Goal: Transaction & Acquisition: Purchase product/service

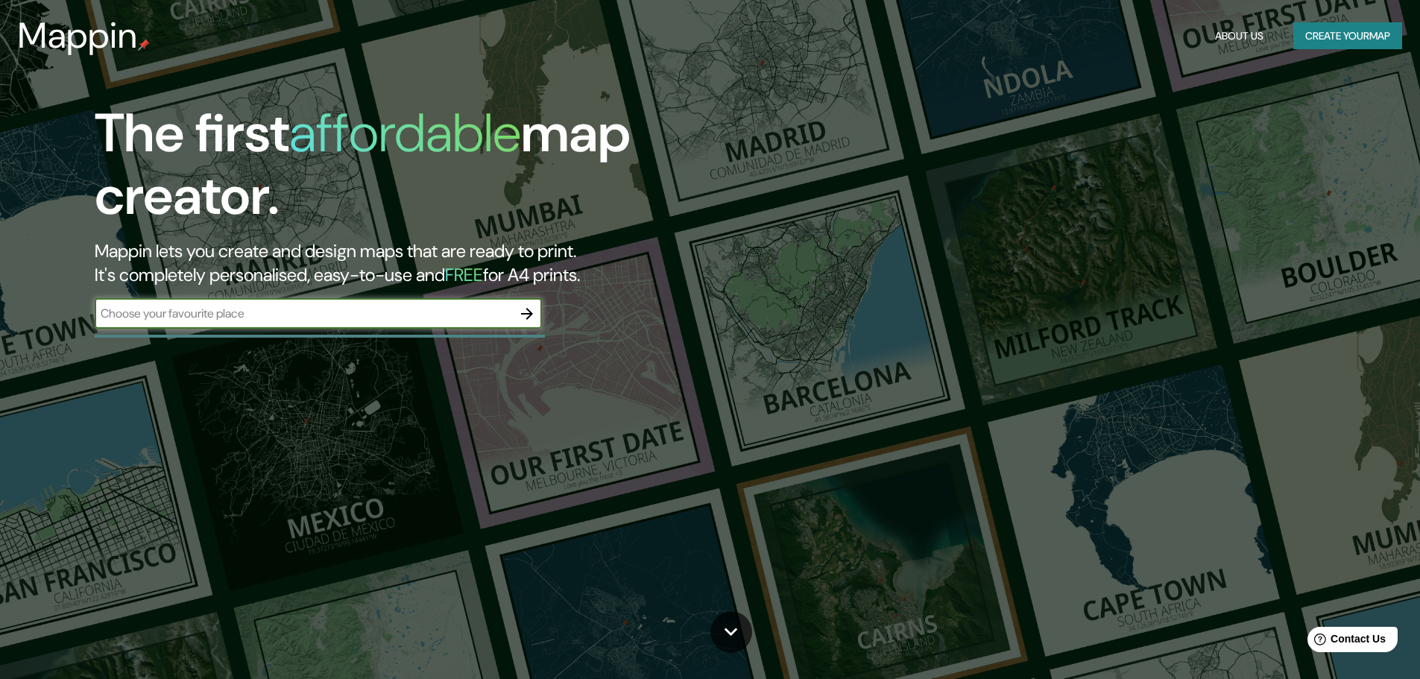
type input "A"
type input "R"
type input "S"
type input "san francisco de macoris"
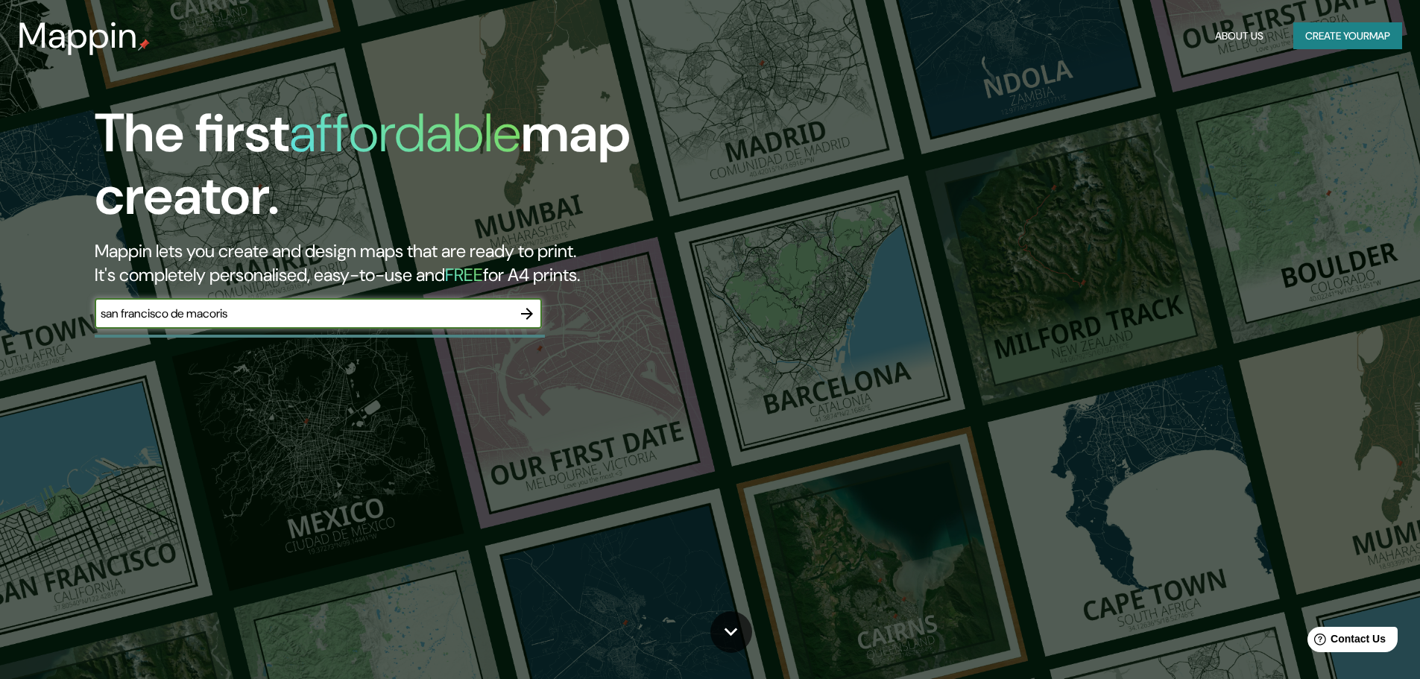
click at [525, 319] on icon "button" at bounding box center [527, 314] width 18 height 18
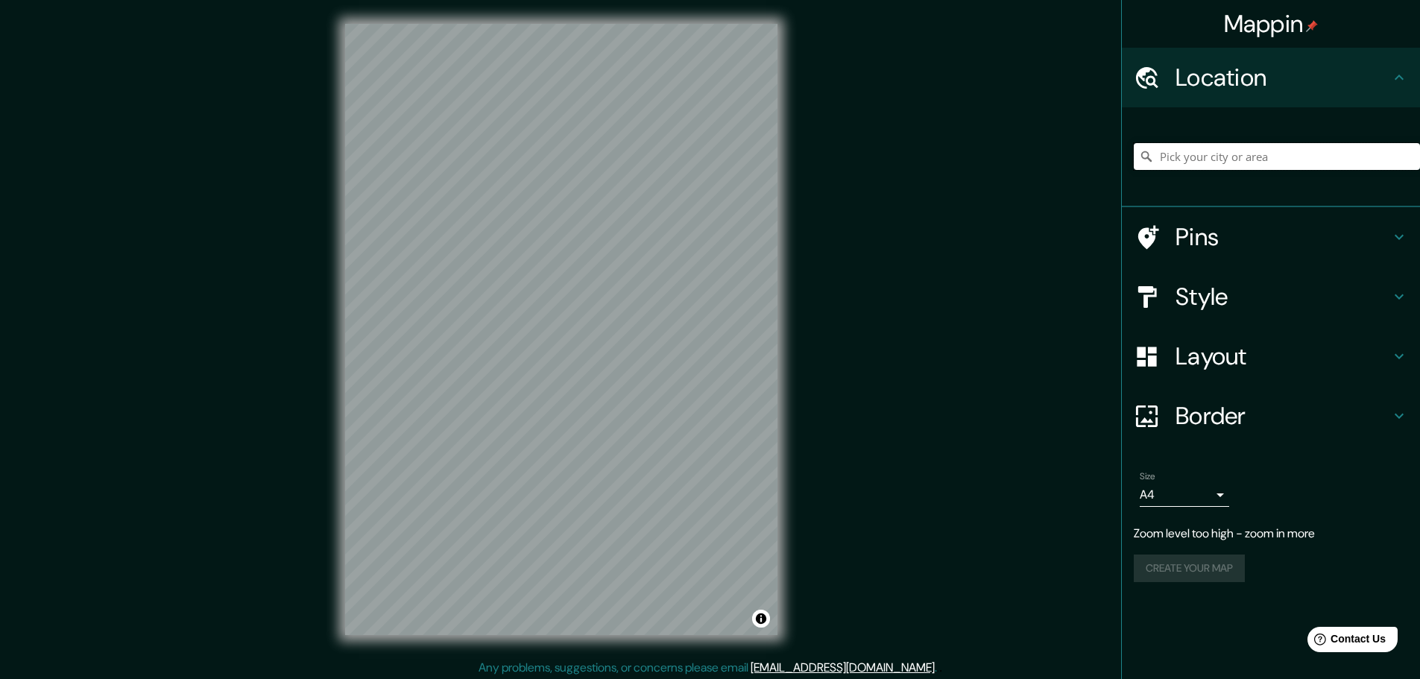
click at [1217, 155] on input "Pick your city or area" at bounding box center [1277, 156] width 286 height 27
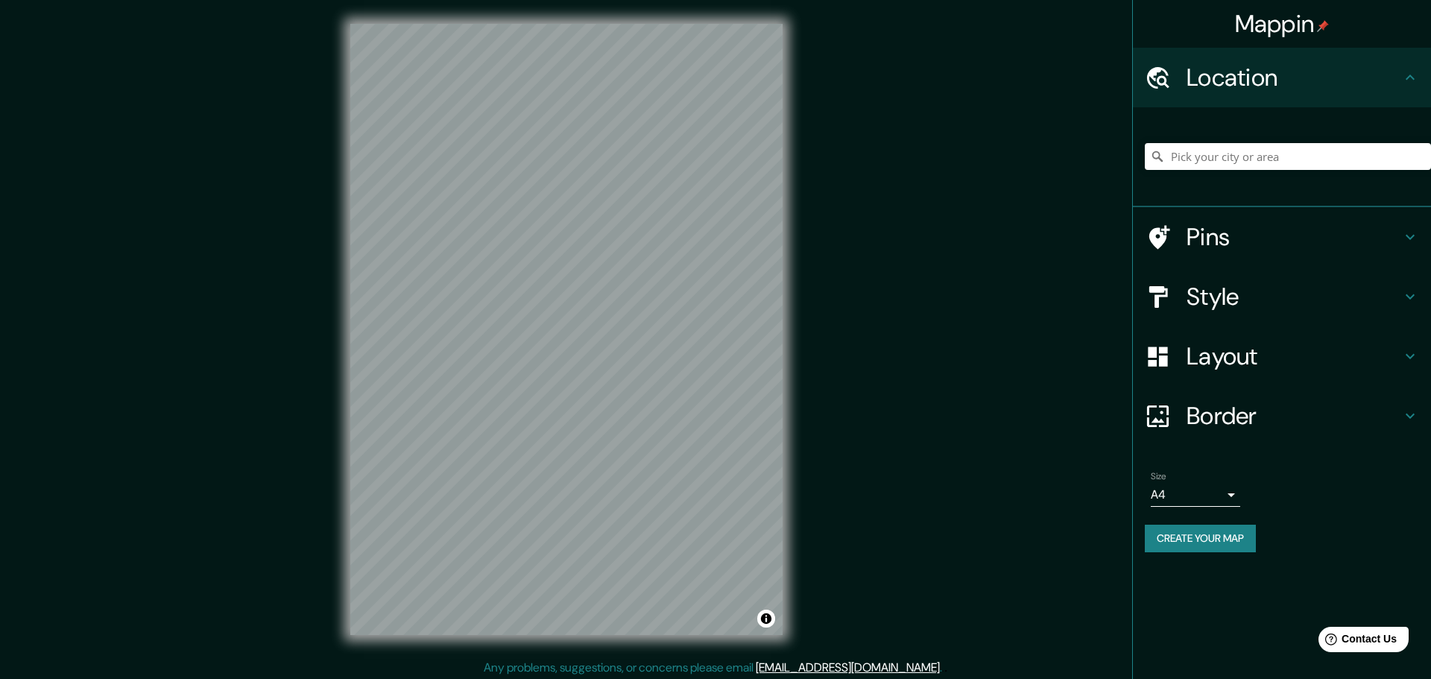
click at [1213, 493] on body "Mappin Location Pins Style Layout Border Choose a border. Hint : you can make l…" at bounding box center [715, 339] width 1431 height 679
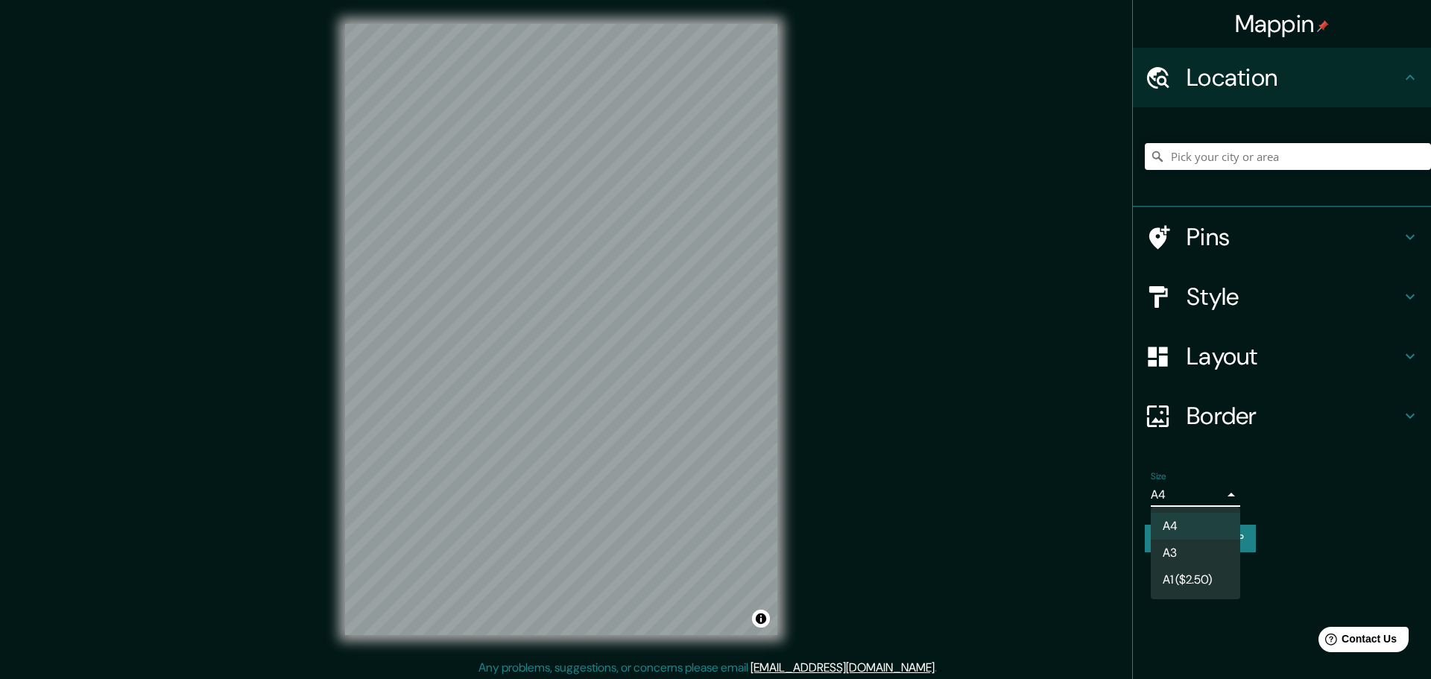
click at [1214, 493] on div at bounding box center [715, 339] width 1431 height 679
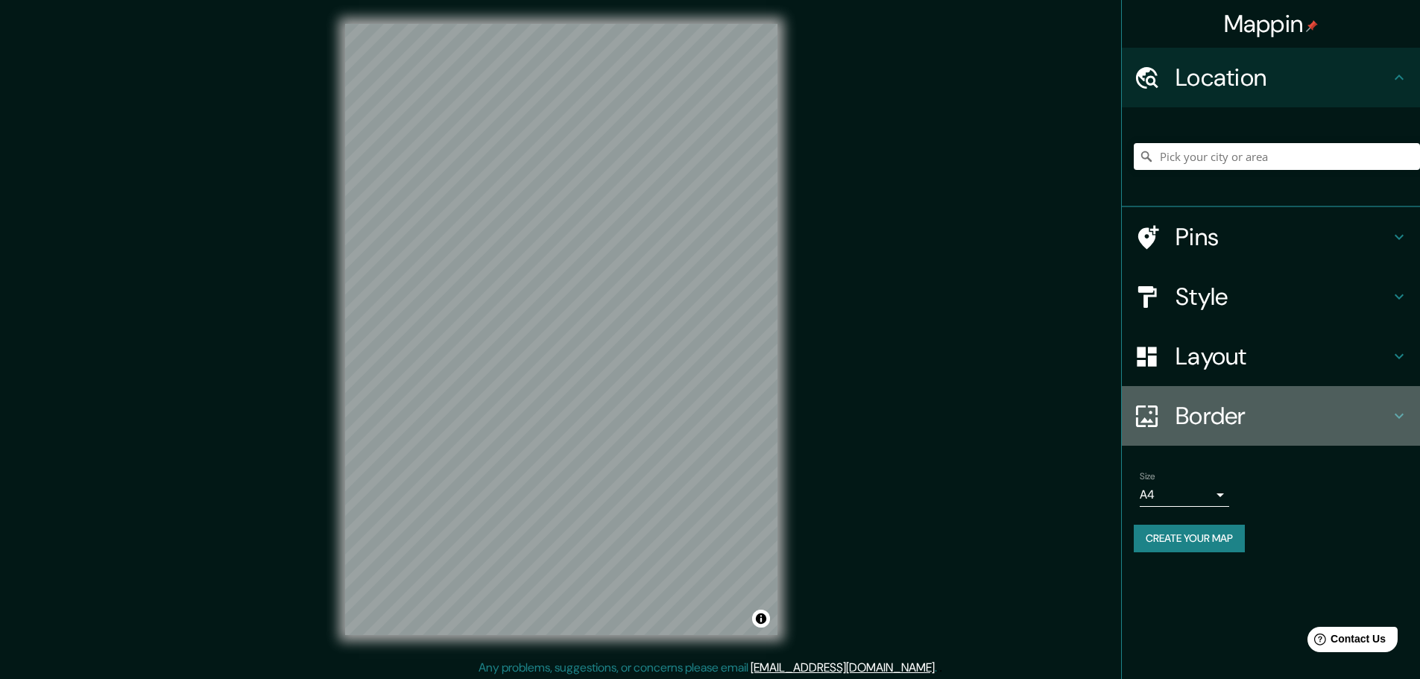
click at [1291, 416] on h4 "Border" at bounding box center [1282, 416] width 215 height 30
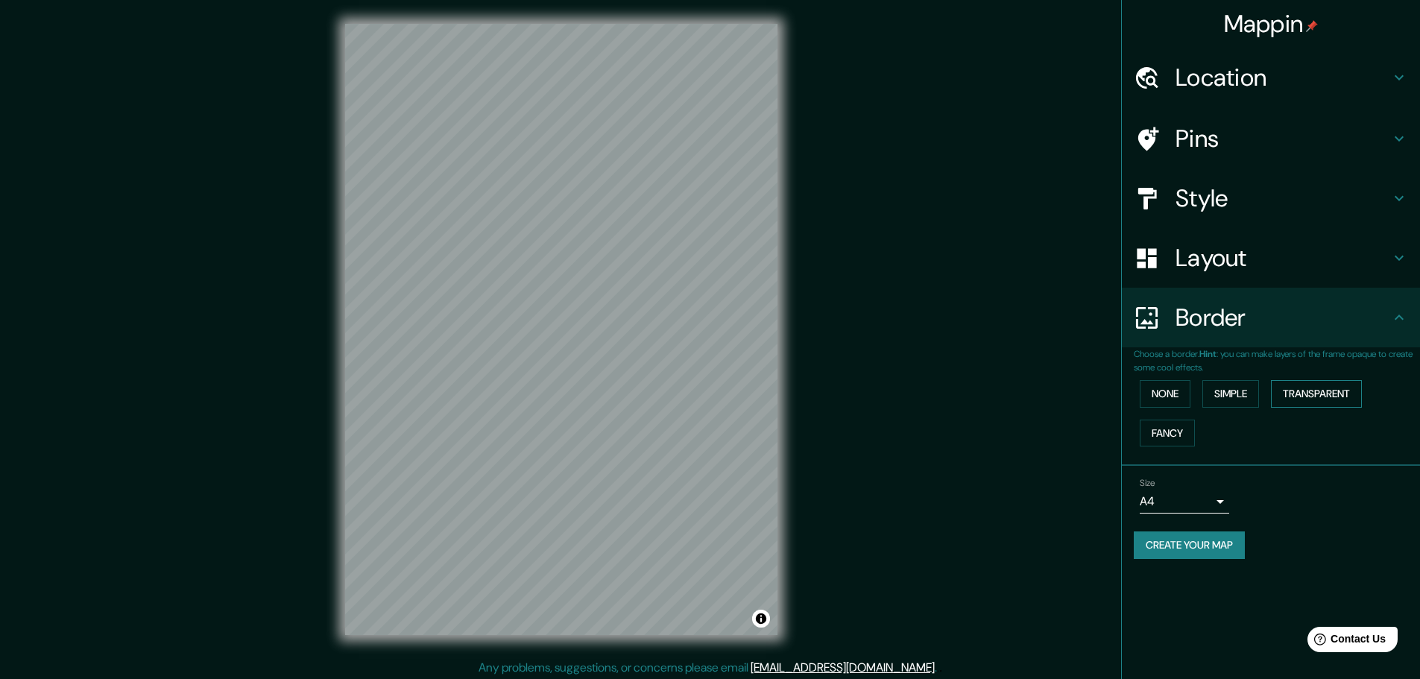
click at [1312, 398] on button "Transparent" at bounding box center [1316, 394] width 91 height 28
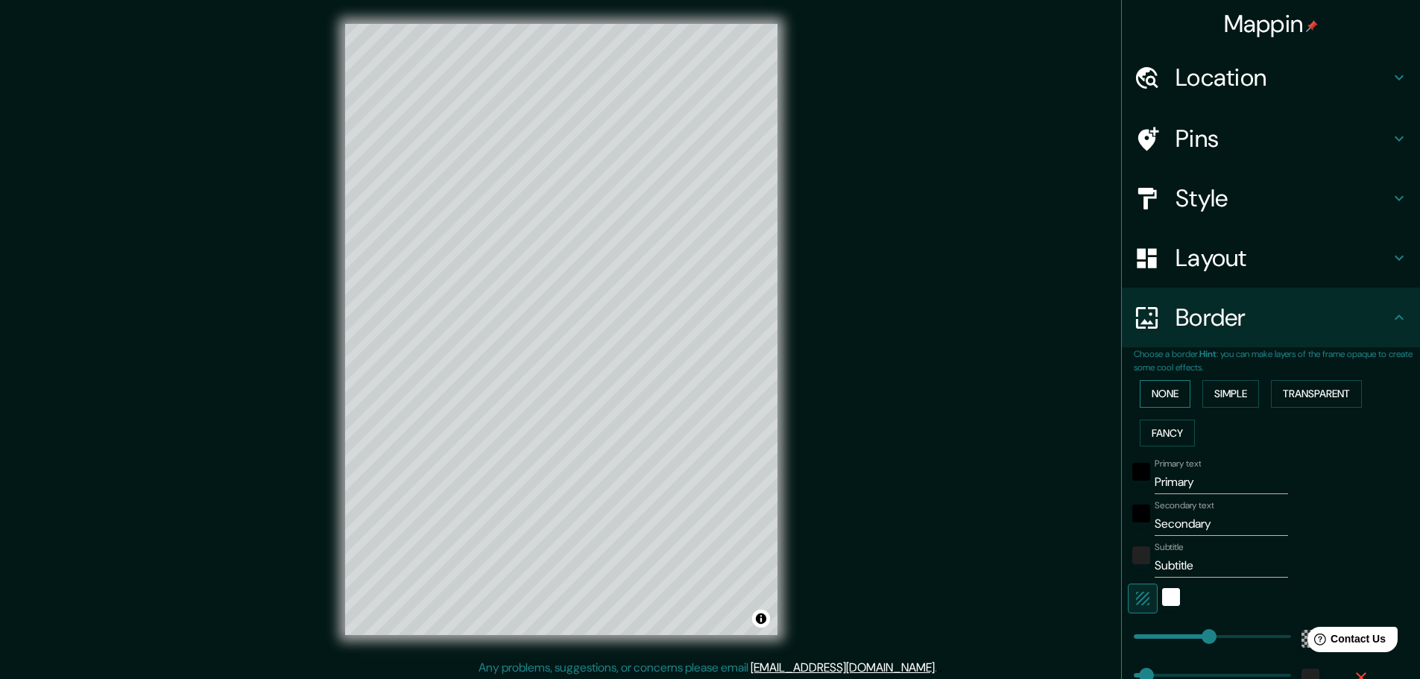
click at [1146, 385] on button "None" at bounding box center [1165, 394] width 51 height 28
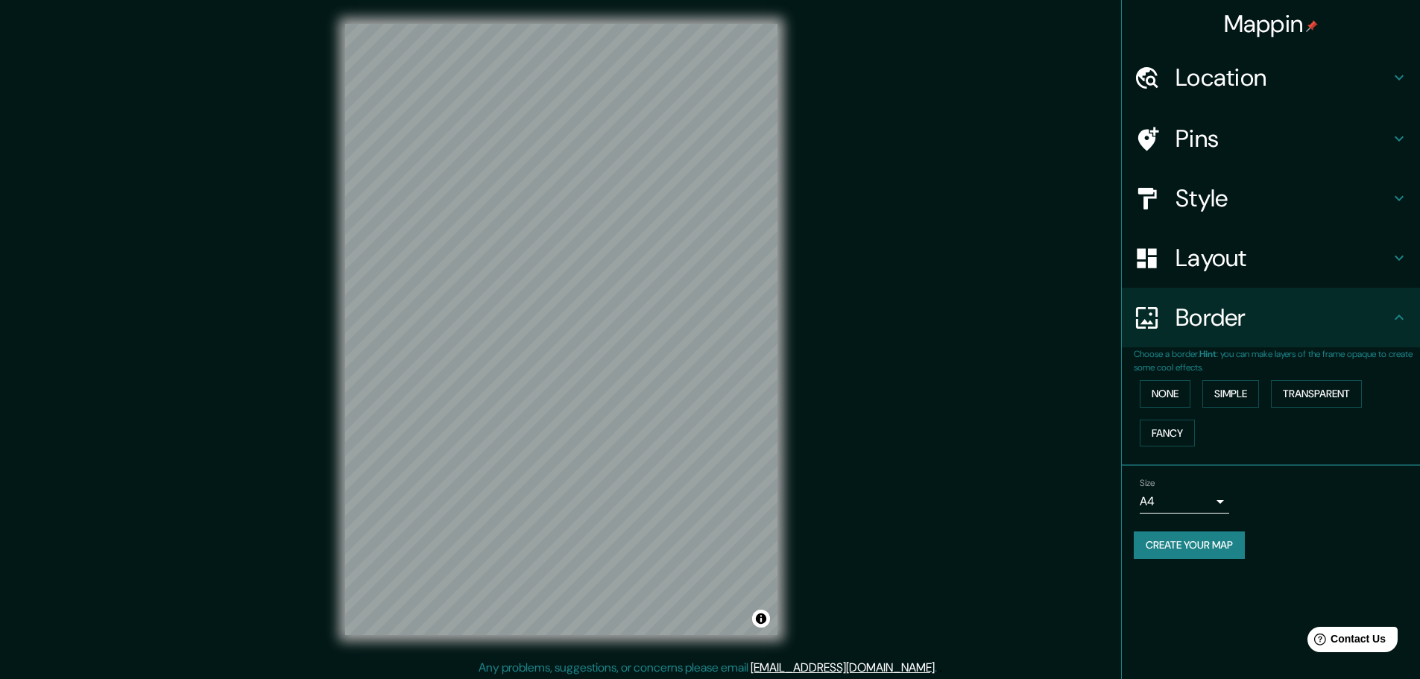
click at [1248, 253] on h4 "Layout" at bounding box center [1282, 258] width 215 height 30
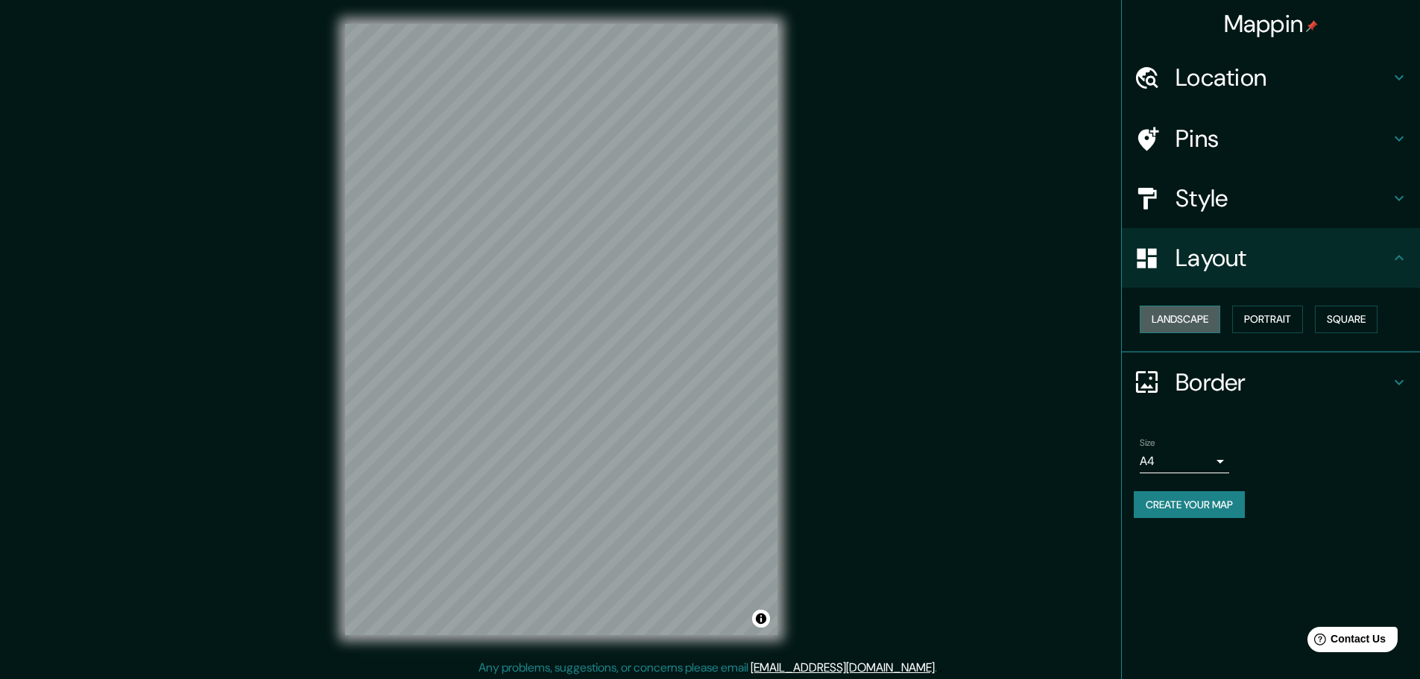
click at [1198, 321] on button "Landscape" at bounding box center [1180, 320] width 80 height 28
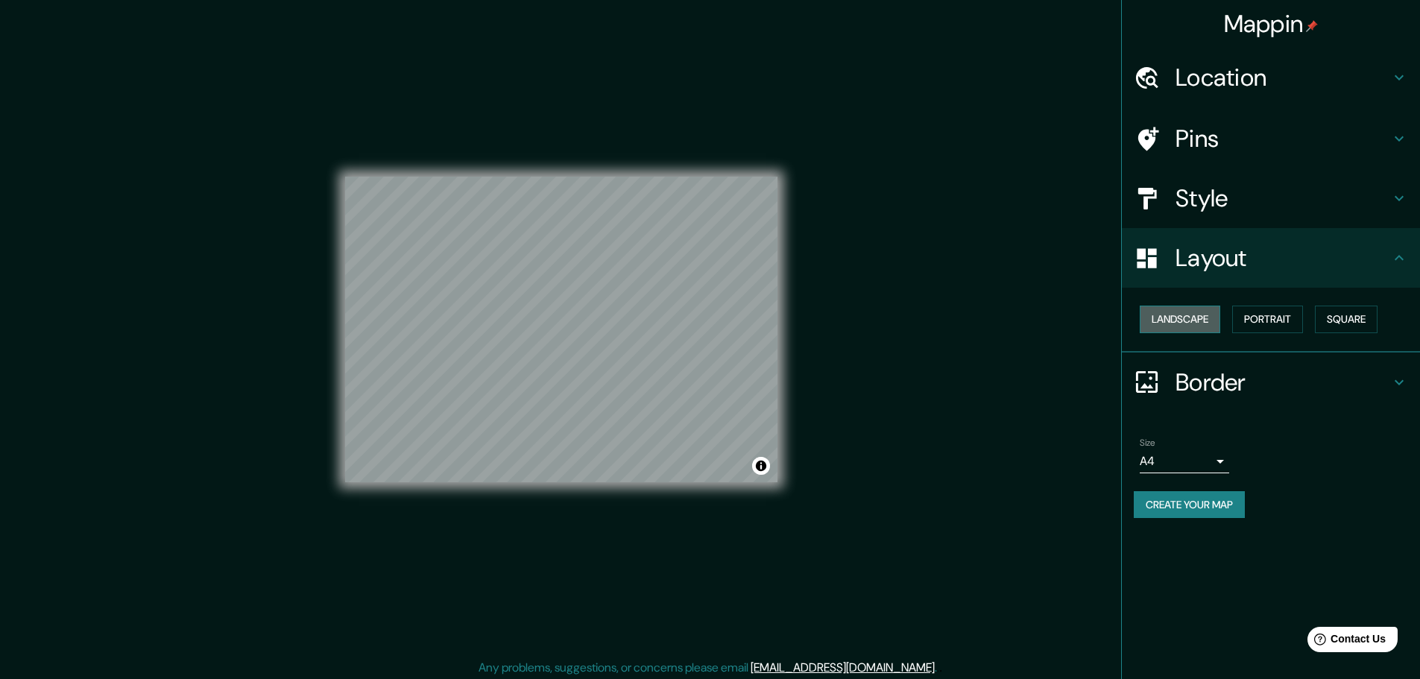
click at [1191, 320] on button "Landscape" at bounding box center [1180, 320] width 80 height 28
drag, startPoint x: 1206, startPoint y: 322, endPoint x: 1247, endPoint y: 324, distance: 41.1
click at [1236, 325] on div "Landscape Portrait Square" at bounding box center [1277, 319] width 286 height 39
click at [1250, 323] on button "Portrait" at bounding box center [1267, 320] width 71 height 28
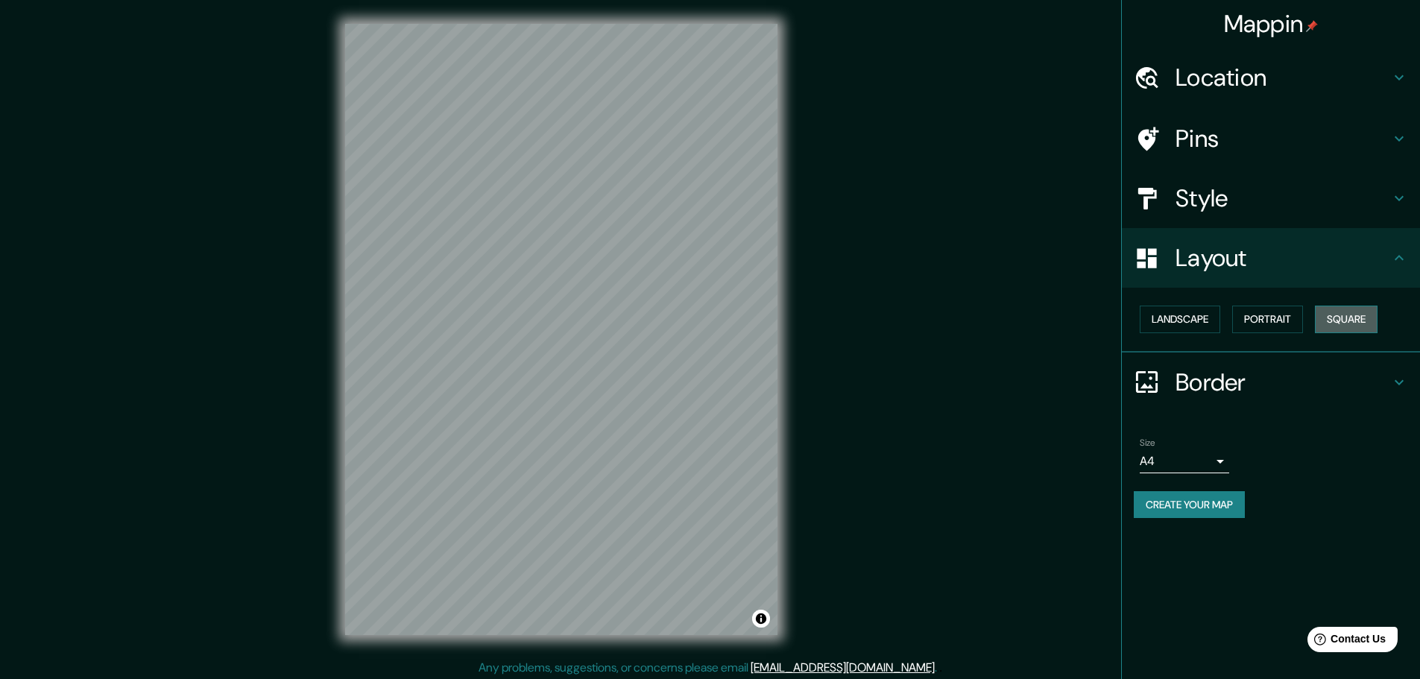
click at [1336, 320] on button "Square" at bounding box center [1346, 320] width 63 height 28
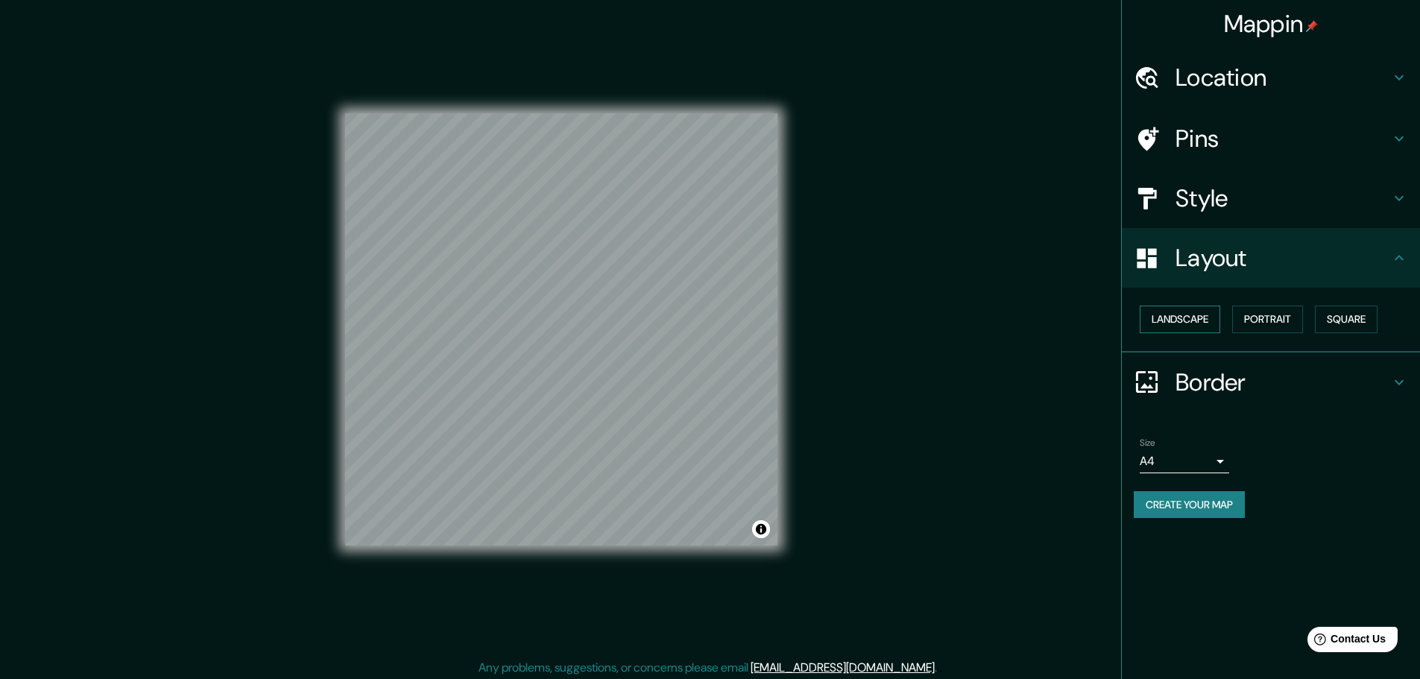
click at [1178, 312] on button "Landscape" at bounding box center [1180, 320] width 80 height 28
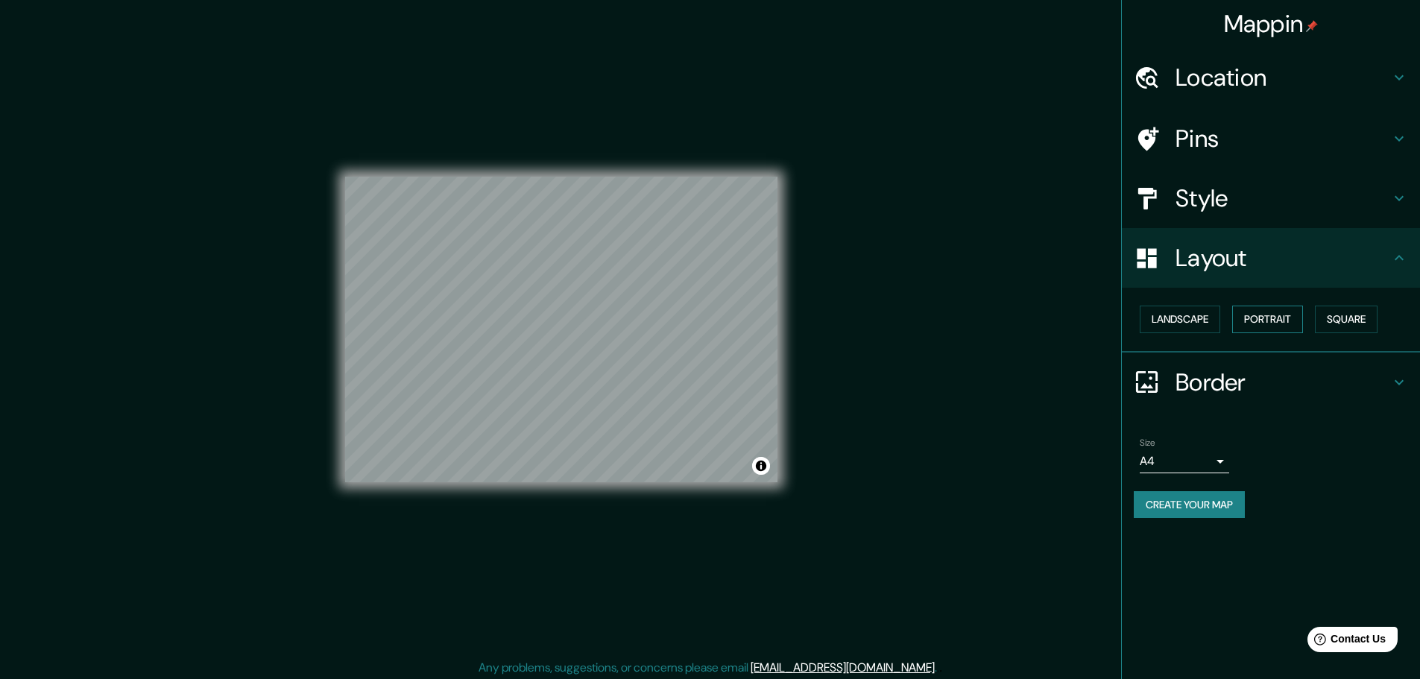
click at [1289, 325] on button "Portrait" at bounding box center [1267, 320] width 71 height 28
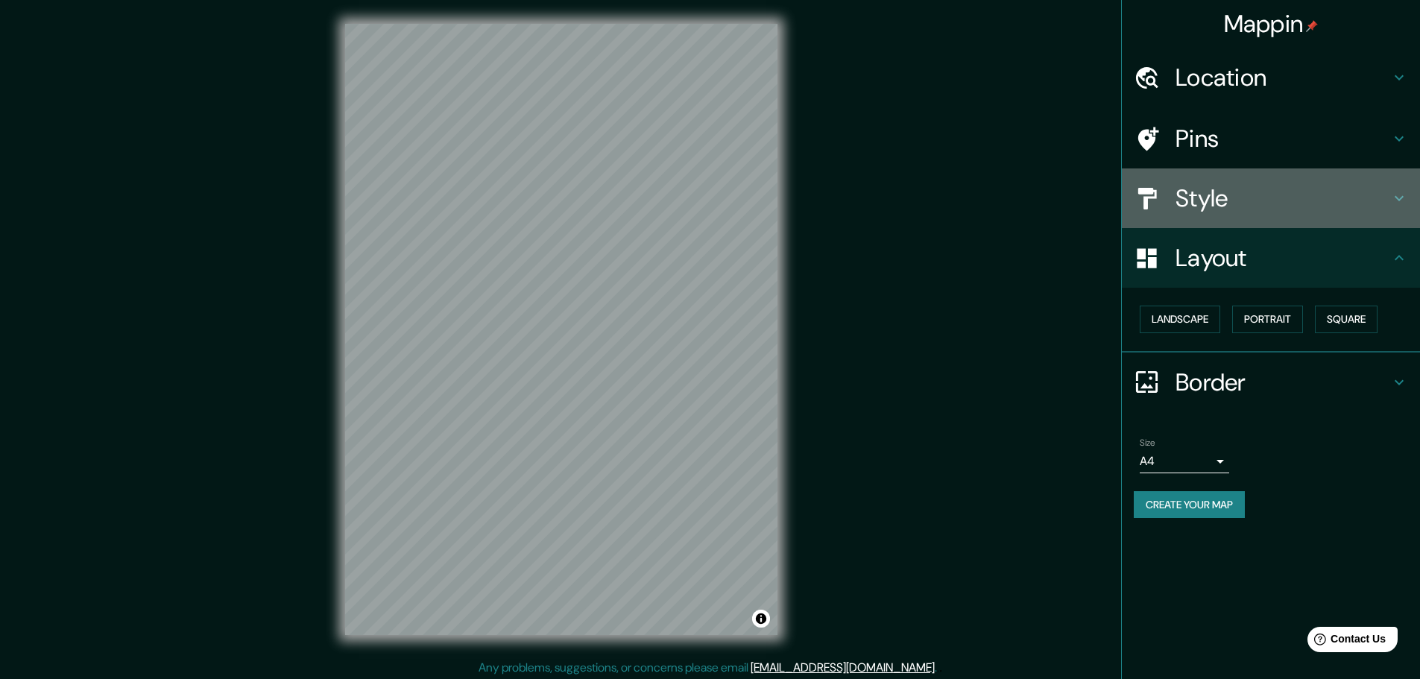
click at [1274, 195] on h4 "Style" at bounding box center [1282, 198] width 215 height 30
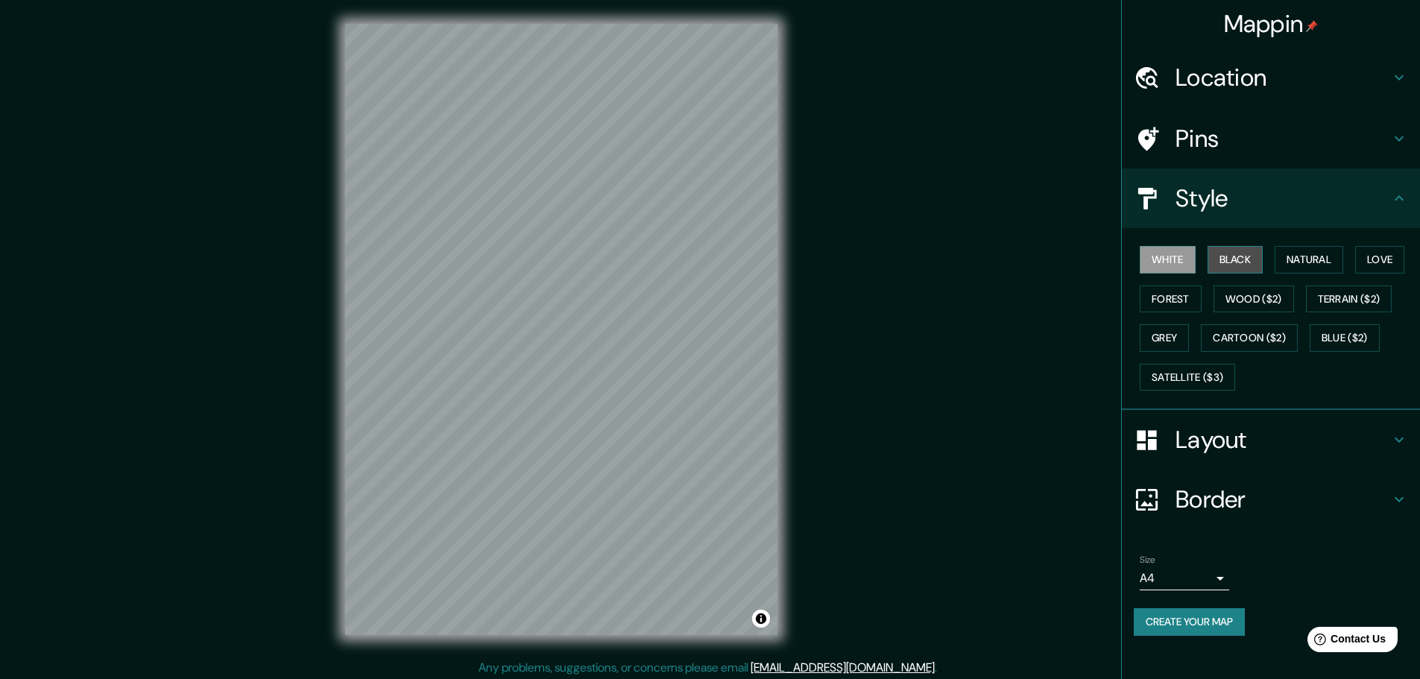
click at [1236, 257] on button "Black" at bounding box center [1235, 260] width 56 height 28
click at [1192, 299] on button "Forest" at bounding box center [1171, 299] width 62 height 28
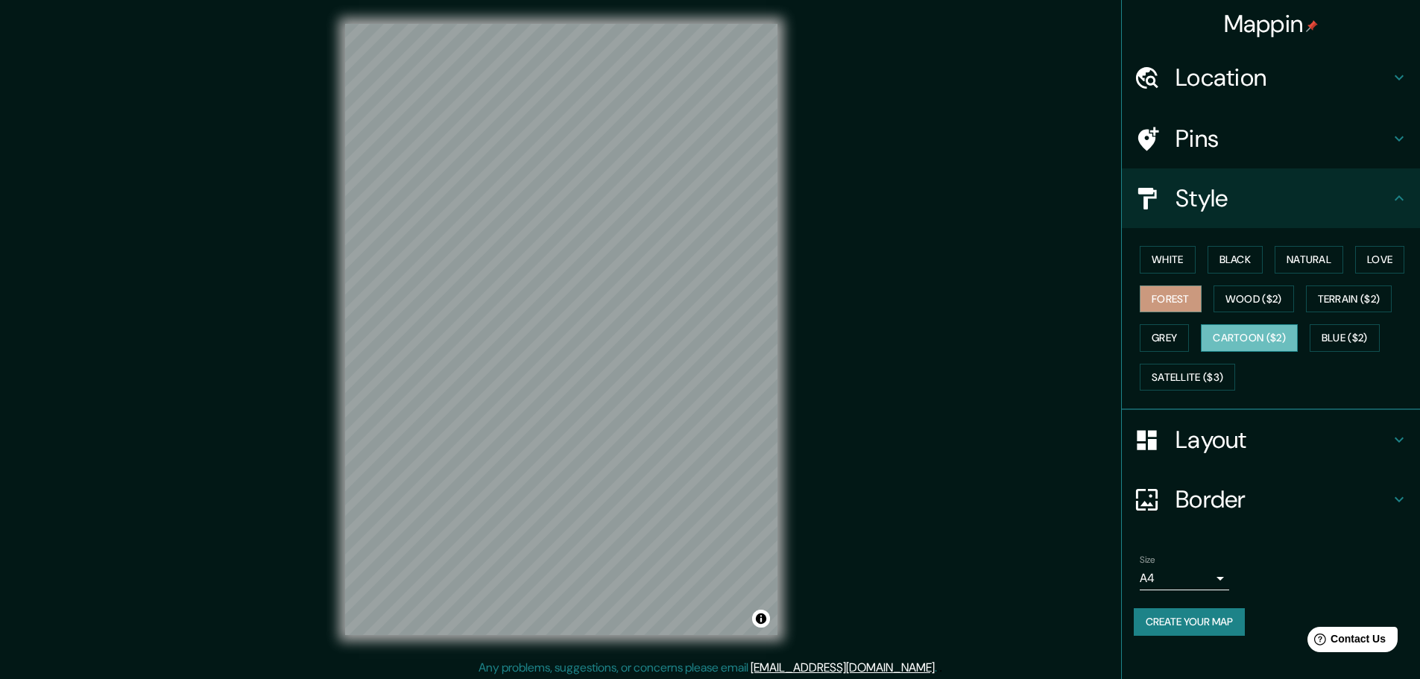
click at [1282, 335] on button "Cartoon ($2)" at bounding box center [1249, 338] width 97 height 28
click at [1356, 336] on button "Blue ($2)" at bounding box center [1344, 338] width 70 height 28
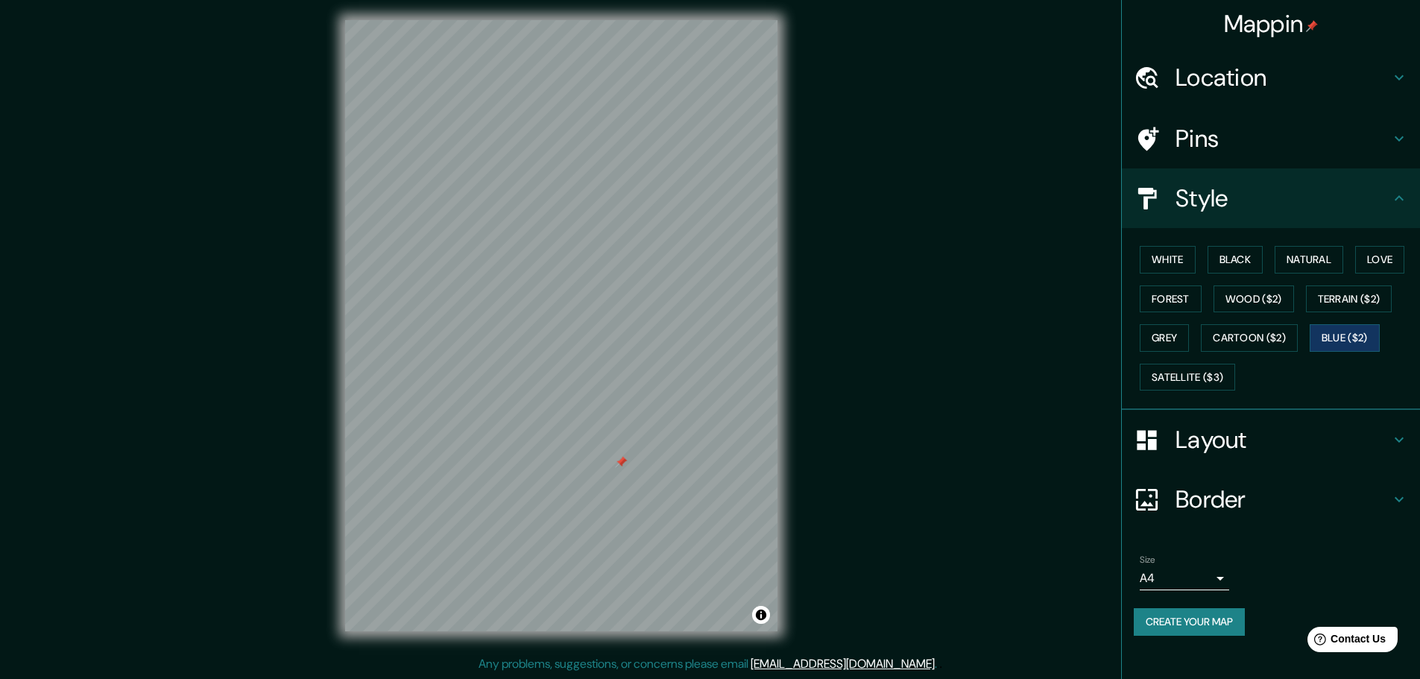
click at [784, 329] on div "© Mapbox © OpenStreetMap Improve this map" at bounding box center [561, 325] width 480 height 659
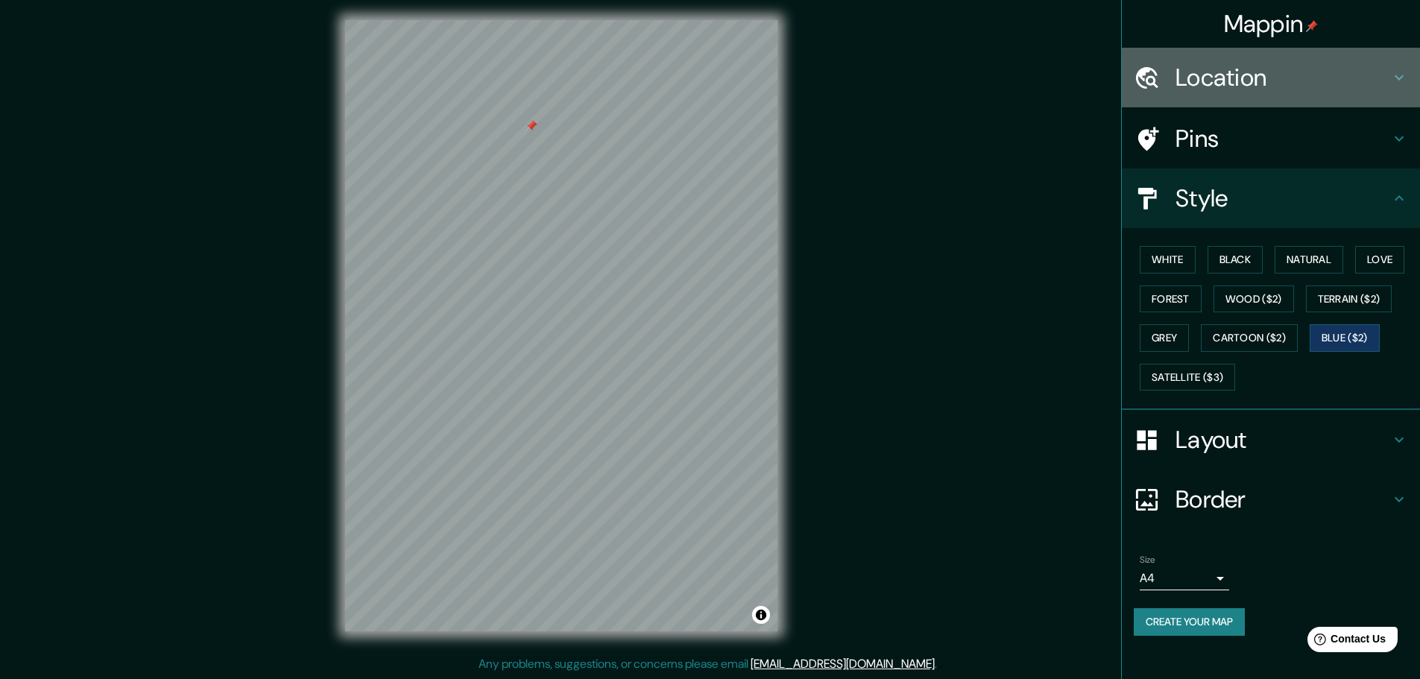
click at [1248, 76] on h4 "Location" at bounding box center [1282, 78] width 215 height 30
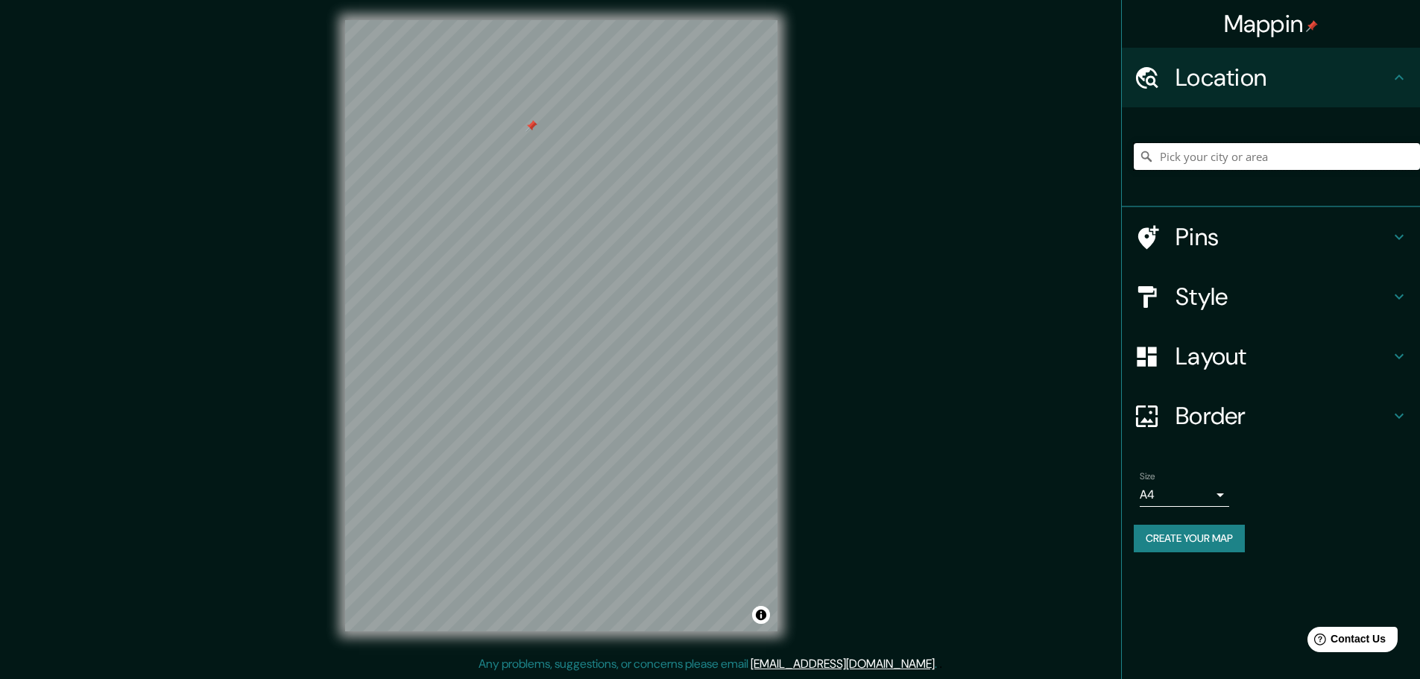
click at [1195, 166] on input "Pick your city or area" at bounding box center [1277, 156] width 286 height 27
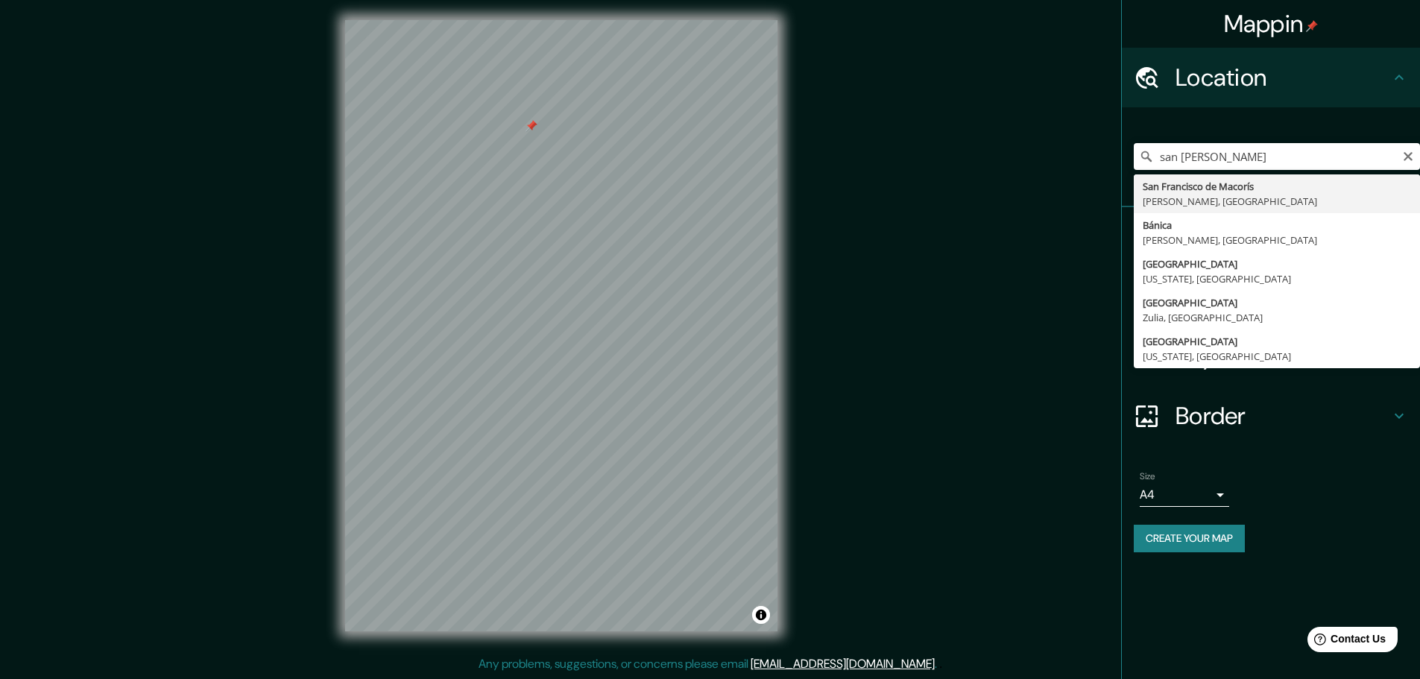
type input "San Francisco de Macorís, [PERSON_NAME], [GEOGRAPHIC_DATA]"
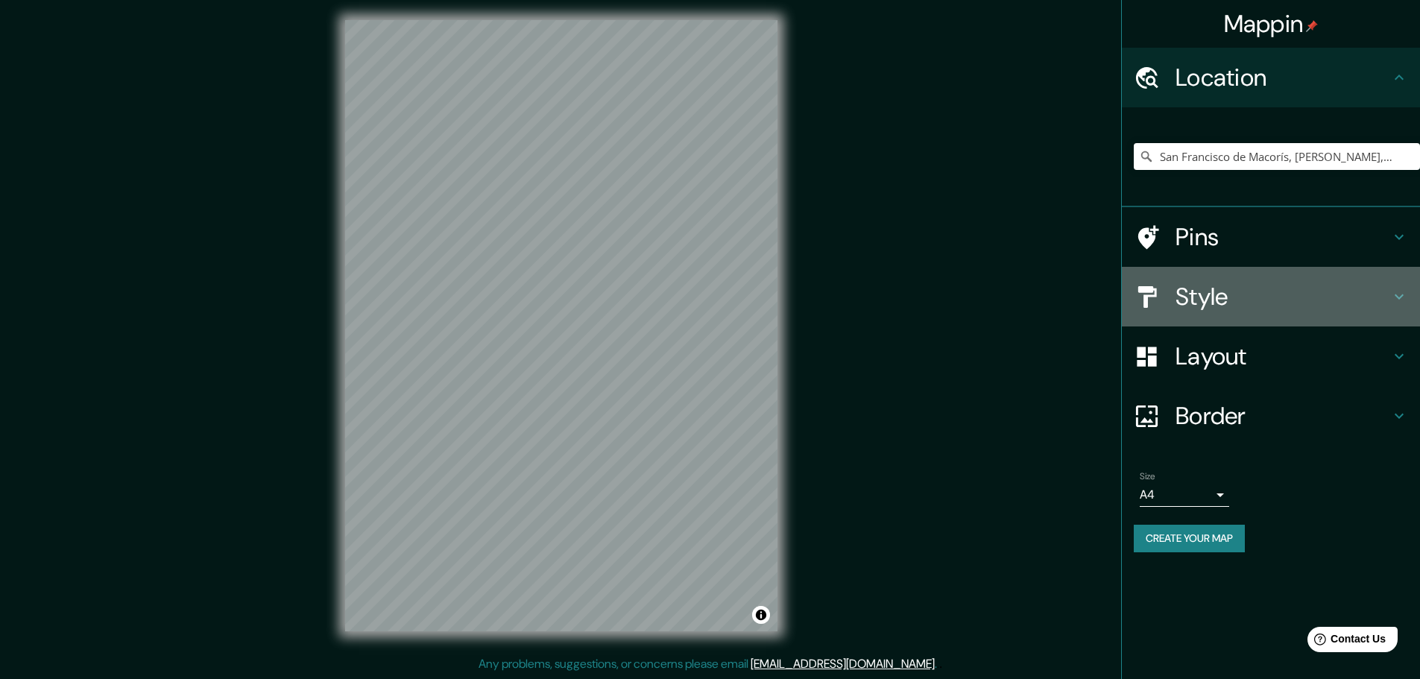
click at [1209, 305] on h4 "Style" at bounding box center [1282, 297] width 215 height 30
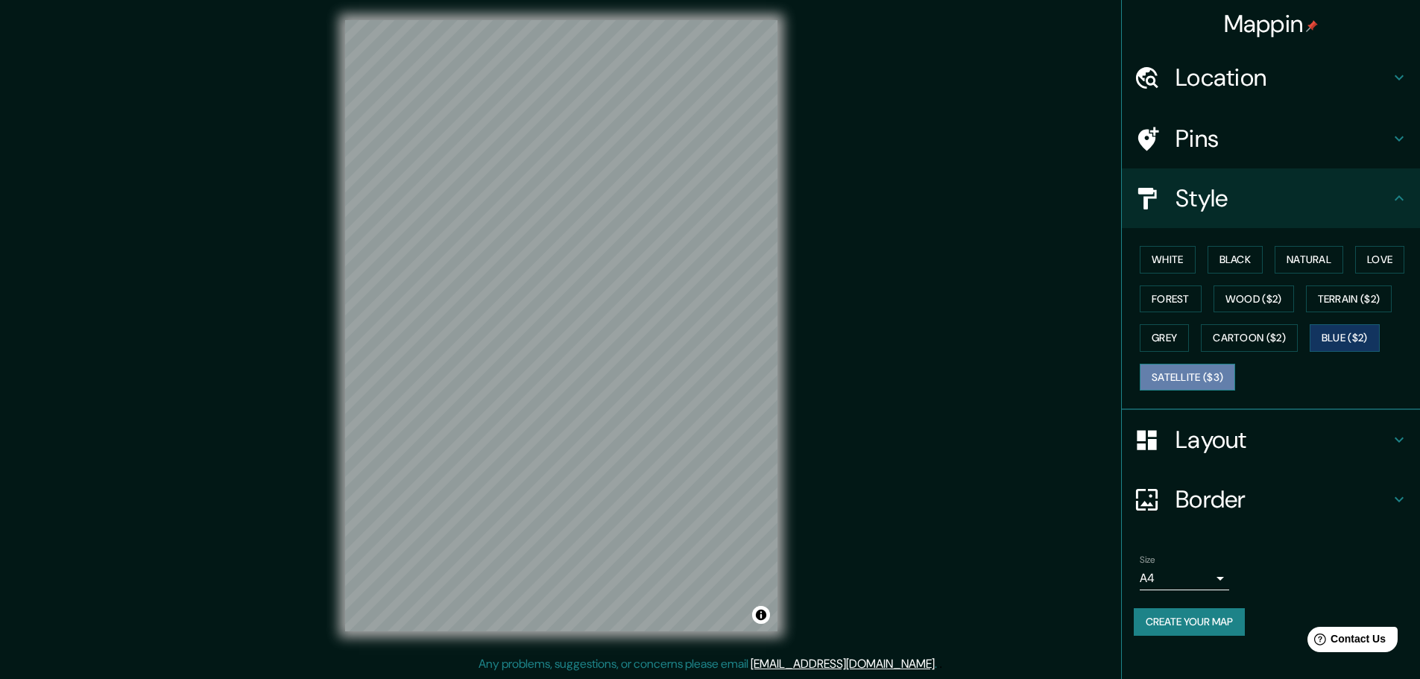
click at [1207, 381] on button "Satellite ($3)" at bounding box center [1187, 378] width 95 height 28
click at [1239, 337] on button "Cartoon ($2)" at bounding box center [1249, 338] width 97 height 28
click at [1333, 347] on button "Blue ($2)" at bounding box center [1344, 338] width 70 height 28
click at [1153, 340] on button "Grey" at bounding box center [1164, 338] width 49 height 28
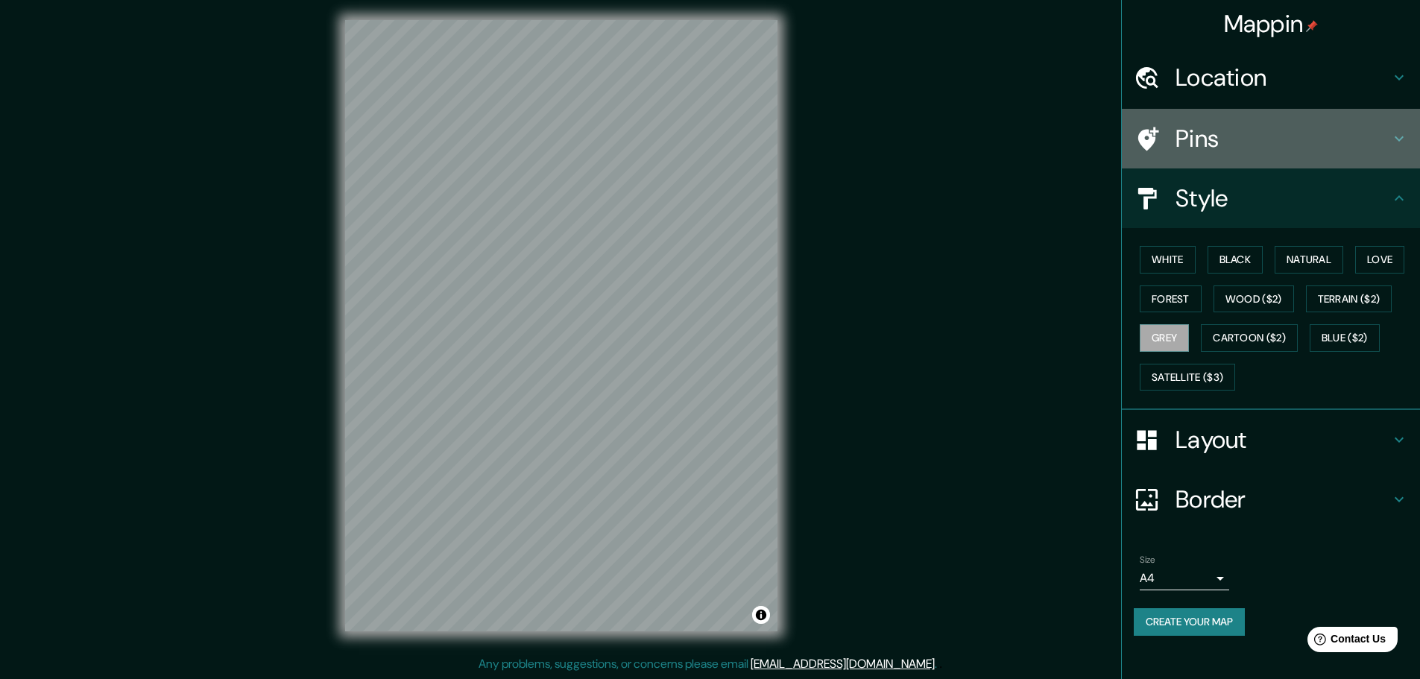
click at [1221, 152] on h4 "Pins" at bounding box center [1282, 139] width 215 height 30
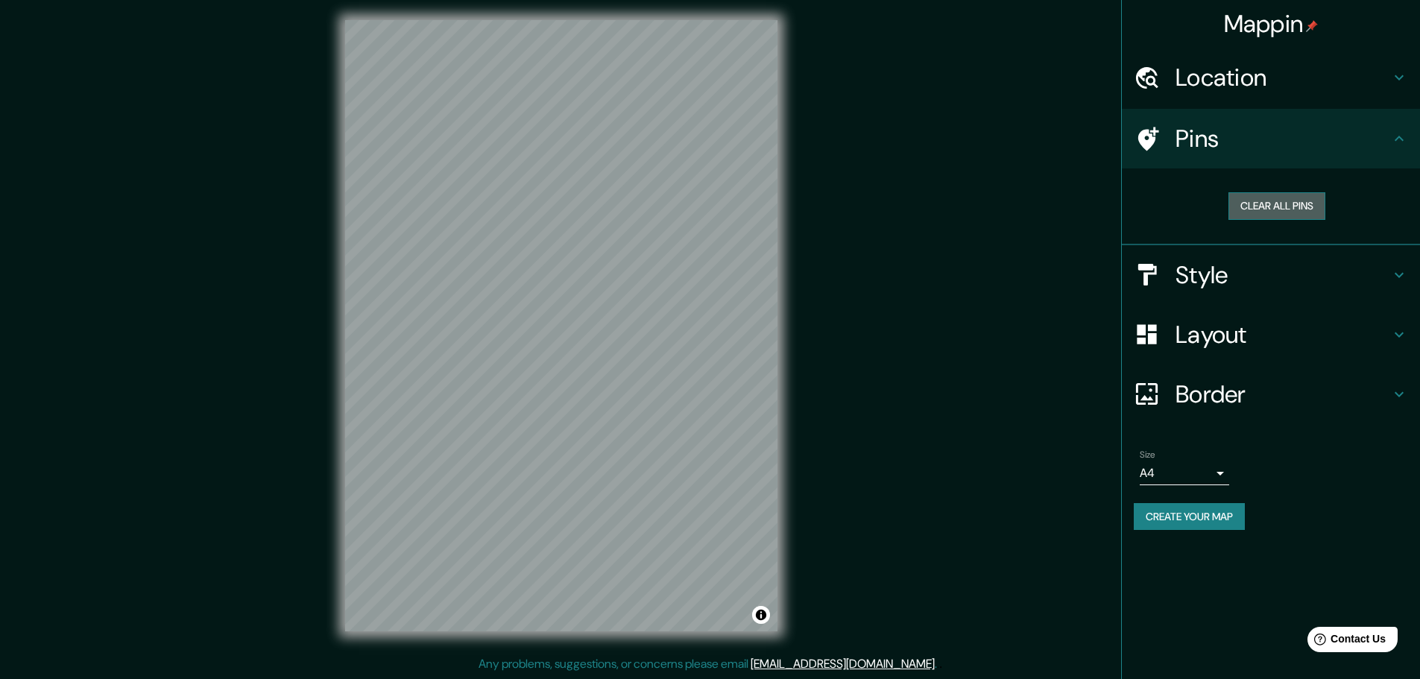
click at [1273, 211] on button "Clear all pins" at bounding box center [1276, 206] width 97 height 28
click at [1272, 206] on button "Clear all pins" at bounding box center [1276, 206] width 97 height 28
click at [1274, 142] on h4 "Pins" at bounding box center [1282, 139] width 215 height 30
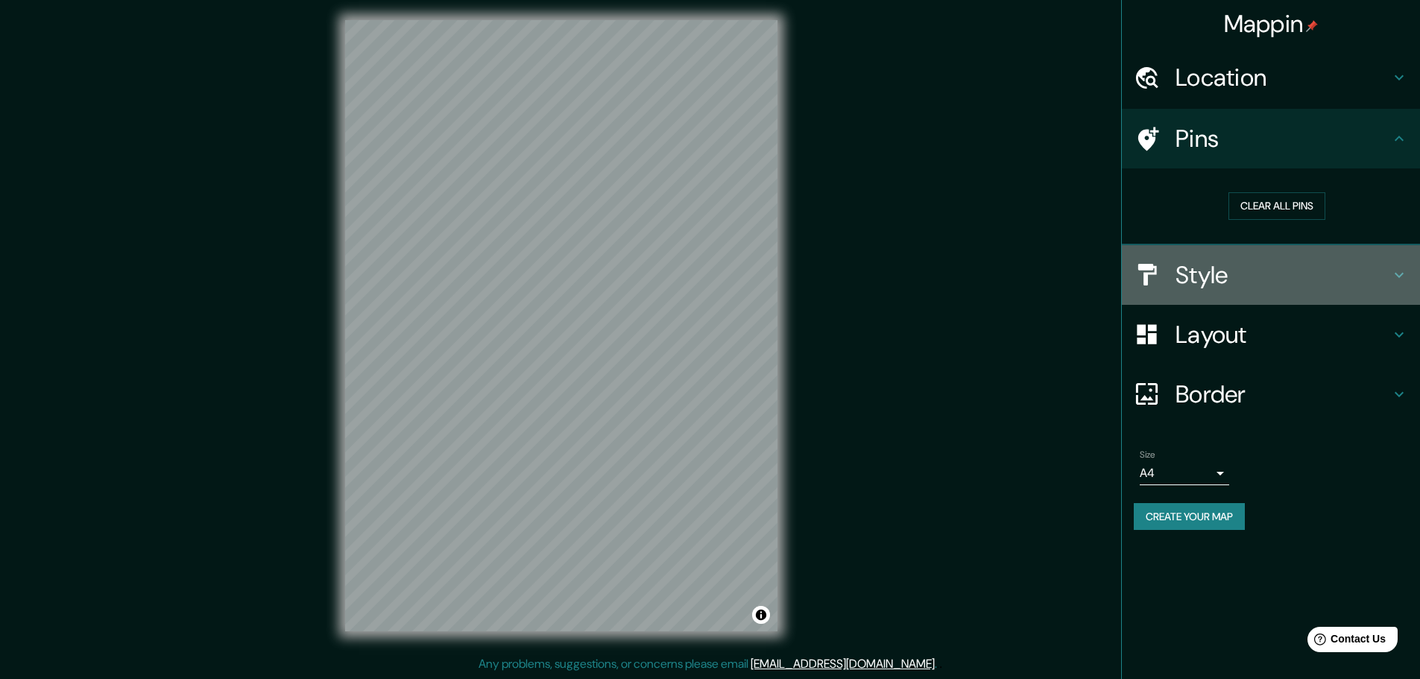
click at [1186, 264] on h4 "Style" at bounding box center [1282, 275] width 215 height 30
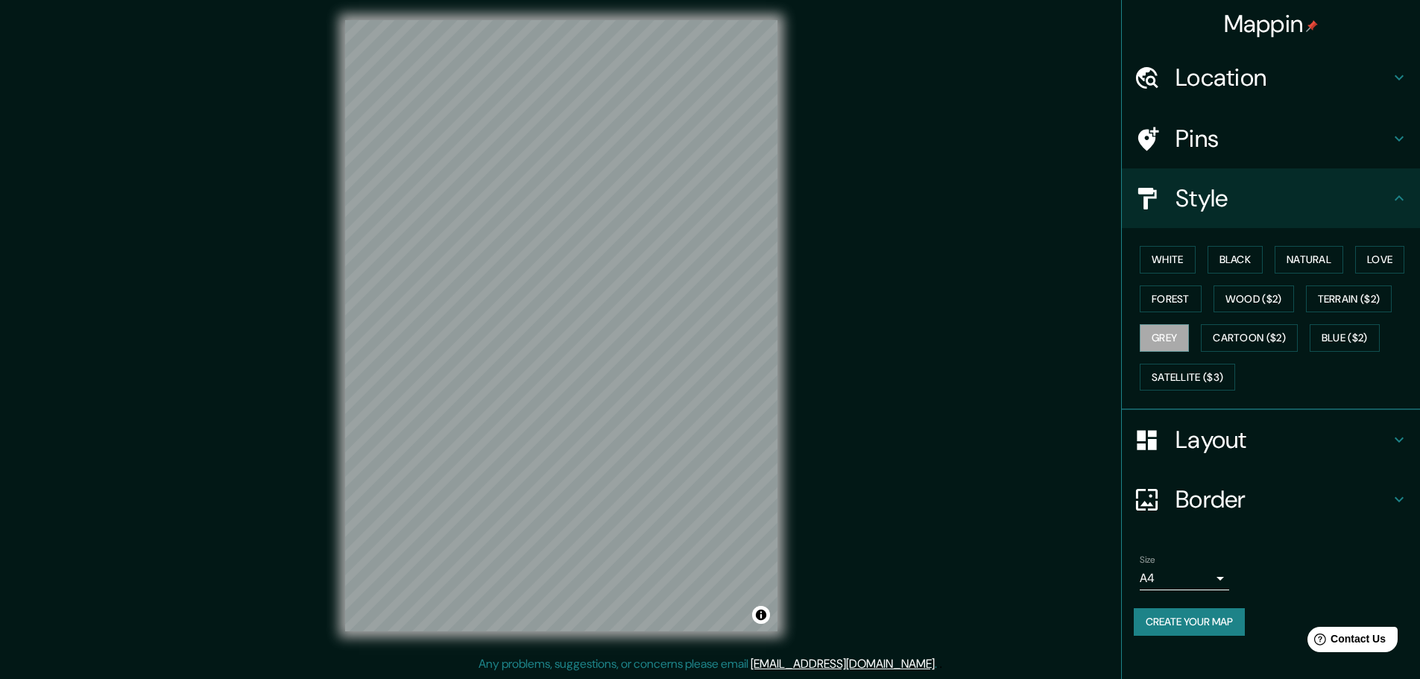
click at [1312, 189] on h4 "Style" at bounding box center [1282, 198] width 215 height 30
click at [1388, 201] on h4 "Style" at bounding box center [1282, 198] width 215 height 30
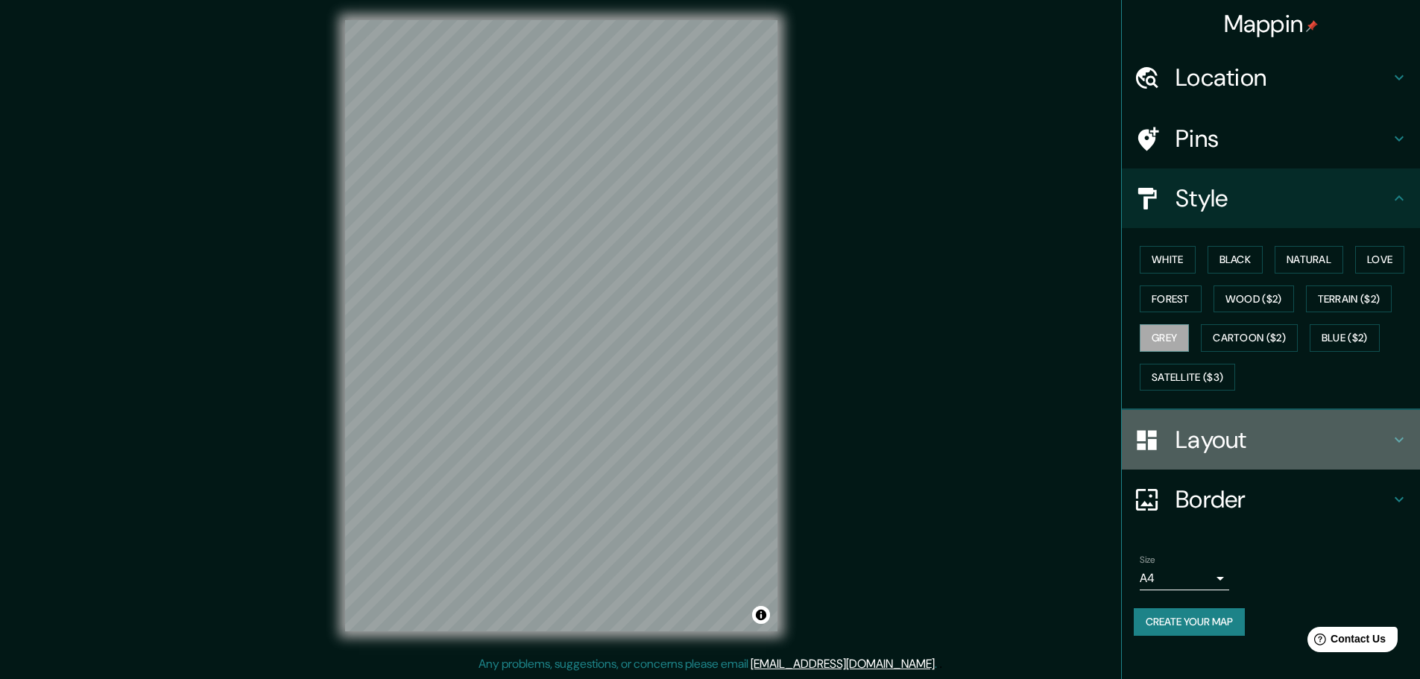
click at [1227, 440] on h4 "Layout" at bounding box center [1282, 440] width 215 height 30
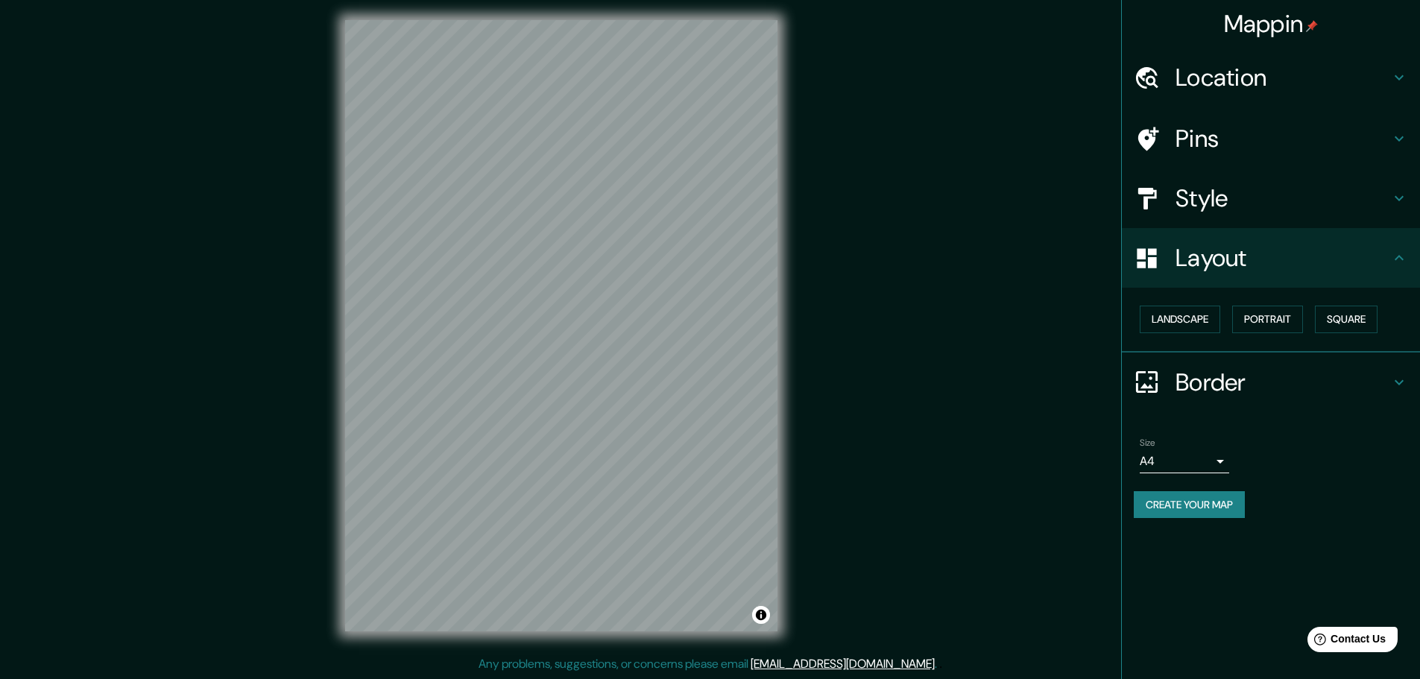
click at [1380, 382] on h4 "Border" at bounding box center [1282, 382] width 215 height 30
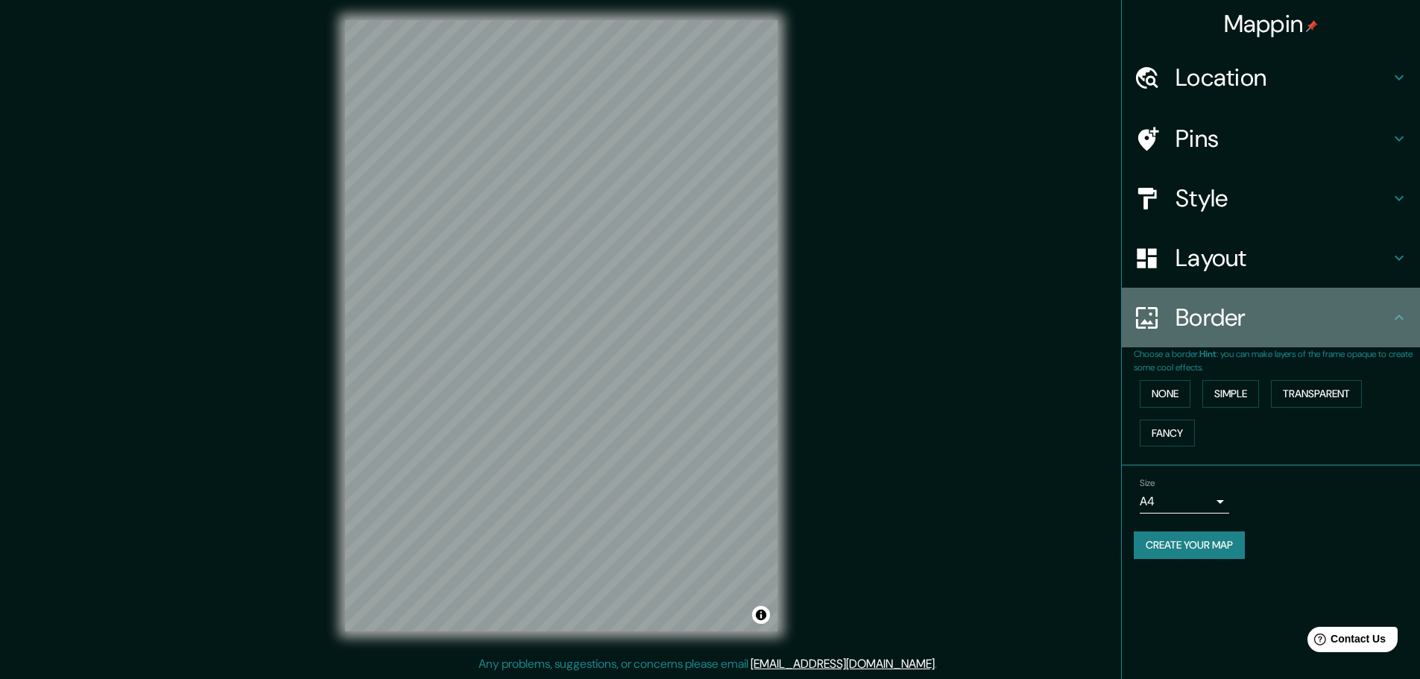
click at [1405, 320] on icon at bounding box center [1399, 318] width 18 height 18
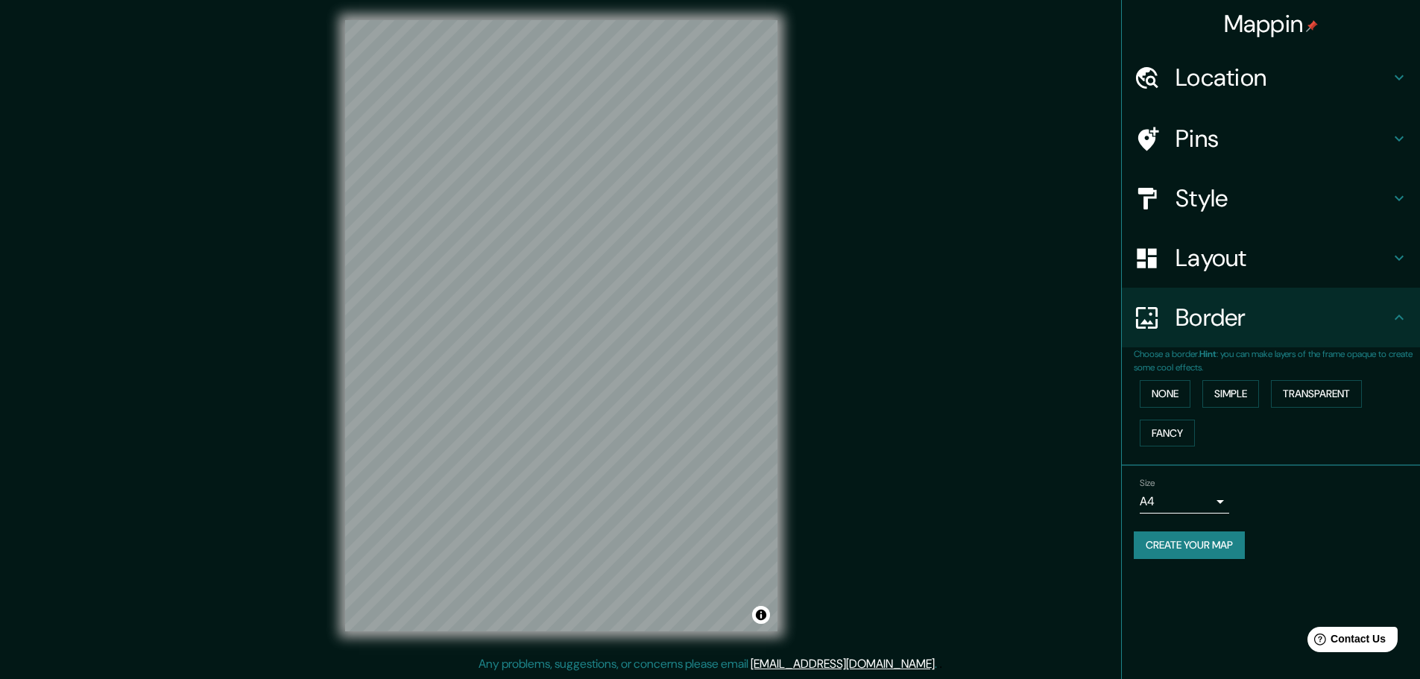
click at [1374, 251] on h4 "Layout" at bounding box center [1282, 258] width 215 height 30
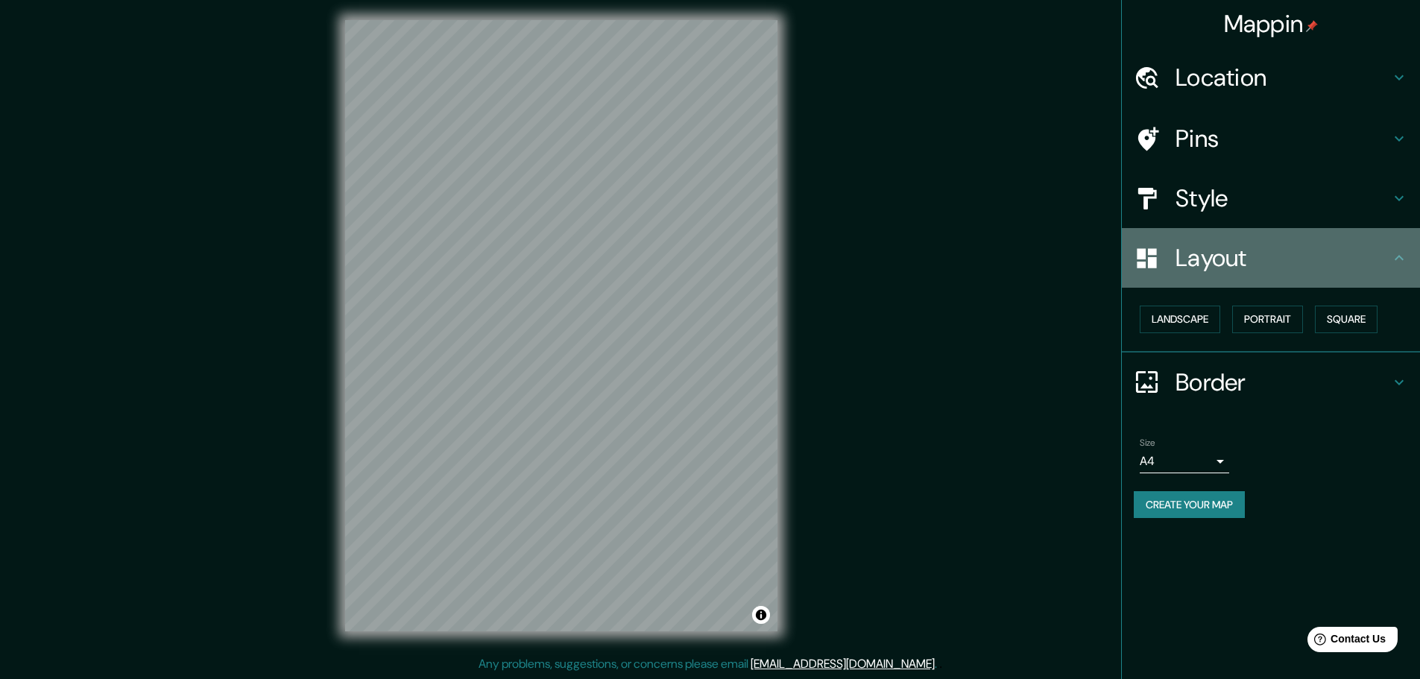
click at [1237, 256] on h4 "Layout" at bounding box center [1282, 258] width 215 height 30
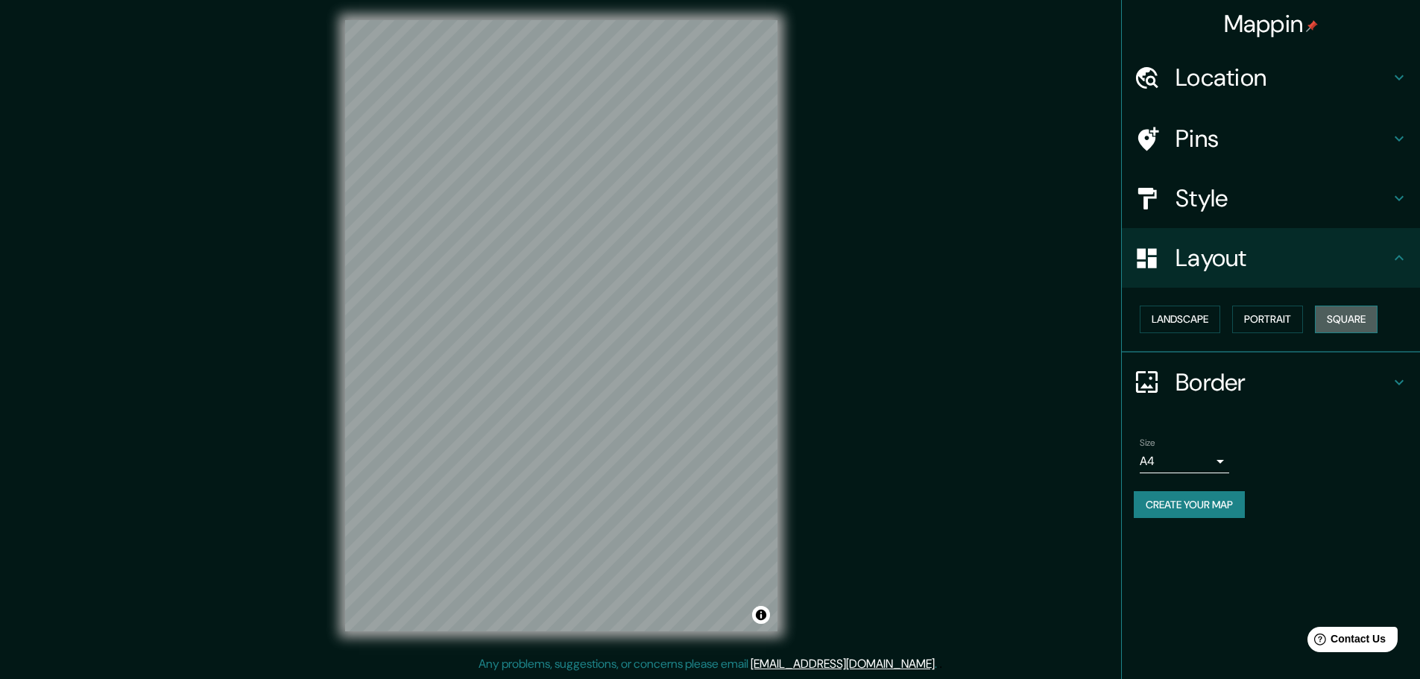
click at [1356, 326] on button "Square" at bounding box center [1346, 320] width 63 height 28
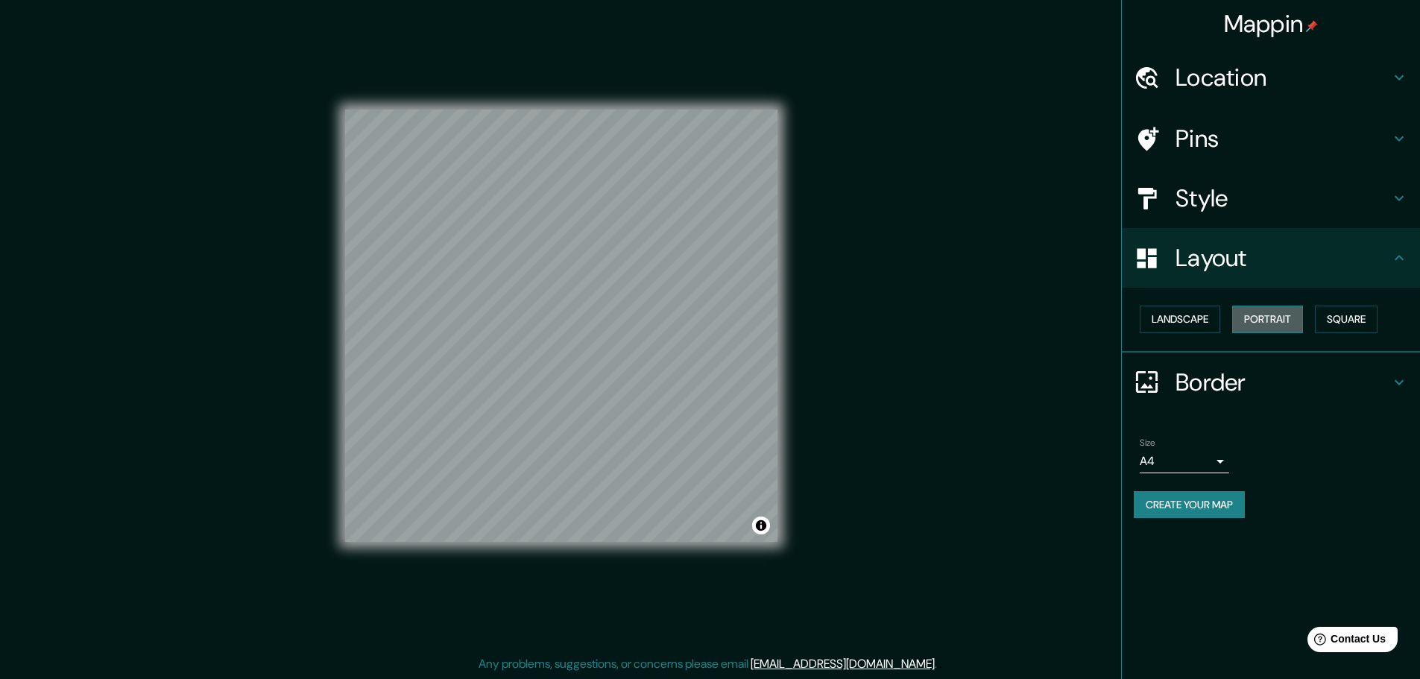
click at [1268, 328] on button "Portrait" at bounding box center [1267, 320] width 71 height 28
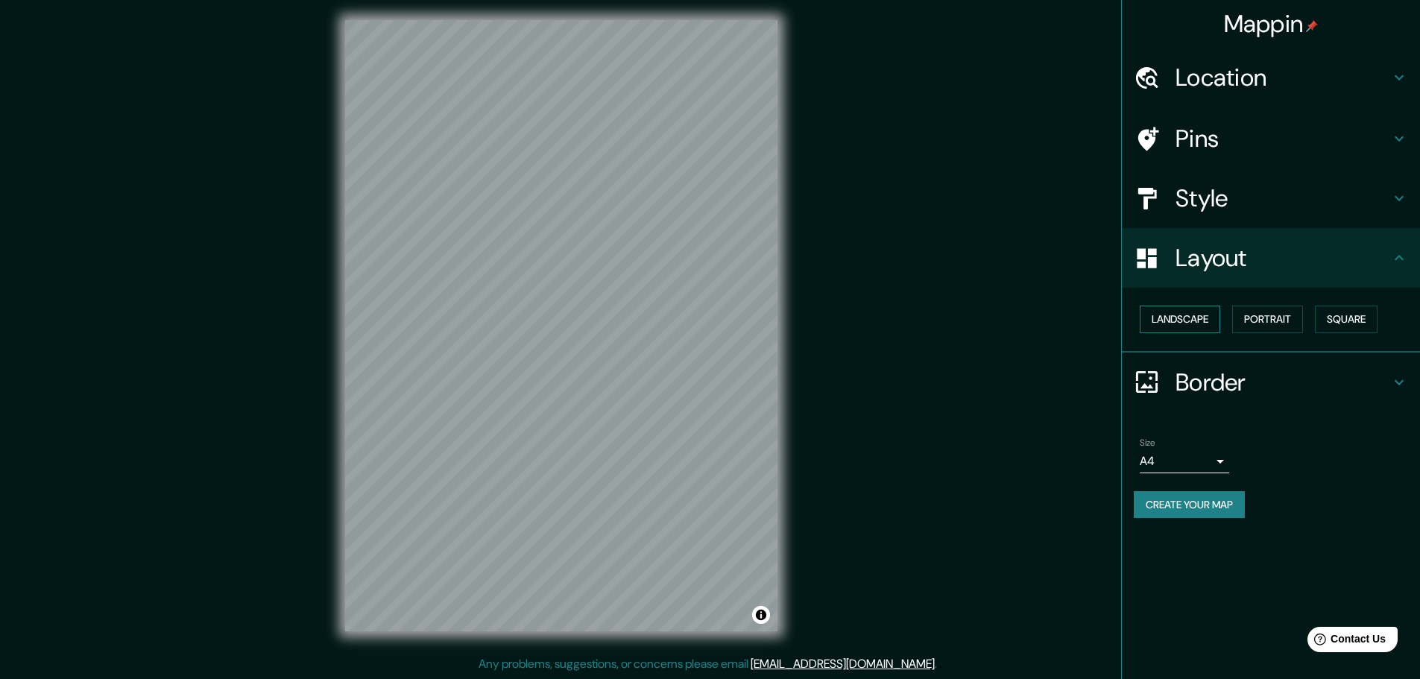
click at [1208, 327] on button "Landscape" at bounding box center [1180, 320] width 80 height 28
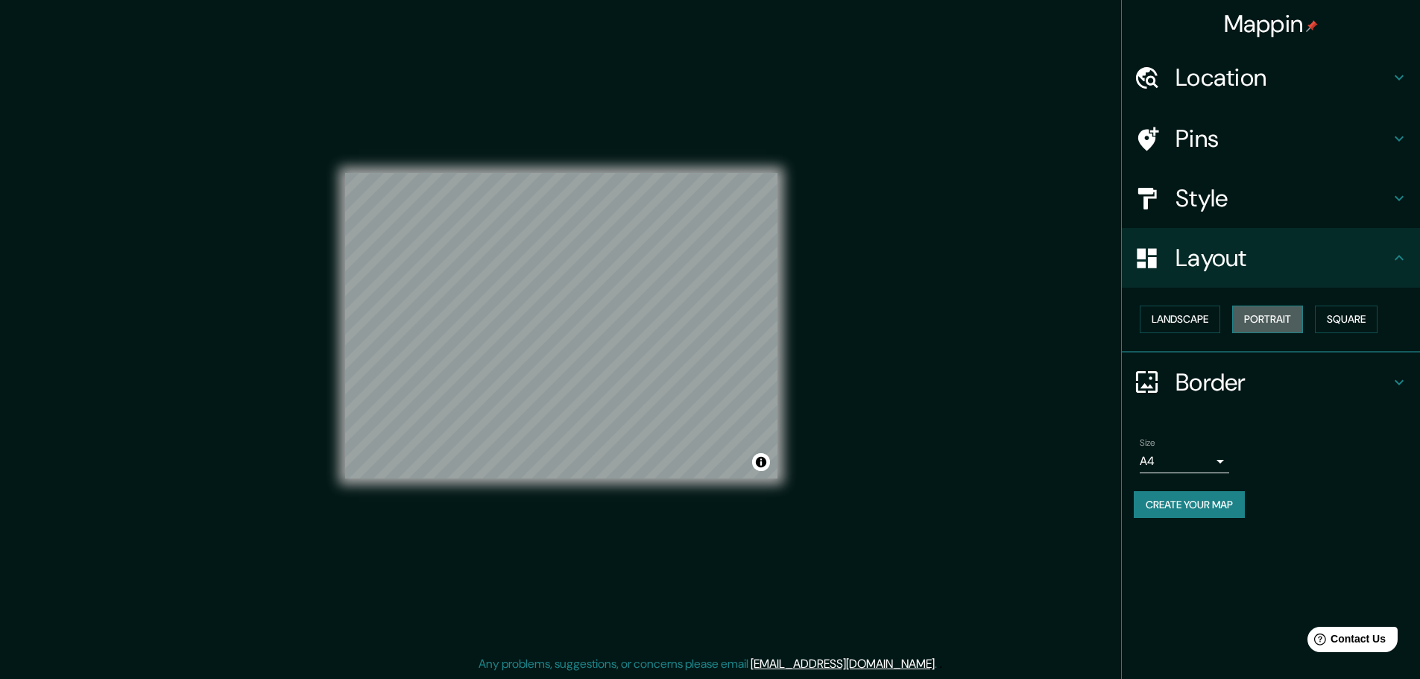
click at [1272, 315] on button "Portrait" at bounding box center [1267, 320] width 71 height 28
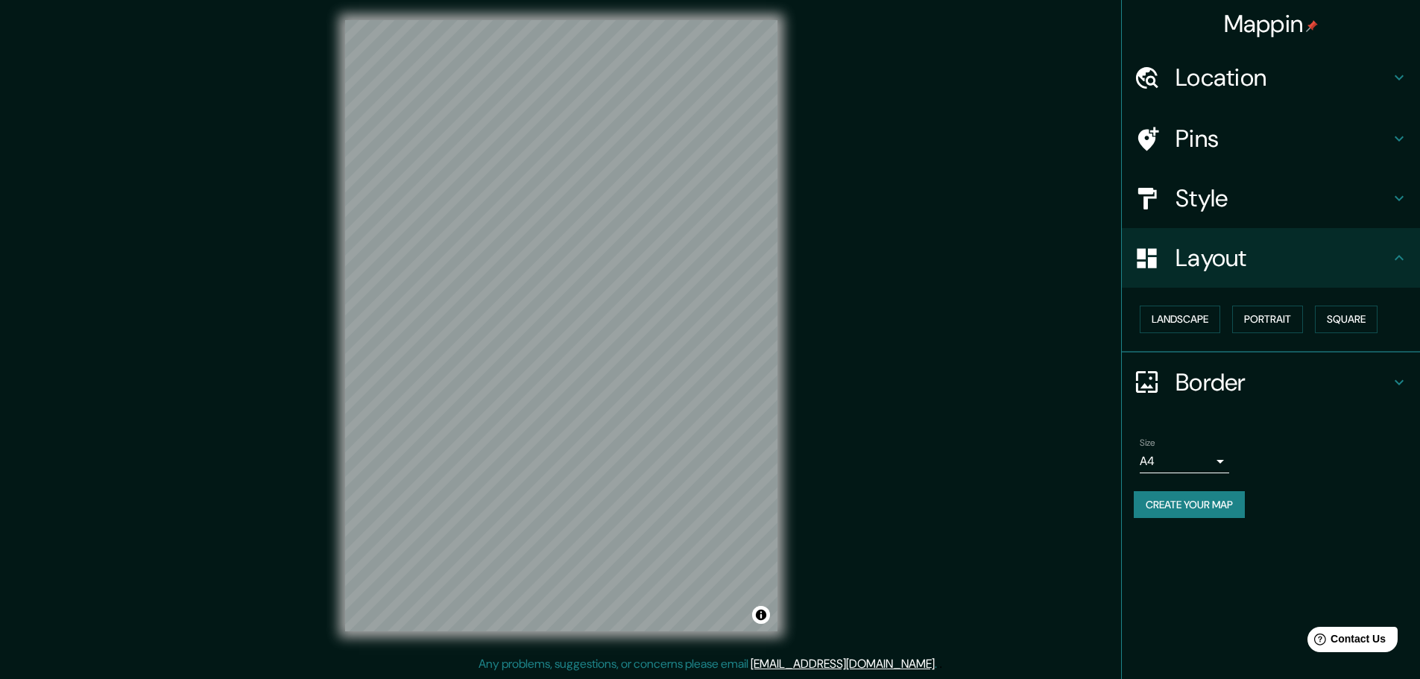
click at [1237, 180] on div "Style" at bounding box center [1271, 198] width 298 height 60
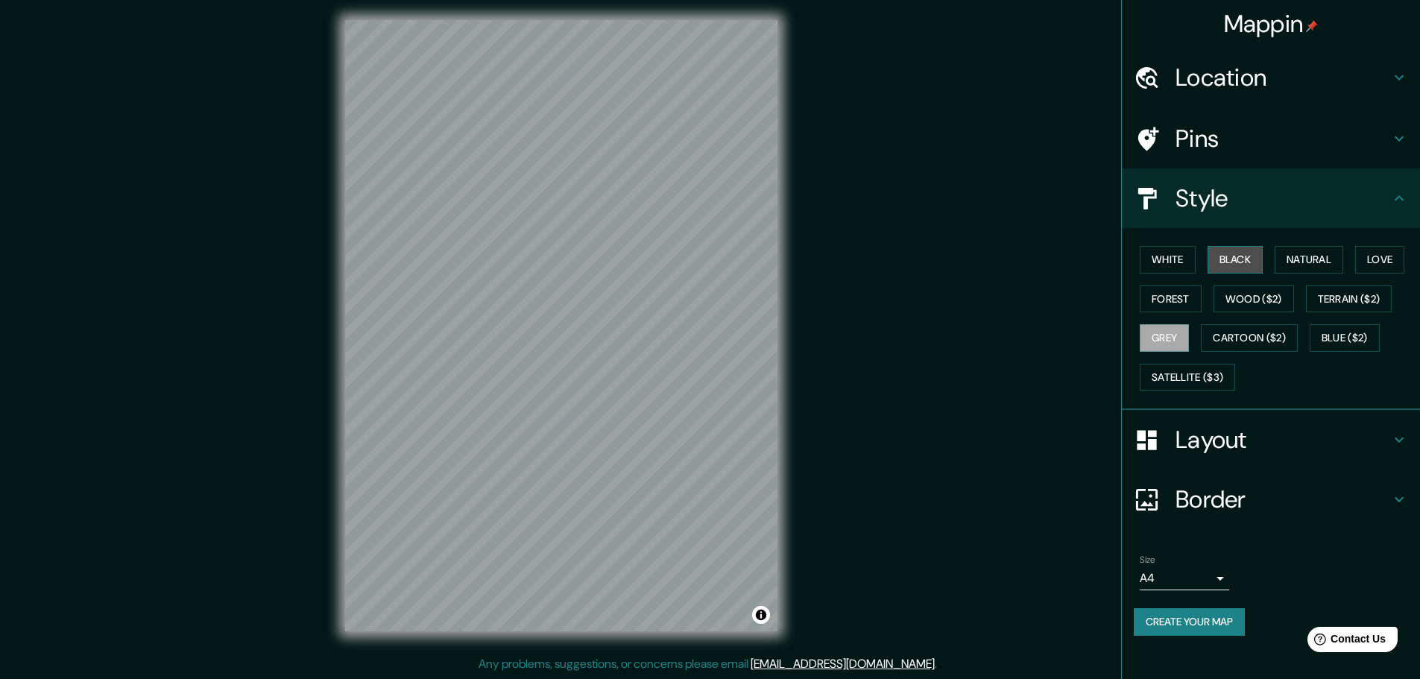
click at [1254, 254] on button "Black" at bounding box center [1235, 260] width 56 height 28
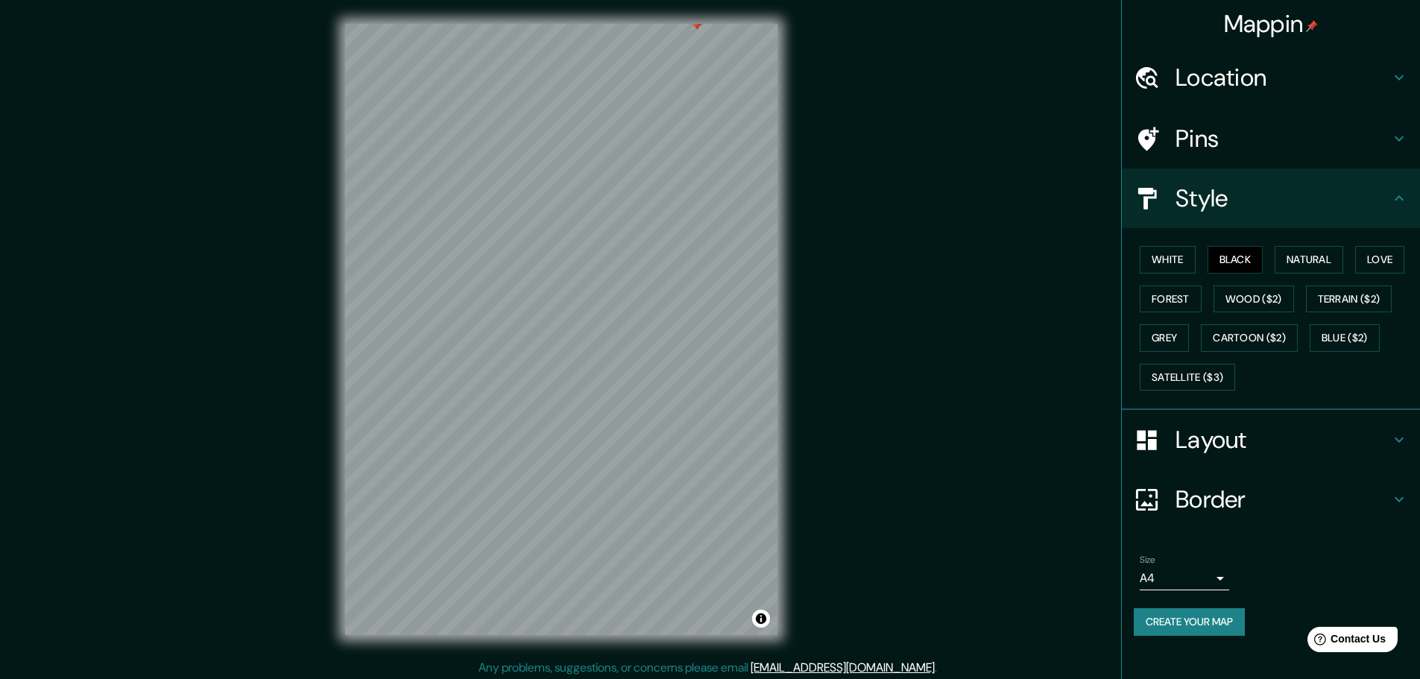
click at [1246, 500] on h4 "Border" at bounding box center [1282, 499] width 215 height 30
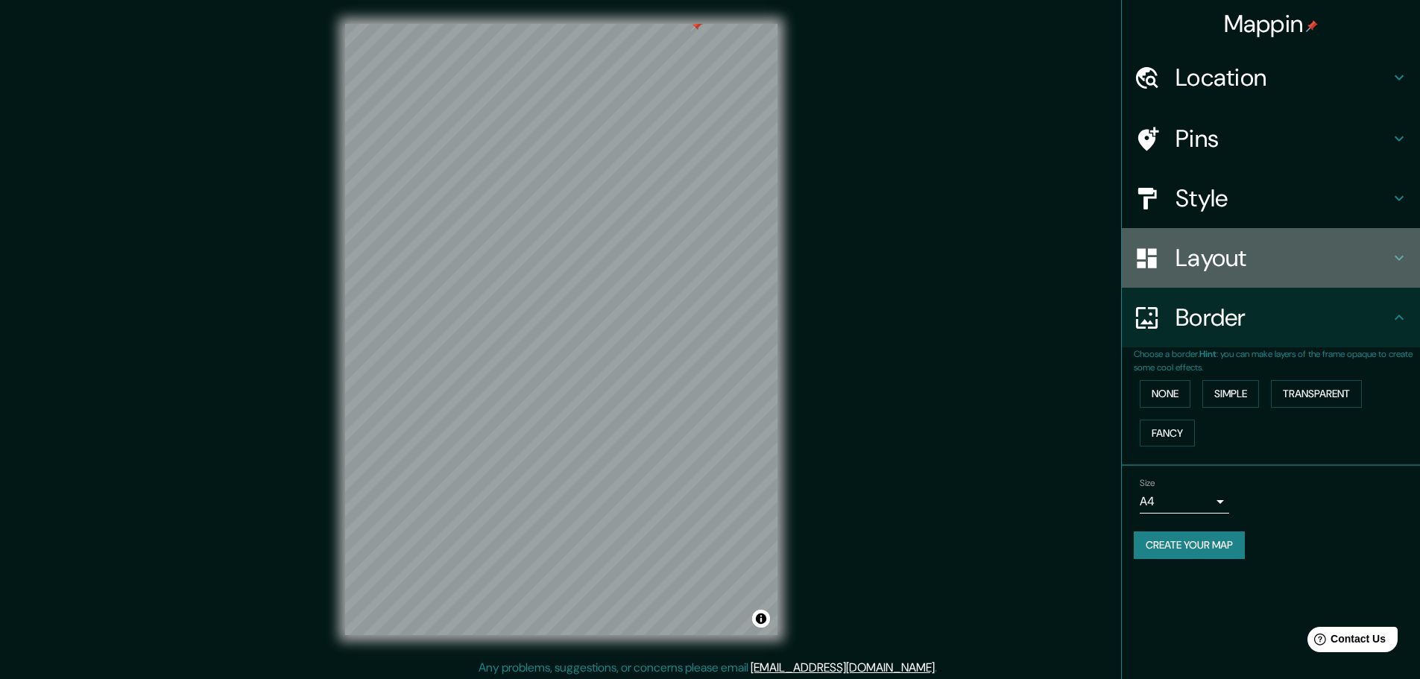
click at [1286, 271] on h4 "Layout" at bounding box center [1282, 258] width 215 height 30
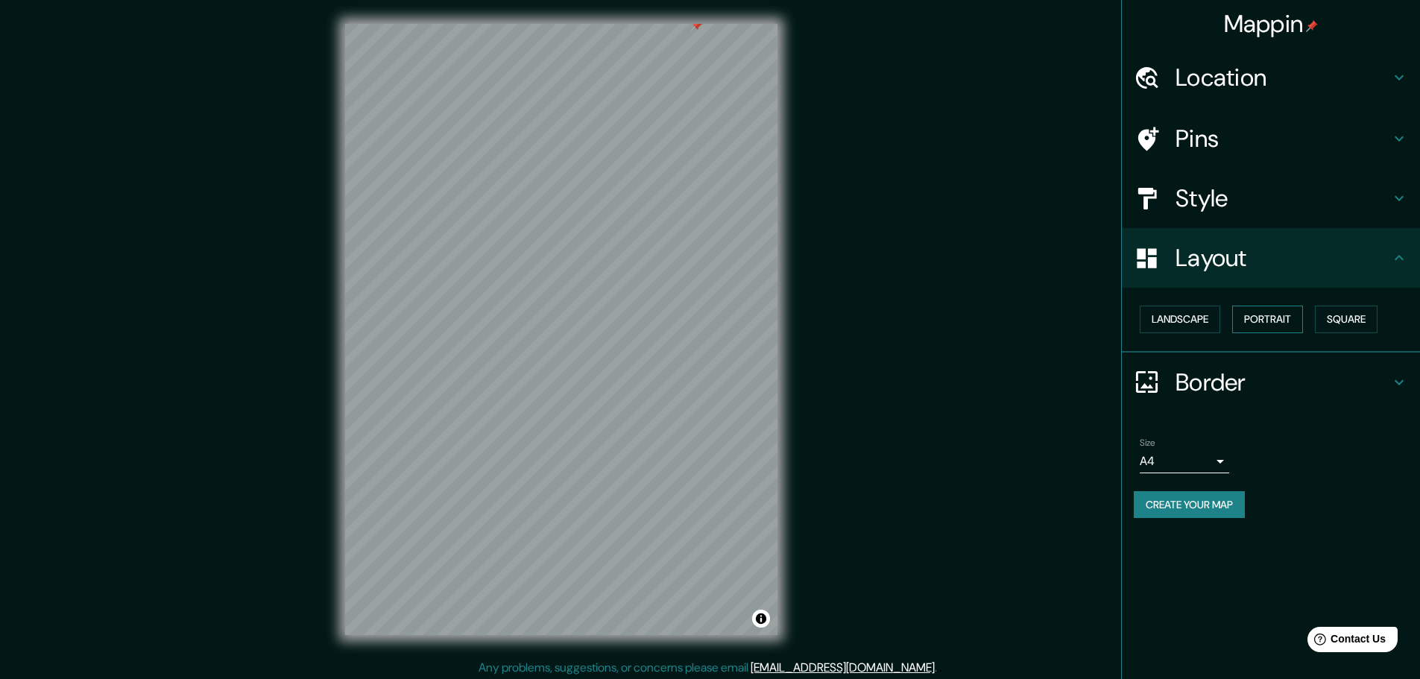
click at [1269, 318] on button "Portrait" at bounding box center [1267, 320] width 71 height 28
click at [1206, 312] on button "Landscape" at bounding box center [1180, 320] width 80 height 28
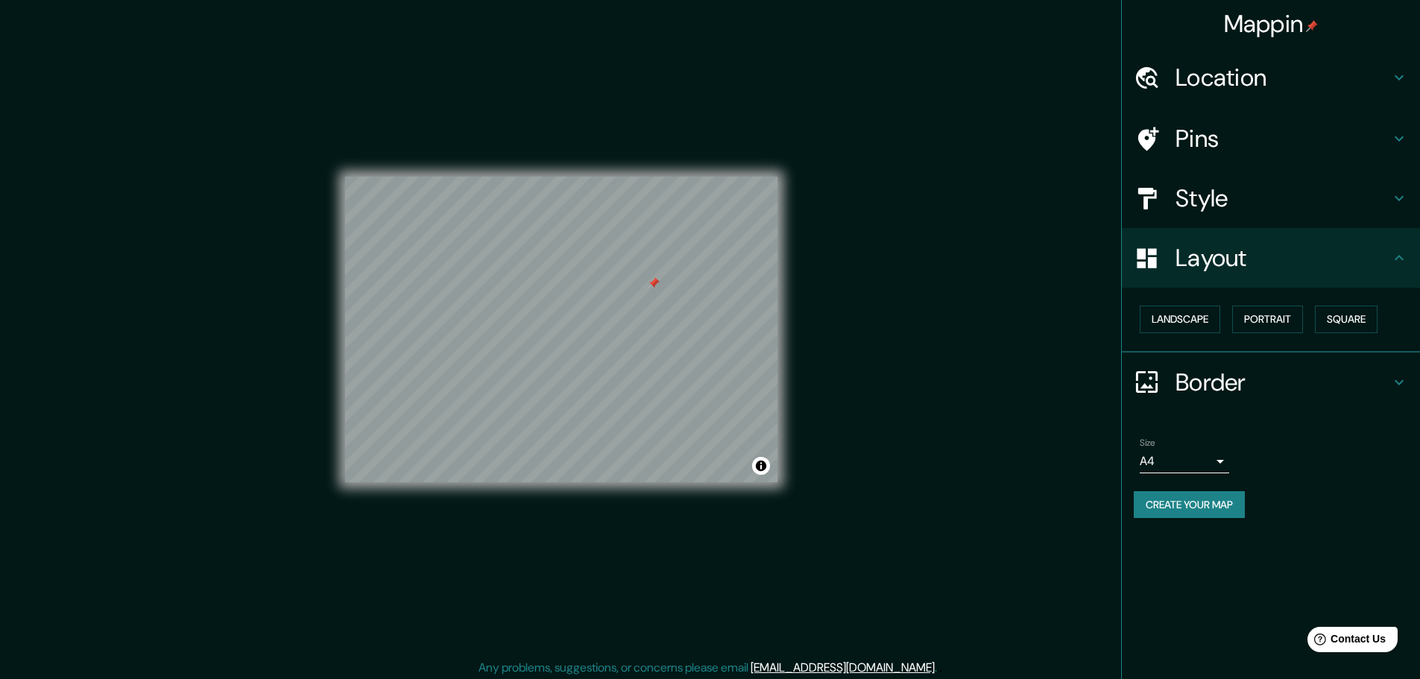
click at [622, 491] on div "© Mapbox © OpenStreetMap Improve this map" at bounding box center [561, 329] width 432 height 611
click at [1189, 321] on button "Landscape" at bounding box center [1180, 320] width 80 height 28
click at [1359, 323] on button "Square" at bounding box center [1346, 320] width 63 height 28
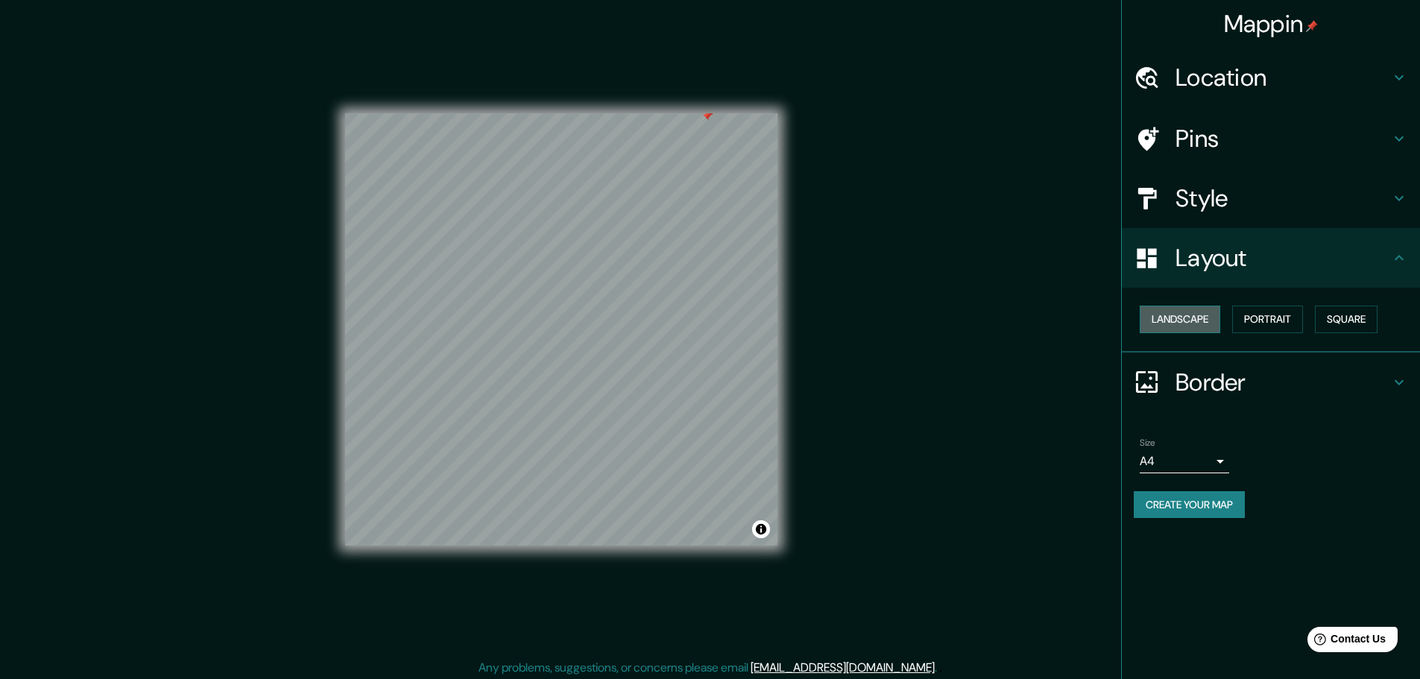
click at [1170, 317] on button "Landscape" at bounding box center [1180, 320] width 80 height 28
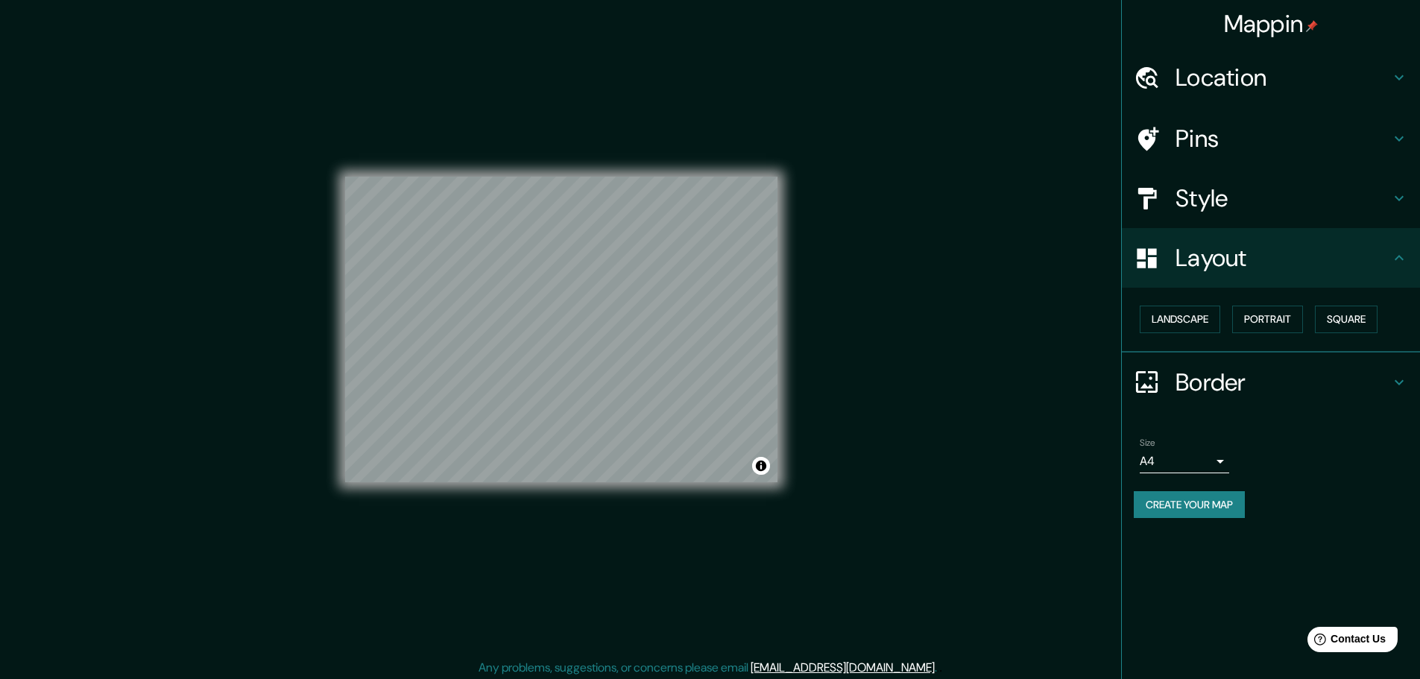
click at [1262, 203] on h4 "Style" at bounding box center [1282, 198] width 215 height 30
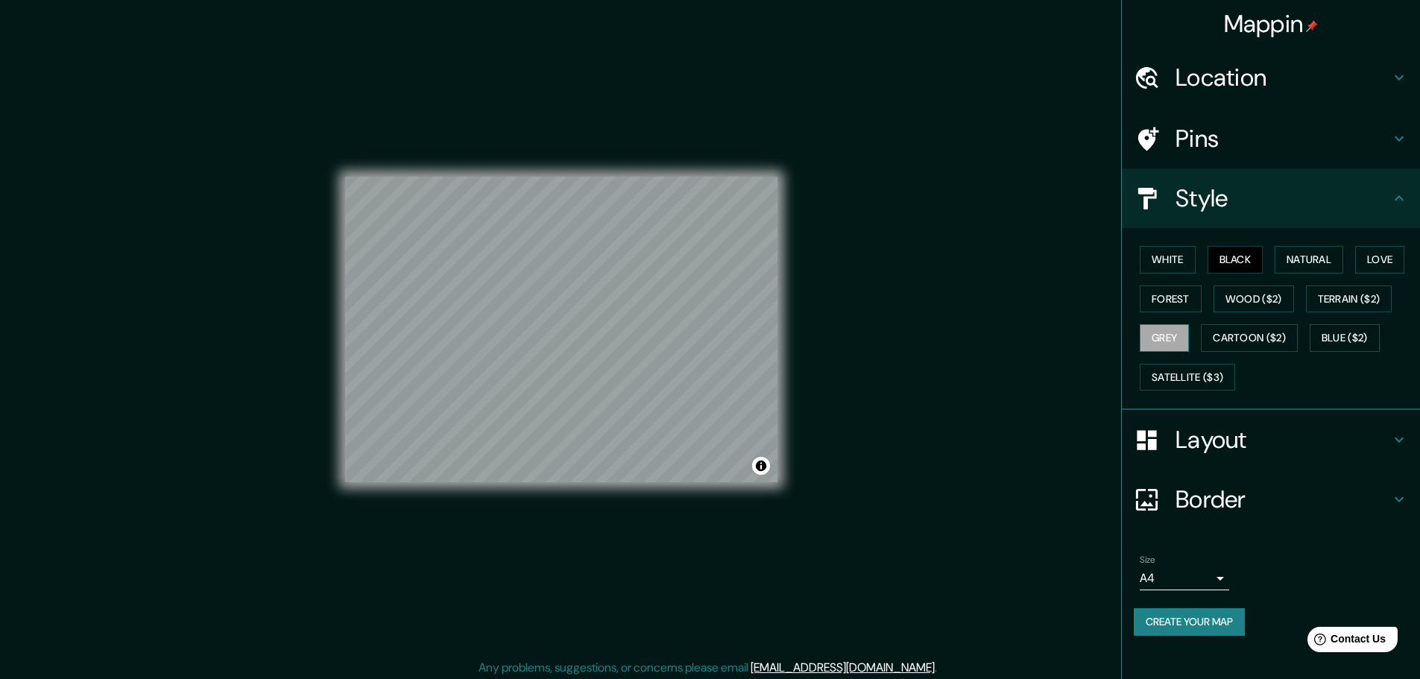
click at [1173, 341] on button "Grey" at bounding box center [1164, 338] width 49 height 28
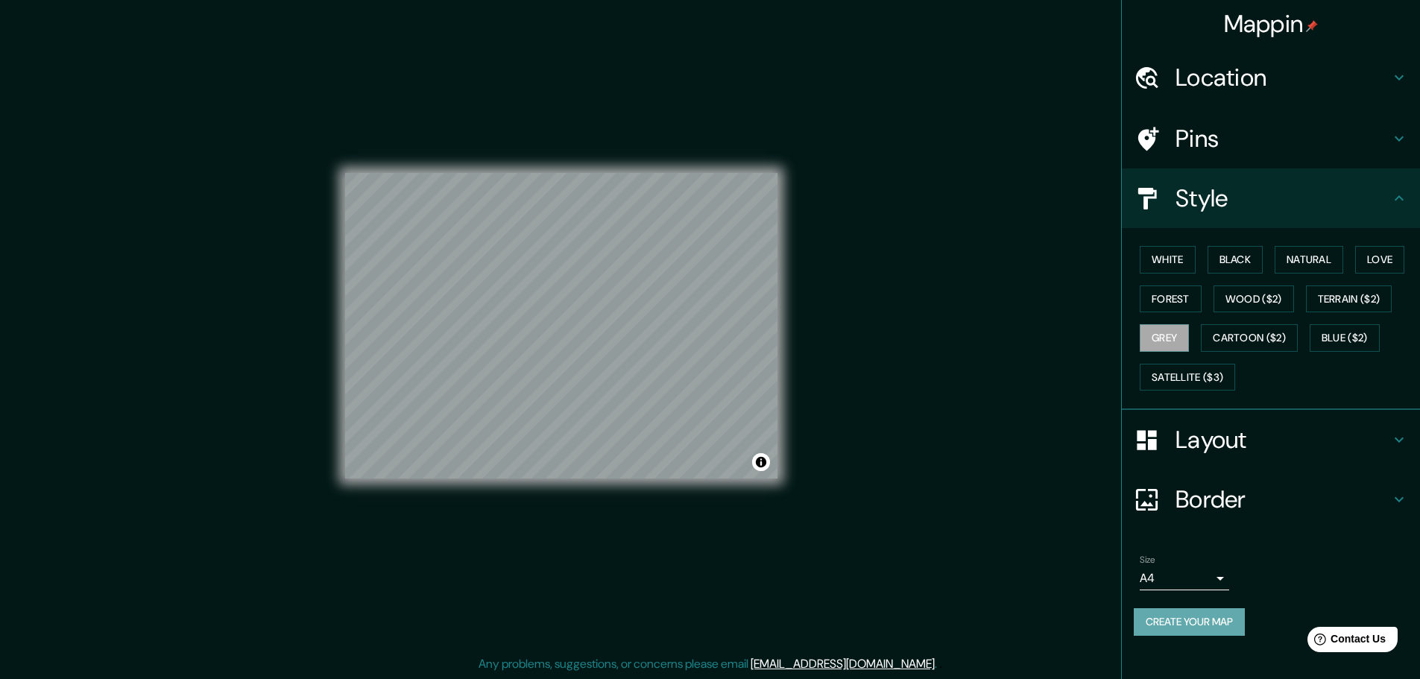
click at [1218, 631] on button "Create your map" at bounding box center [1189, 622] width 111 height 28
click at [760, 458] on button "Toggle attribution" at bounding box center [761, 462] width 18 height 18
click at [765, 466] on button "Toggle attribution" at bounding box center [761, 462] width 18 height 18
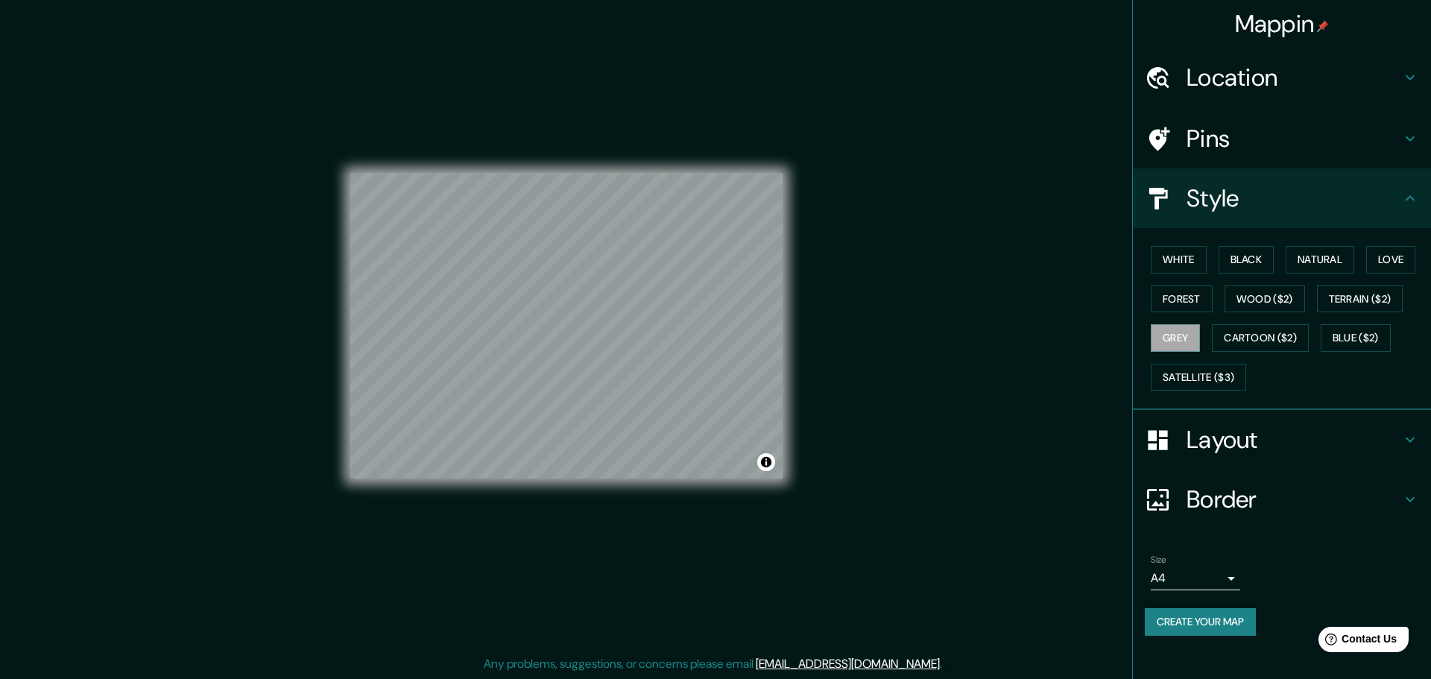
click at [1207, 587] on body "Mappin Location [GEOGRAPHIC_DATA], [GEOGRAPHIC_DATA], [GEOGRAPHIC_DATA] Pins St…" at bounding box center [715, 335] width 1431 height 679
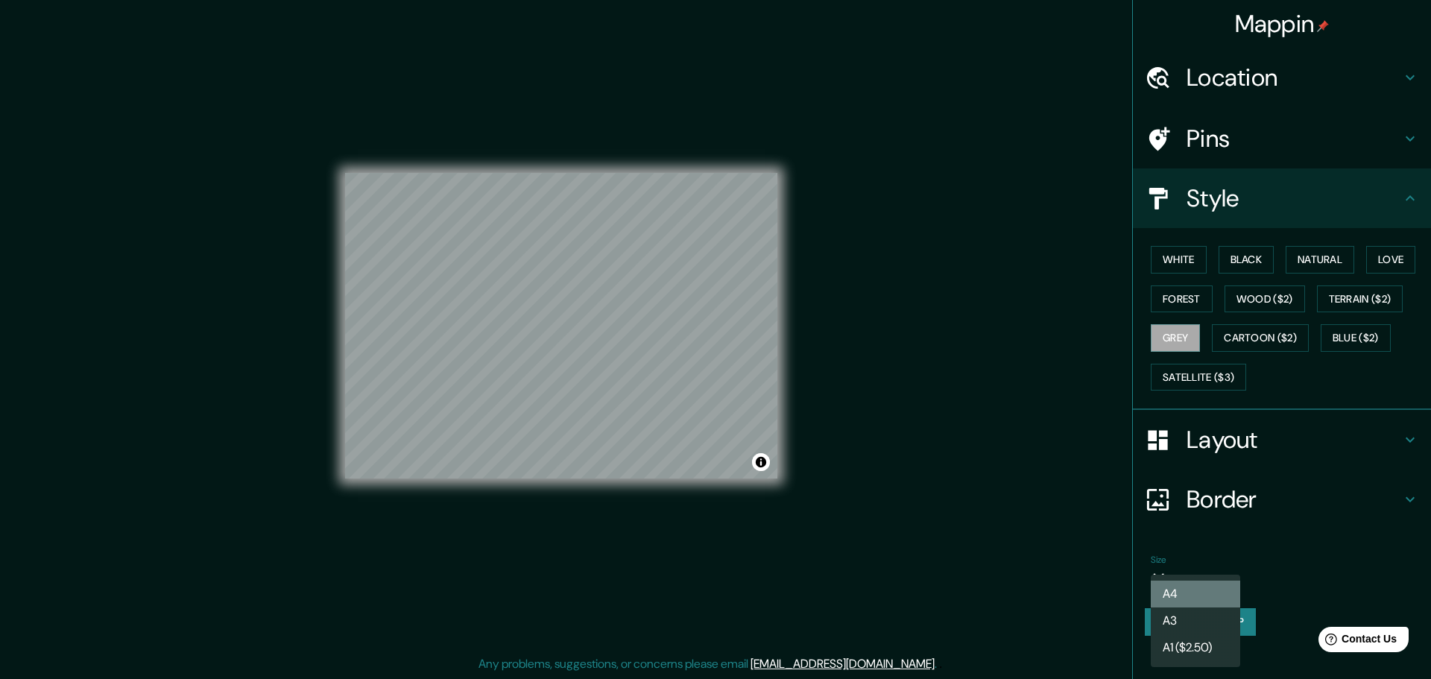
click at [1207, 587] on li "A4" at bounding box center [1195, 594] width 89 height 27
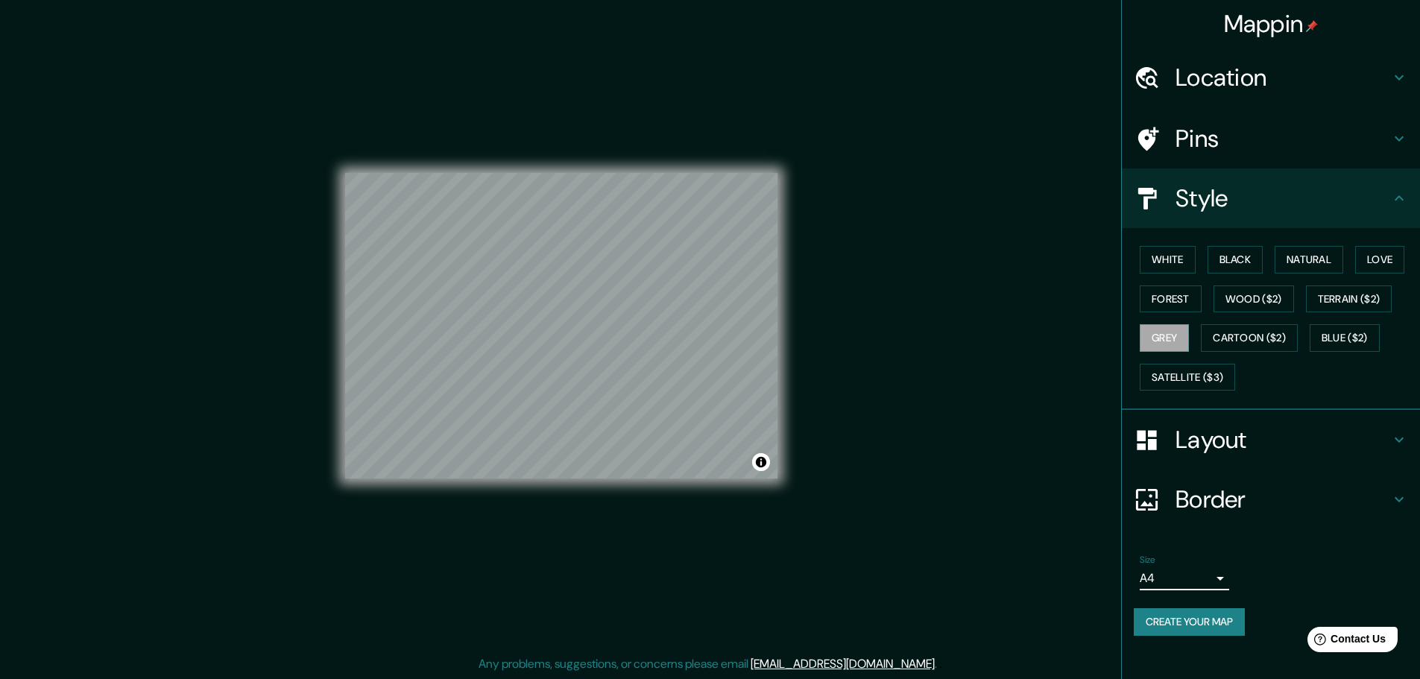
click at [1415, 192] on div "Style" at bounding box center [1271, 198] width 298 height 60
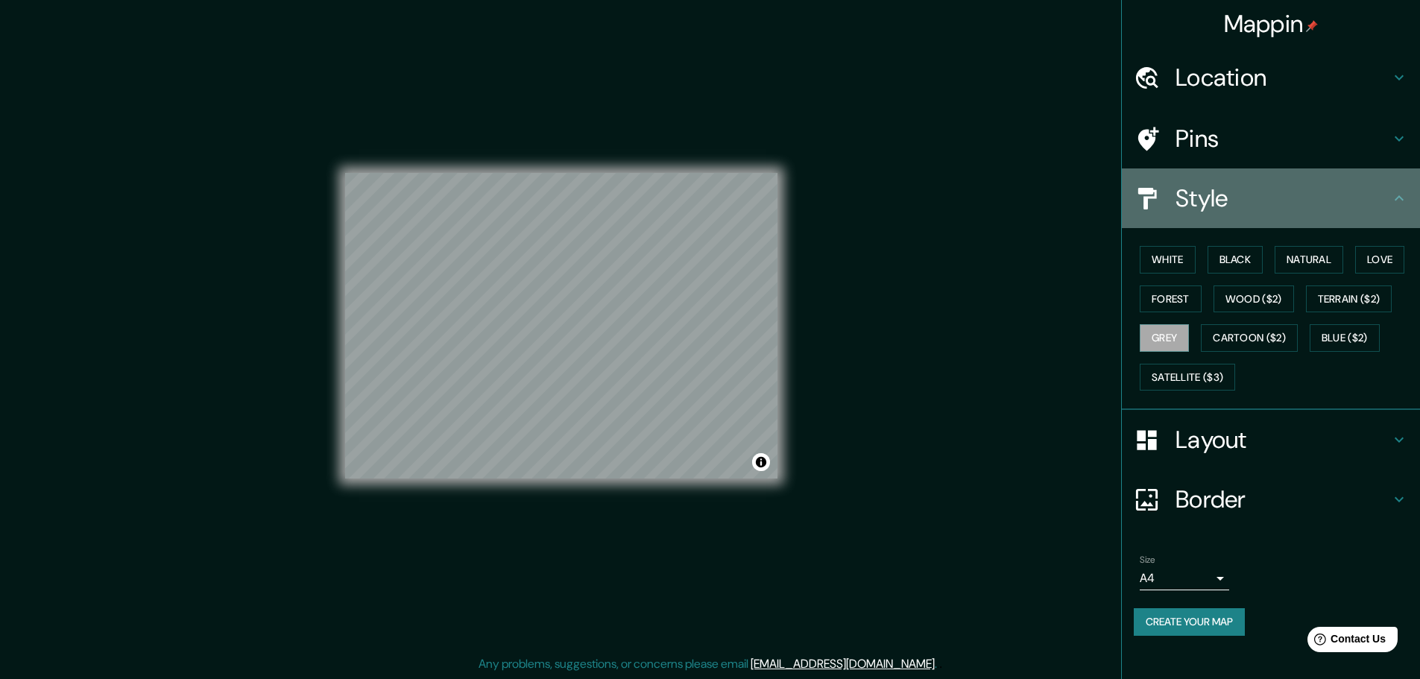
click at [1407, 195] on icon at bounding box center [1399, 198] width 18 height 18
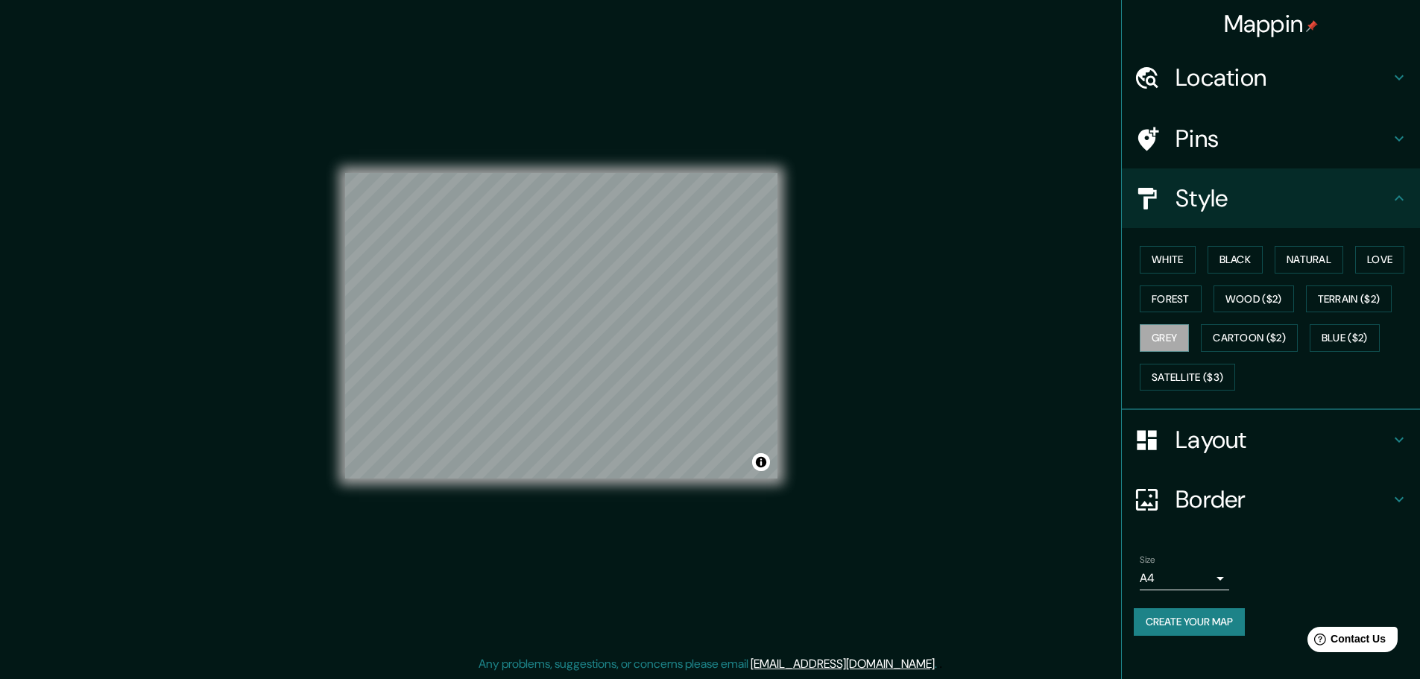
click at [1403, 203] on icon at bounding box center [1399, 198] width 18 height 18
click at [1402, 200] on icon at bounding box center [1399, 198] width 18 height 18
click at [1397, 197] on icon at bounding box center [1398, 197] width 9 height 5
click at [1173, 339] on button "Grey" at bounding box center [1164, 338] width 49 height 28
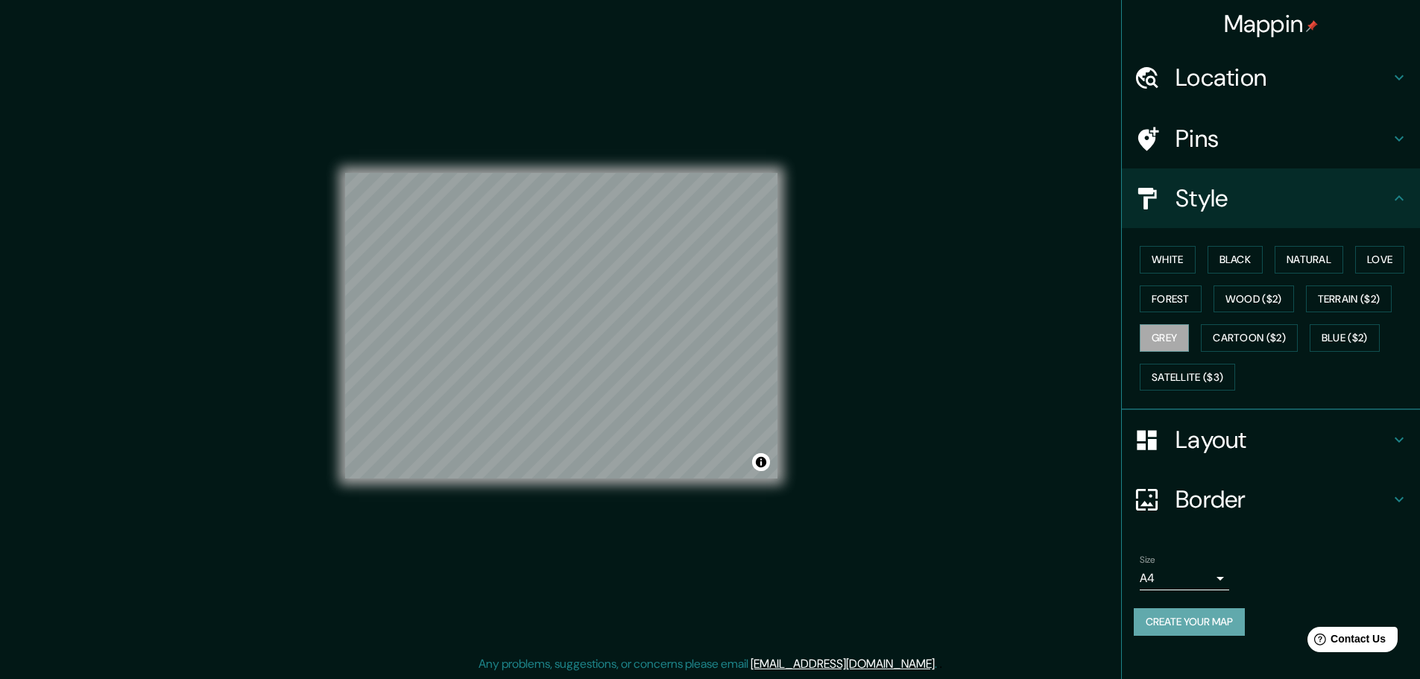
click at [1201, 623] on button "Create your map" at bounding box center [1189, 622] width 111 height 28
click at [578, 286] on div at bounding box center [579, 285] width 12 height 12
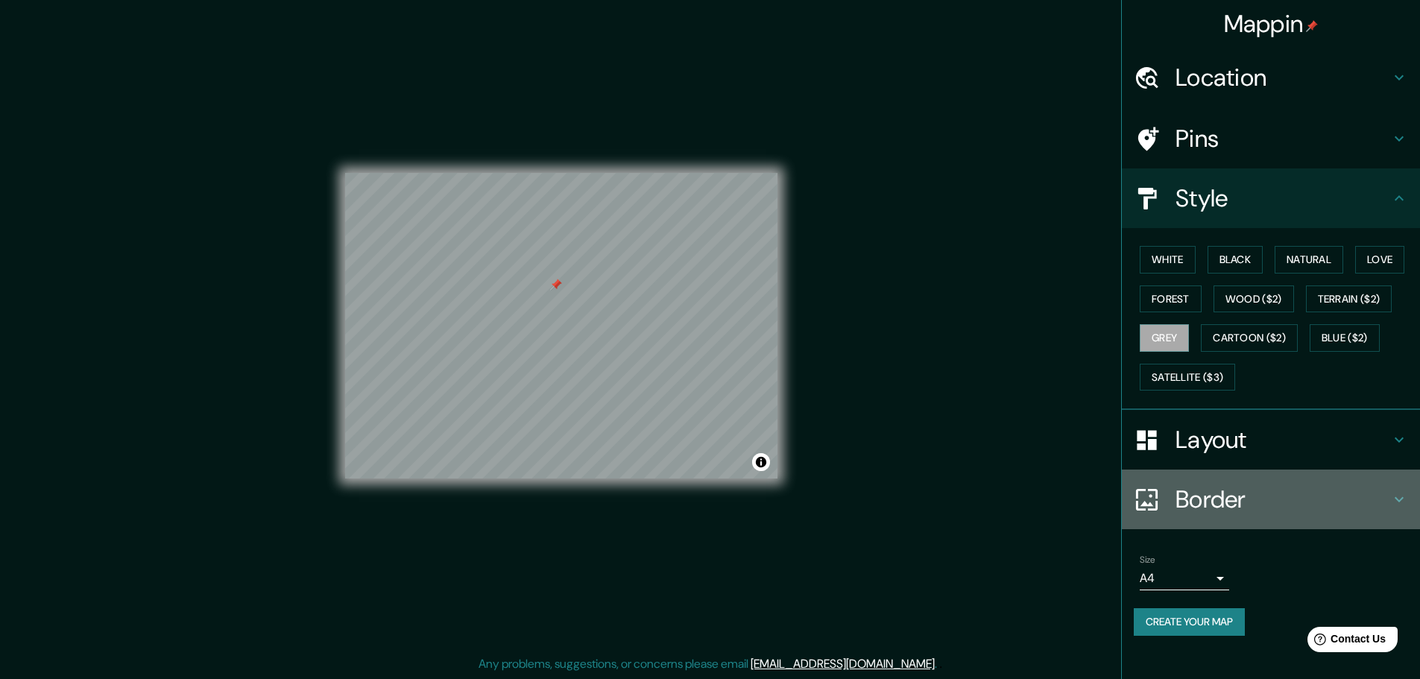
click at [1215, 489] on h4 "Border" at bounding box center [1282, 499] width 215 height 30
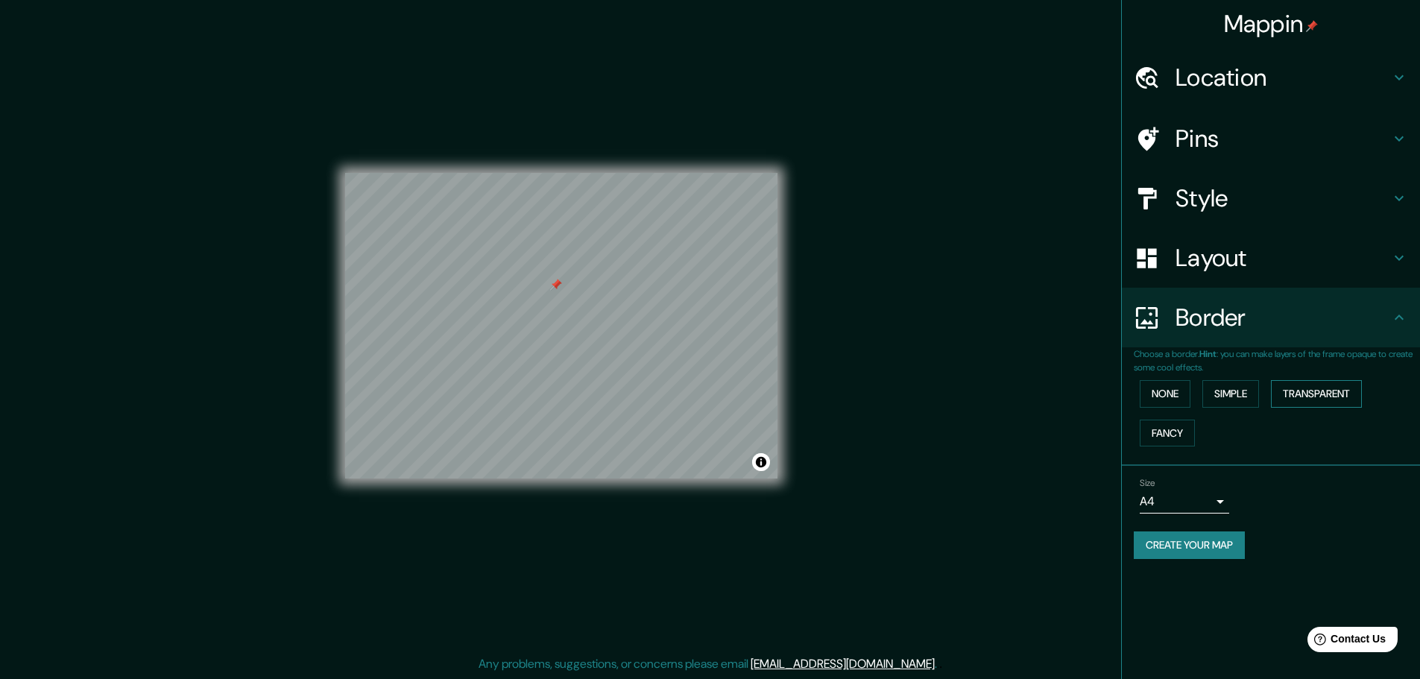
click at [1306, 396] on button "Transparent" at bounding box center [1316, 394] width 91 height 28
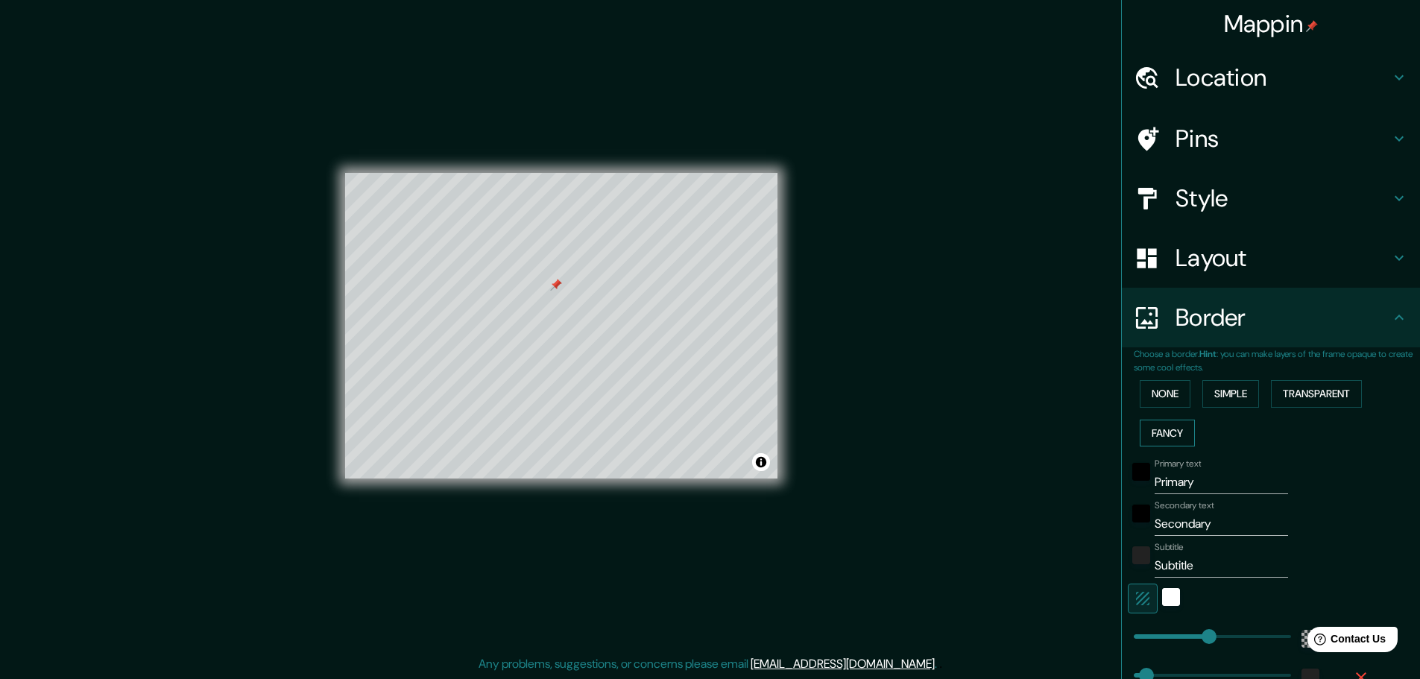
click at [1158, 440] on button "Fancy" at bounding box center [1167, 434] width 55 height 28
click at [1145, 396] on button "None" at bounding box center [1165, 394] width 51 height 28
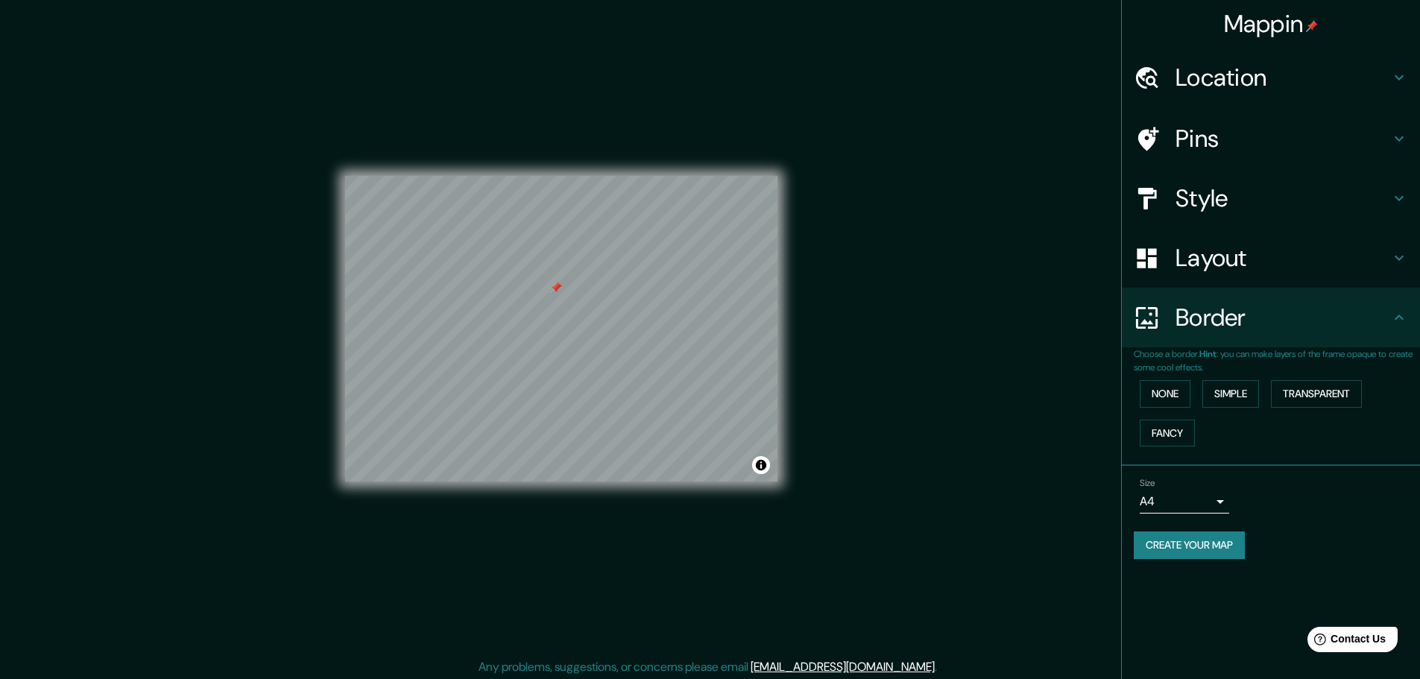
scroll to position [0, 0]
click at [1235, 196] on h4 "Style" at bounding box center [1282, 198] width 215 height 30
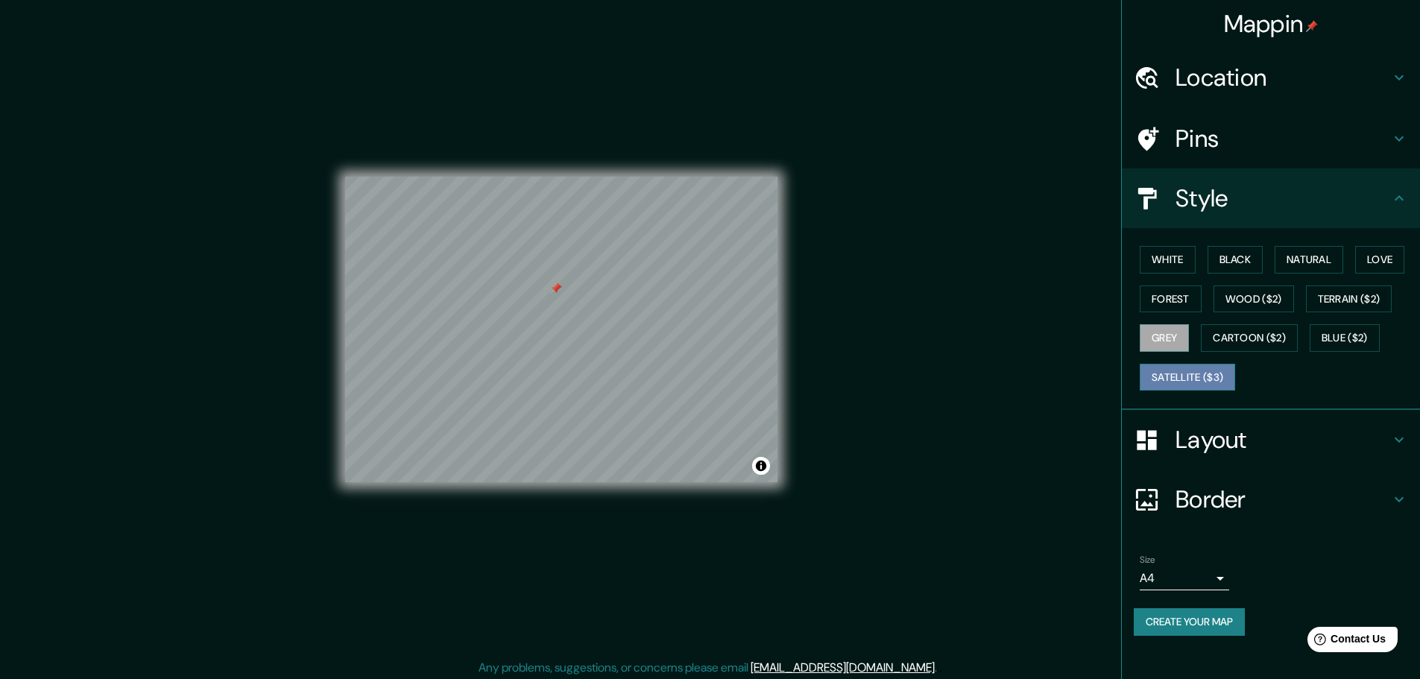
click at [1208, 376] on button "Satellite ($3)" at bounding box center [1187, 378] width 95 height 28
click at [1166, 335] on button "Grey" at bounding box center [1164, 338] width 49 height 28
click at [1245, 254] on button "Black" at bounding box center [1235, 260] width 56 height 28
click at [555, 177] on div at bounding box center [561, 177] width 432 height 0
click at [594, 291] on div at bounding box center [594, 287] width 12 height 12
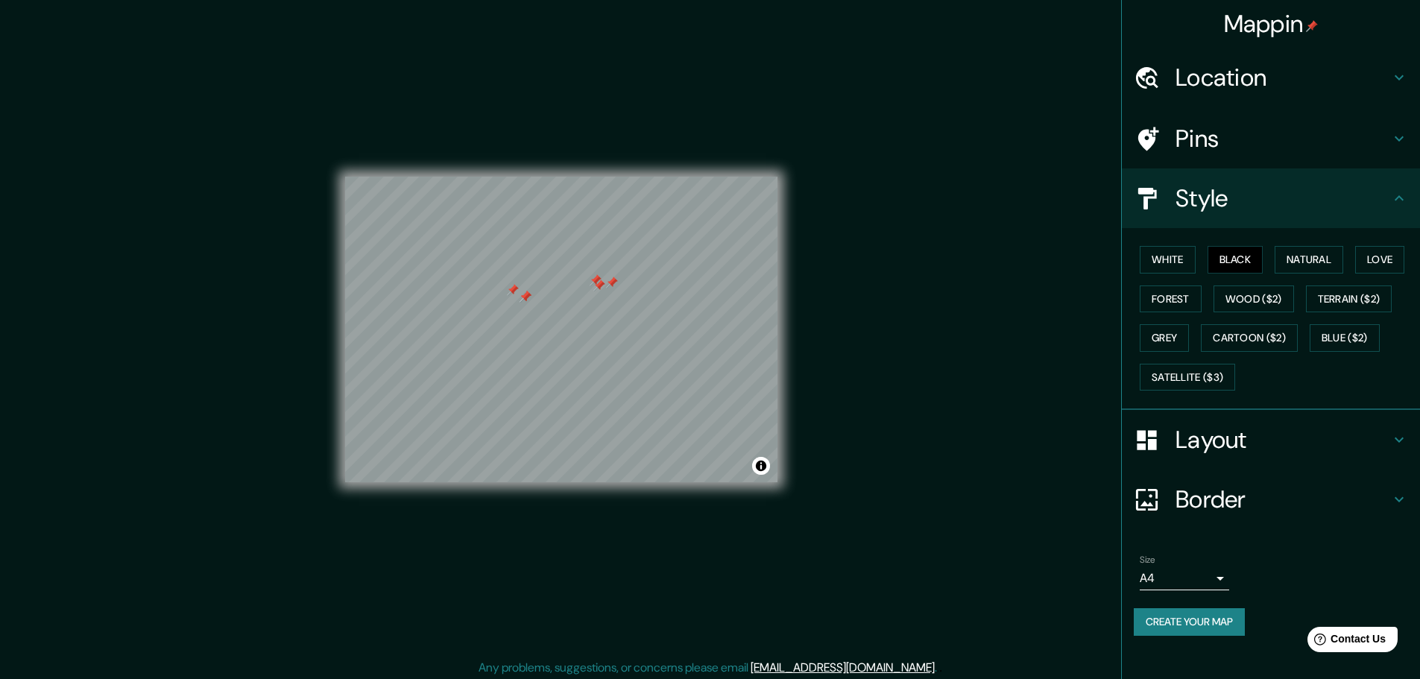
click at [600, 285] on div at bounding box center [596, 280] width 12 height 12
click at [599, 285] on div at bounding box center [599, 285] width 12 height 12
click at [611, 285] on div at bounding box center [612, 282] width 12 height 12
click at [601, 282] on div at bounding box center [598, 278] width 12 height 12
click at [612, 177] on div at bounding box center [561, 177] width 432 height 0
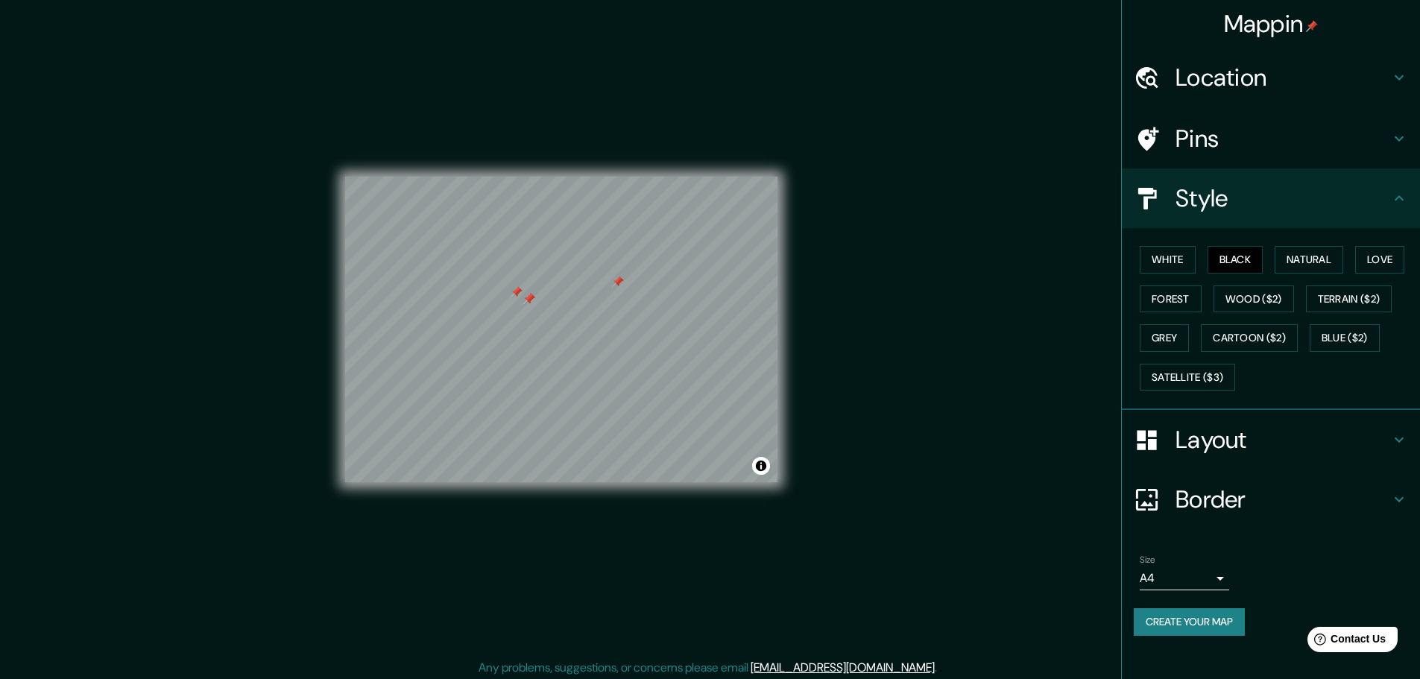
click at [615, 284] on div at bounding box center [618, 282] width 12 height 12
click at [525, 297] on div at bounding box center [529, 299] width 12 height 12
click at [527, 297] on div at bounding box center [529, 299] width 12 height 12
click at [530, 298] on div at bounding box center [529, 299] width 12 height 12
click at [539, 297] on div at bounding box center [536, 292] width 12 height 12
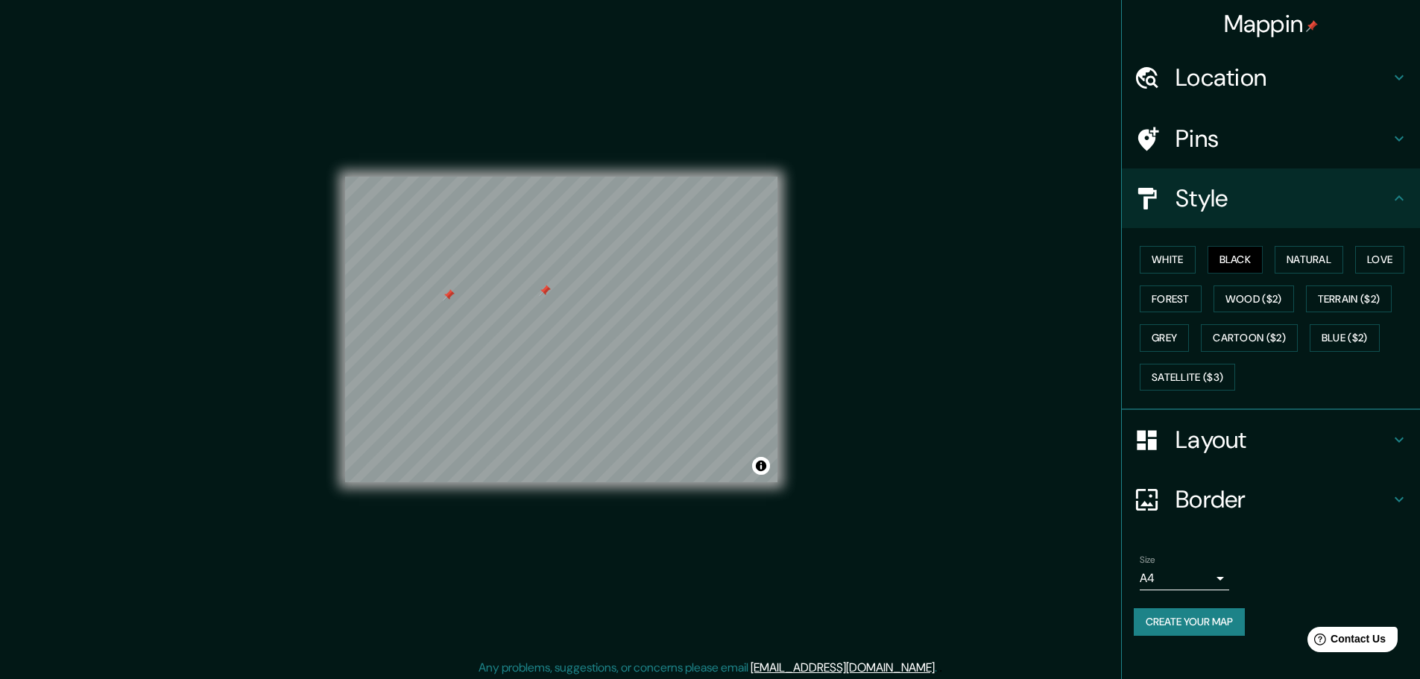
click at [446, 299] on div at bounding box center [449, 295] width 12 height 12
click at [456, 292] on div at bounding box center [452, 291] width 12 height 12
click at [461, 177] on div at bounding box center [561, 177] width 432 height 0
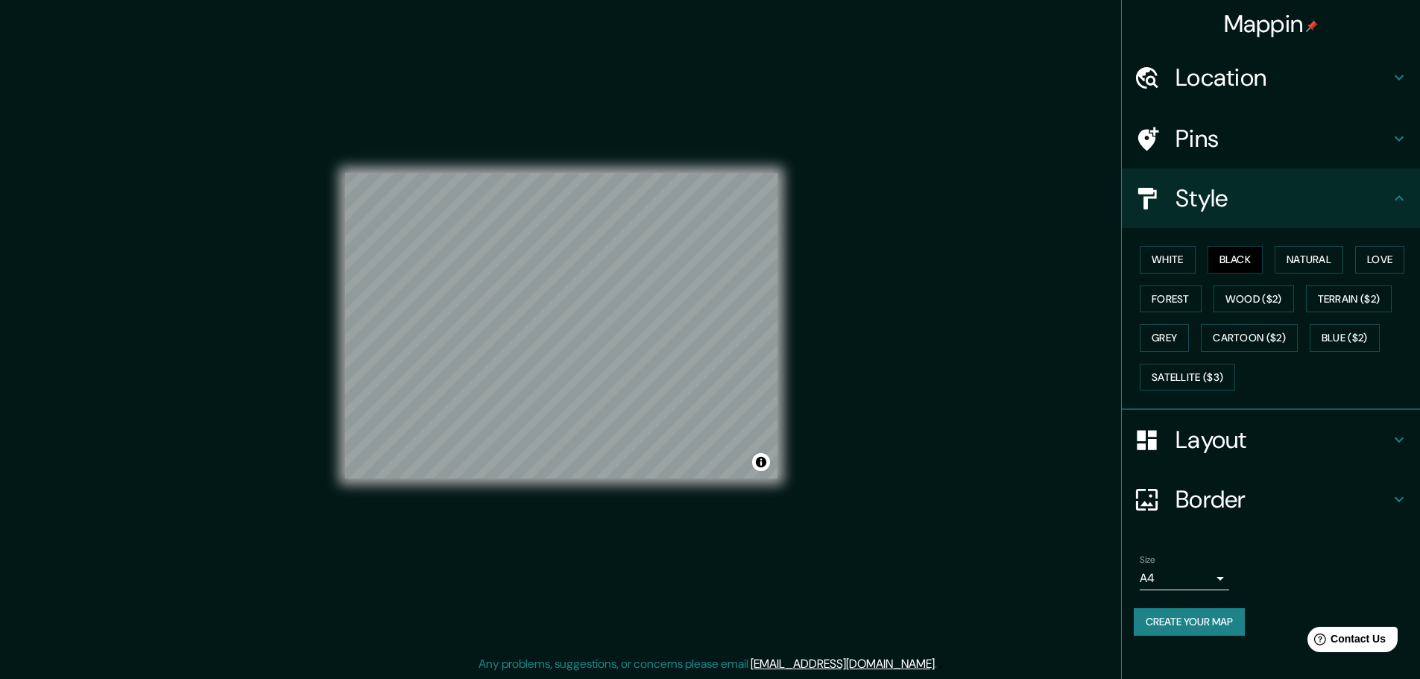
click at [1207, 614] on button "Create your map" at bounding box center [1189, 622] width 111 height 28
click at [1221, 574] on body "Mappin Location [GEOGRAPHIC_DATA], [GEOGRAPHIC_DATA], [GEOGRAPHIC_DATA] Pins St…" at bounding box center [710, 335] width 1420 height 679
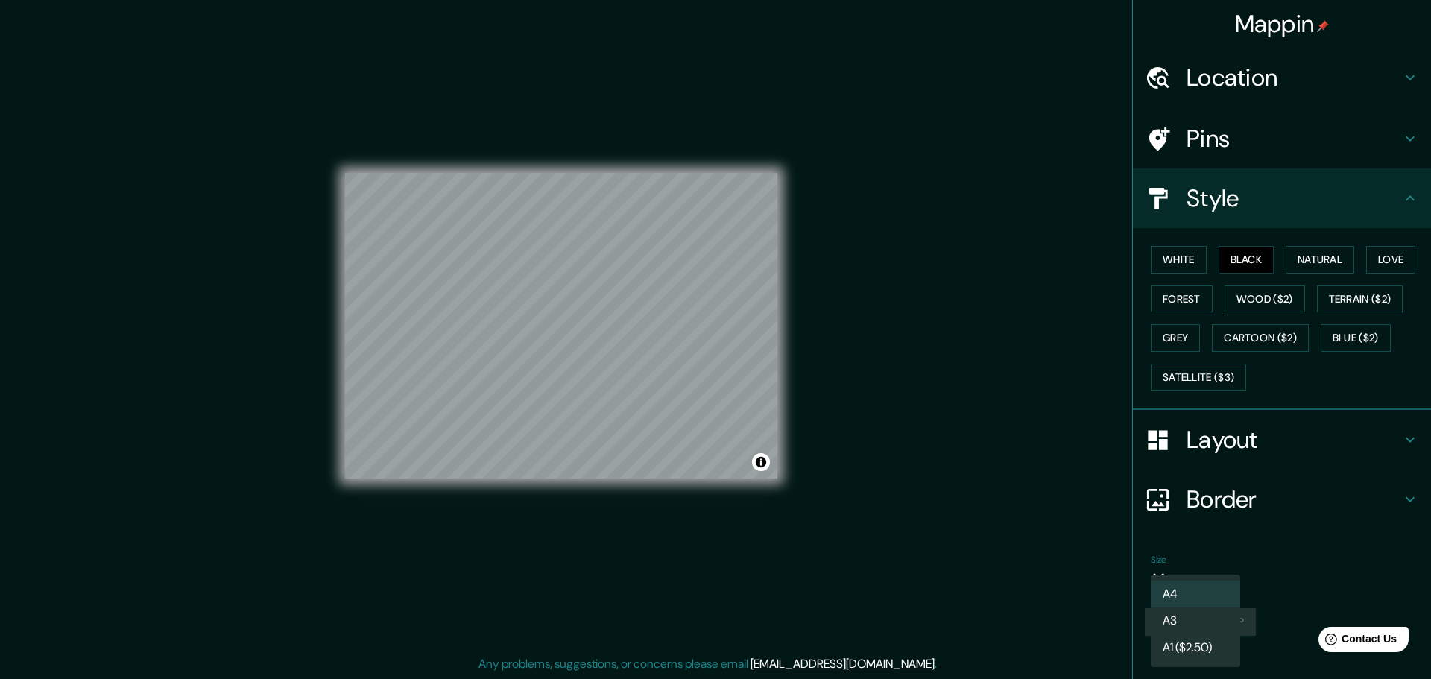
click at [1227, 565] on div at bounding box center [715, 339] width 1431 height 679
drag, startPoint x: 1218, startPoint y: 580, endPoint x: 1197, endPoint y: 599, distance: 28.5
click at [1216, 580] on body "Mappin Location San Francisco de Macorís, Duarte, Dominican Republic Pins Style…" at bounding box center [715, 335] width 1431 height 679
click at [1194, 641] on li "A1 ($2.50)" at bounding box center [1195, 647] width 89 height 27
click at [1200, 576] on body "Mappin Location San Francisco de Macorís, Duarte, Dominican Republic Pins Style…" at bounding box center [715, 335] width 1431 height 679
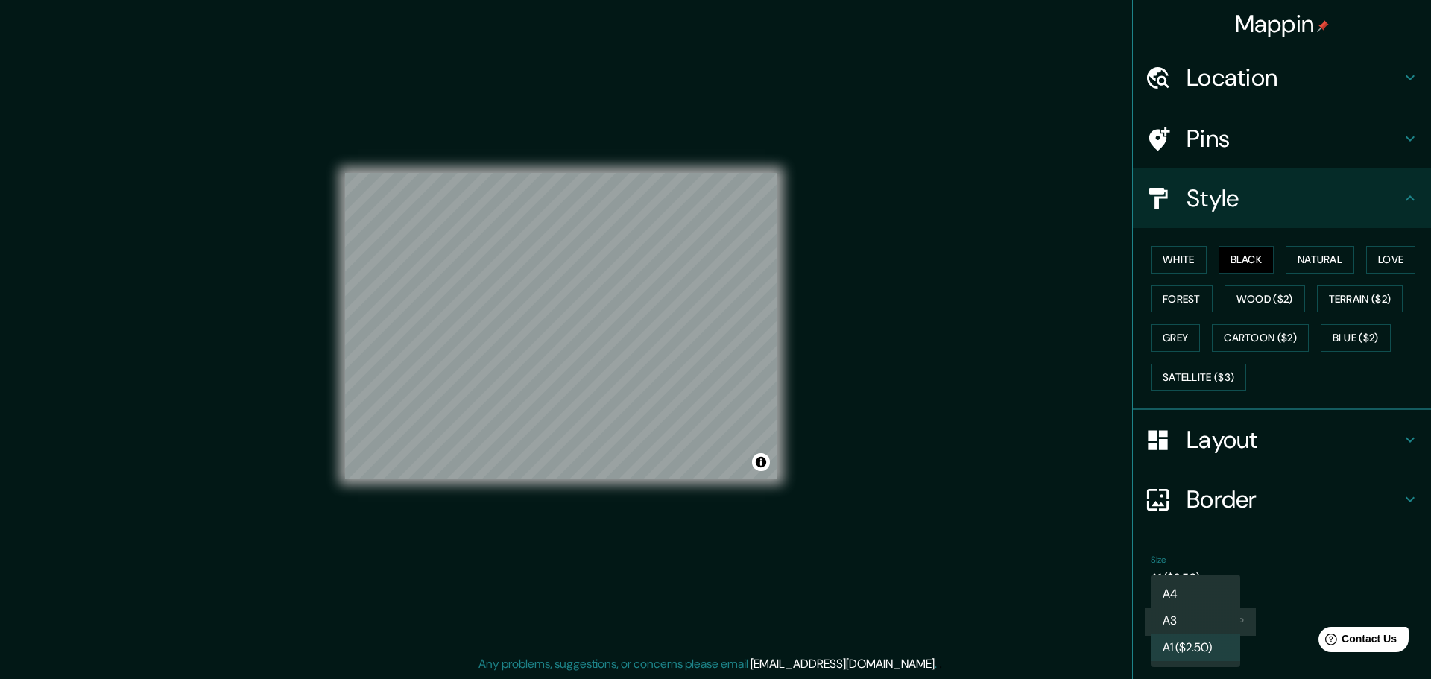
click at [1198, 595] on li "A4" at bounding box center [1195, 594] width 89 height 27
type input "single"
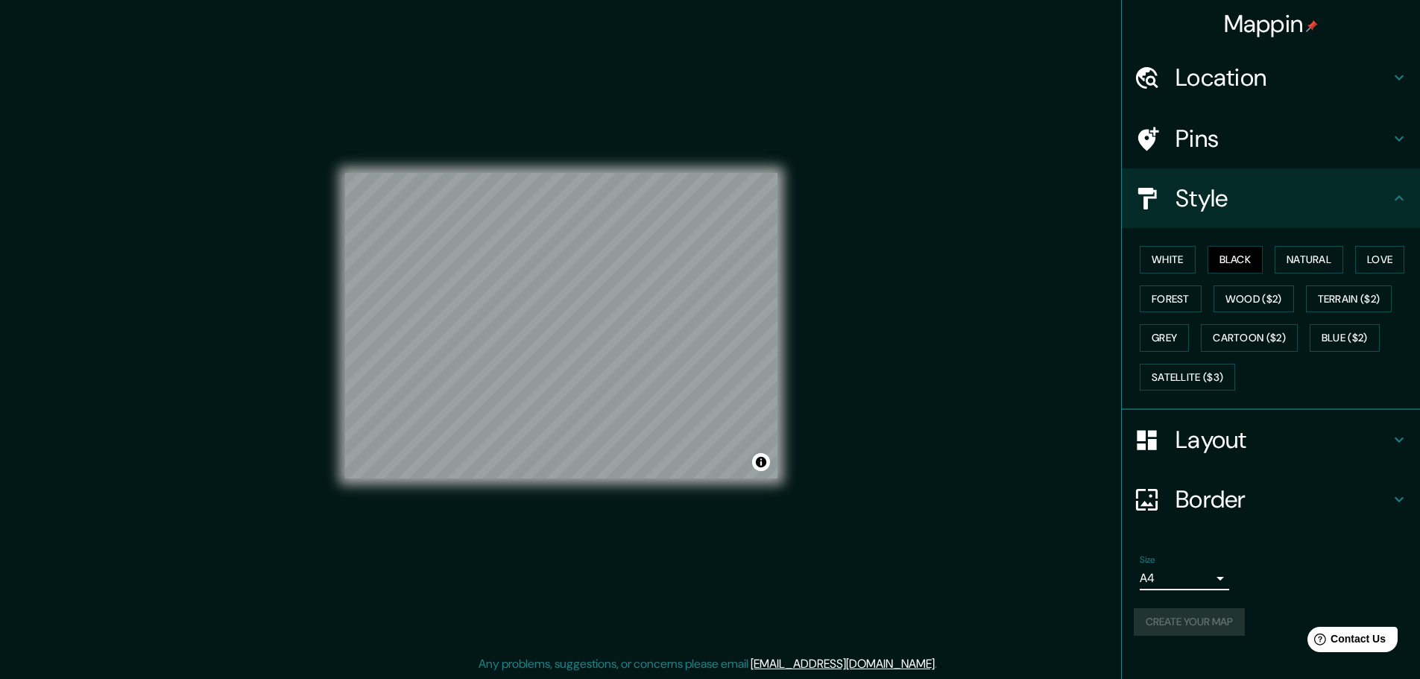
click at [1201, 625] on div "Create your map" at bounding box center [1271, 622] width 274 height 28
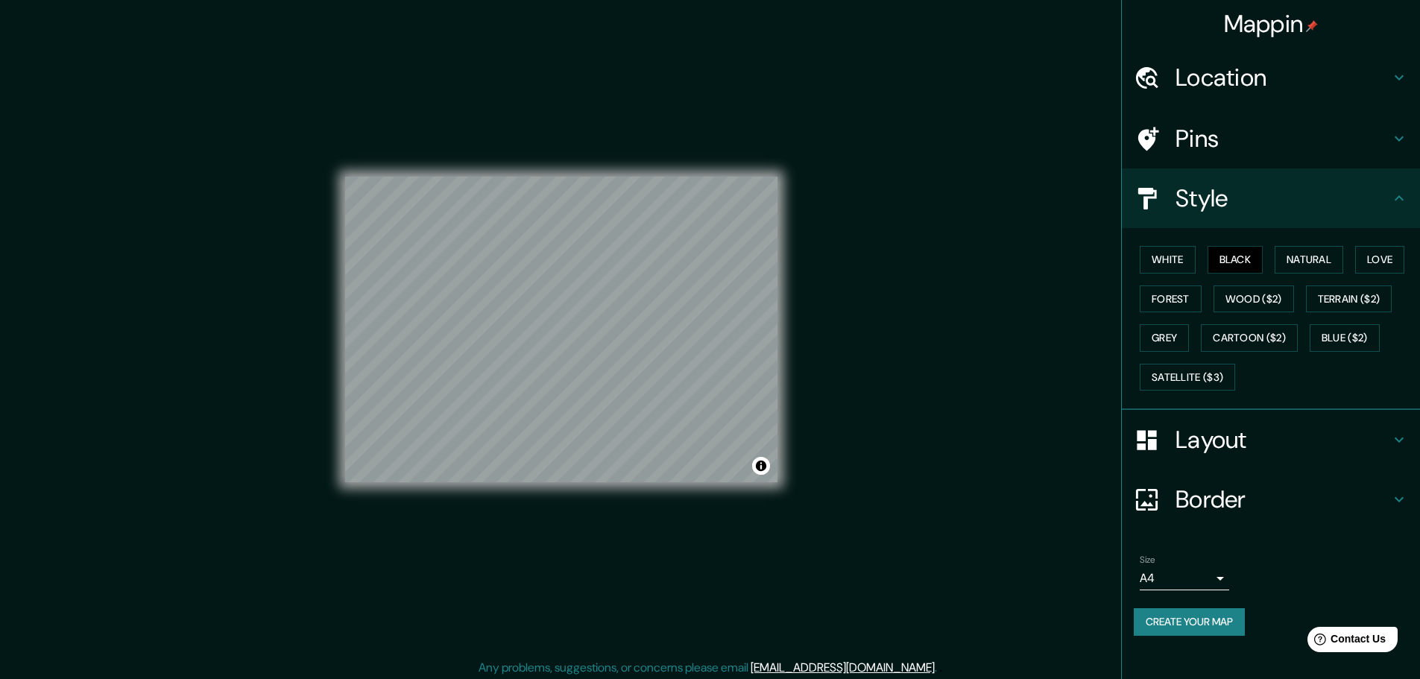
click at [1297, 17] on h4 "Mappin" at bounding box center [1271, 24] width 95 height 30
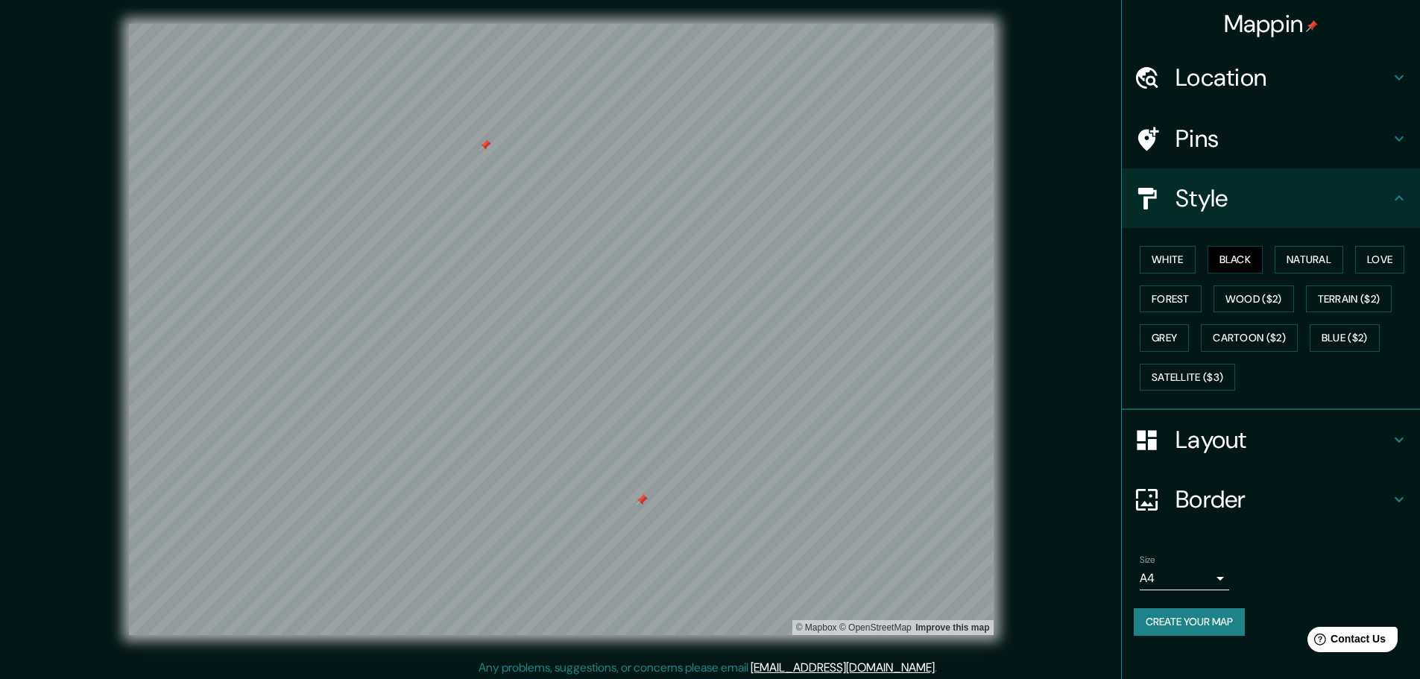
click at [484, 675] on div "Mappin Location Pins Style White Black Natural Love Forest Wood ($2) Terrain ($…" at bounding box center [710, 341] width 1420 height 683
click at [775, 300] on div at bounding box center [778, 297] width 12 height 12
click at [785, 24] on div at bounding box center [561, 24] width 865 height 0
click at [737, 24] on div at bounding box center [561, 24] width 865 height 0
click at [745, 24] on div at bounding box center [561, 24] width 865 height 0
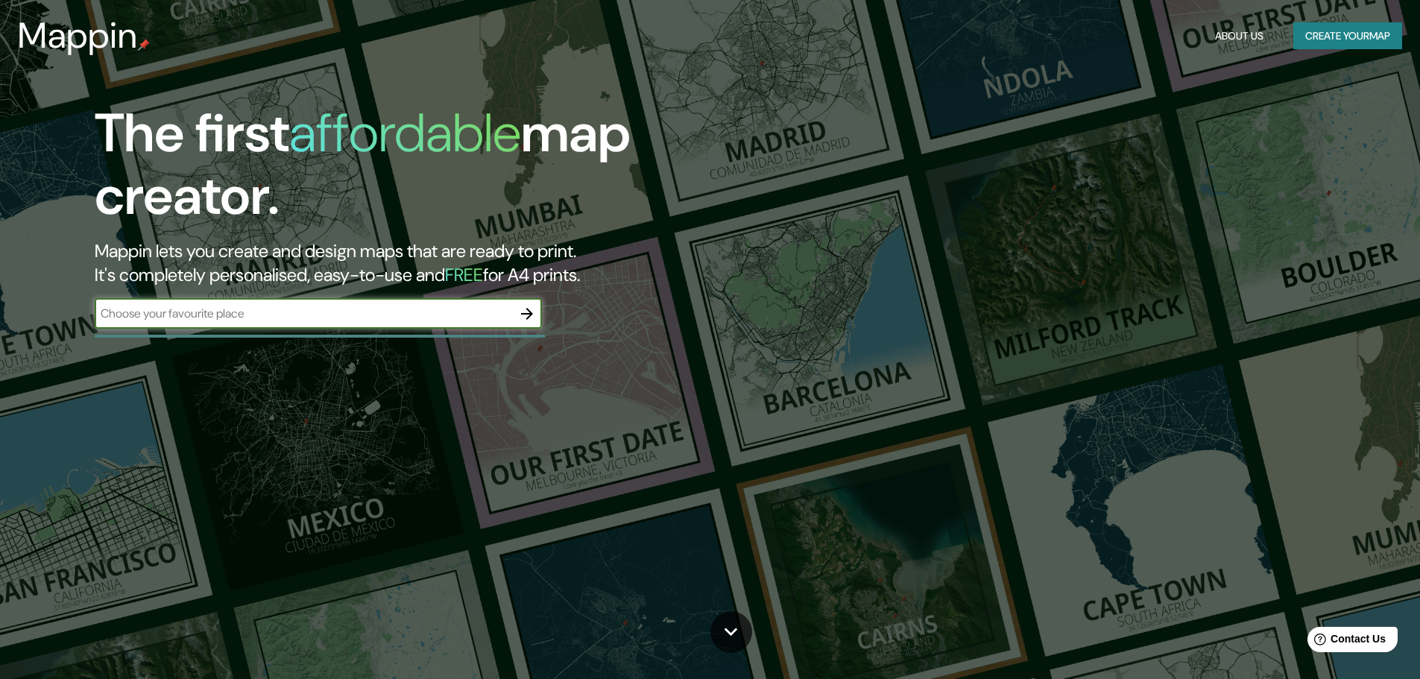
click at [272, 337] on div "The first affordable map creator. Mappin lets you create and design maps that a…" at bounding box center [450, 222] width 852 height 241
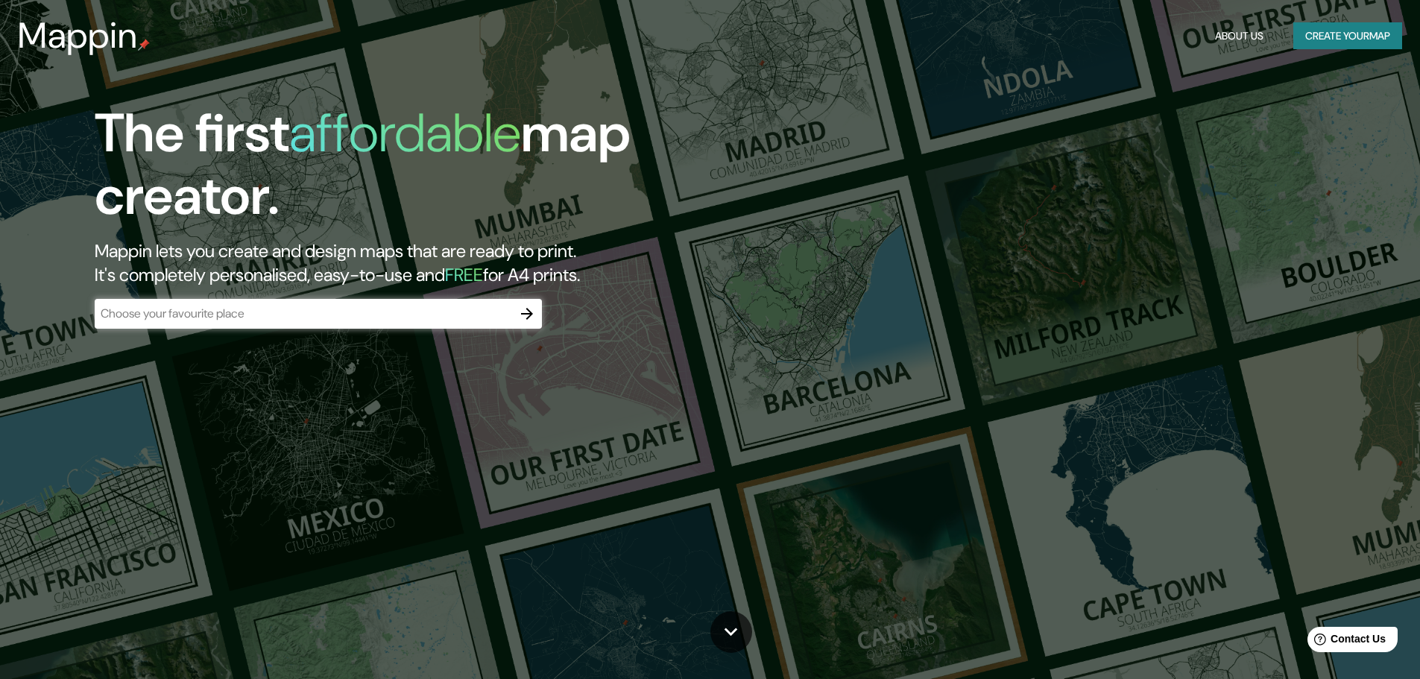
click at [276, 324] on div "​" at bounding box center [318, 314] width 447 height 30
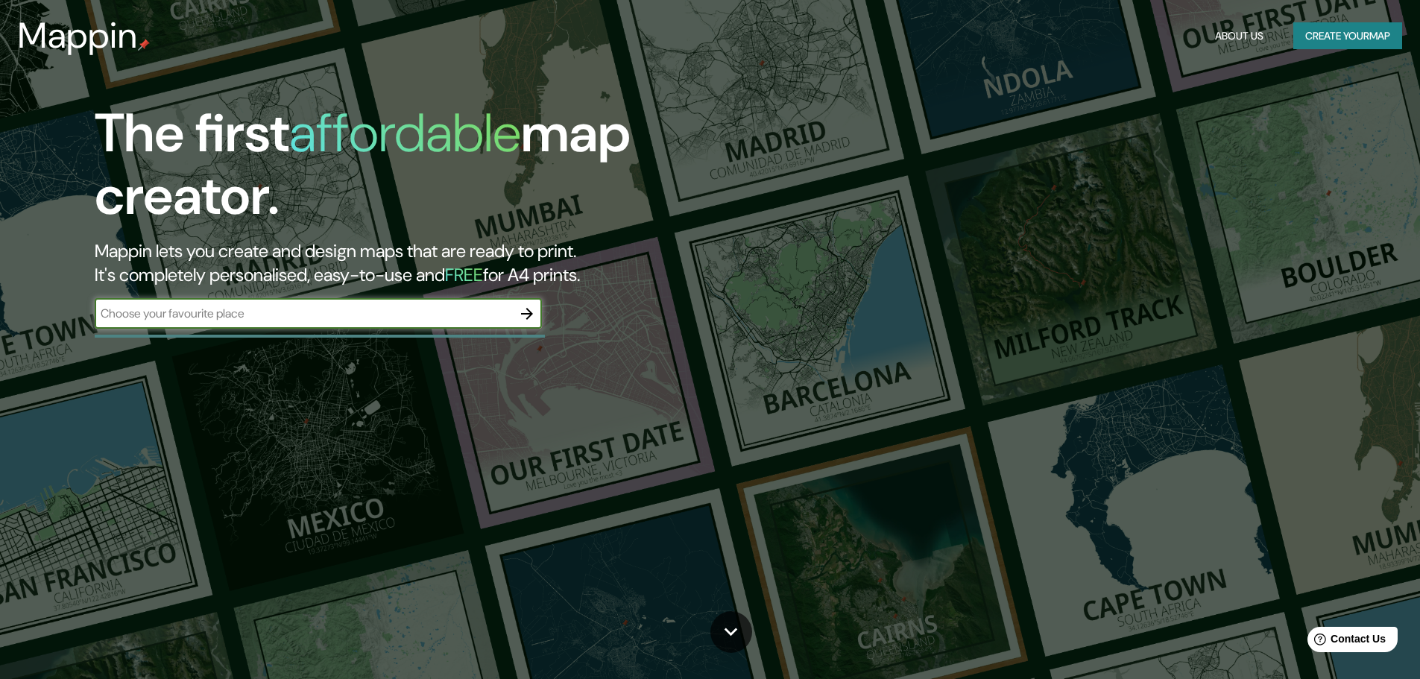
click at [382, 323] on div "​" at bounding box center [318, 314] width 447 height 30
type input "REPUBLICA DOMINICANA"
click at [536, 312] on icon "button" at bounding box center [527, 314] width 18 height 18
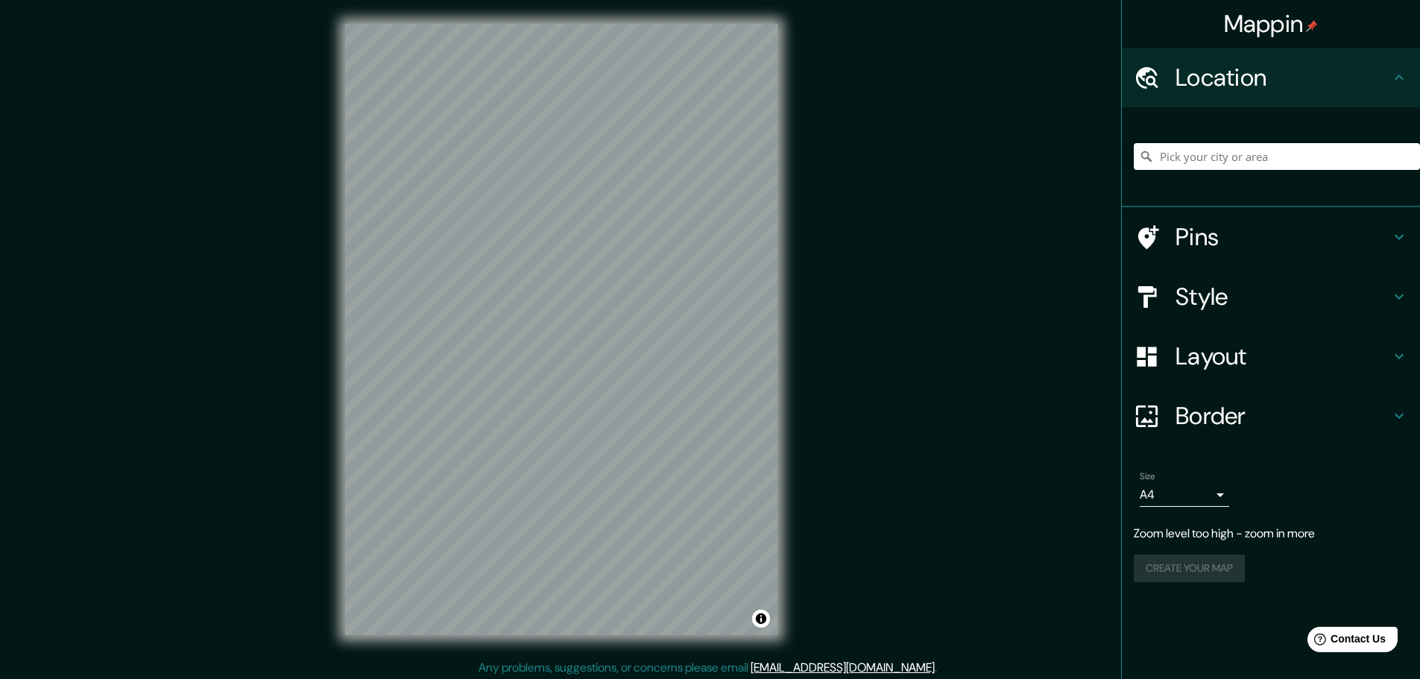
click at [867, 273] on div "Mappin Location Pins Style Layout Border Choose a border. Hint : you can make l…" at bounding box center [710, 341] width 1420 height 683
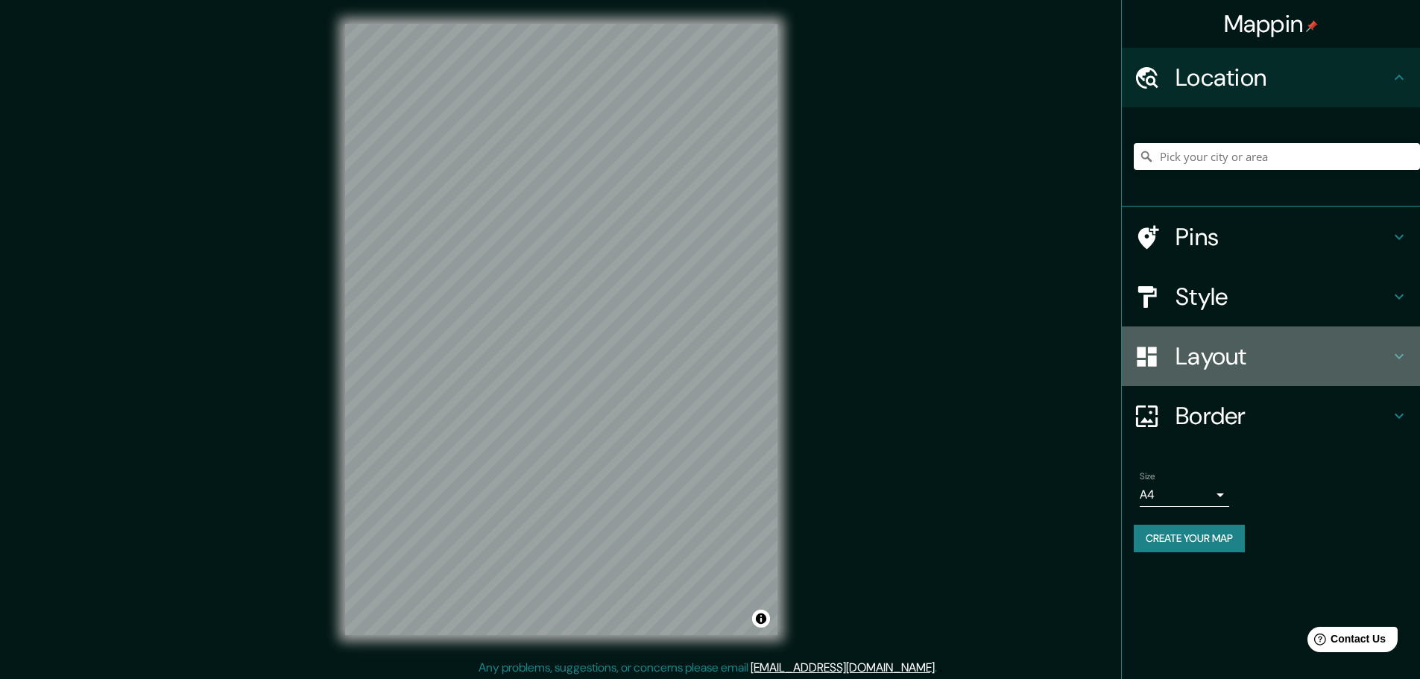
click at [1250, 367] on h4 "Layout" at bounding box center [1282, 356] width 215 height 30
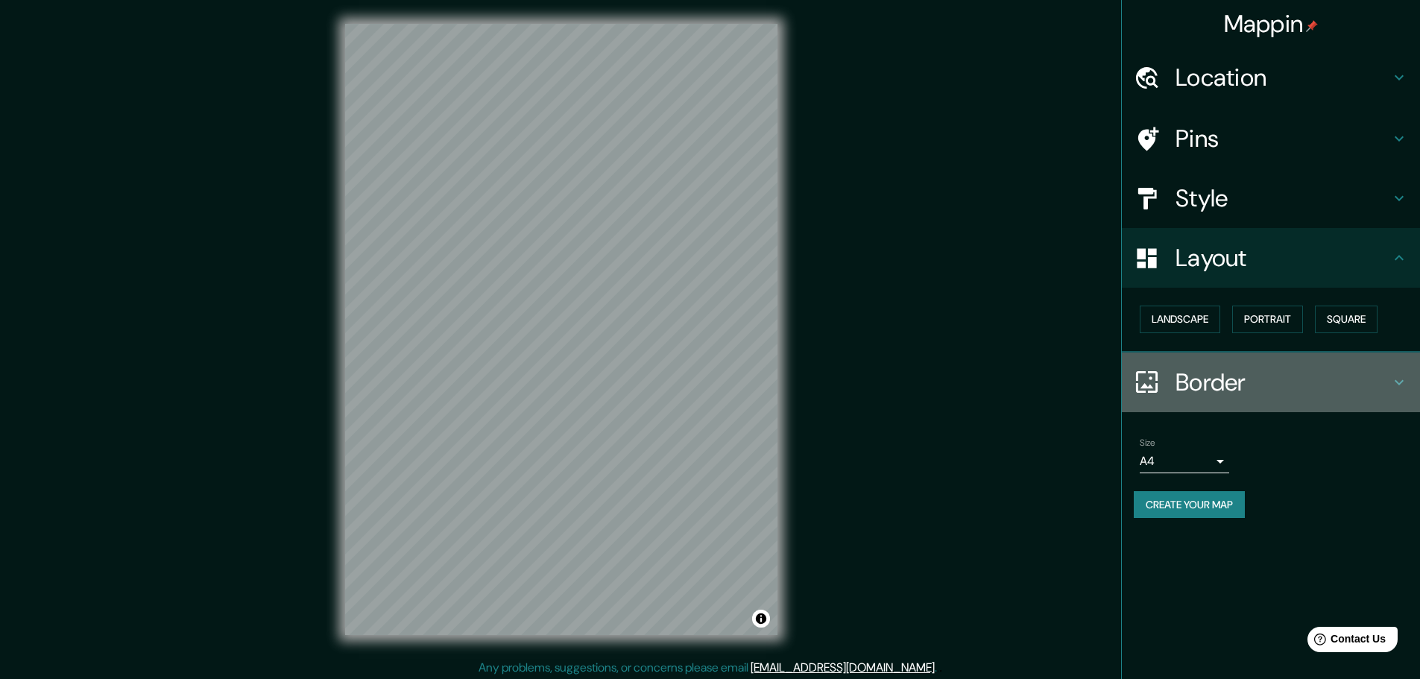
click at [1197, 372] on h4 "Border" at bounding box center [1282, 382] width 215 height 30
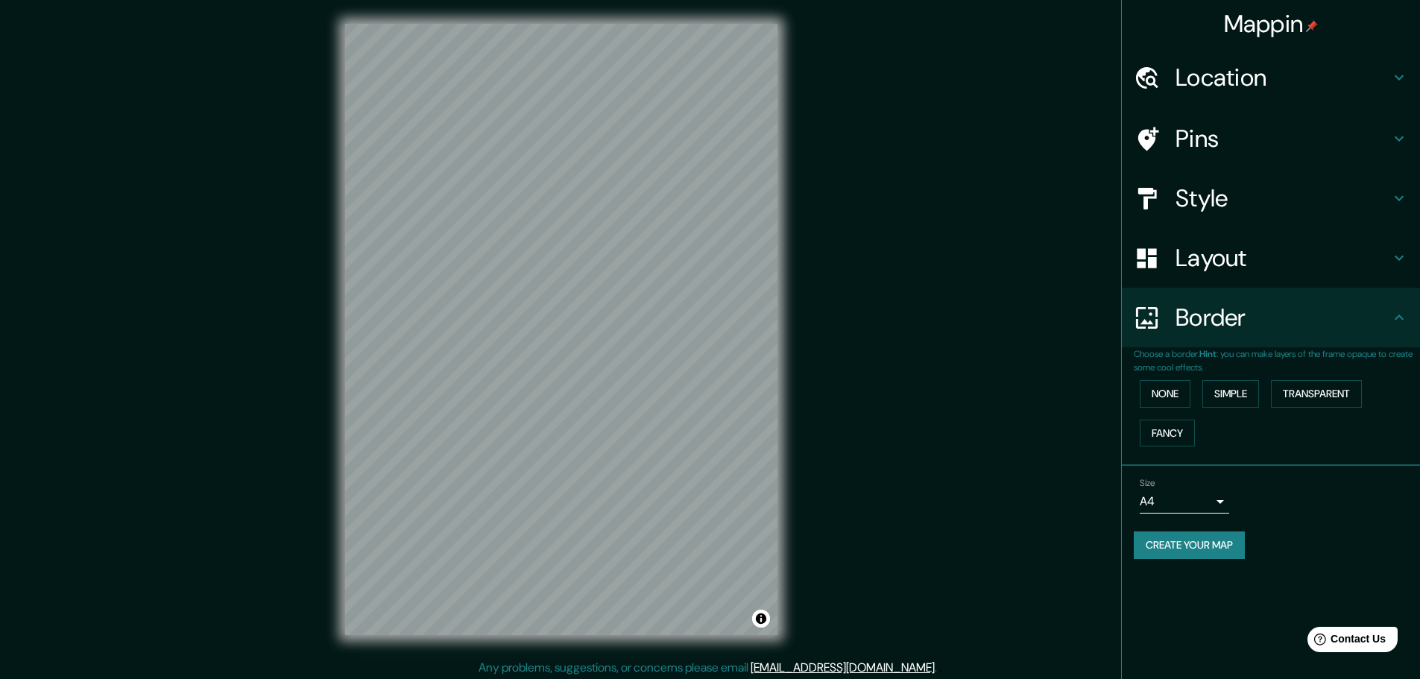
click at [1210, 315] on h4 "Border" at bounding box center [1282, 318] width 215 height 30
click at [1398, 317] on icon at bounding box center [1398, 317] width 9 height 5
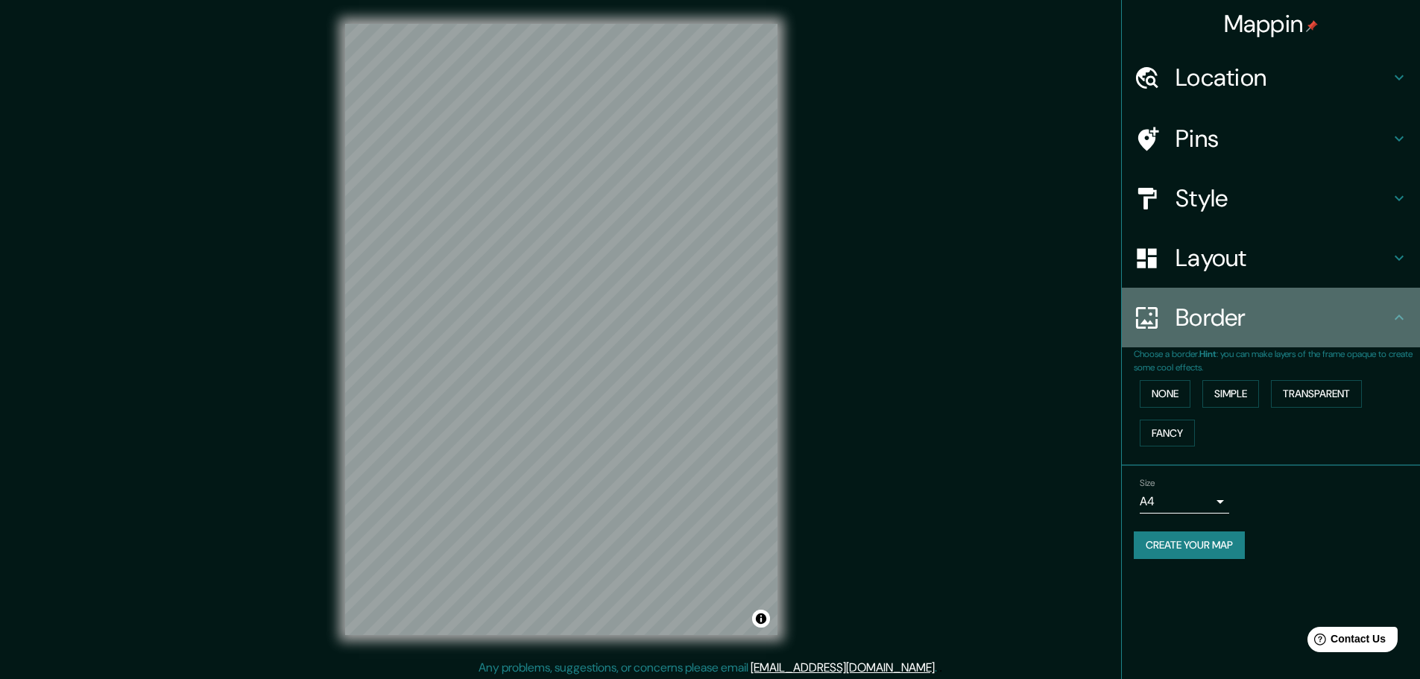
click at [1403, 310] on icon at bounding box center [1399, 318] width 18 height 18
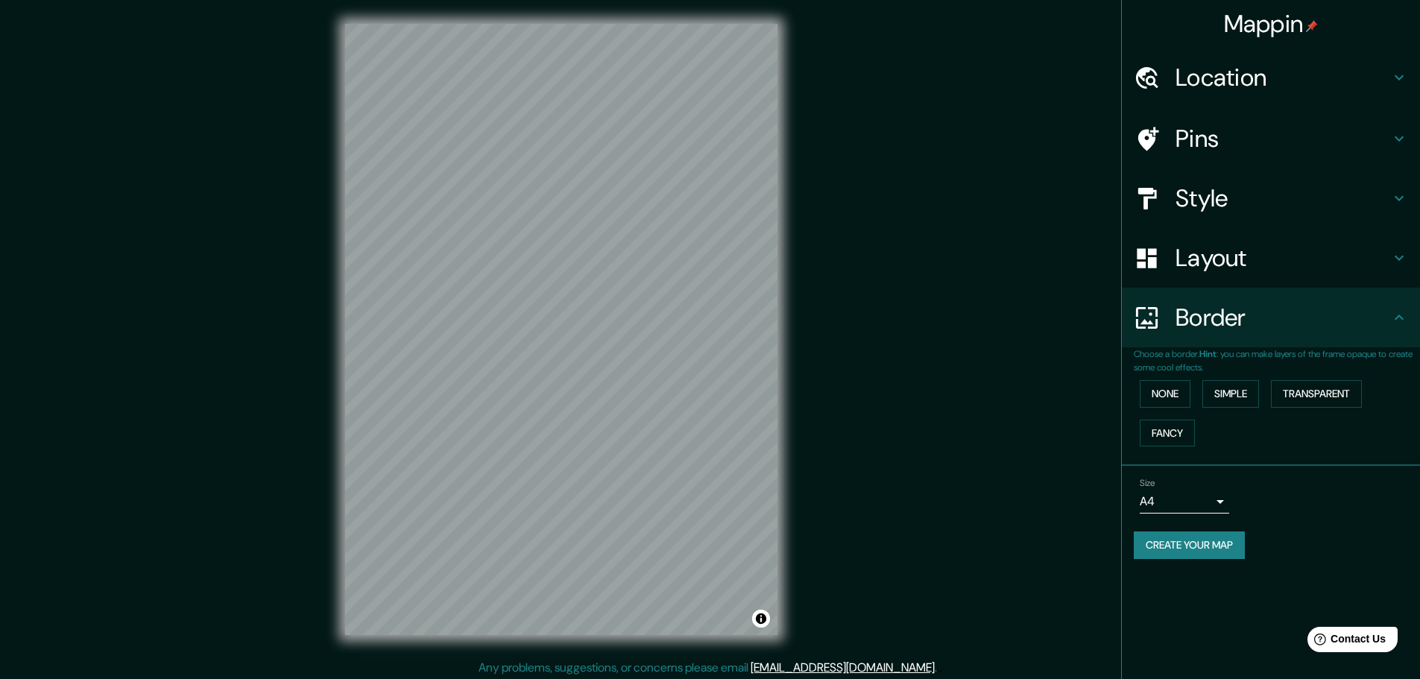
click at [1403, 258] on icon at bounding box center [1399, 258] width 18 height 18
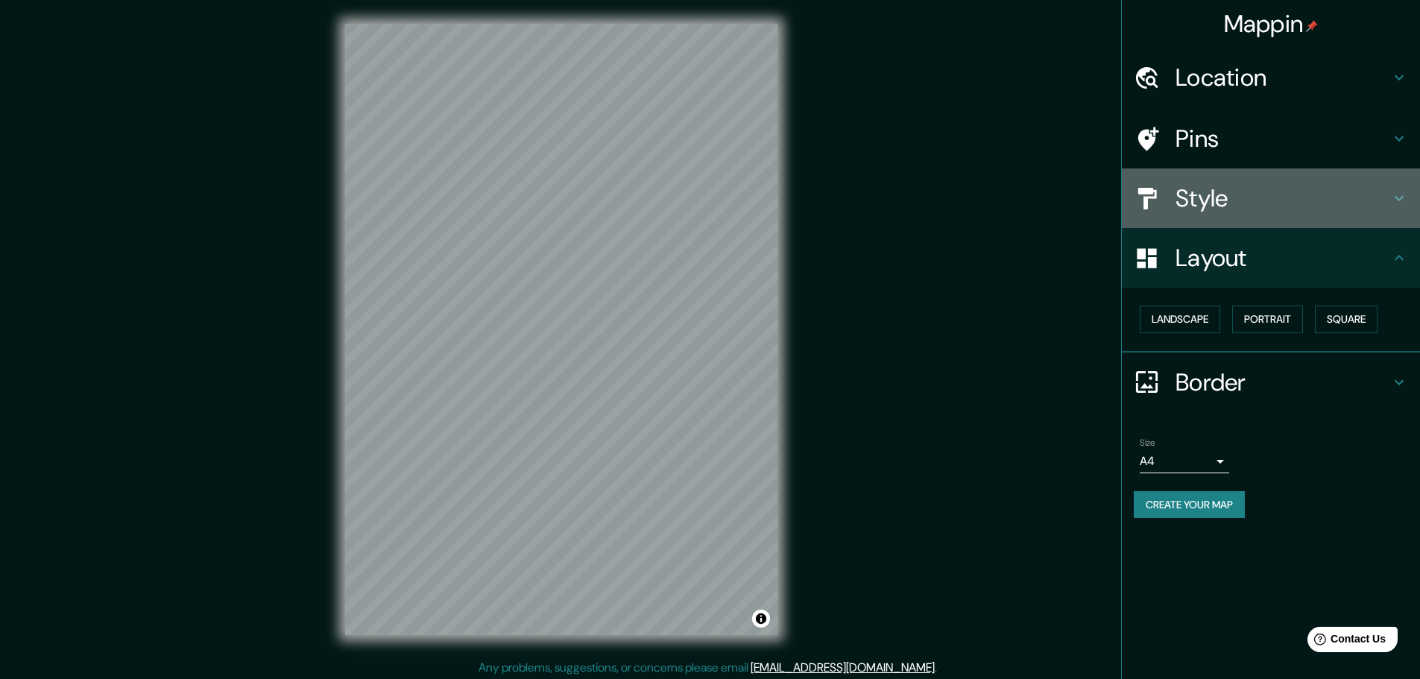
click at [1271, 208] on h4 "Style" at bounding box center [1282, 198] width 215 height 30
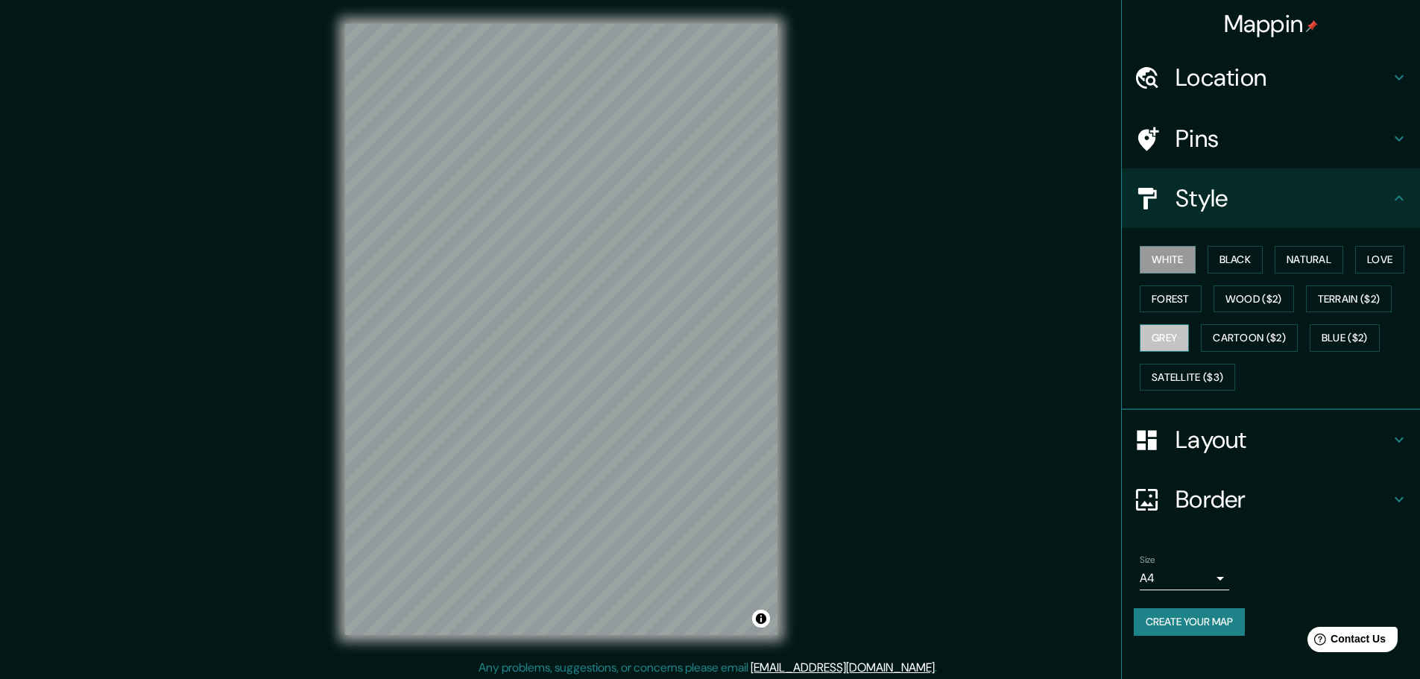
click at [1168, 332] on button "Grey" at bounding box center [1164, 338] width 49 height 28
click at [1233, 259] on button "Black" at bounding box center [1235, 260] width 56 height 28
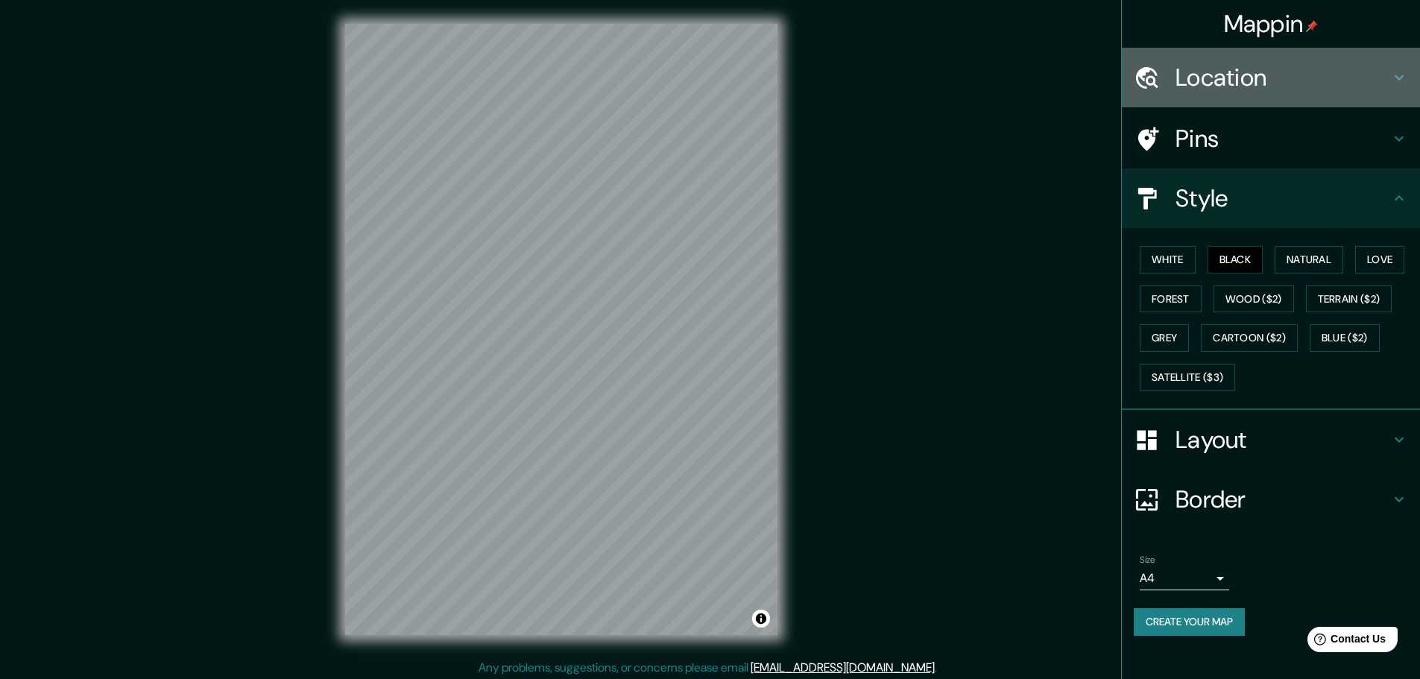
click at [1252, 78] on h4 "Location" at bounding box center [1282, 78] width 215 height 30
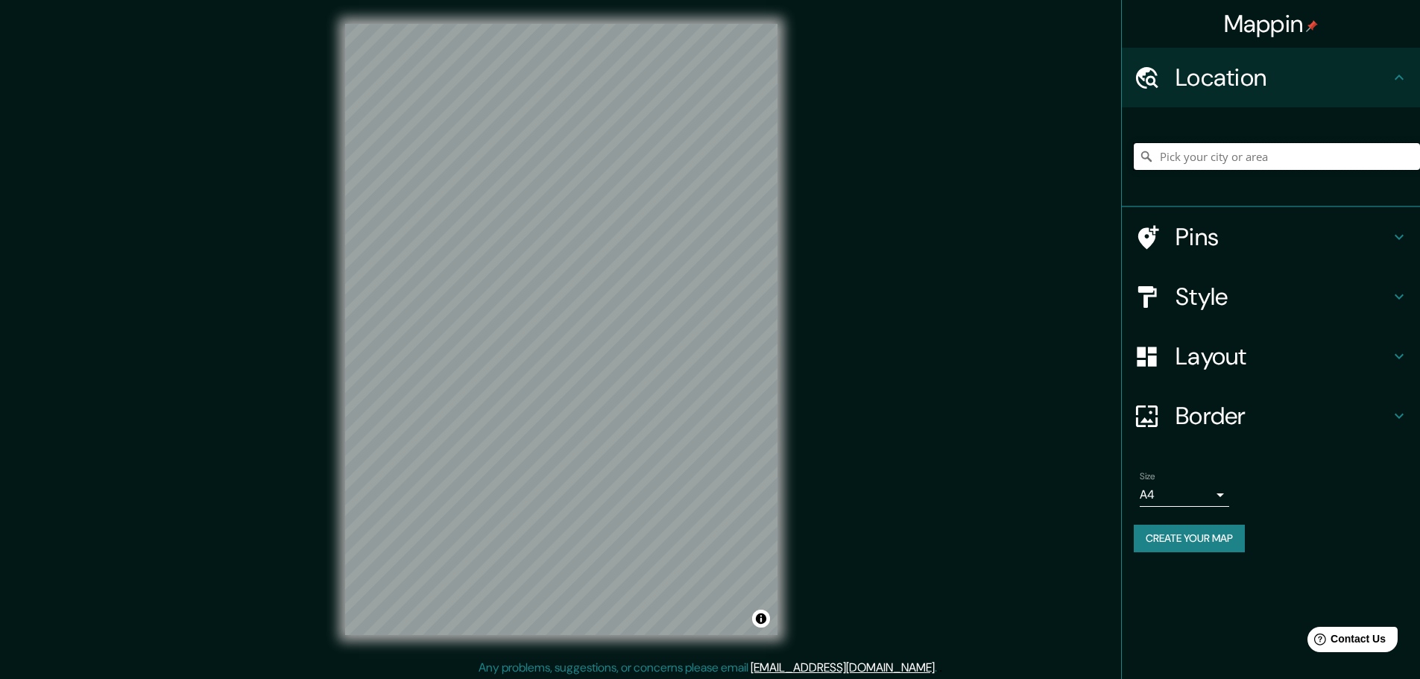
click at [1191, 162] on input "Pick your city or area" at bounding box center [1277, 156] width 286 height 27
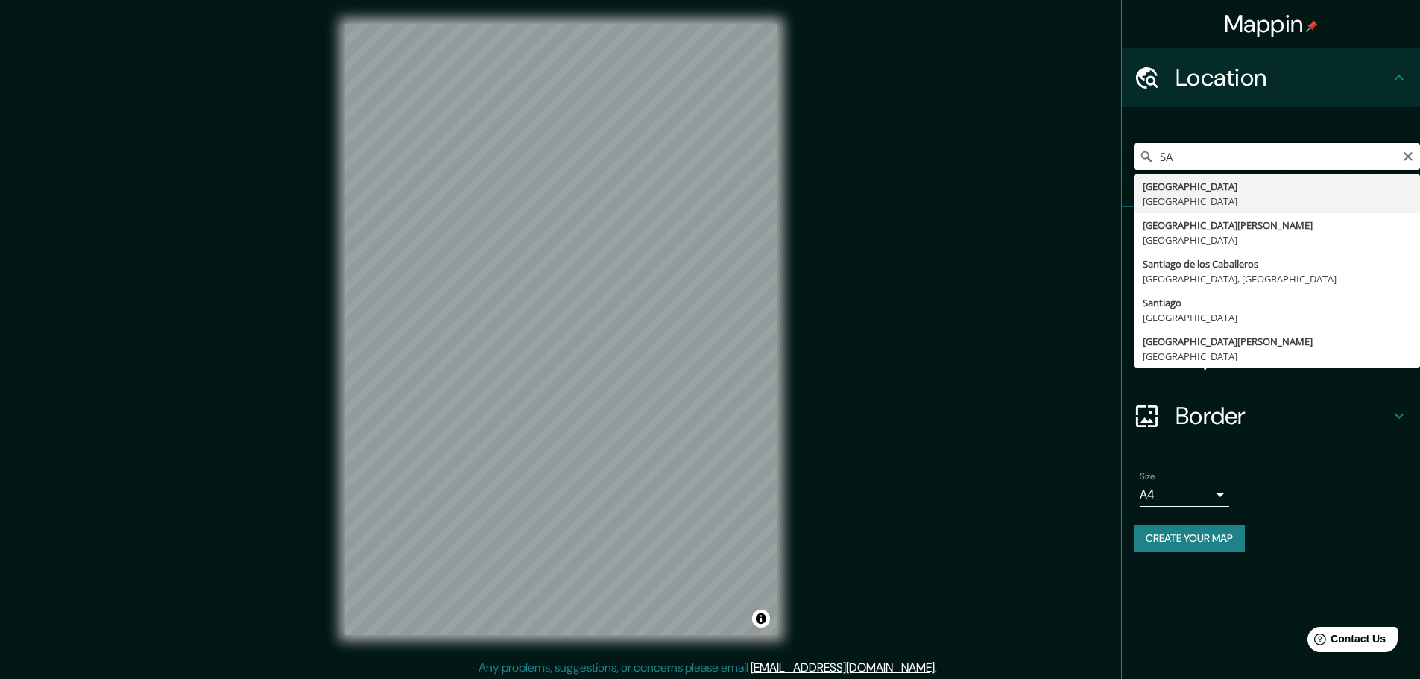
type input "S"
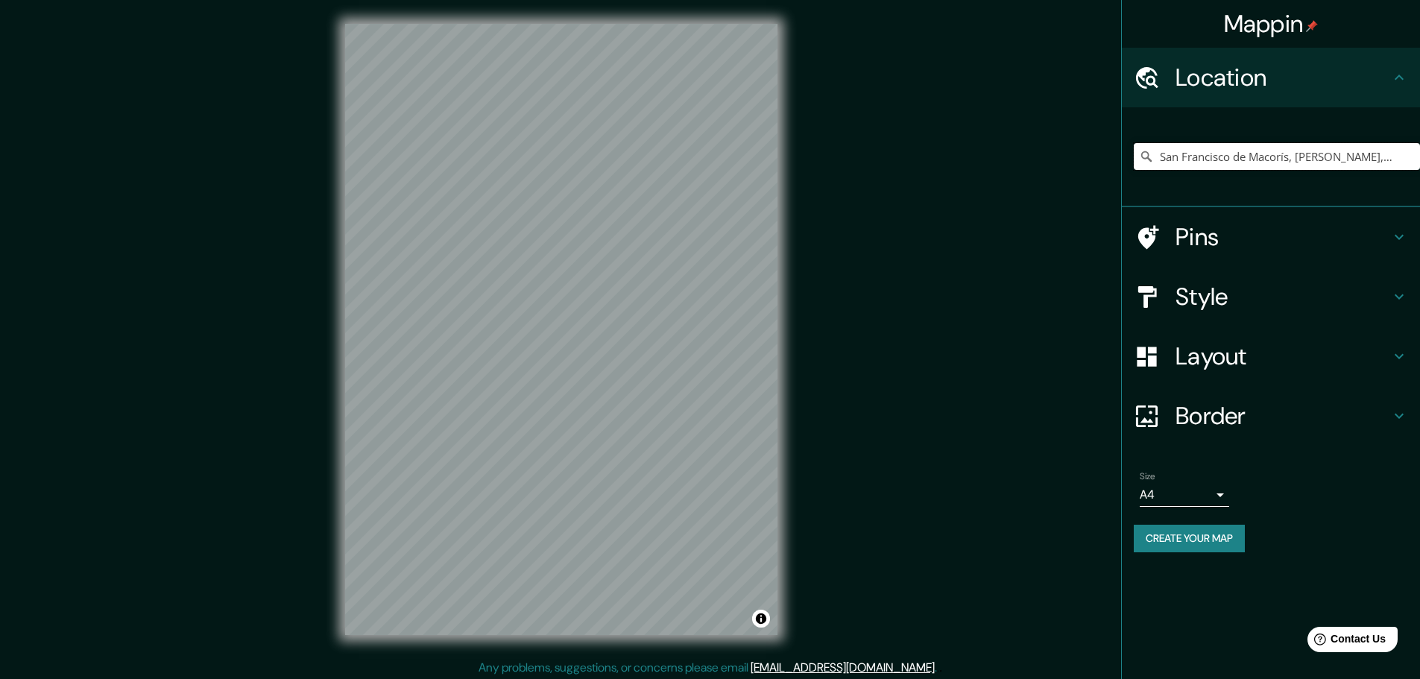
type input "San Francisco de Macorís, Duarte, Dominican Republic"
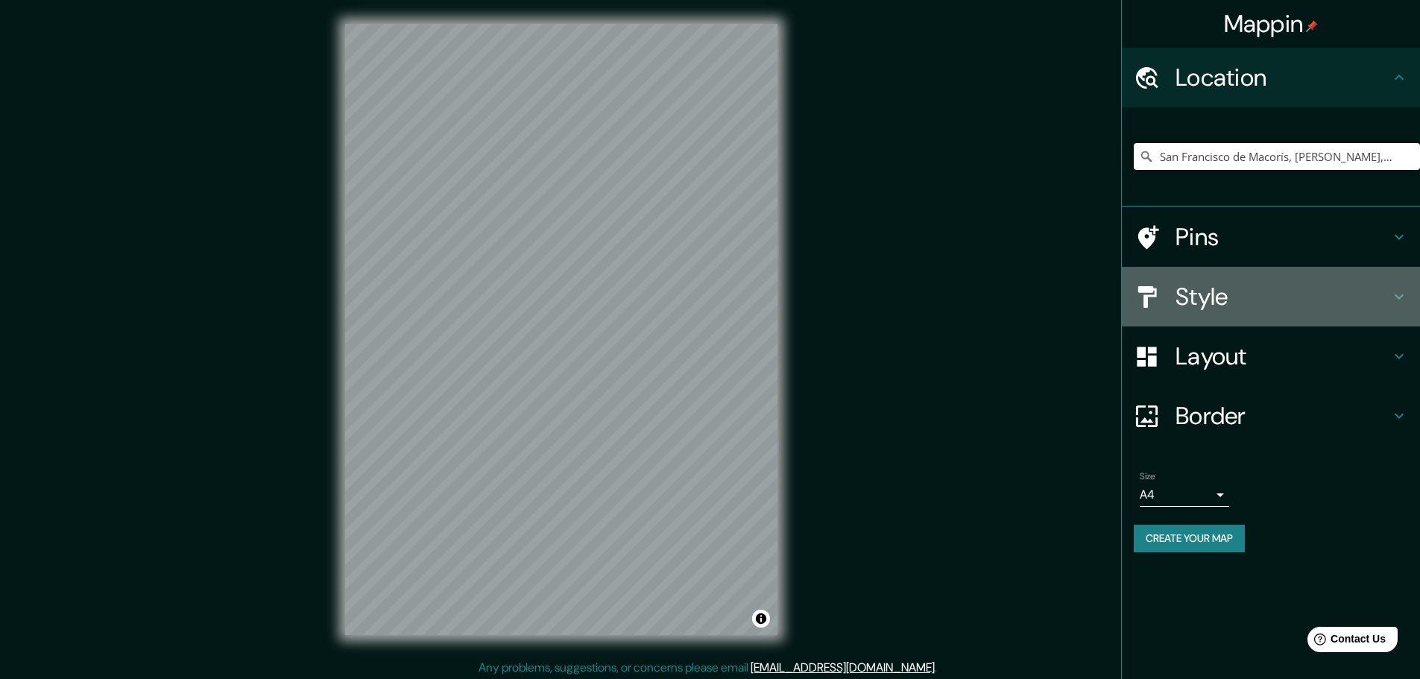
click at [1216, 289] on h4 "Style" at bounding box center [1282, 297] width 215 height 30
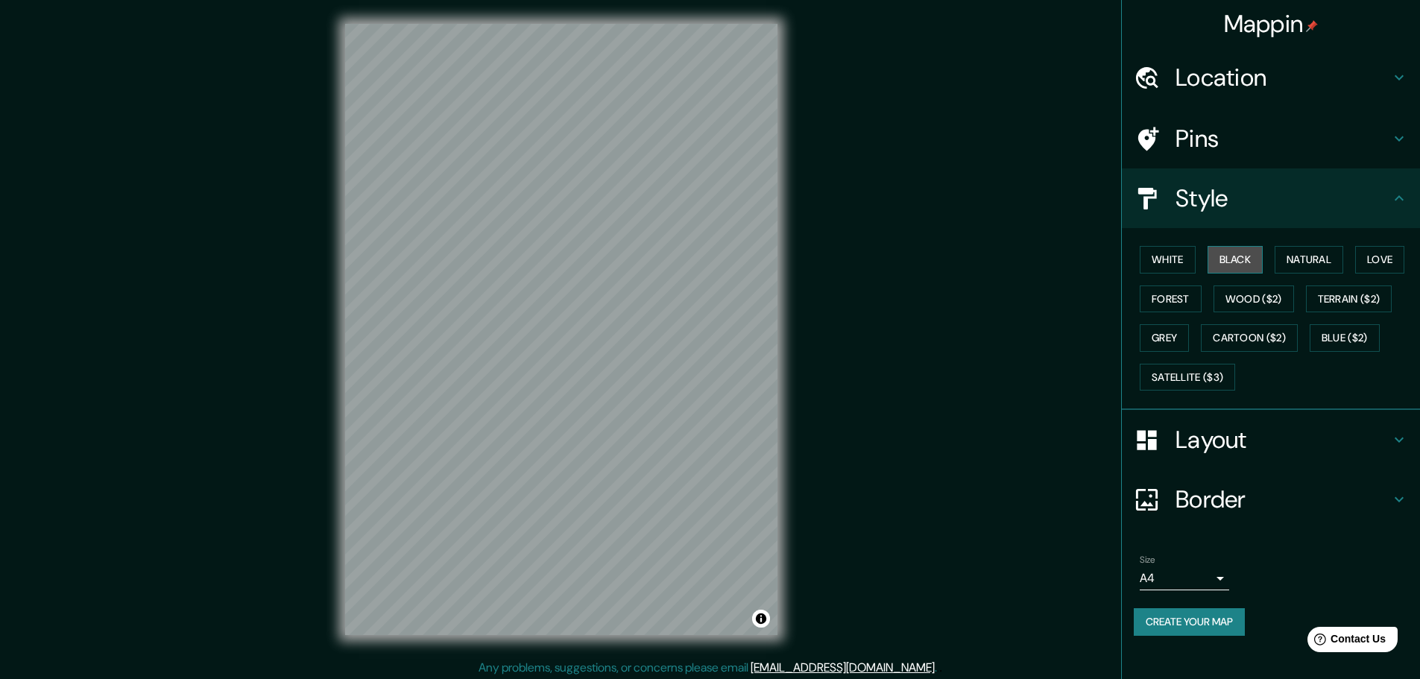
click at [1246, 251] on button "Black" at bounding box center [1235, 260] width 56 height 28
click at [1315, 259] on button "Natural" at bounding box center [1308, 260] width 69 height 28
click at [1372, 259] on button "Love" at bounding box center [1379, 260] width 49 height 28
click at [1365, 291] on button "Terrain ($2)" at bounding box center [1349, 299] width 86 height 28
click at [1275, 303] on button "Wood ($2)" at bounding box center [1253, 299] width 80 height 28
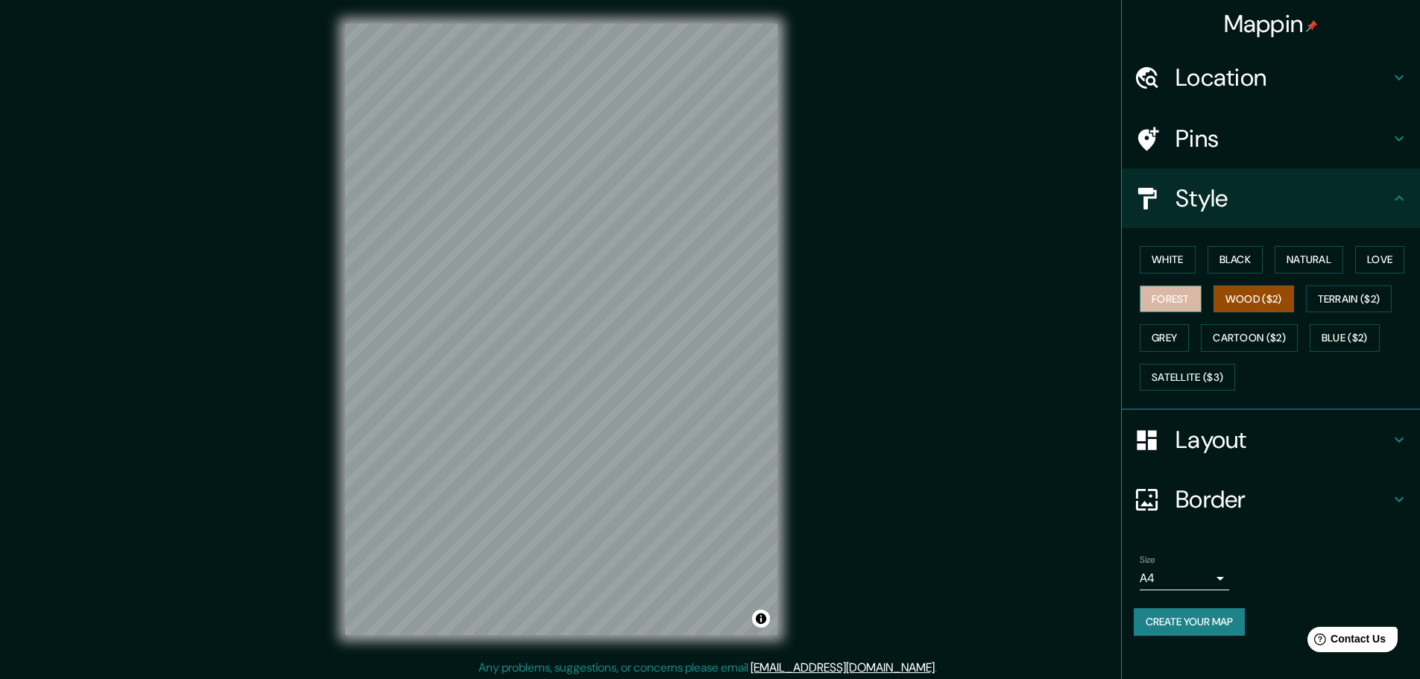
click at [1157, 289] on button "Forest" at bounding box center [1171, 299] width 62 height 28
click at [1159, 372] on button "Satellite ($3)" at bounding box center [1187, 378] width 95 height 28
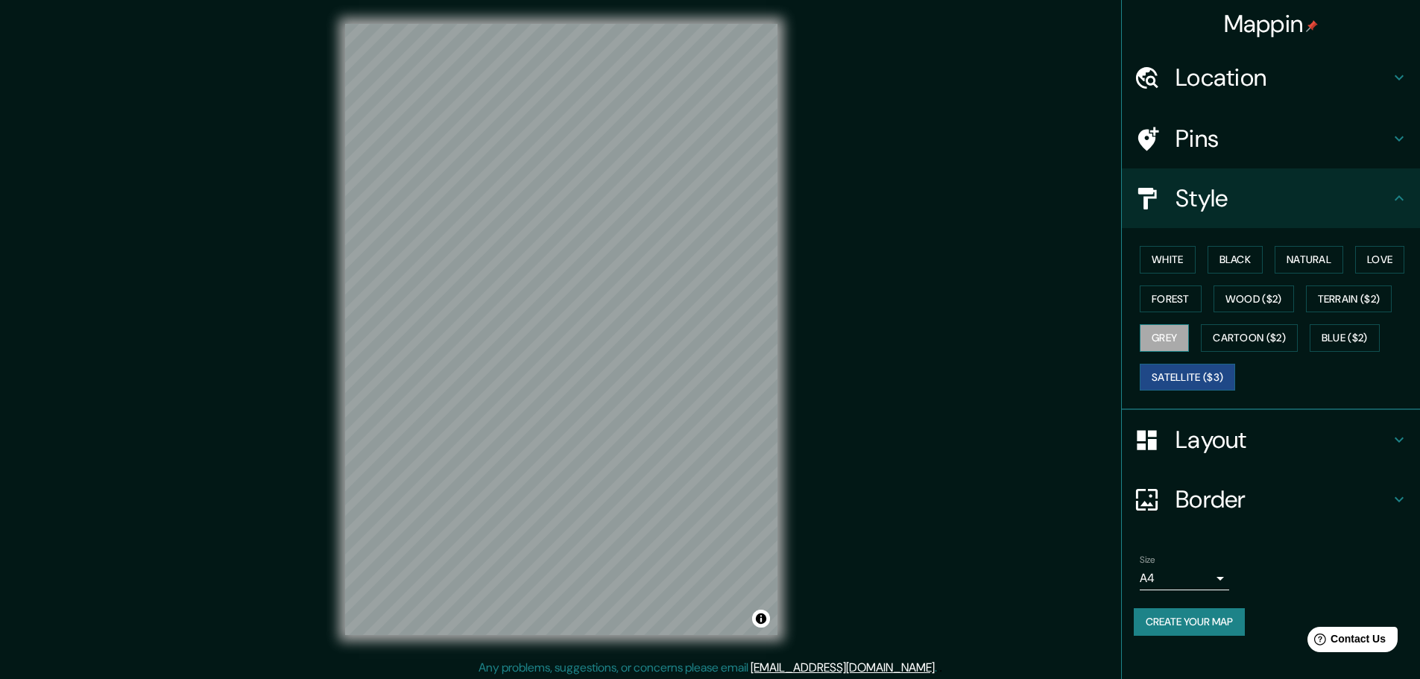
click at [1157, 329] on button "Grey" at bounding box center [1164, 338] width 49 height 28
click at [1172, 306] on button "Forest" at bounding box center [1171, 299] width 62 height 28
click at [1239, 270] on button "Black" at bounding box center [1235, 260] width 56 height 28
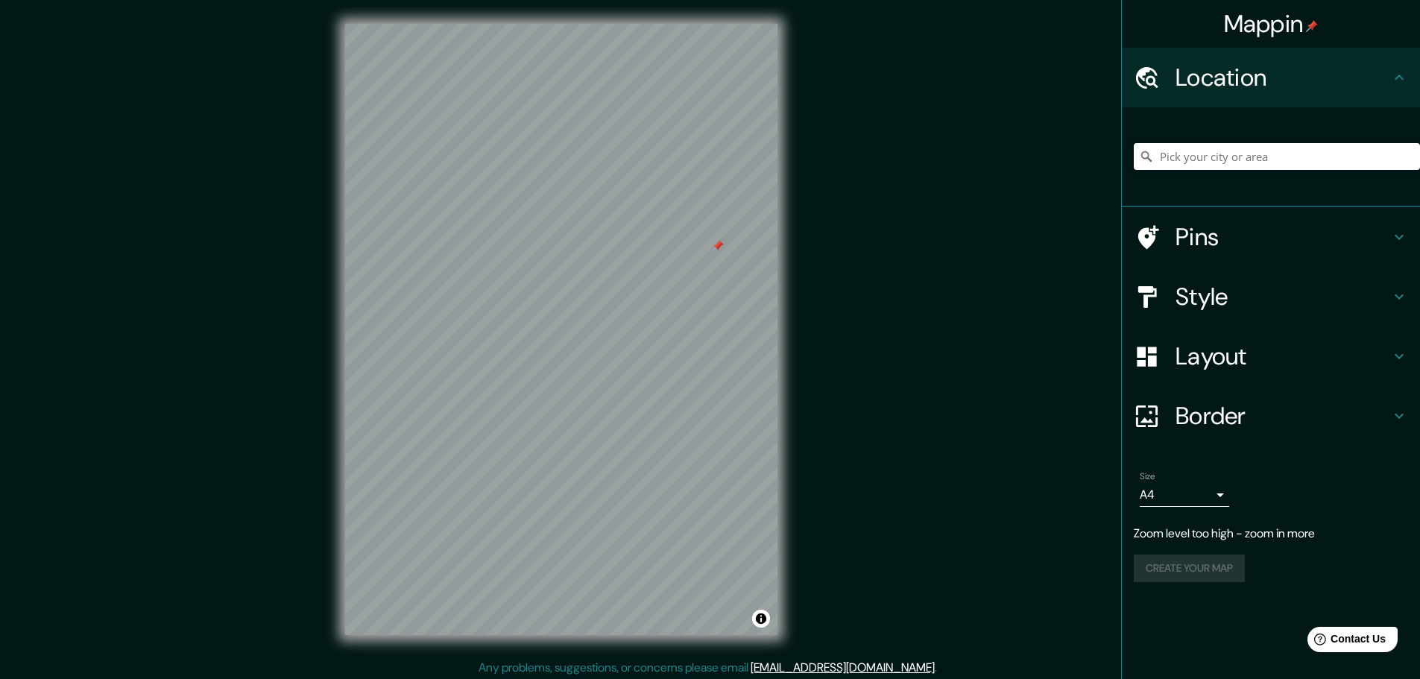
click at [1216, 382] on div "Layout" at bounding box center [1271, 356] width 298 height 60
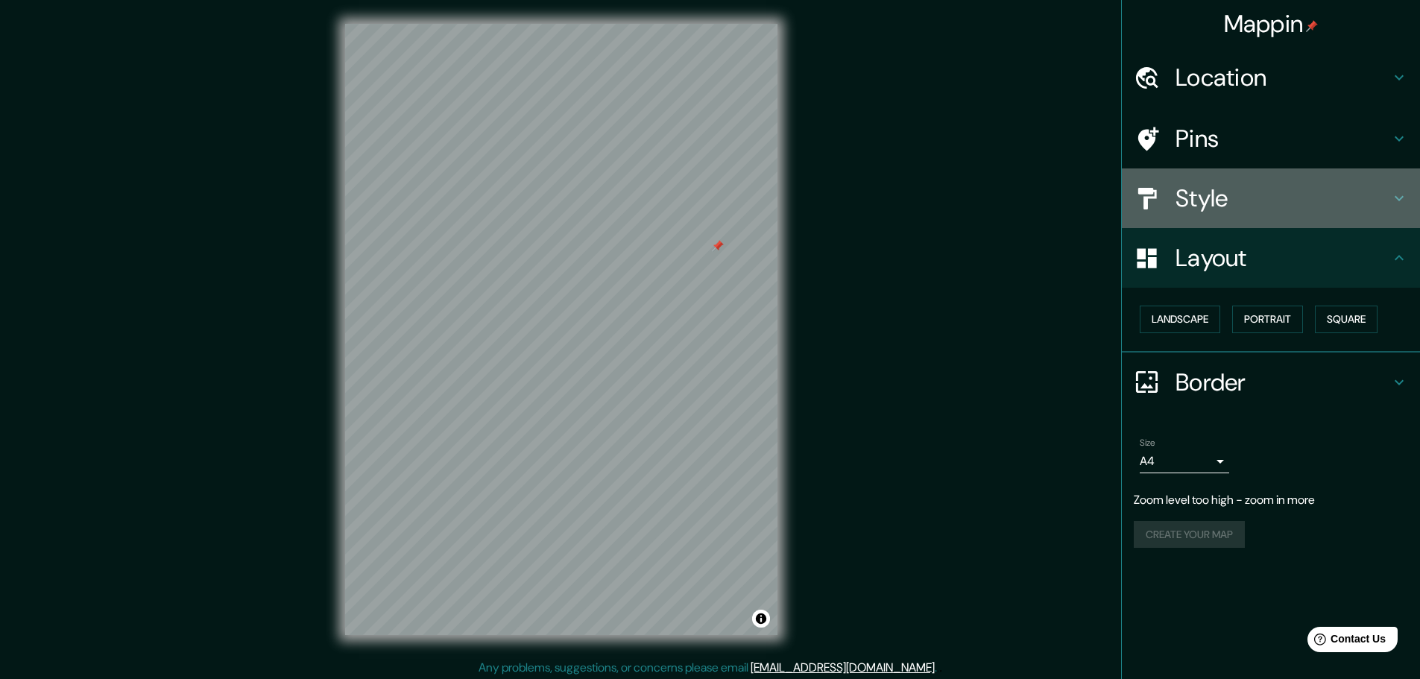
click at [1271, 197] on h4 "Style" at bounding box center [1282, 198] width 215 height 30
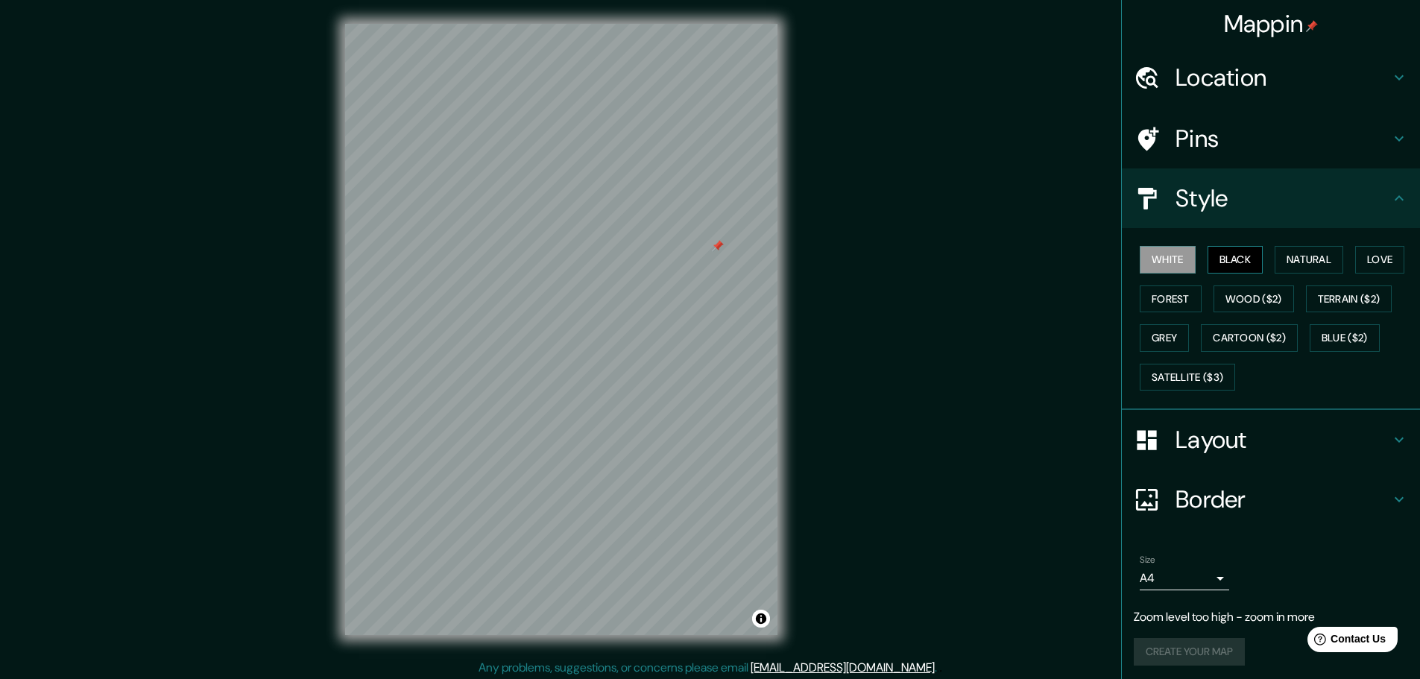
click at [1230, 259] on button "Black" at bounding box center [1235, 260] width 56 height 28
click at [331, 402] on div "© Mapbox © OpenStreetMap Improve this map" at bounding box center [561, 329] width 480 height 659
click at [1182, 92] on h4 "Location" at bounding box center [1282, 78] width 215 height 30
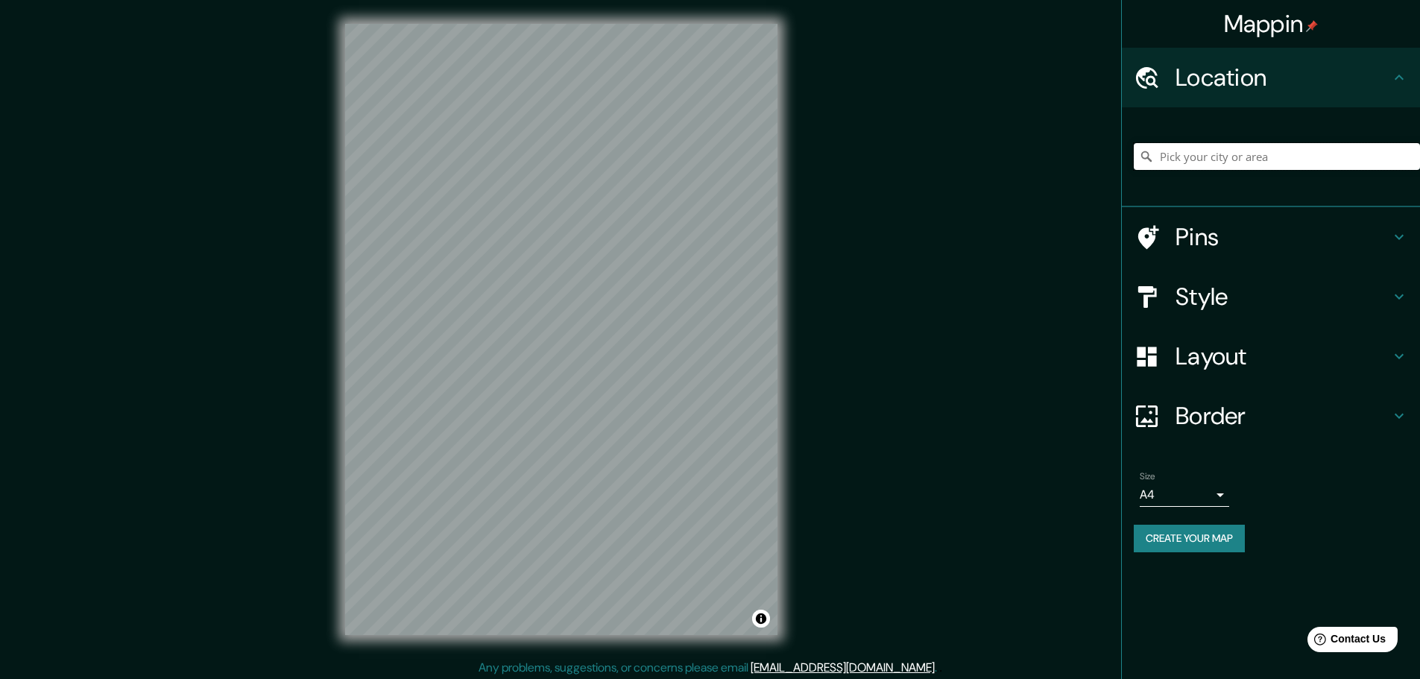
click at [1198, 165] on input "Pick your city or area" at bounding box center [1277, 156] width 286 height 27
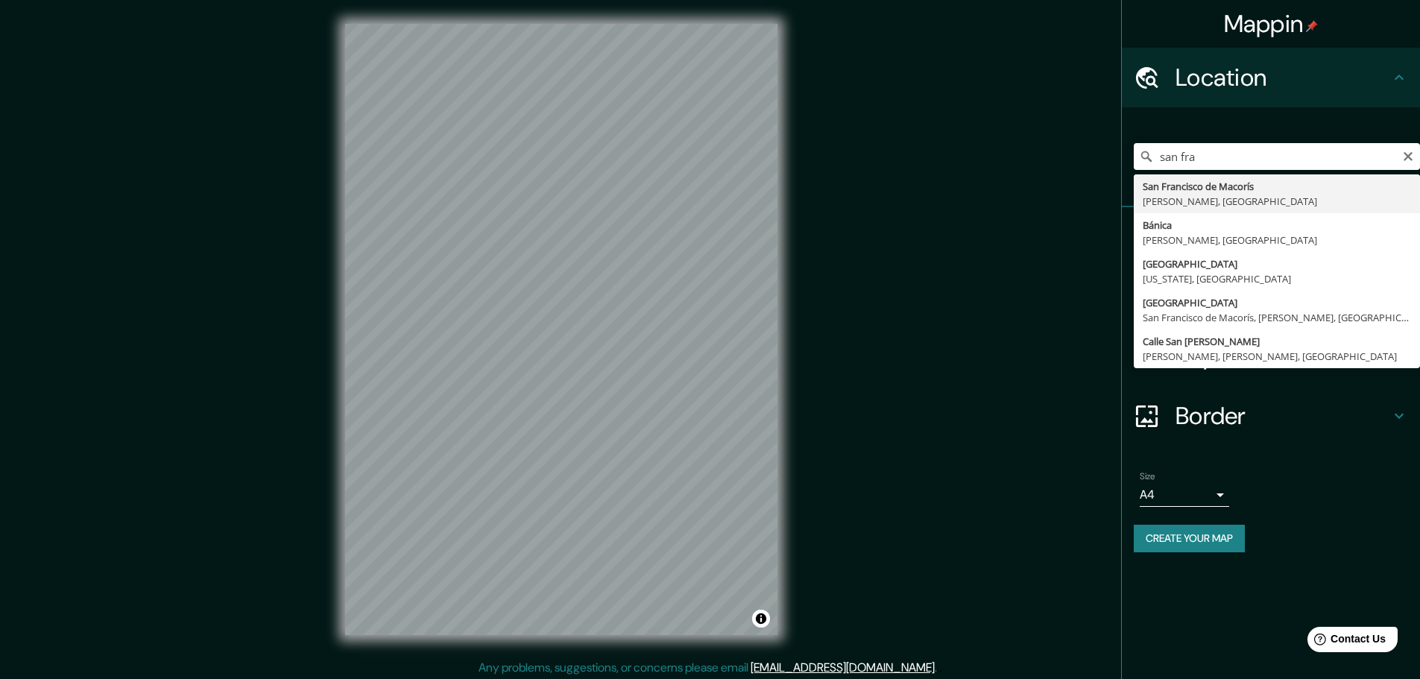
type input "San Francisco de Macorís, [PERSON_NAME], [GEOGRAPHIC_DATA]"
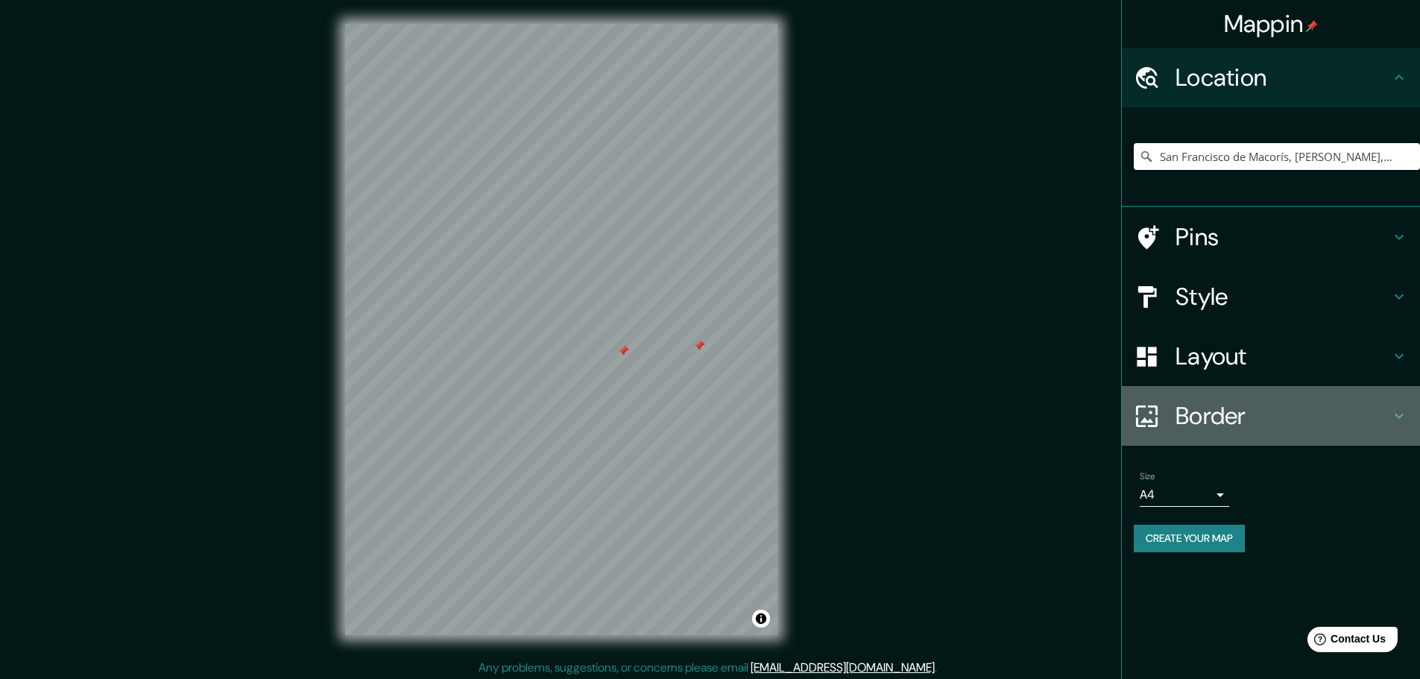
click at [1213, 417] on h4 "Border" at bounding box center [1282, 416] width 215 height 30
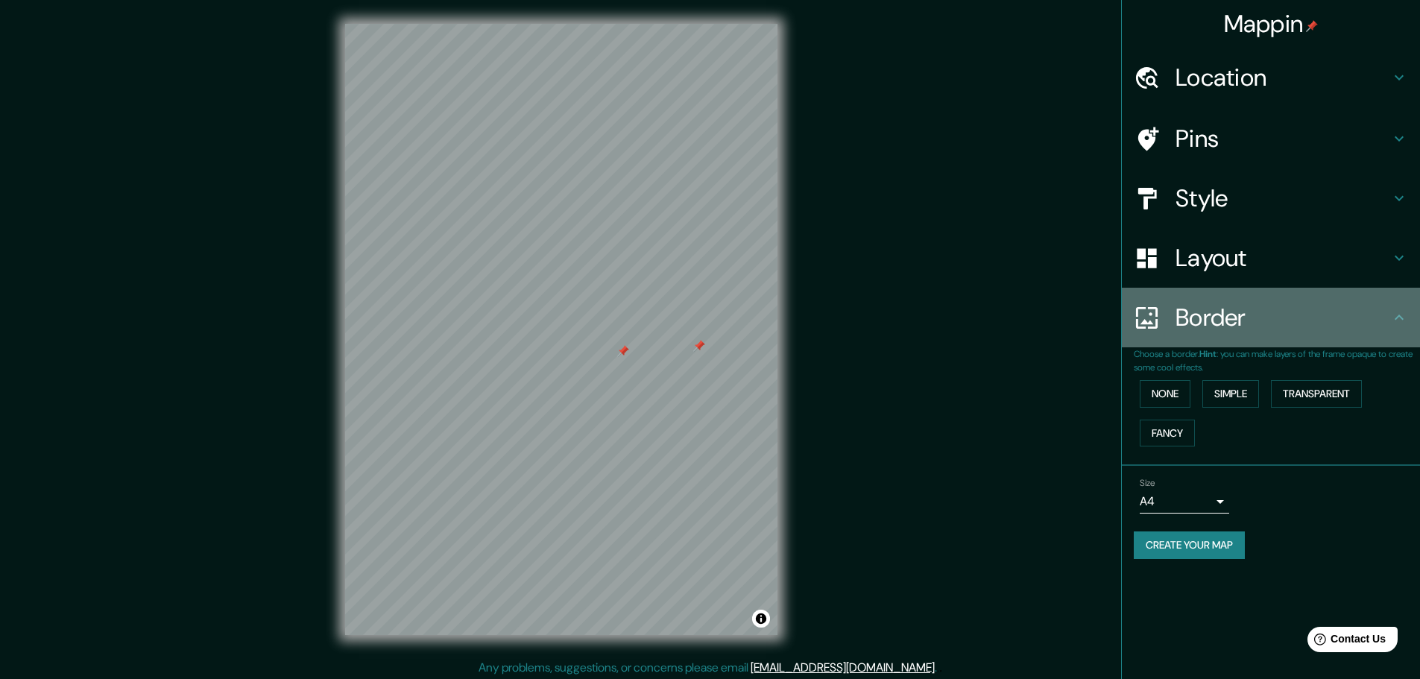
click at [1406, 312] on icon at bounding box center [1399, 318] width 18 height 18
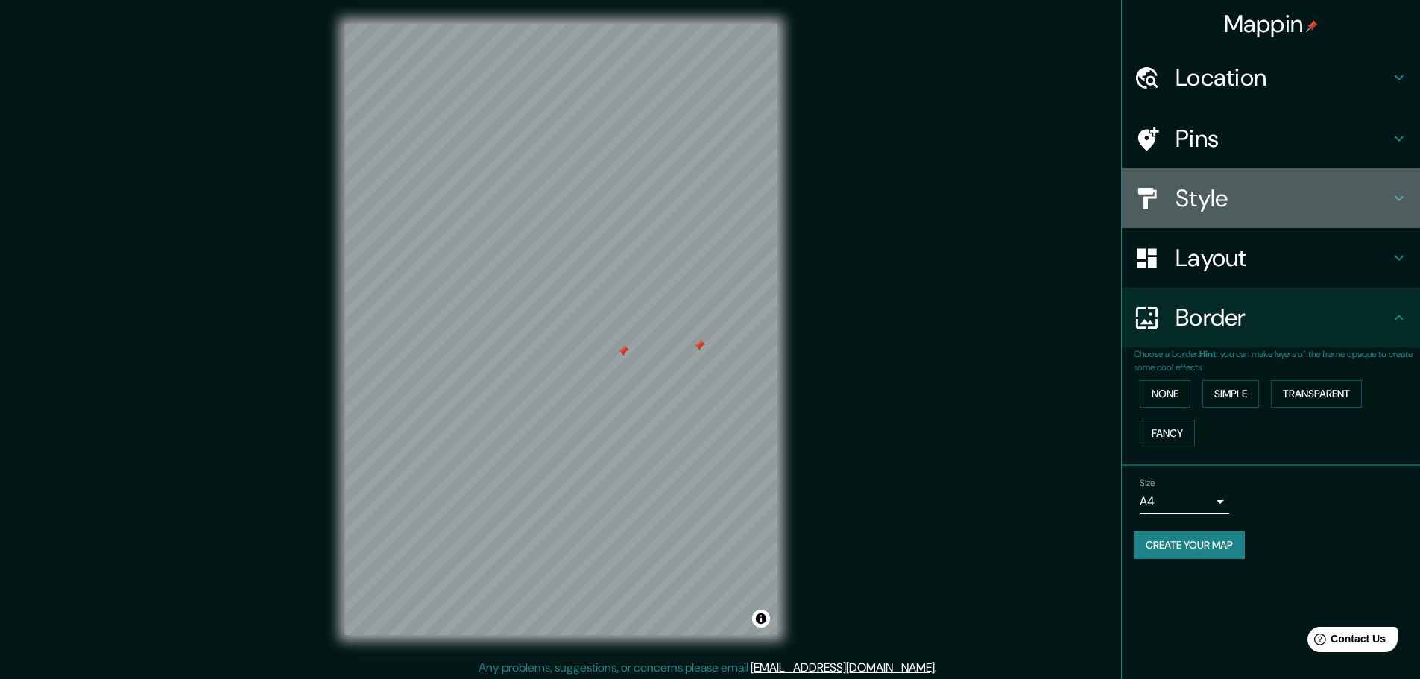
click at [1216, 195] on h4 "Style" at bounding box center [1282, 198] width 215 height 30
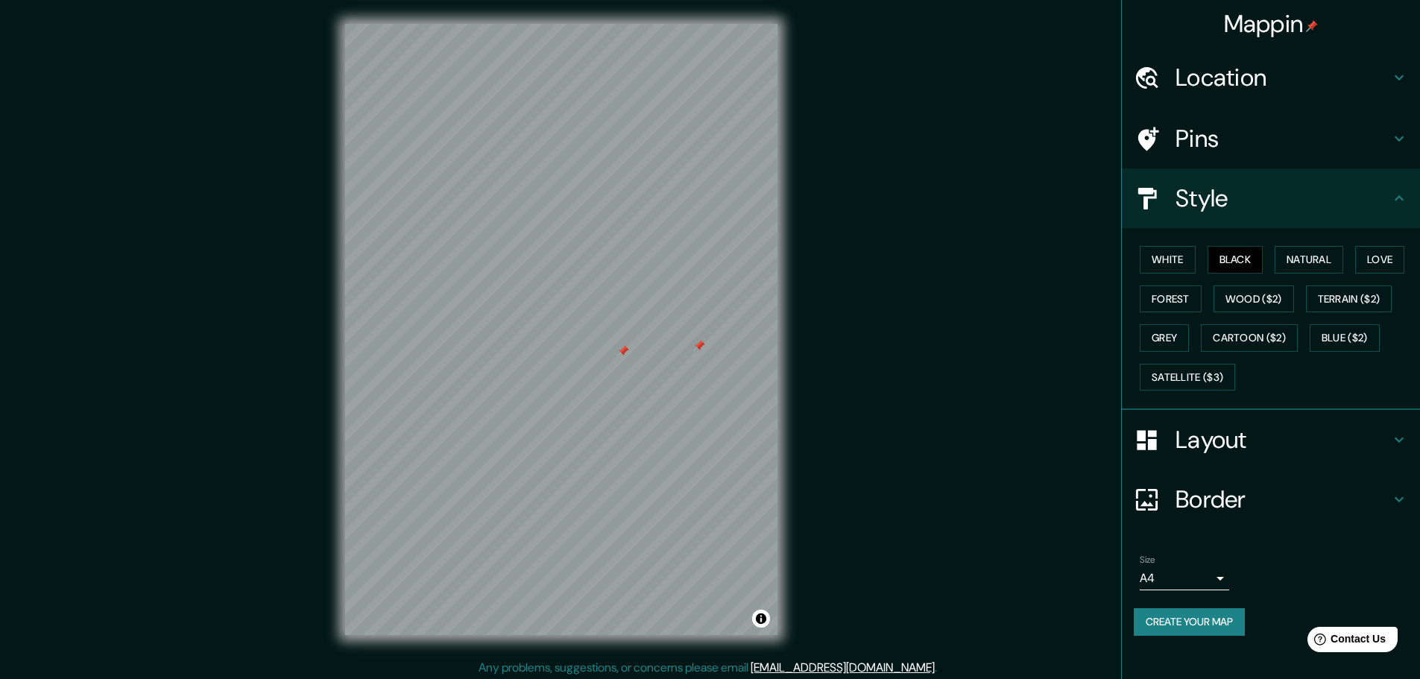
click at [1351, 434] on h4 "Layout" at bounding box center [1282, 440] width 215 height 30
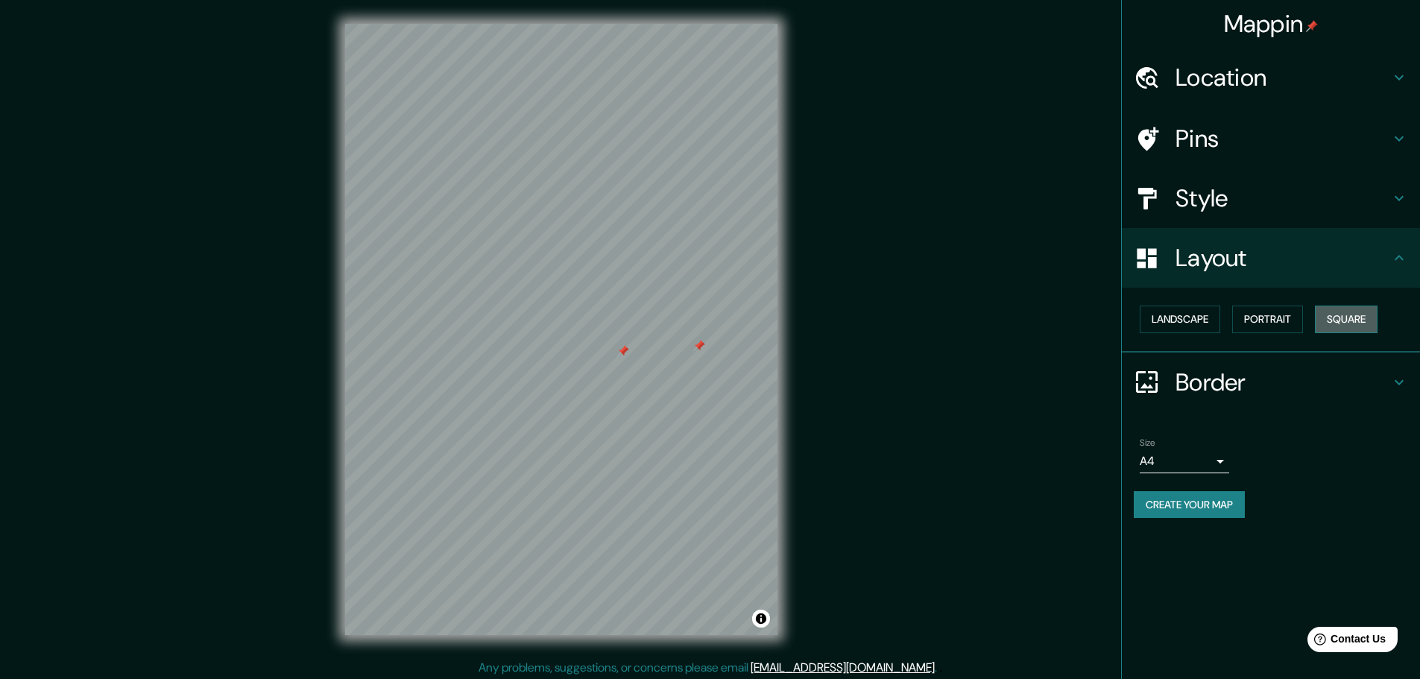
click at [1356, 315] on button "Square" at bounding box center [1346, 320] width 63 height 28
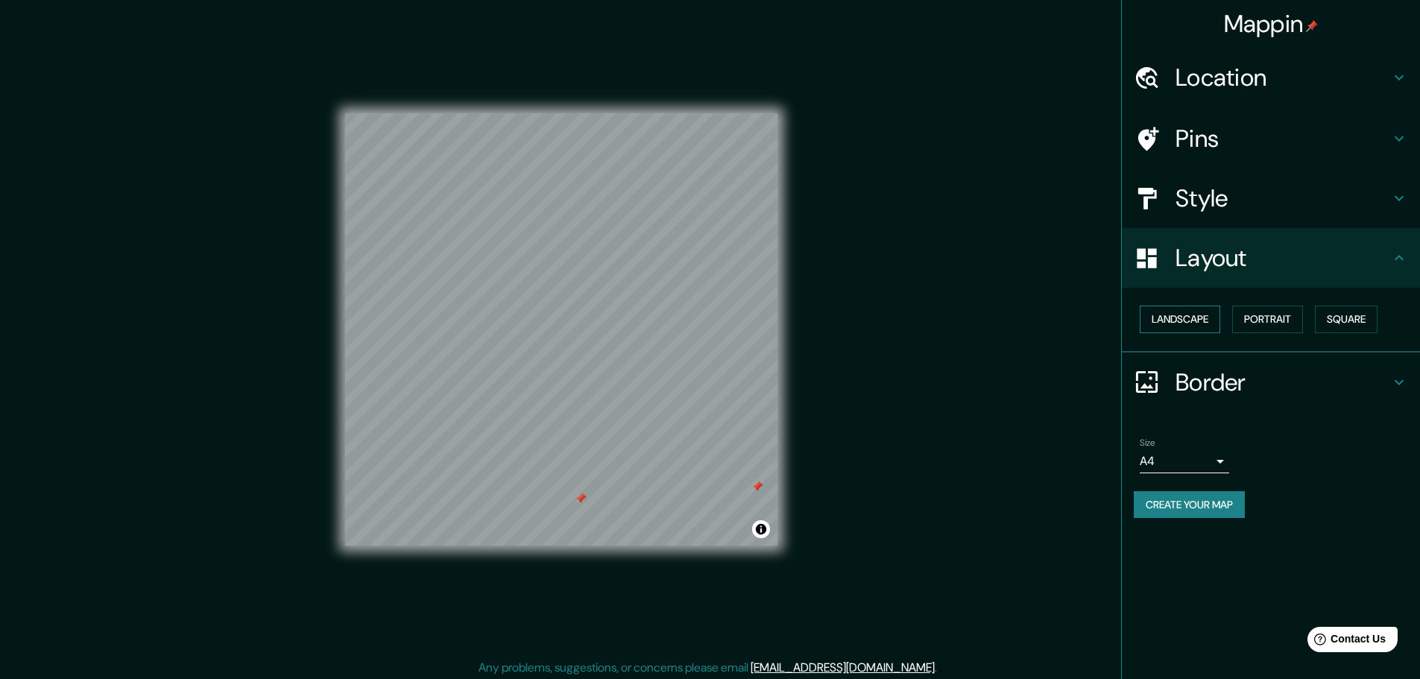
click at [1201, 317] on button "Landscape" at bounding box center [1180, 320] width 80 height 28
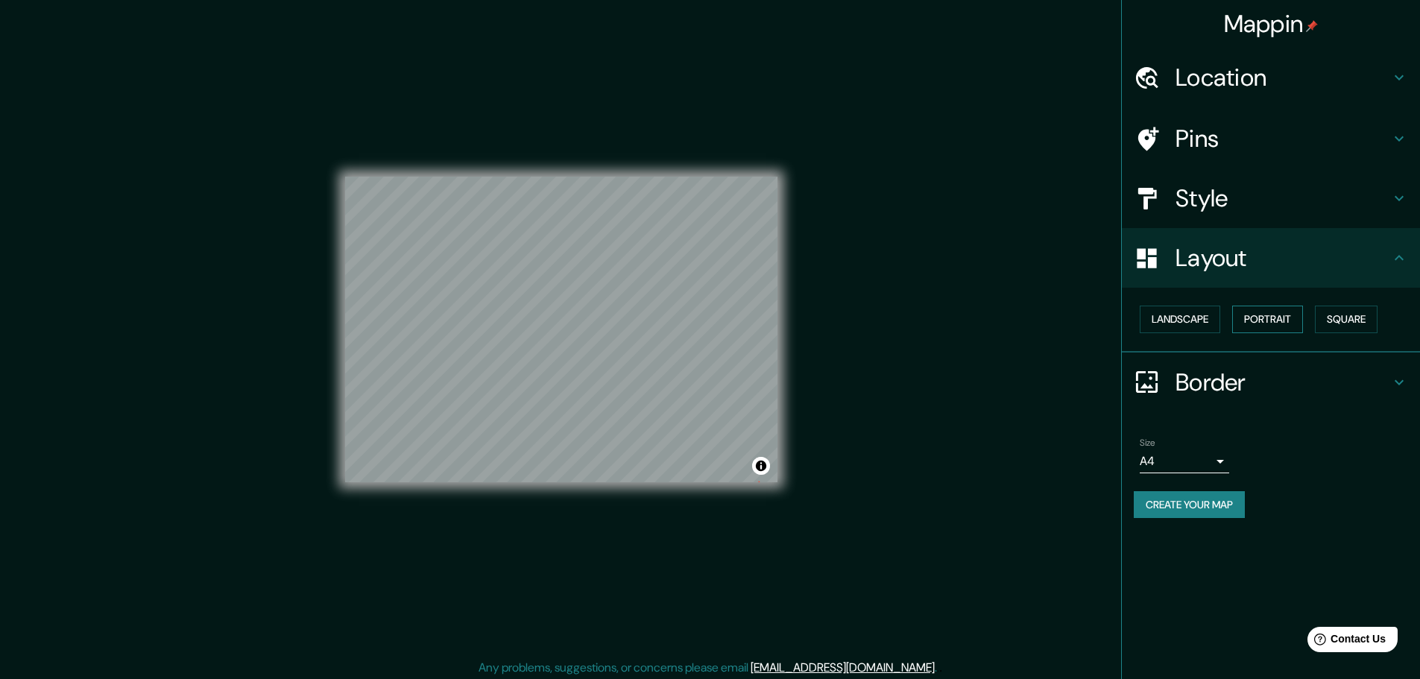
click at [1251, 317] on button "Portrait" at bounding box center [1267, 320] width 71 height 28
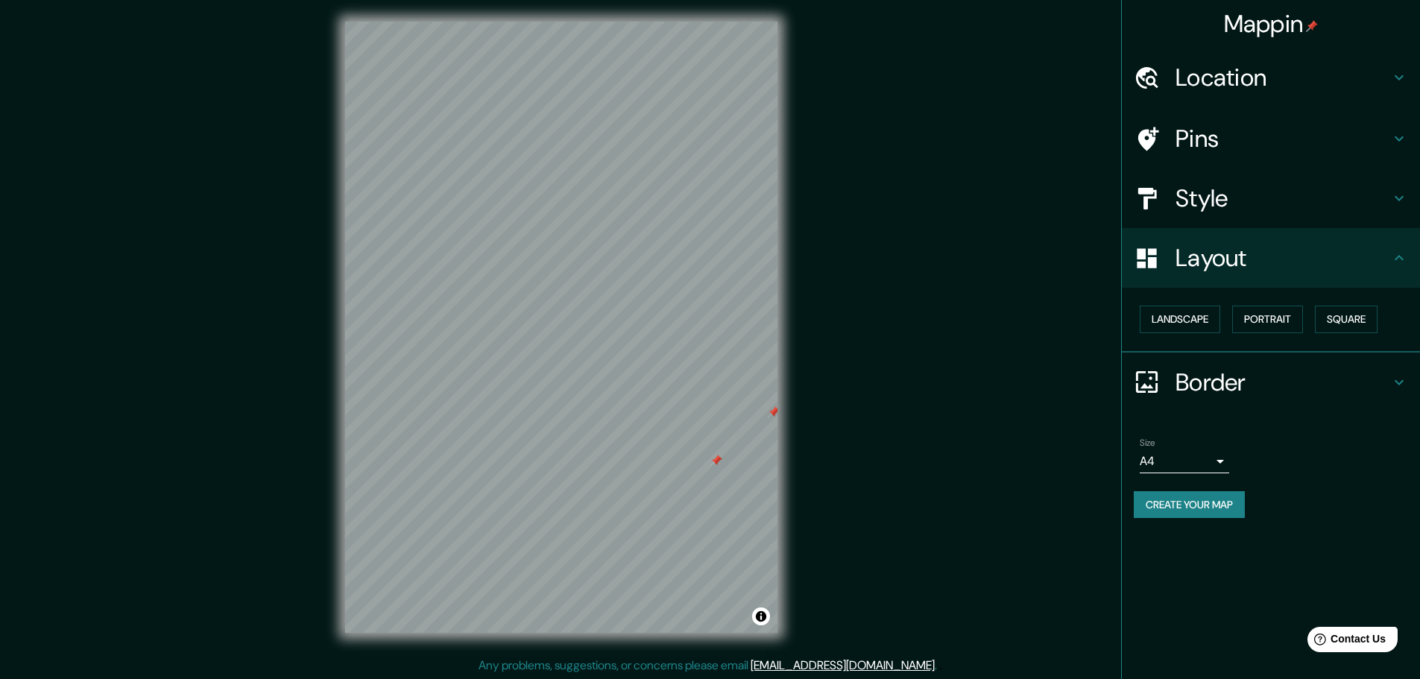
scroll to position [4, 0]
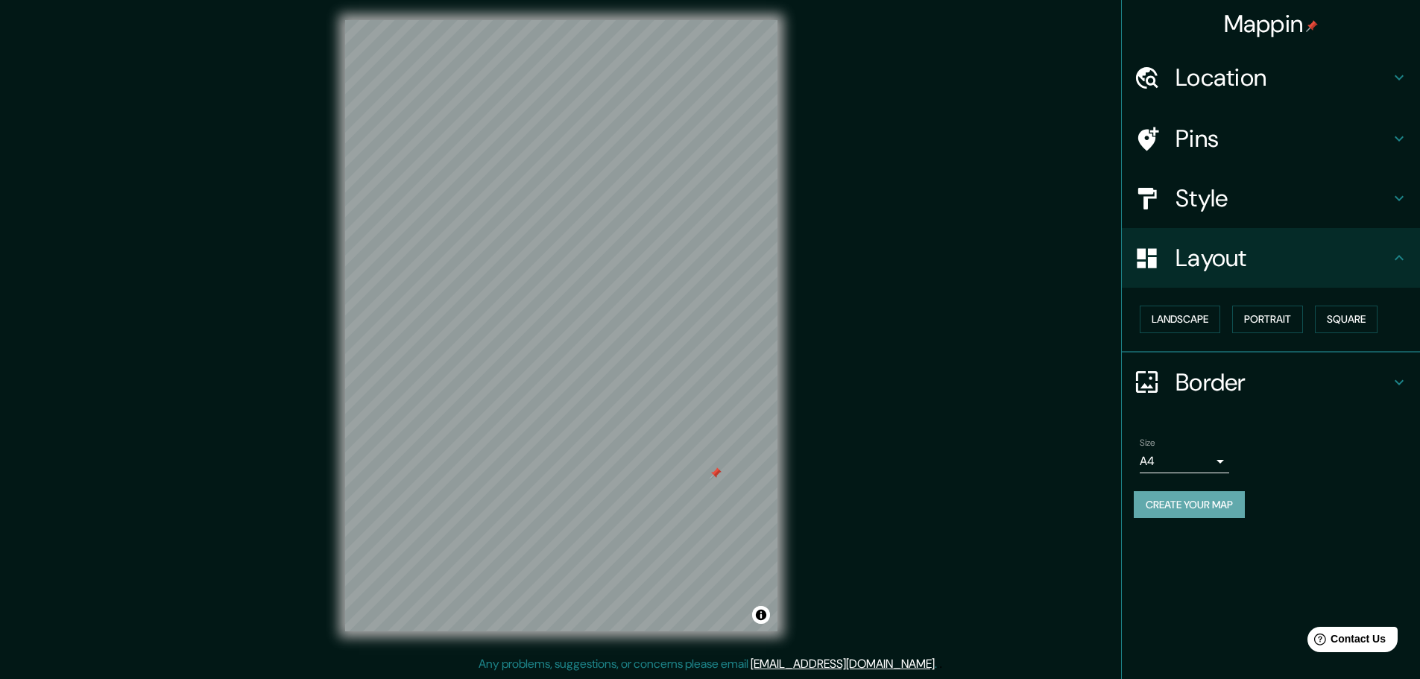
click at [1211, 501] on button "Create your map" at bounding box center [1189, 505] width 111 height 28
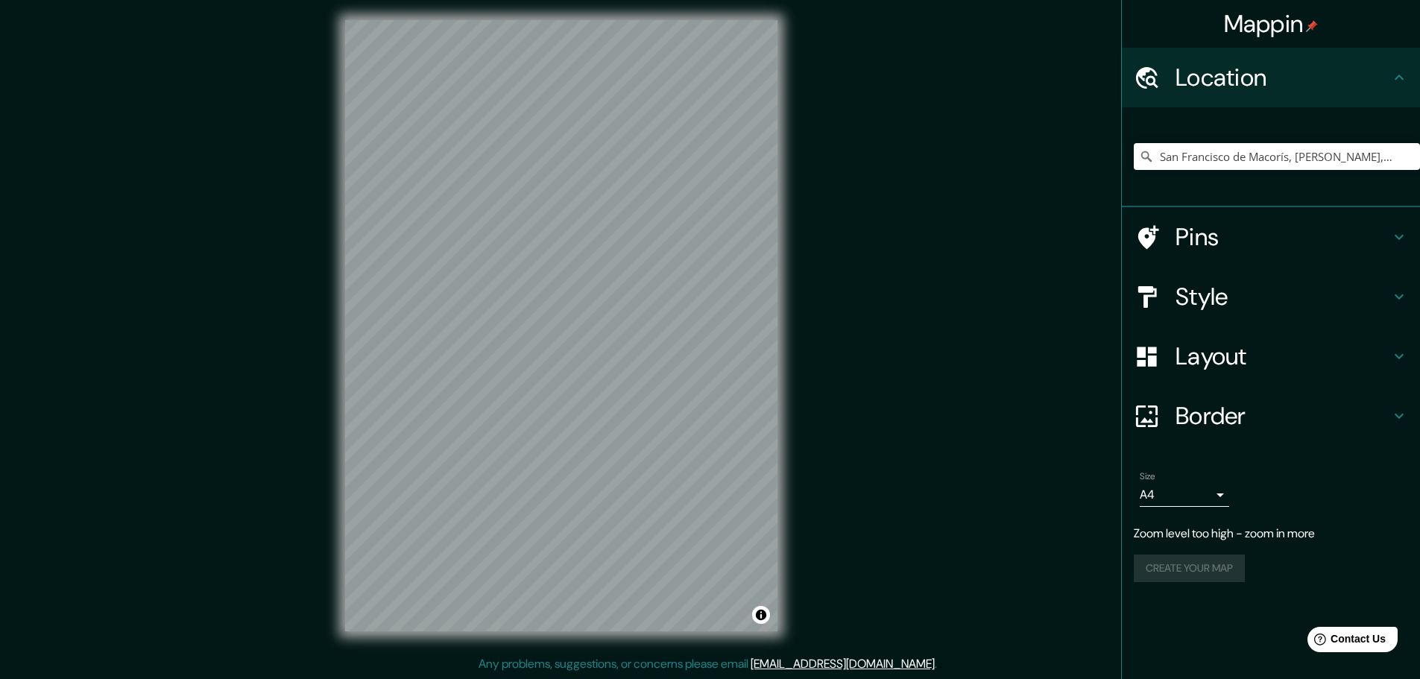
click at [1019, 419] on div "Mappin Location [GEOGRAPHIC_DATA], [GEOGRAPHIC_DATA], [GEOGRAPHIC_DATA] Pins St…" at bounding box center [710, 337] width 1420 height 683
click at [1267, 151] on input "San Francisco de Macorís, [PERSON_NAME], [GEOGRAPHIC_DATA]" at bounding box center [1277, 156] width 286 height 27
click at [1343, 162] on input "San Francisco de Macorís, [PERSON_NAME], [GEOGRAPHIC_DATA]" at bounding box center [1277, 156] width 286 height 27
drag, startPoint x: 1356, startPoint y: 154, endPoint x: 1374, endPoint y: 157, distance: 17.4
click at [1360, 157] on input "San Francisco de Macorís, [PERSON_NAME], [GEOGRAPHIC_DATA]" at bounding box center [1277, 156] width 286 height 27
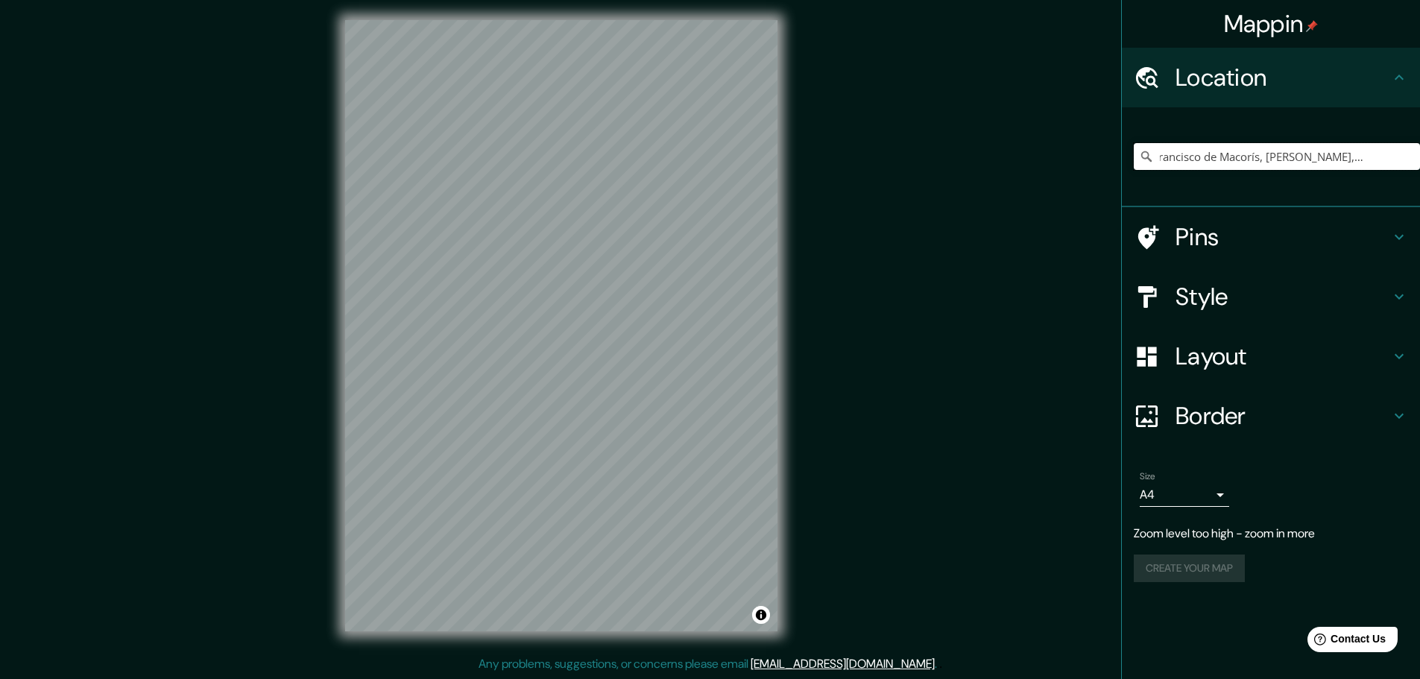
click at [1383, 157] on input "San Francisco de Macorís, [PERSON_NAME], [GEOGRAPHIC_DATA]" at bounding box center [1277, 156] width 286 height 27
click at [1390, 156] on input "San Francisco de Macorís, [PERSON_NAME], [GEOGRAPHIC_DATA]" at bounding box center [1277, 156] width 286 height 27
click at [1387, 156] on input "San Francisco de Macorís, [PERSON_NAME], [GEOGRAPHIC_DATA]" at bounding box center [1277, 156] width 286 height 27
click at [1386, 156] on input "San Francisco de Macorís, [PERSON_NAME], [GEOGRAPHIC_DATA]" at bounding box center [1277, 156] width 286 height 27
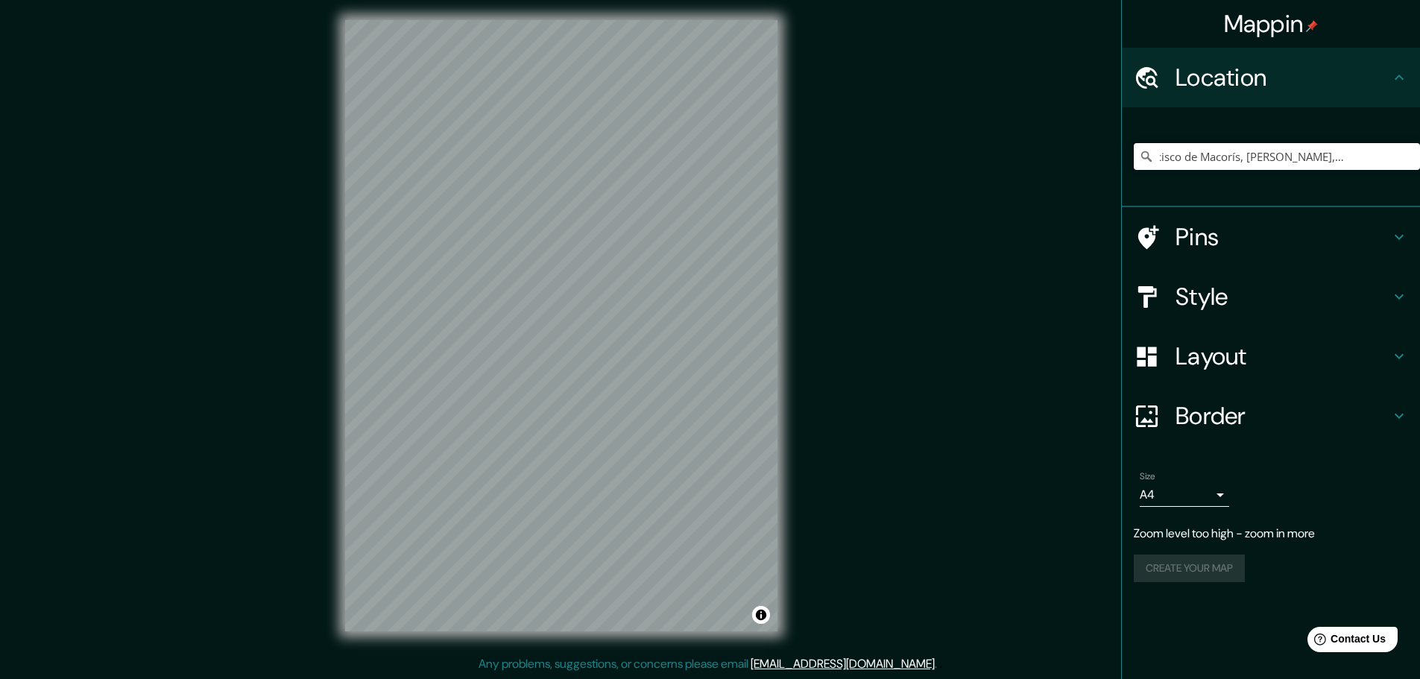
click at [1386, 156] on input "San Francisco de Macorís, [PERSON_NAME], [GEOGRAPHIC_DATA]" at bounding box center [1277, 156] width 286 height 27
click at [1202, 160] on input "Pick your city or area" at bounding box center [1277, 156] width 286 height 27
paste input "San Francisco de Macorís, [PERSON_NAME], [GEOGRAPHIC_DATA]"
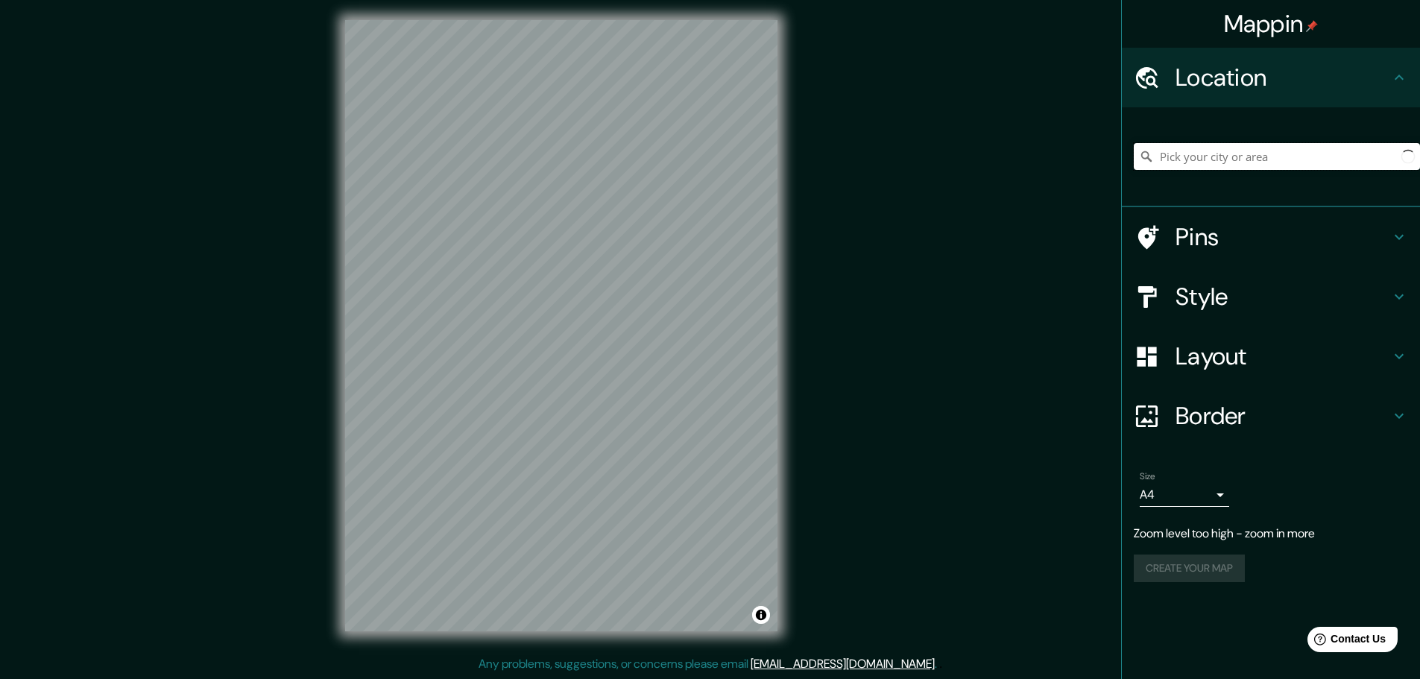
type input "San Francisco de Macorís, [PERSON_NAME], [GEOGRAPHIC_DATA]"
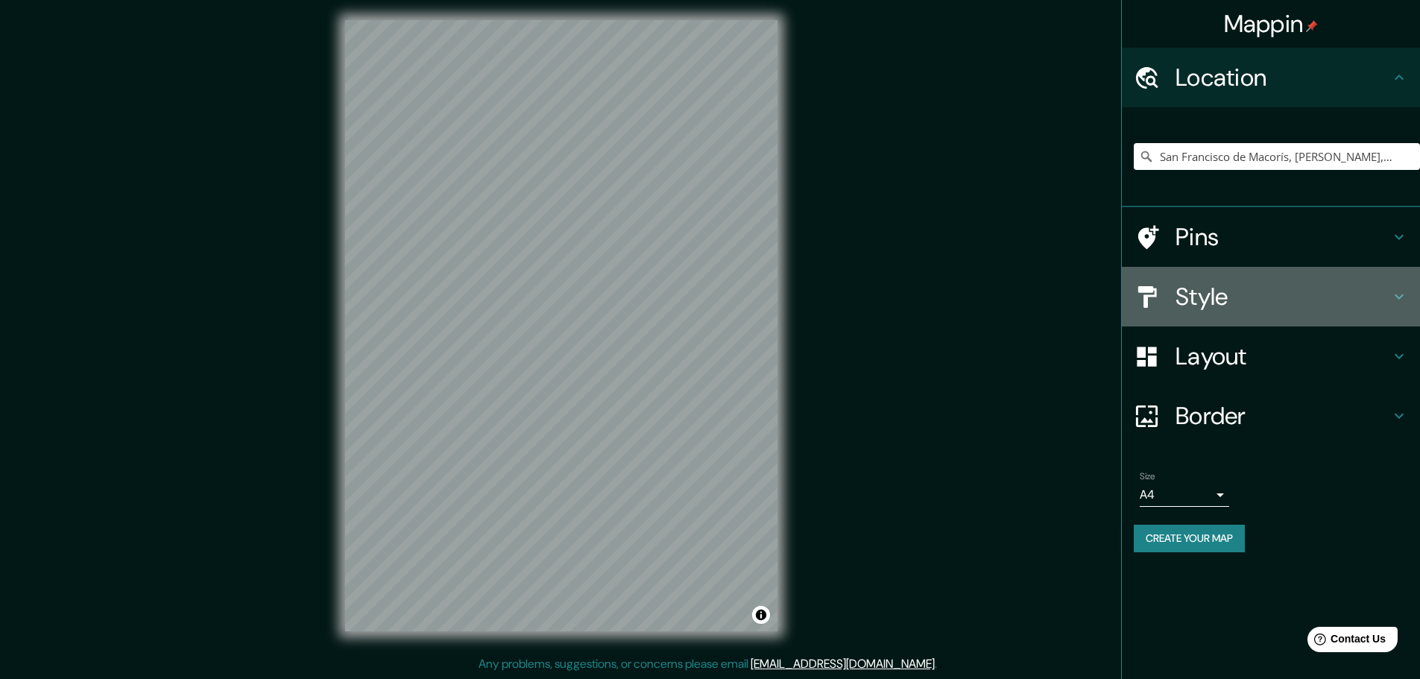
click at [1225, 285] on h4 "Style" at bounding box center [1282, 297] width 215 height 30
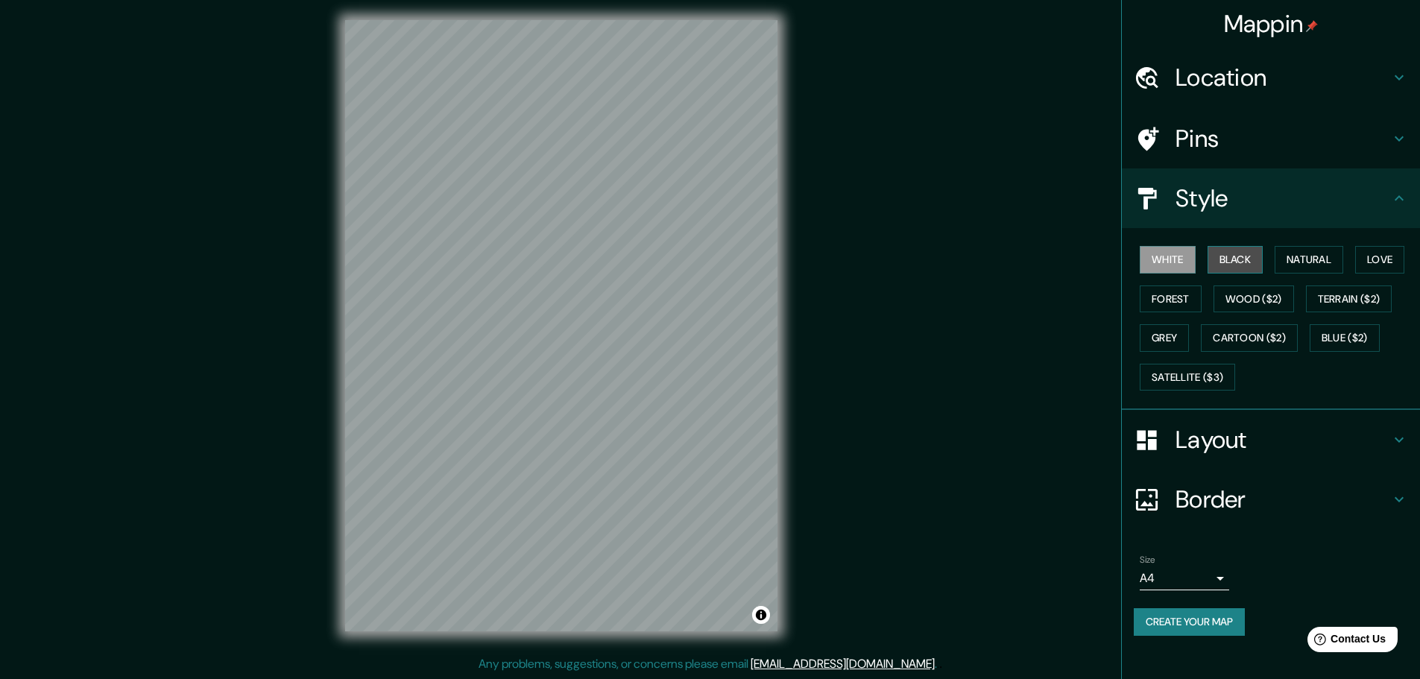
click at [1250, 265] on button "Black" at bounding box center [1235, 260] width 56 height 28
click at [1163, 376] on button "Satellite ($3)" at bounding box center [1187, 378] width 95 height 28
click at [1163, 258] on button "White" at bounding box center [1168, 260] width 56 height 28
click at [1227, 252] on button "Black" at bounding box center [1235, 260] width 56 height 28
click at [1186, 254] on button "White" at bounding box center [1168, 260] width 56 height 28
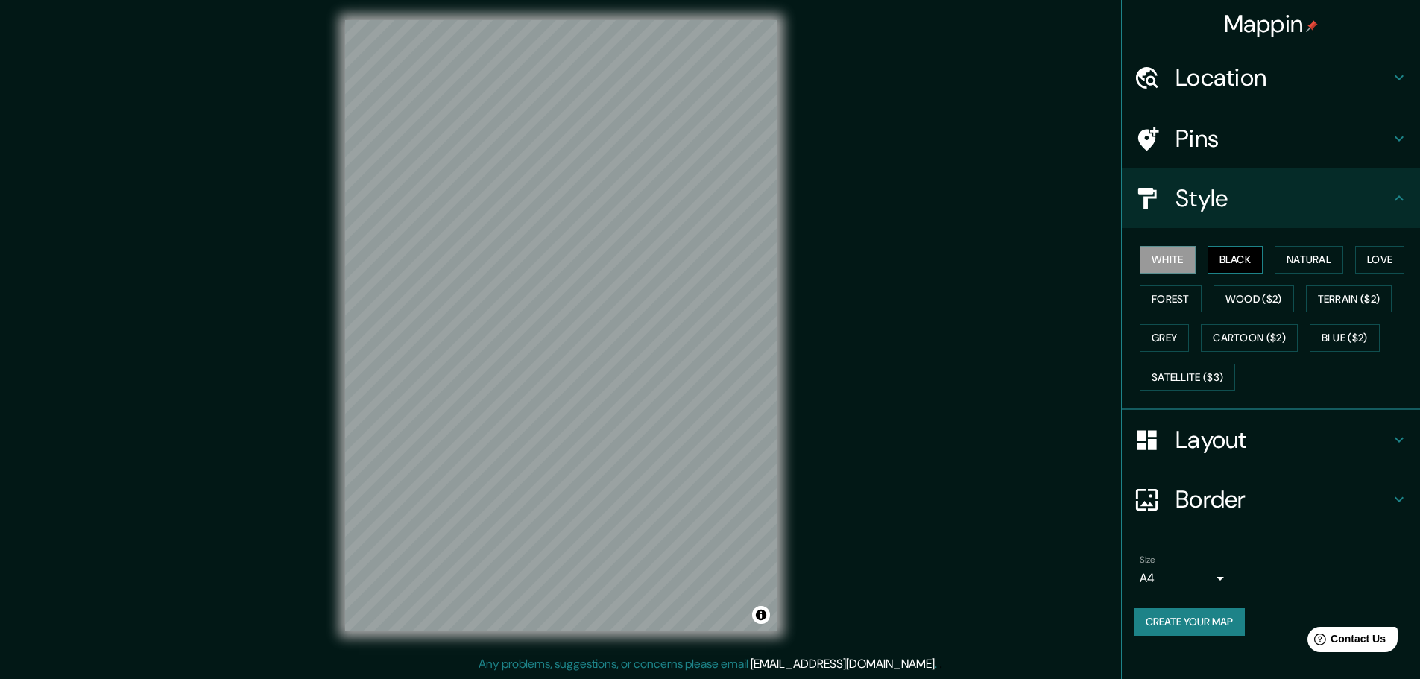
click at [1240, 257] on button "Black" at bounding box center [1235, 260] width 56 height 28
click at [1275, 192] on h4 "Style" at bounding box center [1282, 198] width 215 height 30
click at [1401, 197] on icon at bounding box center [1398, 197] width 9 height 5
click at [1399, 443] on icon at bounding box center [1398, 439] width 9 height 5
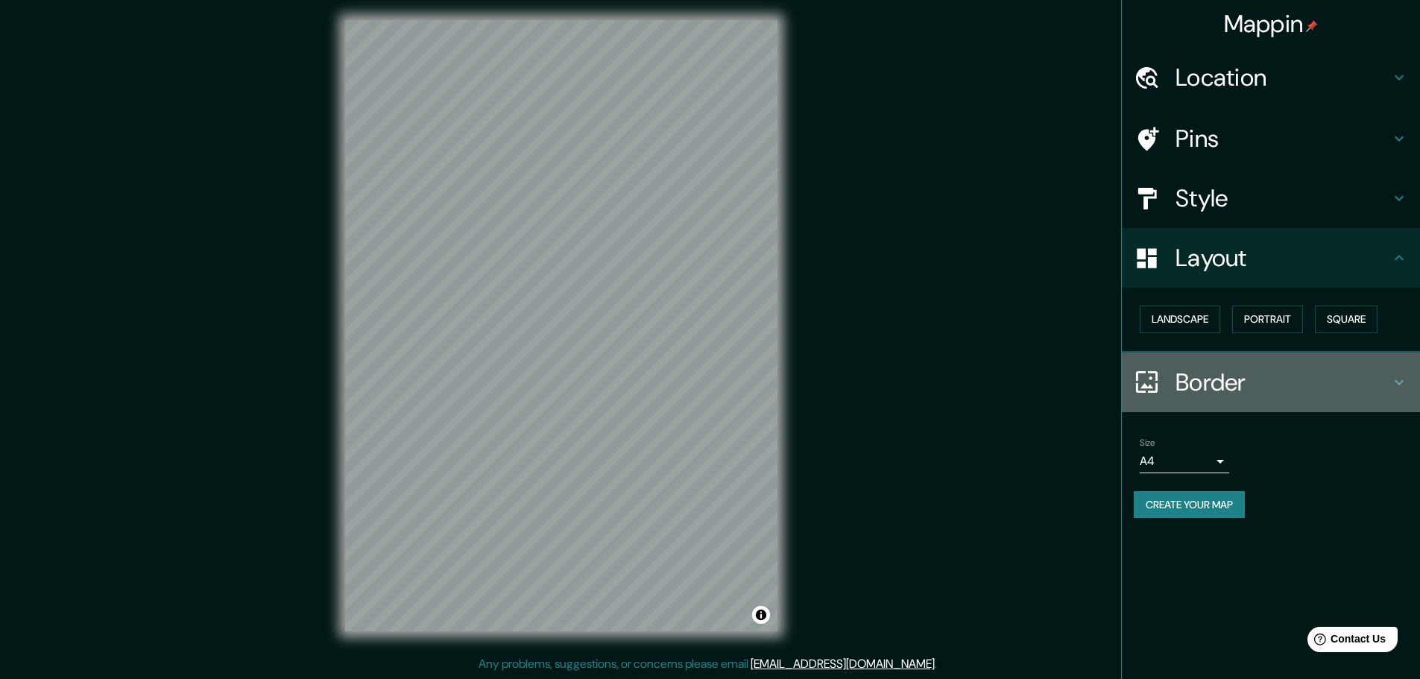
click at [1354, 389] on h4 "Border" at bounding box center [1282, 382] width 215 height 30
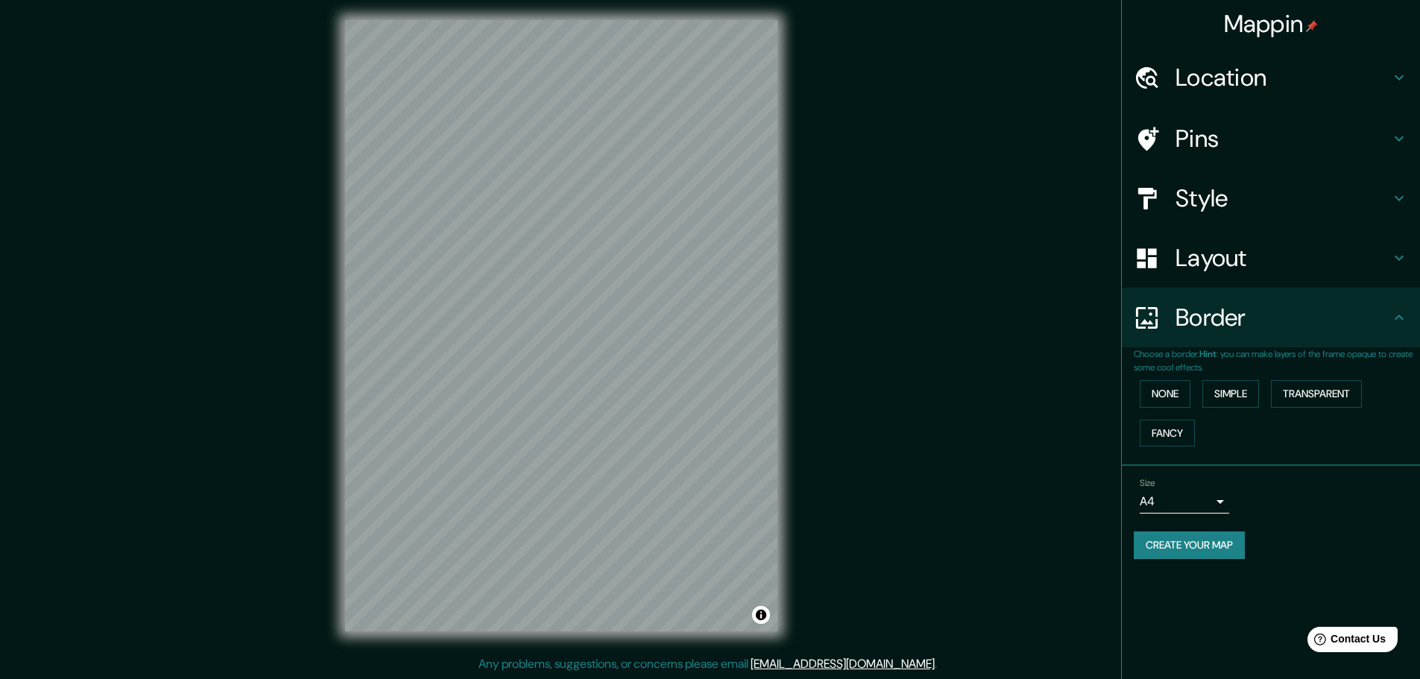
click at [1350, 338] on div "Border" at bounding box center [1271, 318] width 298 height 60
click at [1230, 402] on button "Simple" at bounding box center [1230, 394] width 57 height 28
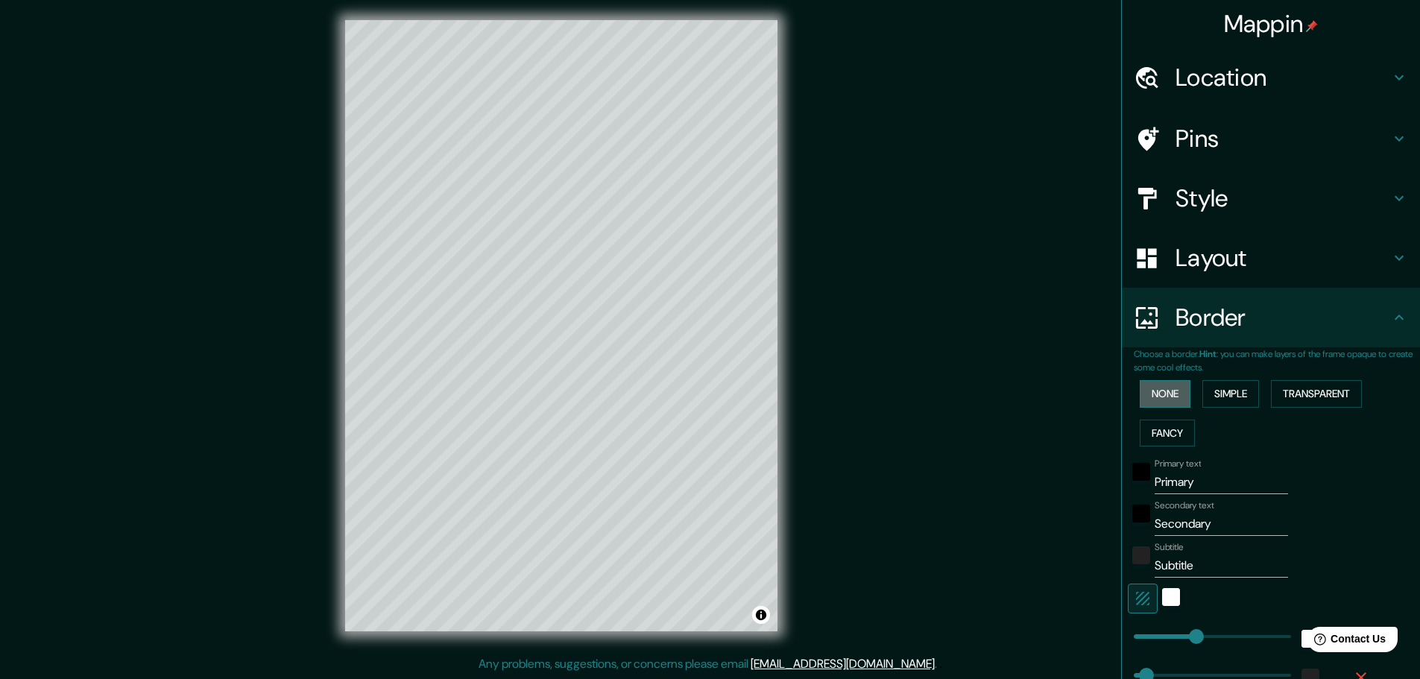
click at [1140, 388] on button "None" at bounding box center [1165, 394] width 51 height 28
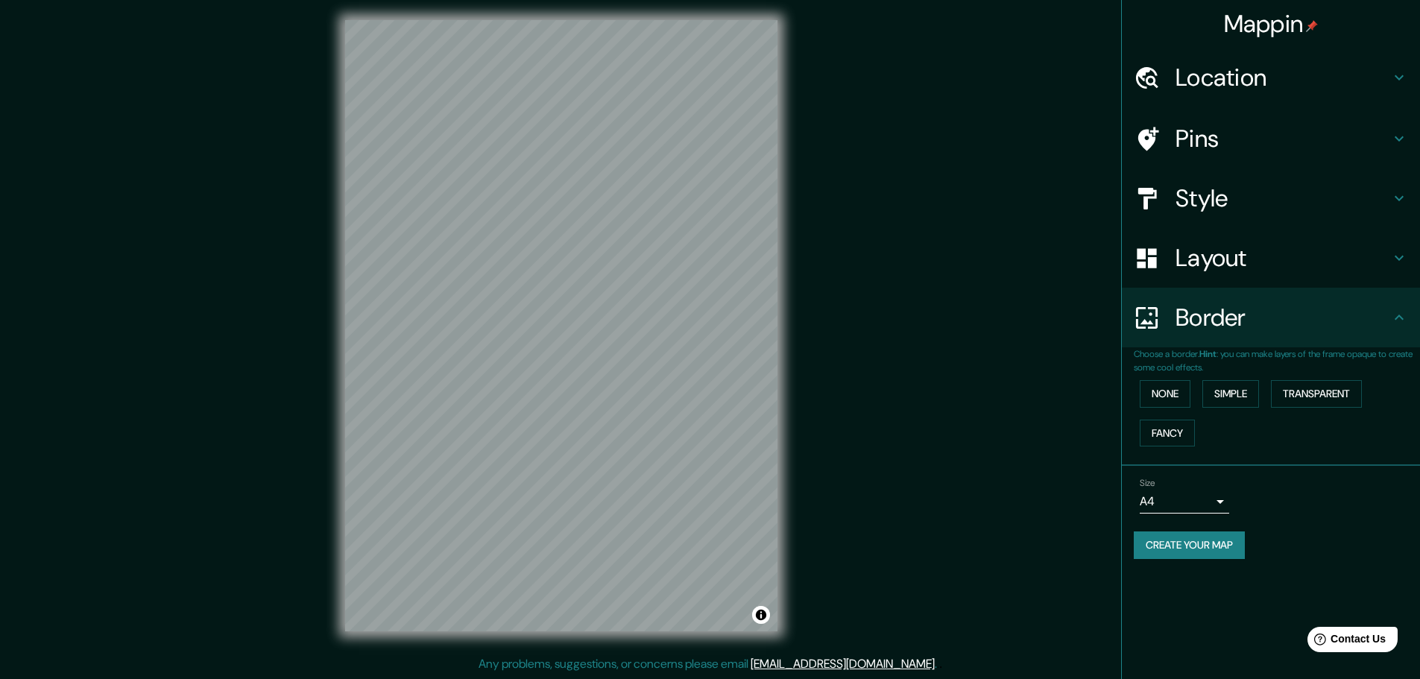
click at [1303, 256] on h4 "Layout" at bounding box center [1282, 258] width 215 height 30
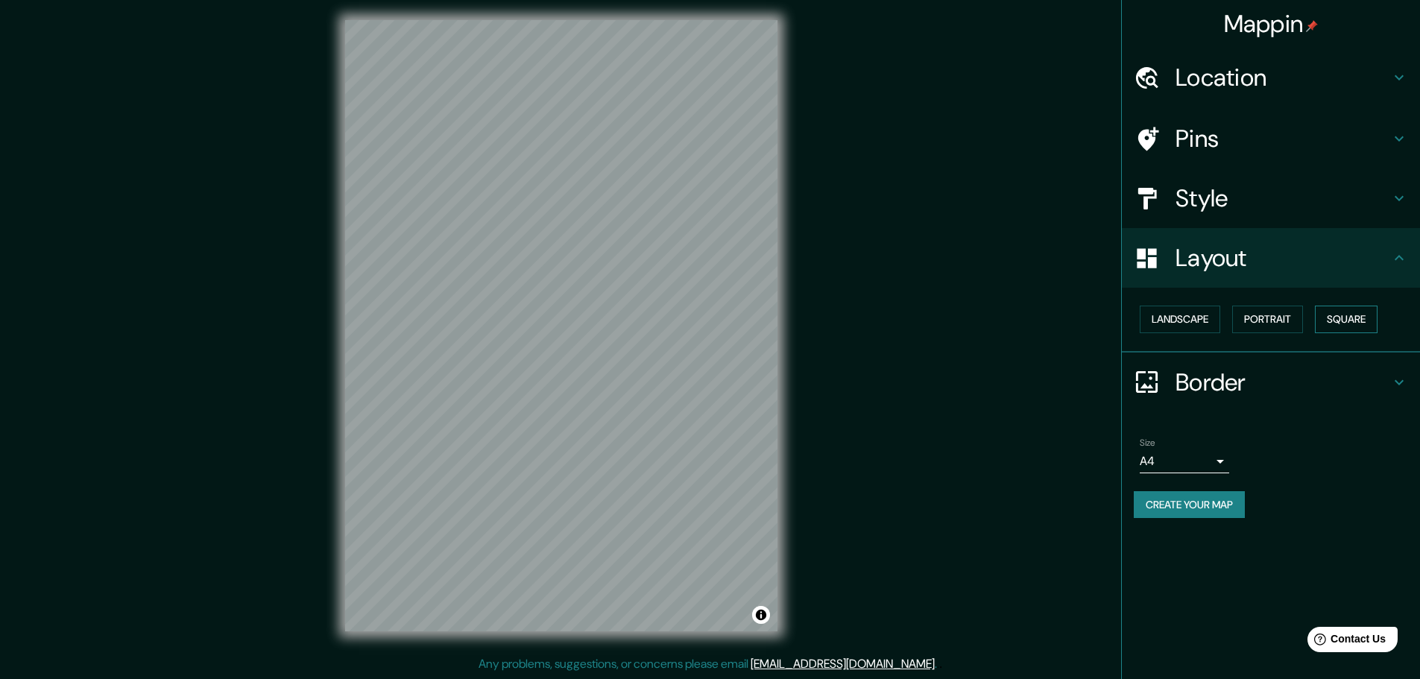
click at [1341, 316] on button "Square" at bounding box center [1346, 320] width 63 height 28
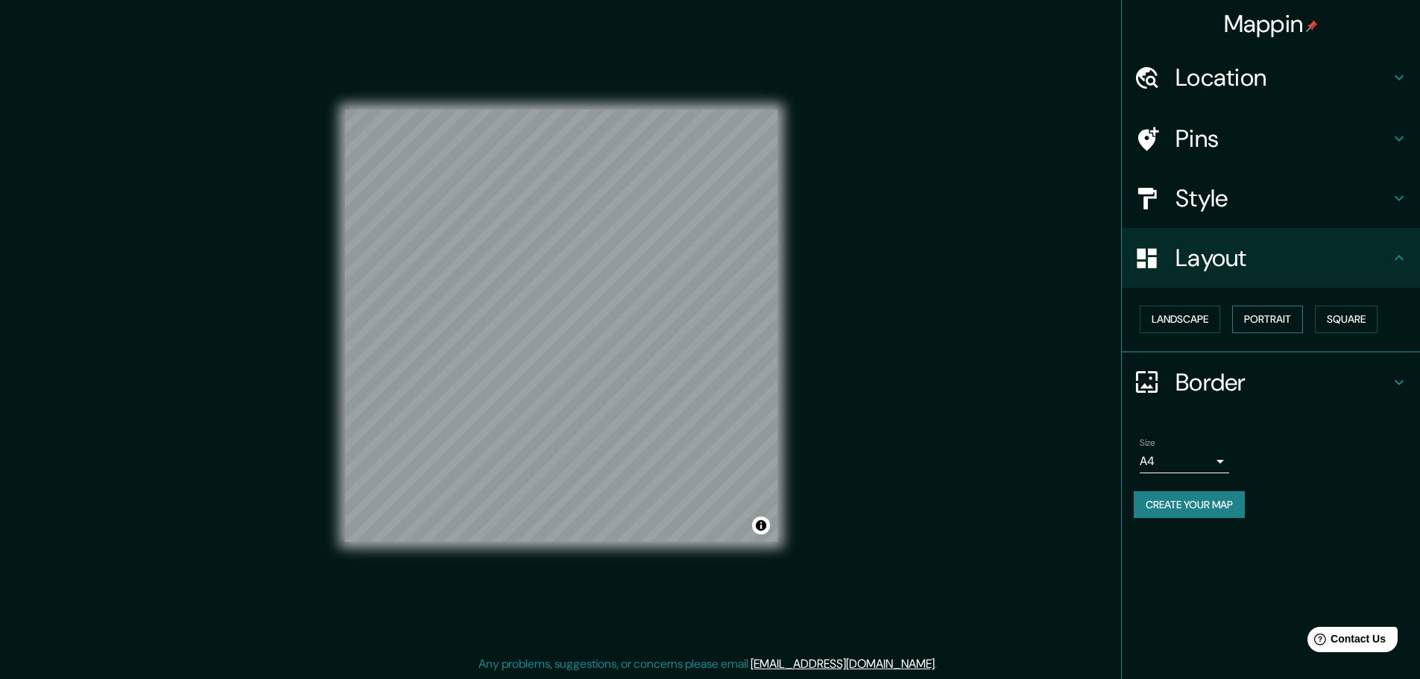
click at [1237, 323] on button "Portrait" at bounding box center [1267, 320] width 71 height 28
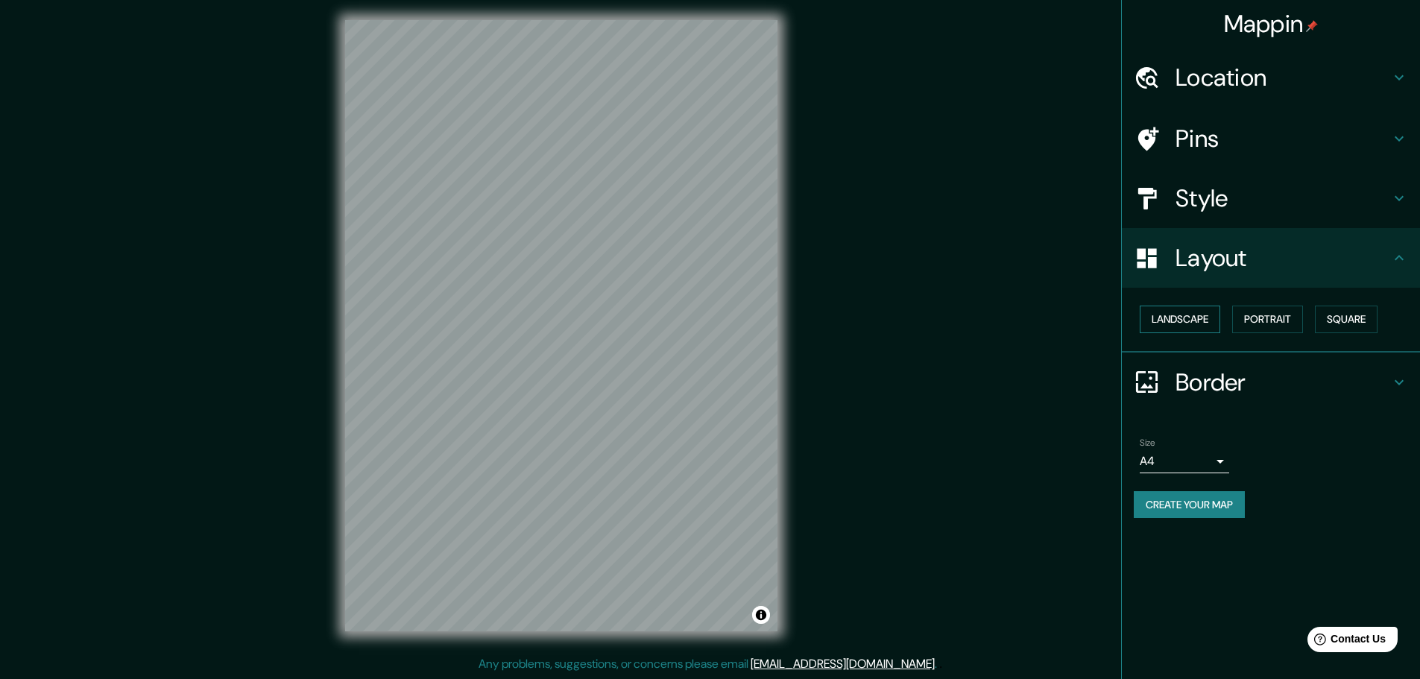
click at [1183, 323] on button "Landscape" at bounding box center [1180, 320] width 80 height 28
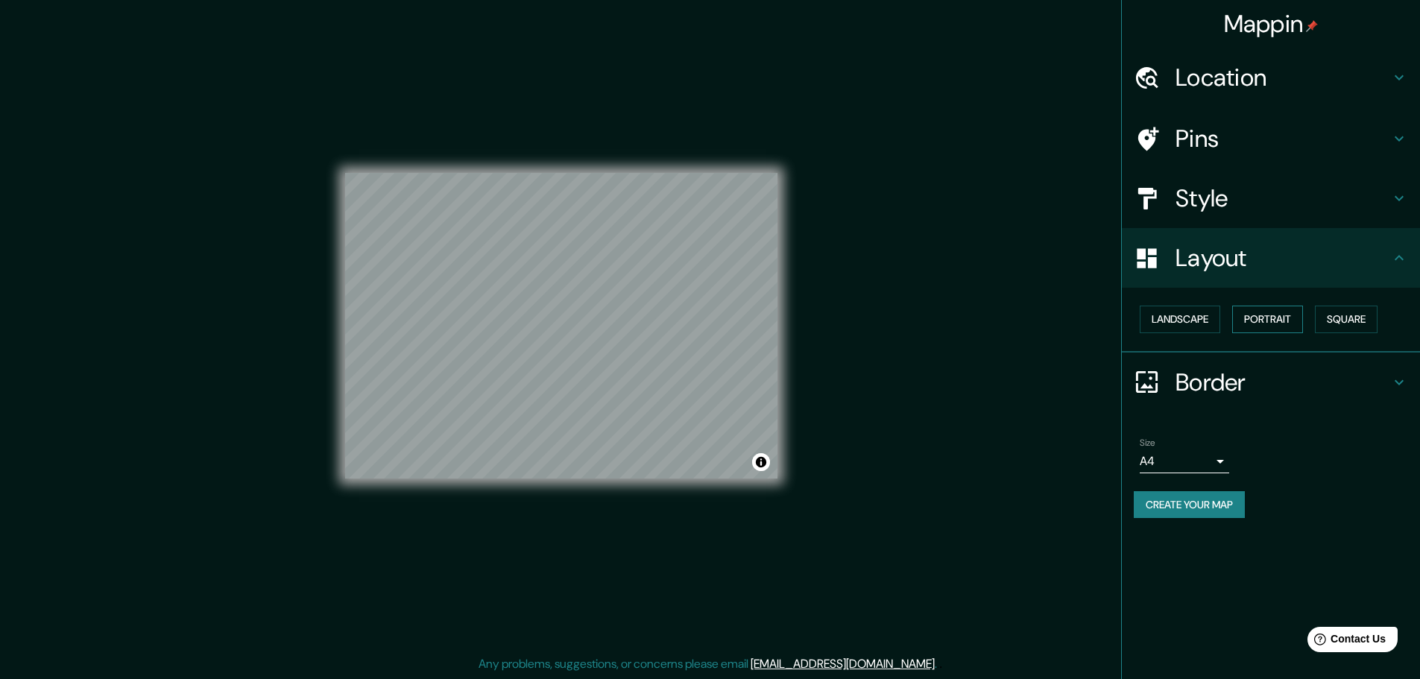
click at [1259, 326] on button "Portrait" at bounding box center [1267, 320] width 71 height 28
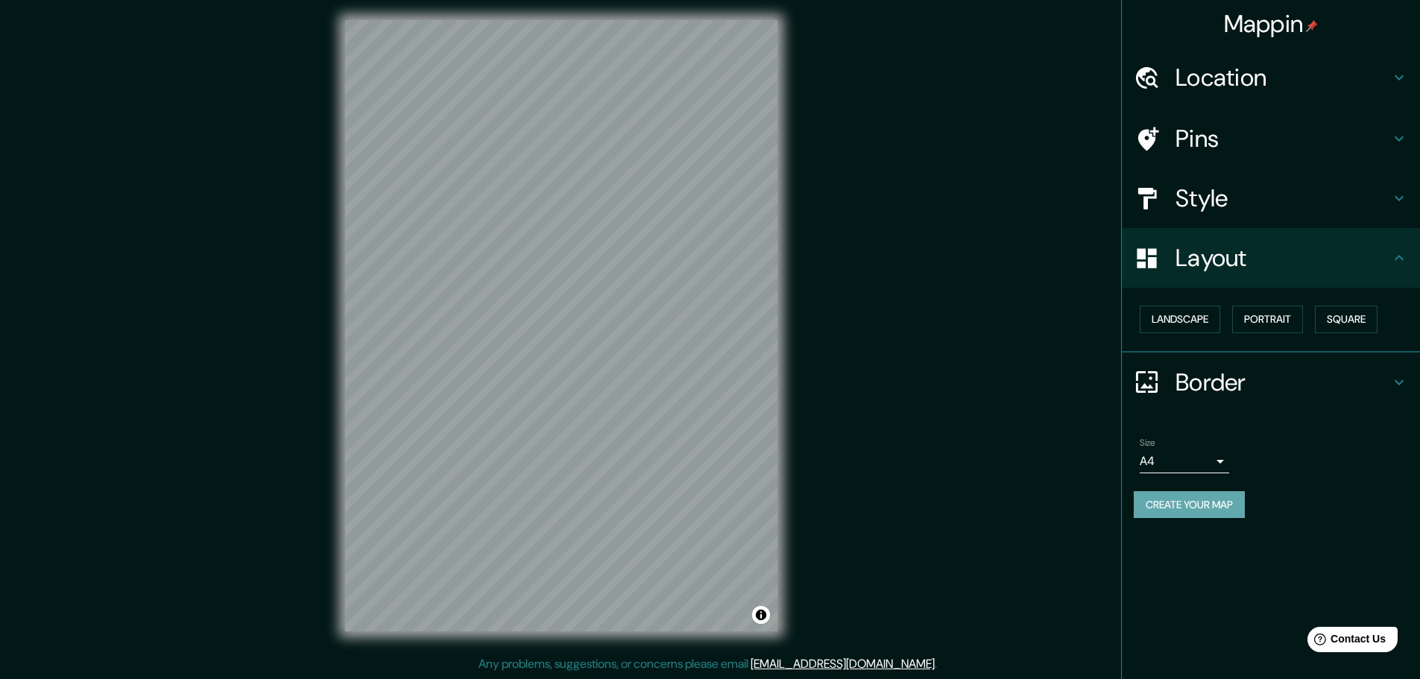
click at [1205, 511] on button "Create your map" at bounding box center [1189, 505] width 111 height 28
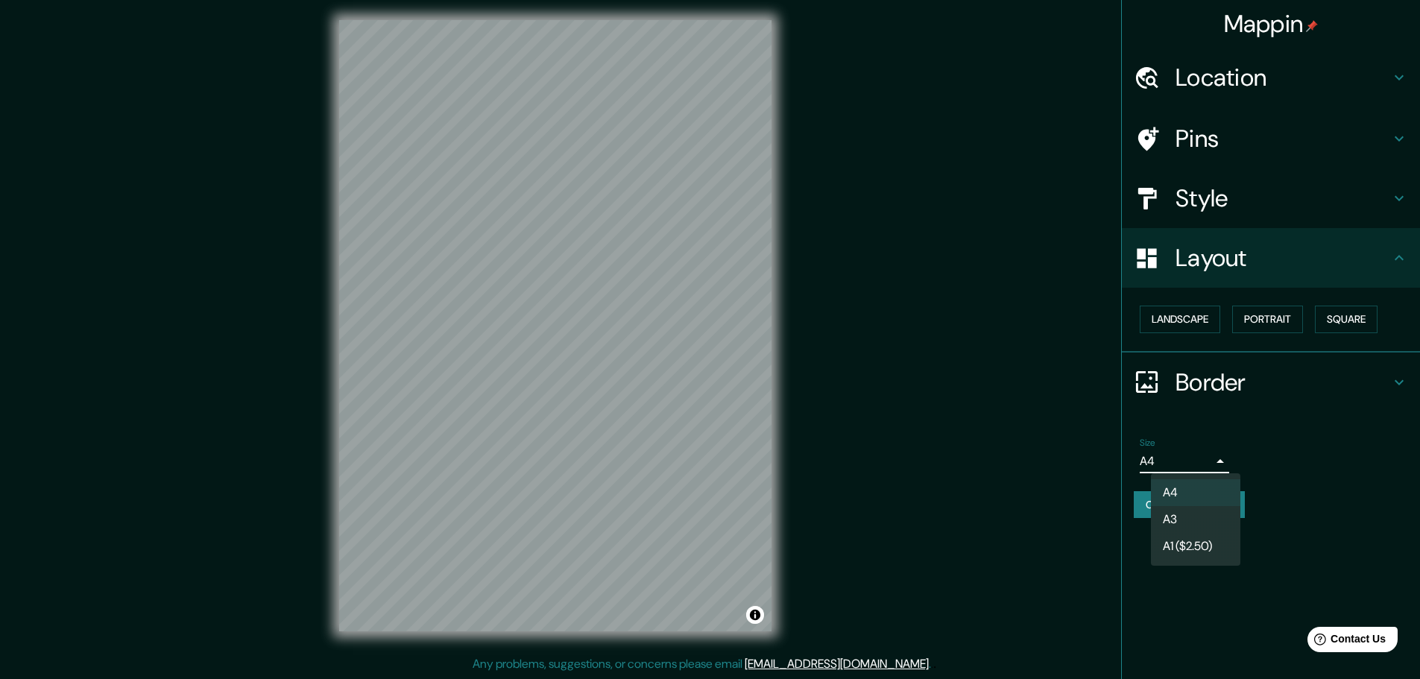
click at [1164, 467] on body "Mappin Location [GEOGRAPHIC_DATA], [GEOGRAPHIC_DATA], [GEOGRAPHIC_DATA] Pins St…" at bounding box center [710, 335] width 1420 height 679
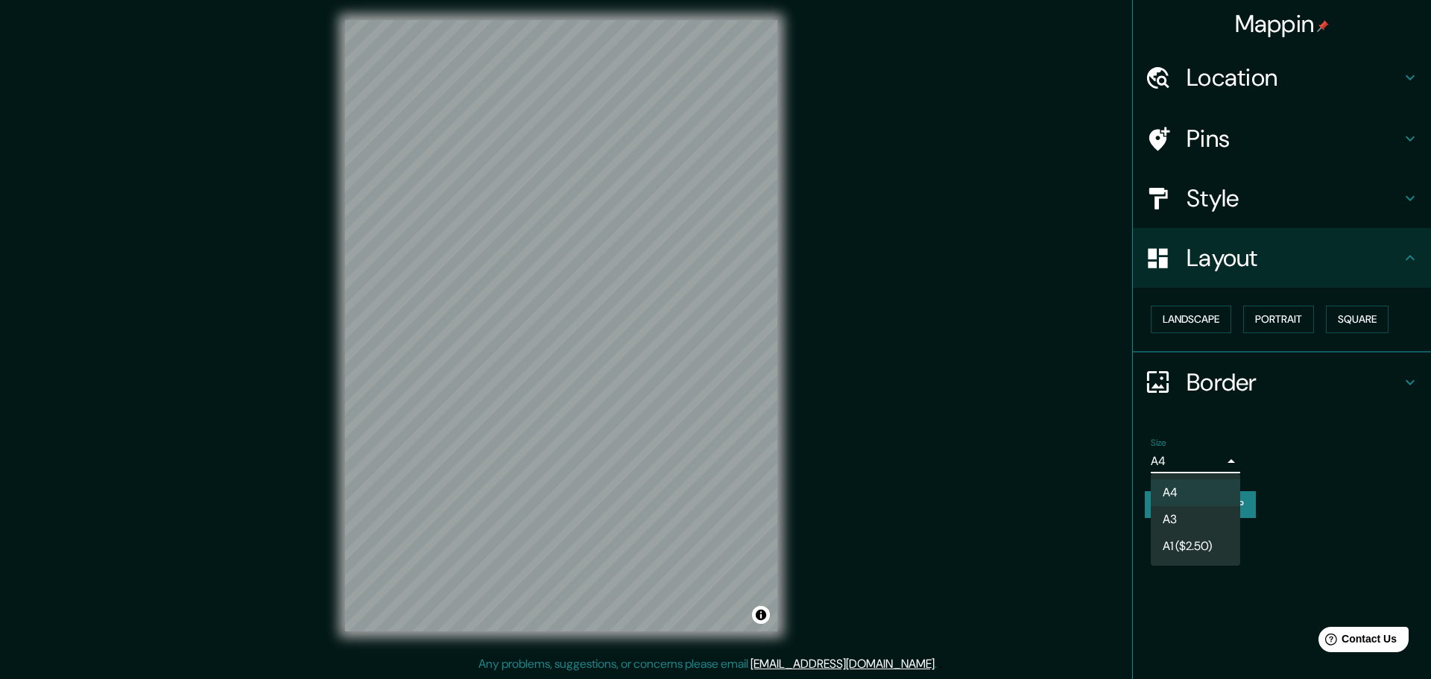
click at [983, 466] on div at bounding box center [715, 339] width 1431 height 679
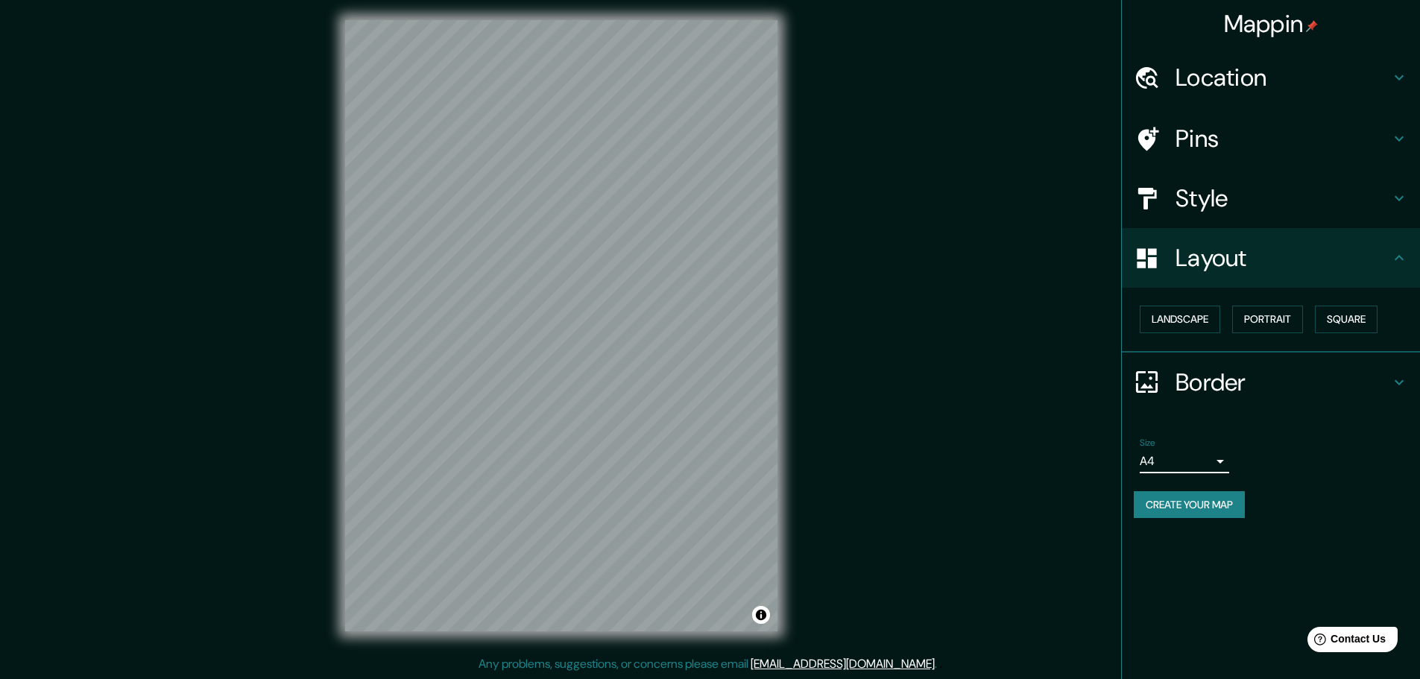
click at [1189, 452] on body "Mappin Location [GEOGRAPHIC_DATA], [GEOGRAPHIC_DATA], [GEOGRAPHIC_DATA] Pins St…" at bounding box center [710, 335] width 1420 height 679
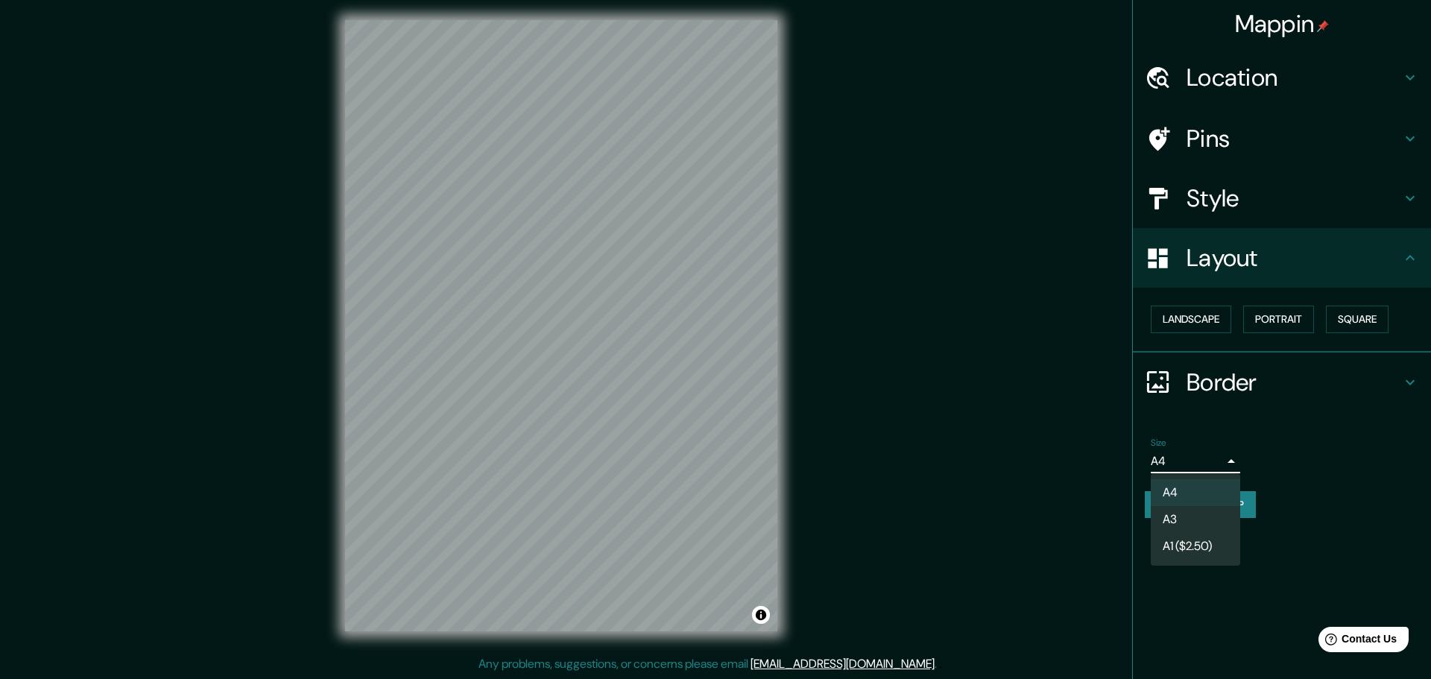
click at [949, 467] on div at bounding box center [715, 339] width 1431 height 679
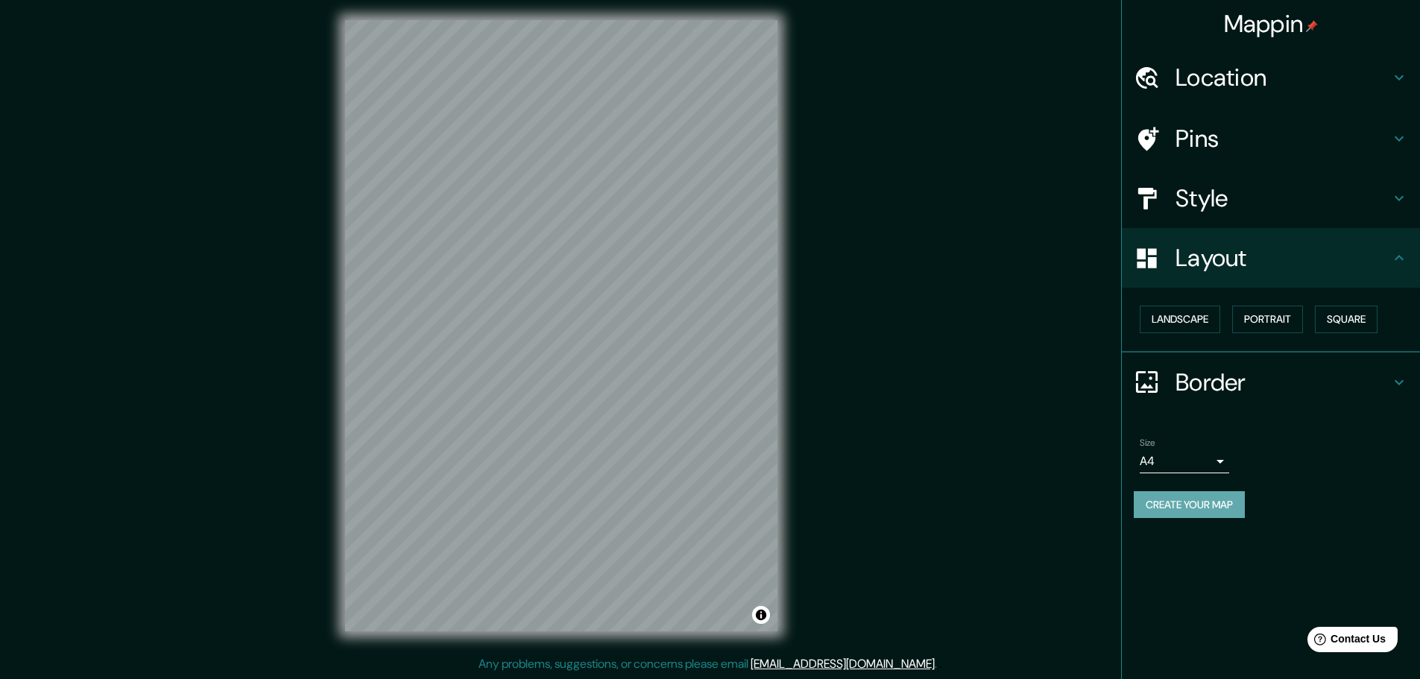
click at [1184, 500] on button "Create your map" at bounding box center [1189, 505] width 111 height 28
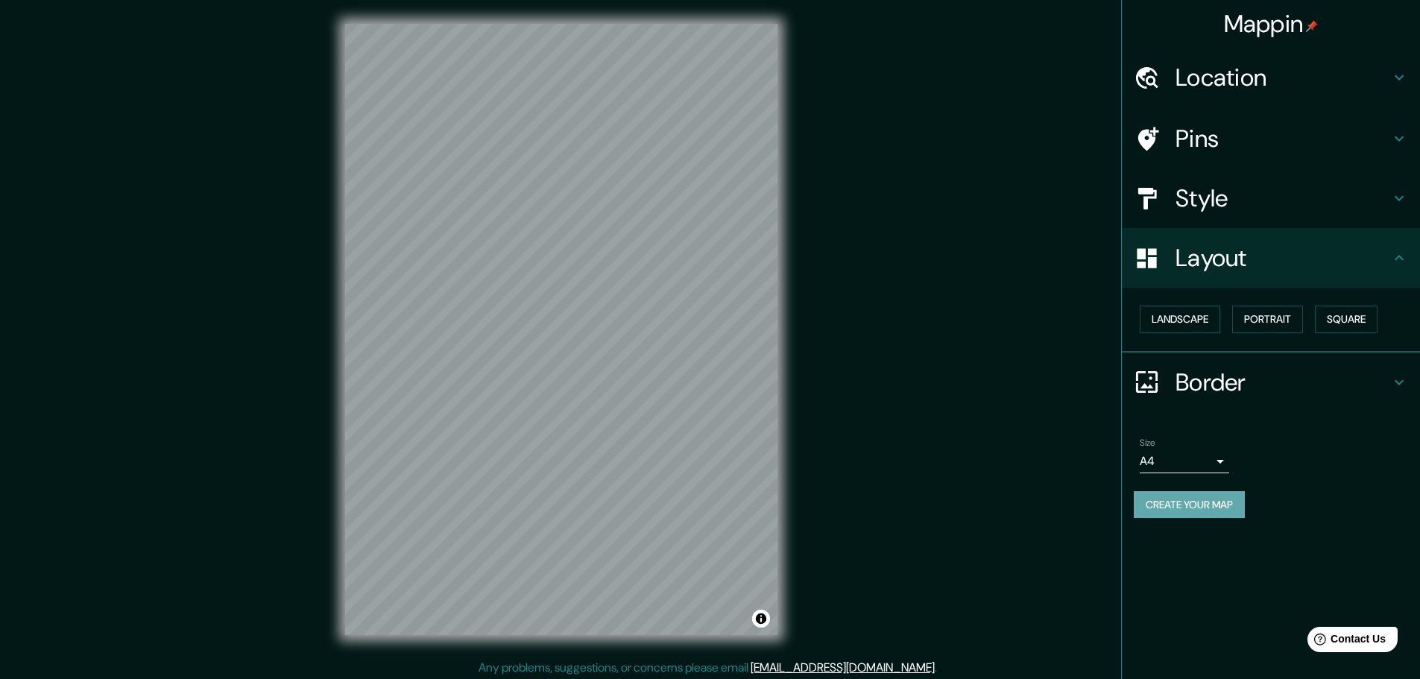
click at [1198, 506] on button "Create your map" at bounding box center [1189, 505] width 111 height 28
click at [1207, 501] on div "Create your map" at bounding box center [1271, 505] width 274 height 28
click at [1204, 497] on button "Create your map" at bounding box center [1189, 505] width 111 height 28
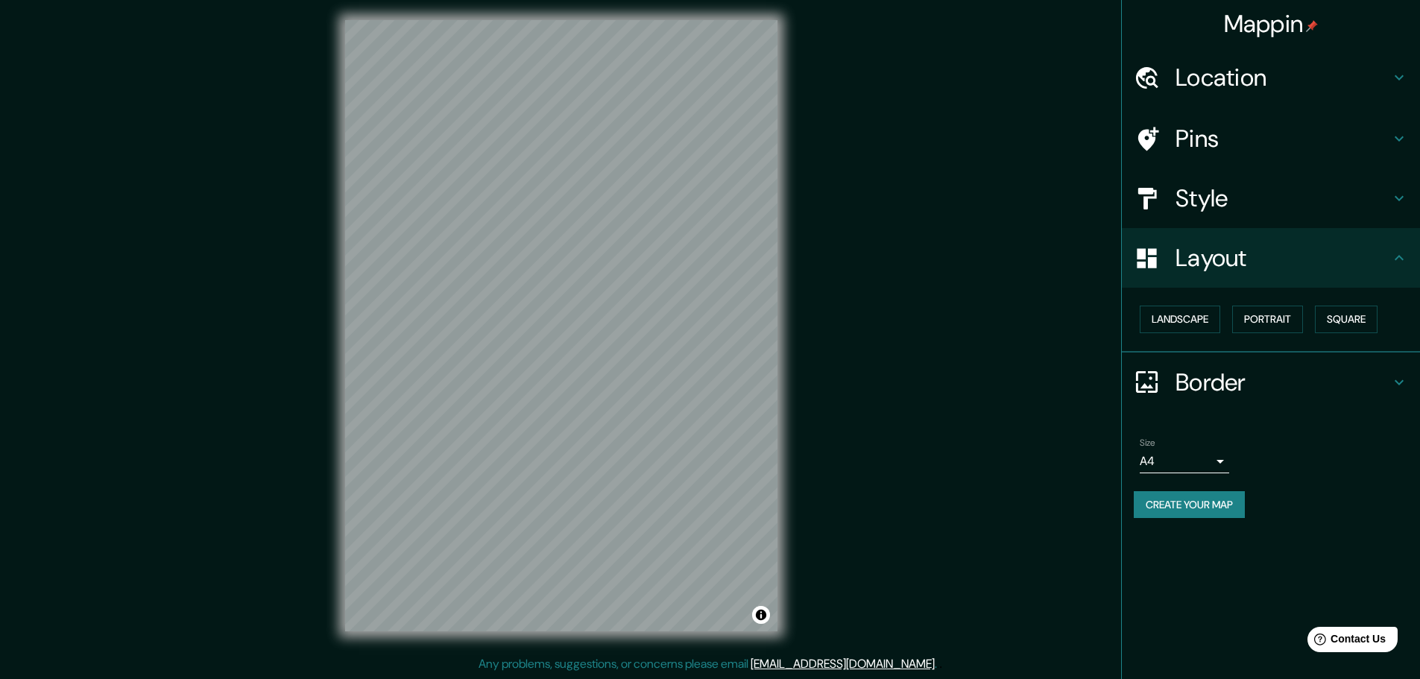
click at [1203, 512] on button "Create your map" at bounding box center [1189, 505] width 111 height 28
click at [1209, 464] on body "Mappin Location [GEOGRAPHIC_DATA], [GEOGRAPHIC_DATA], [GEOGRAPHIC_DATA] Pins St…" at bounding box center [710, 335] width 1420 height 679
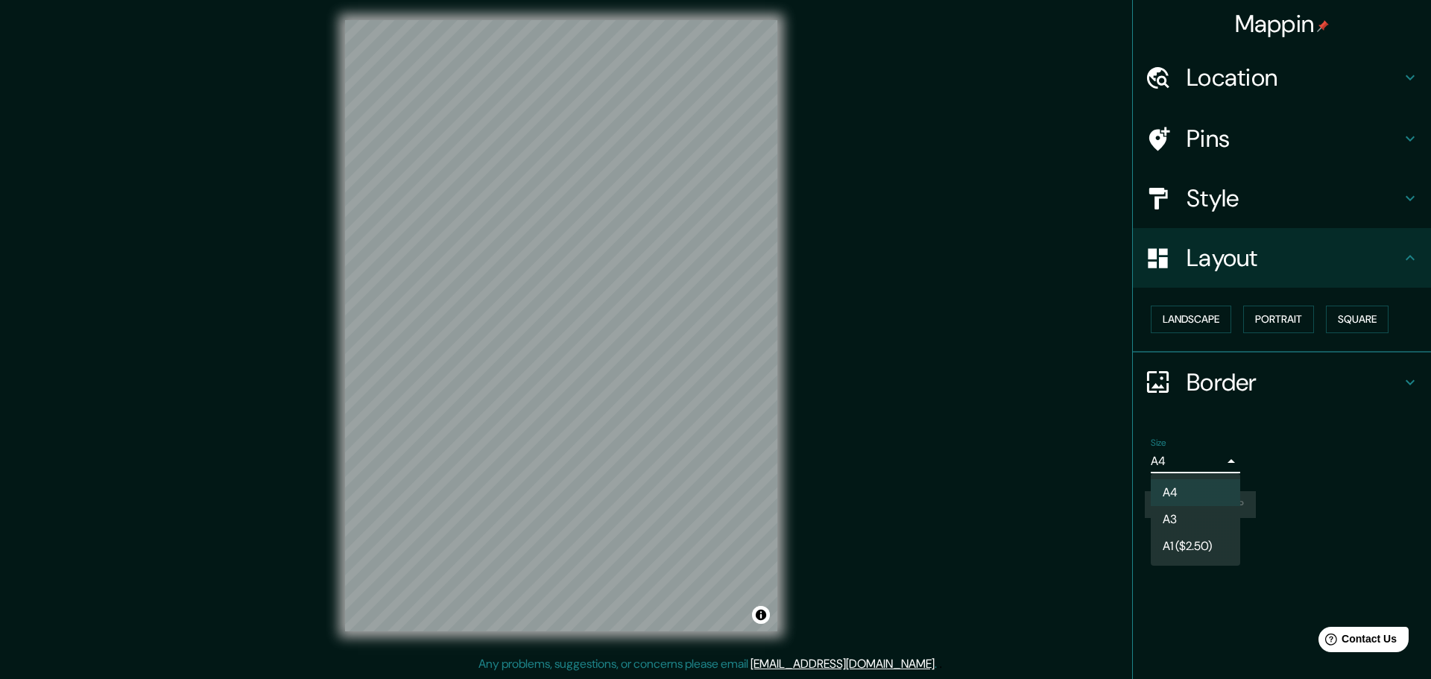
drag, startPoint x: 1233, startPoint y: 414, endPoint x: 1230, endPoint y: 403, distance: 11.8
click at [1233, 411] on div at bounding box center [715, 339] width 1431 height 679
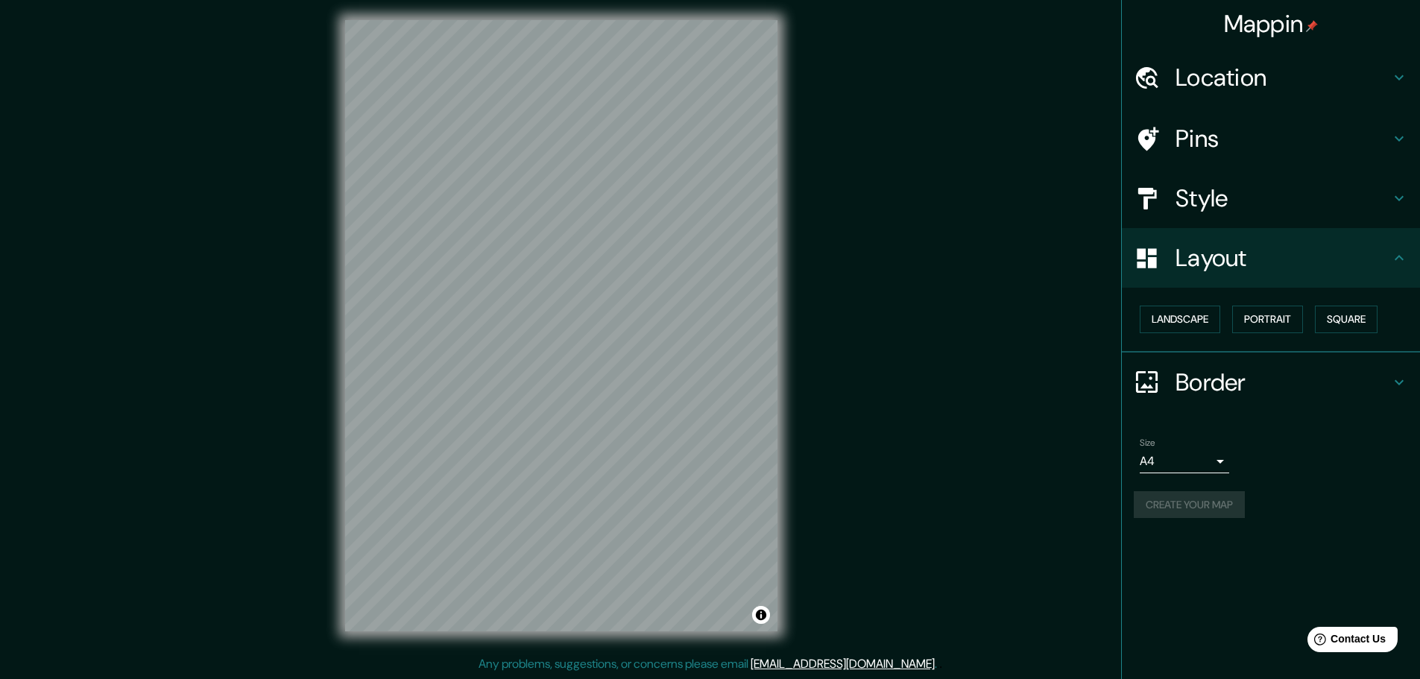
click at [1235, 385] on h4 "Border" at bounding box center [1282, 382] width 215 height 30
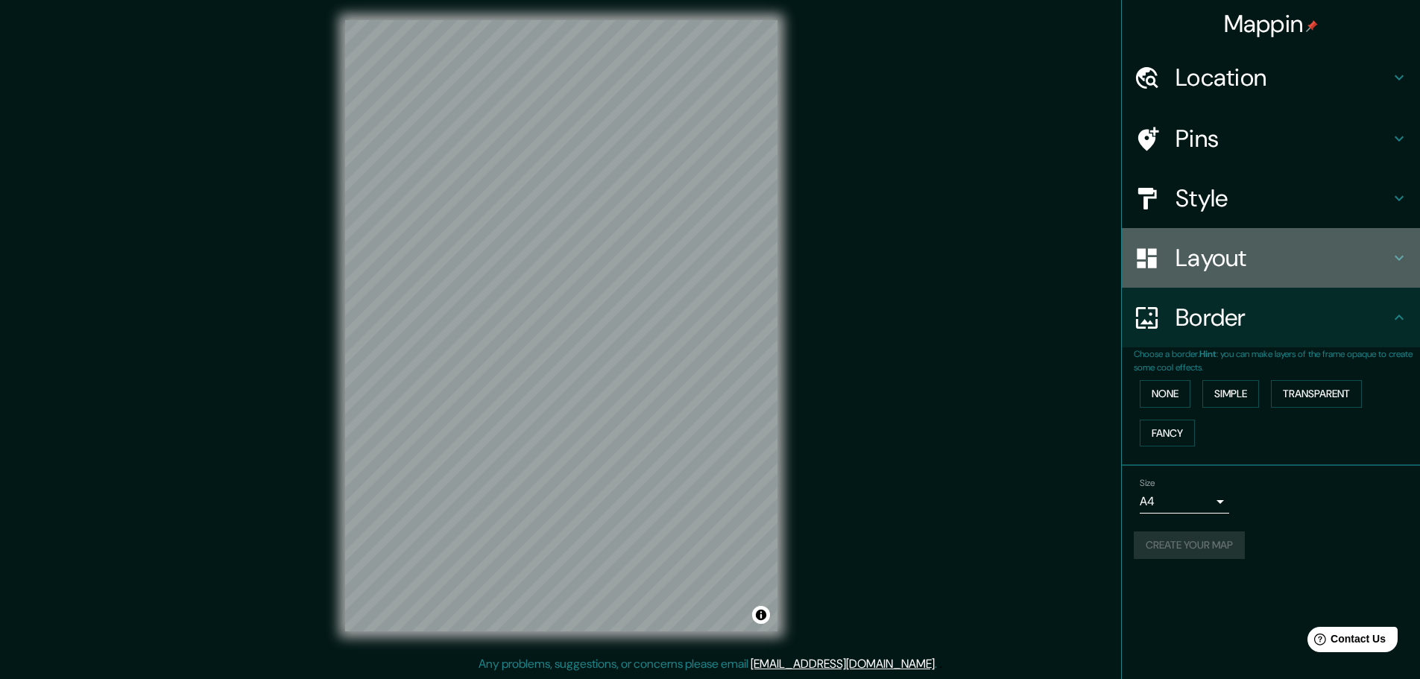
click at [1215, 253] on h4 "Layout" at bounding box center [1282, 258] width 215 height 30
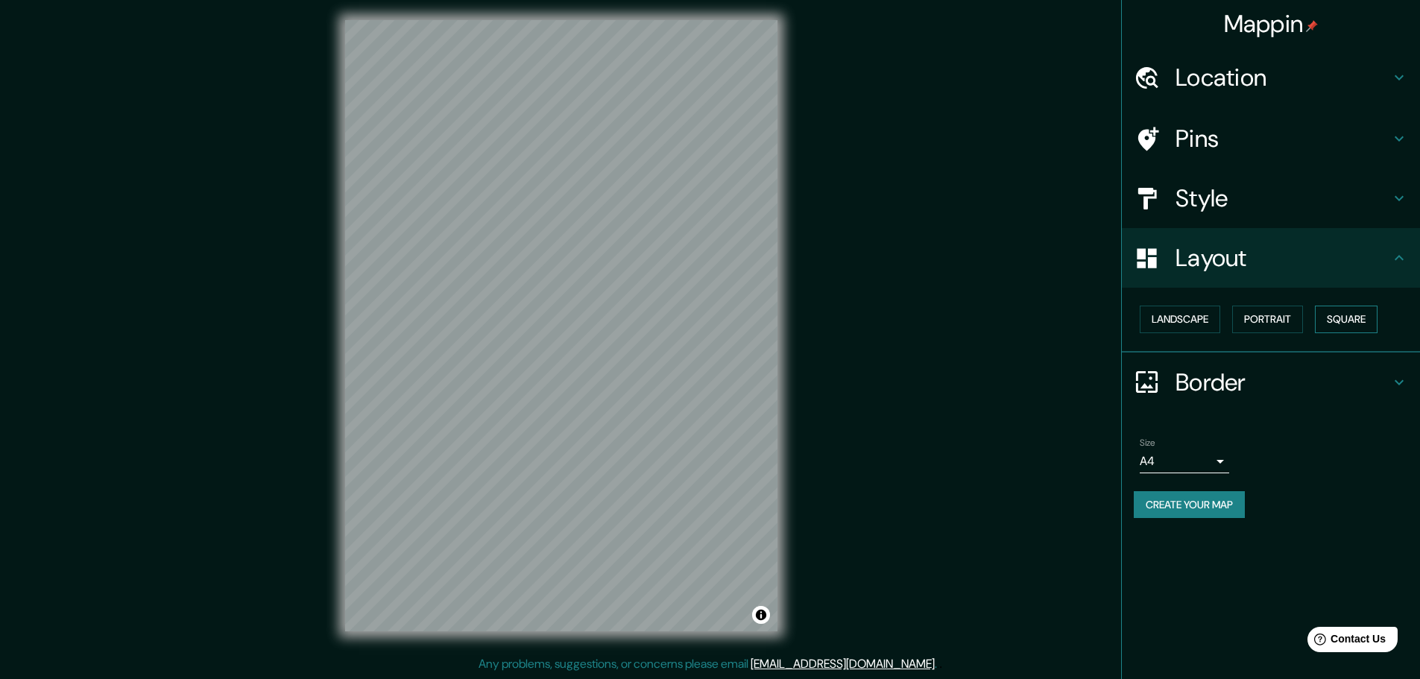
click at [1350, 315] on button "Square" at bounding box center [1346, 320] width 63 height 28
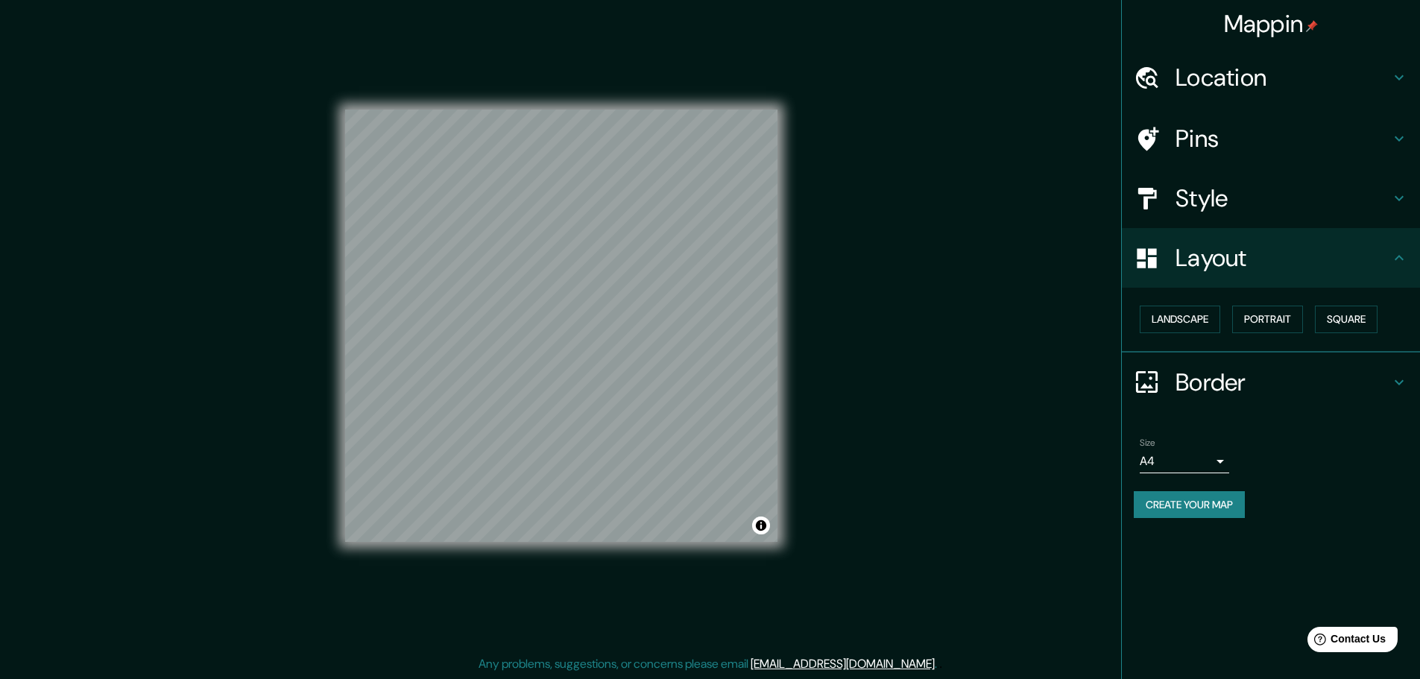
click at [1178, 519] on div "Size A4 single Create your map" at bounding box center [1271, 481] width 274 height 99
click at [1179, 506] on button "Create your map" at bounding box center [1189, 505] width 111 height 28
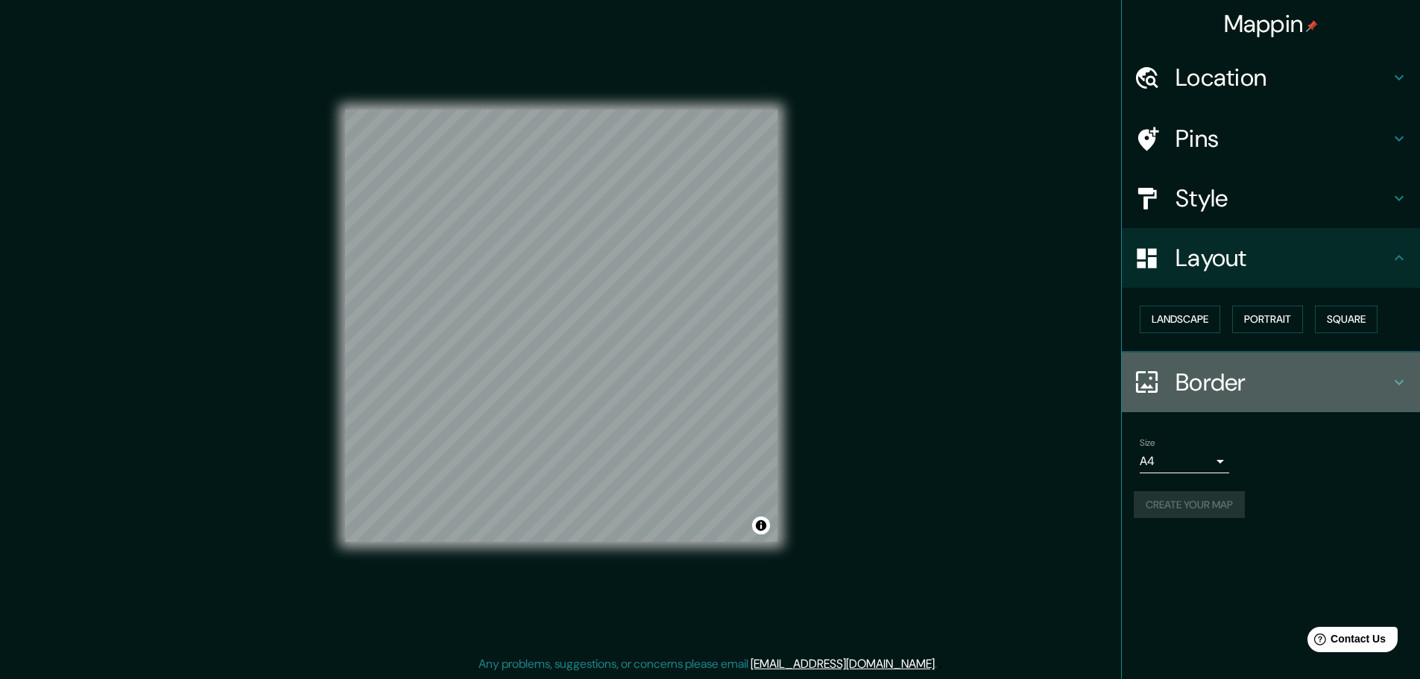
click at [1355, 385] on h4 "Border" at bounding box center [1282, 382] width 215 height 30
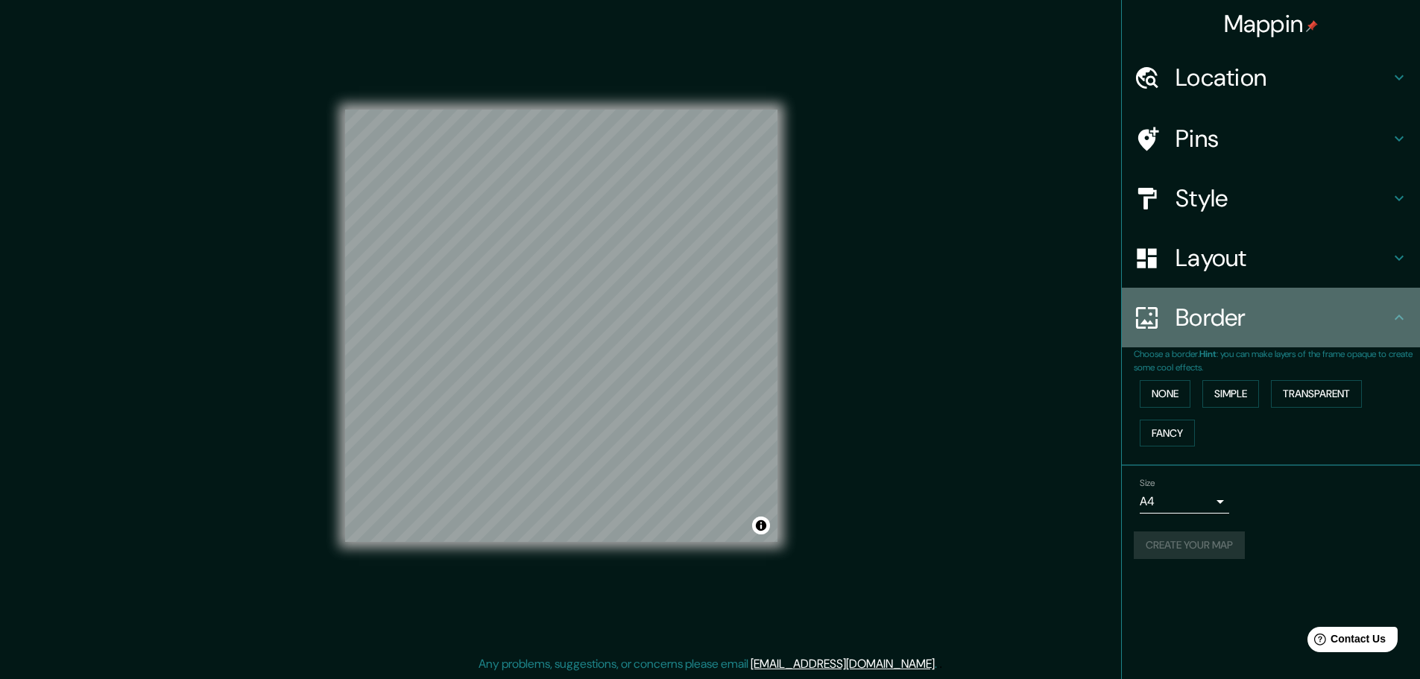
click at [1272, 333] on div "Border" at bounding box center [1271, 318] width 298 height 60
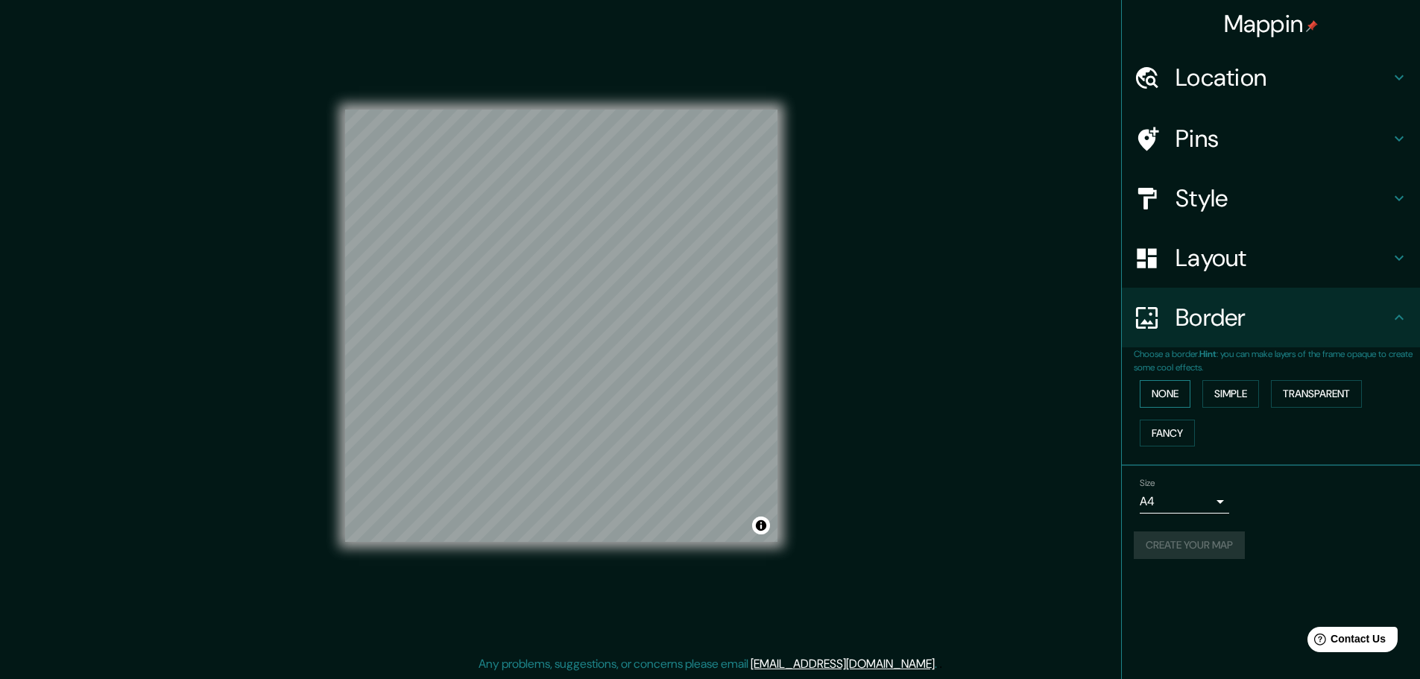
click at [1146, 399] on button "None" at bounding box center [1165, 394] width 51 height 28
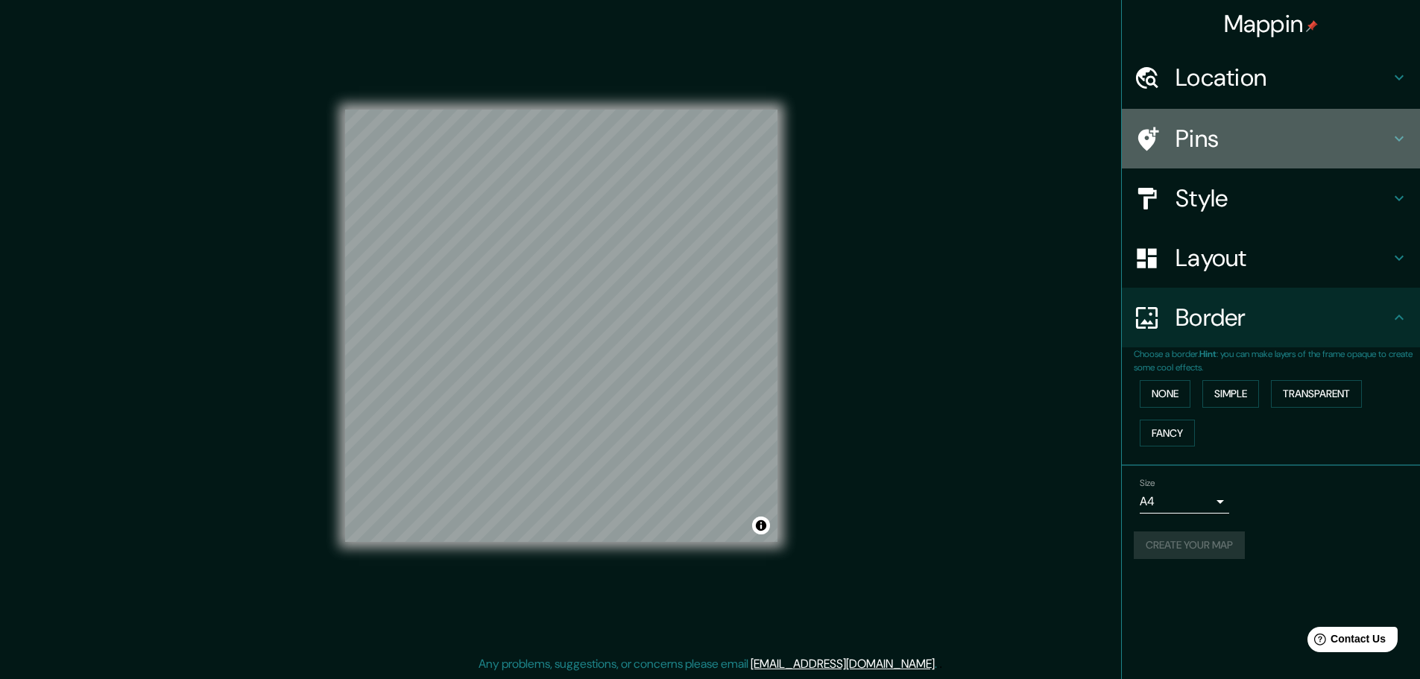
click at [1257, 136] on h4 "Pins" at bounding box center [1282, 139] width 215 height 30
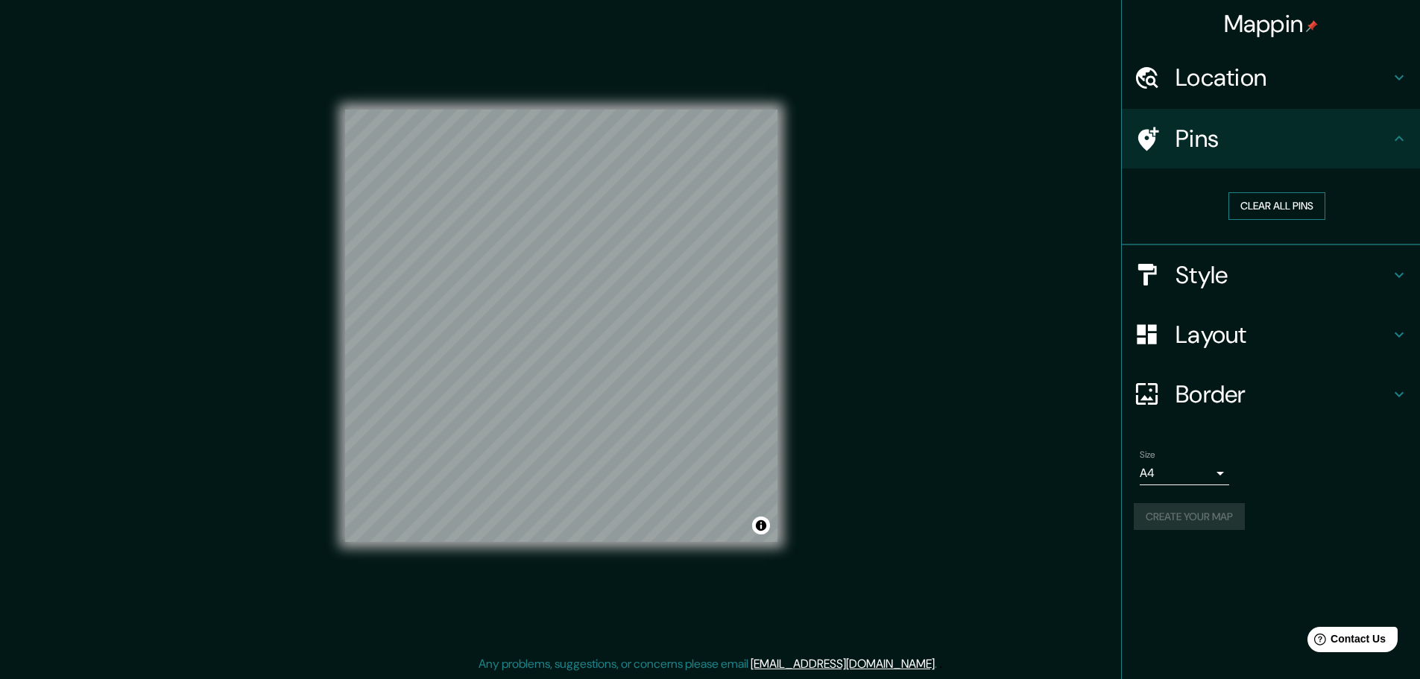
click at [1280, 199] on button "Clear all pins" at bounding box center [1276, 206] width 97 height 28
click at [1172, 523] on button "Create your map" at bounding box center [1189, 517] width 111 height 28
click at [1181, 521] on button "Create your map" at bounding box center [1189, 517] width 111 height 28
click at [1151, 519] on button "Create your map" at bounding box center [1189, 517] width 111 height 28
click at [952, 333] on div "Mappin Location [GEOGRAPHIC_DATA], [GEOGRAPHIC_DATA], [GEOGRAPHIC_DATA] Pins Cl…" at bounding box center [710, 337] width 1420 height 683
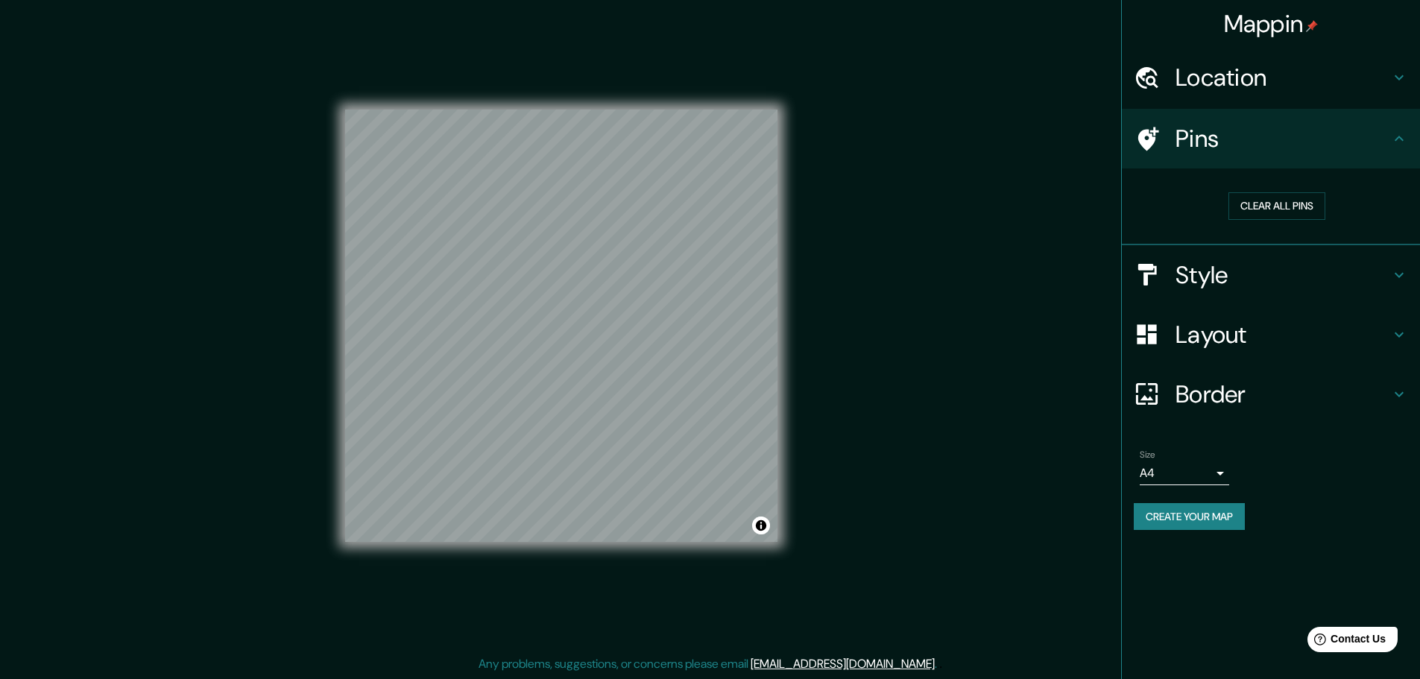
click at [1204, 517] on button "Create your map" at bounding box center [1189, 517] width 111 height 28
click at [758, 525] on button "Toggle attribution" at bounding box center [761, 525] width 18 height 18
click at [755, 520] on button "Toggle attribution" at bounding box center [761, 525] width 18 height 18
click at [1233, 516] on button "Create your map" at bounding box center [1189, 517] width 111 height 28
click at [926, 378] on div "Mappin Location [GEOGRAPHIC_DATA], [GEOGRAPHIC_DATA], [GEOGRAPHIC_DATA] Pins Cl…" at bounding box center [710, 337] width 1420 height 683
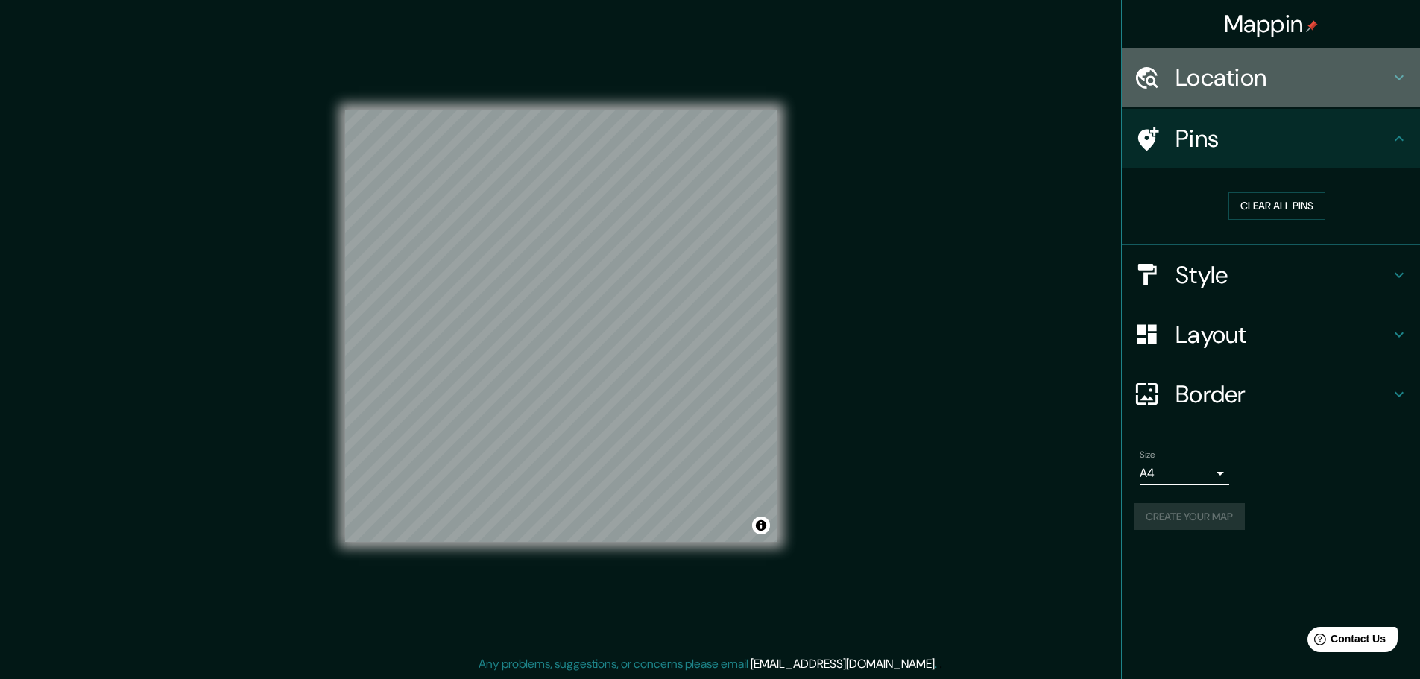
drag, startPoint x: 1239, startPoint y: 60, endPoint x: 1239, endPoint y: 71, distance: 11.2
click at [1239, 65] on div "Location" at bounding box center [1271, 78] width 298 height 60
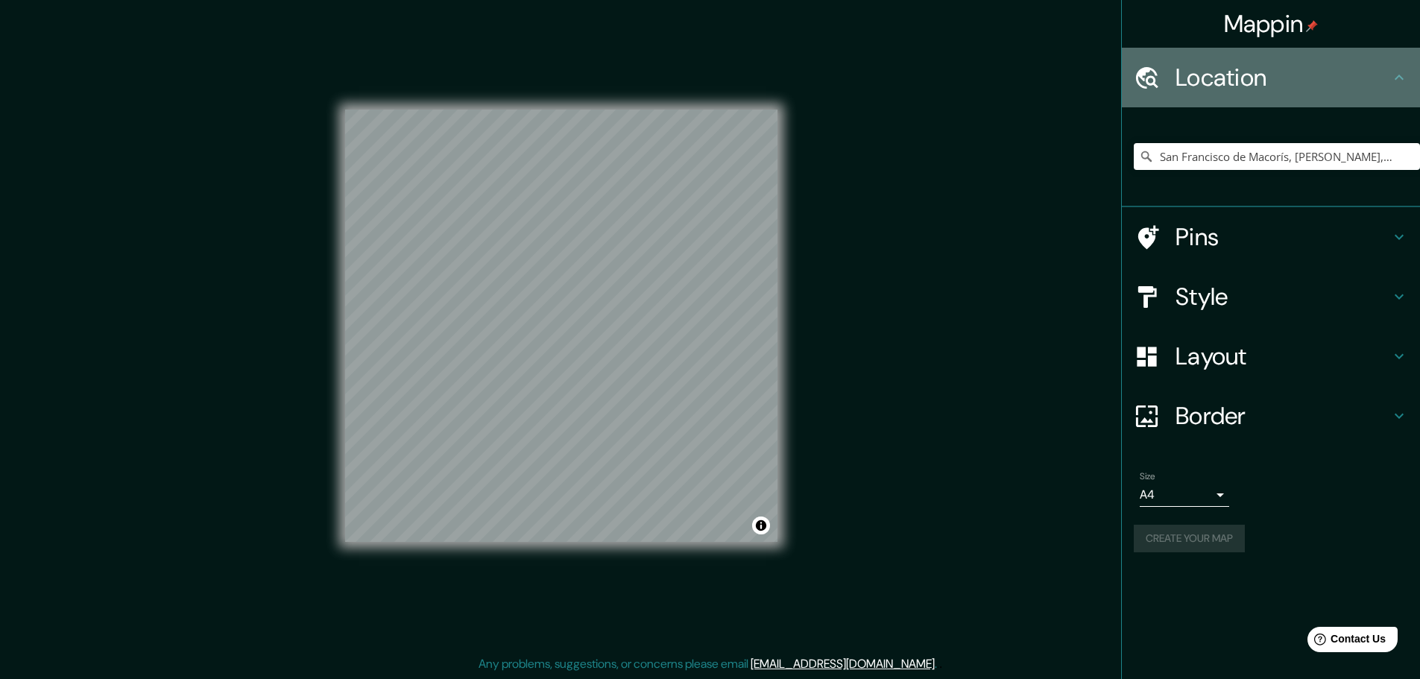
click at [1241, 75] on h4 "Location" at bounding box center [1282, 78] width 215 height 30
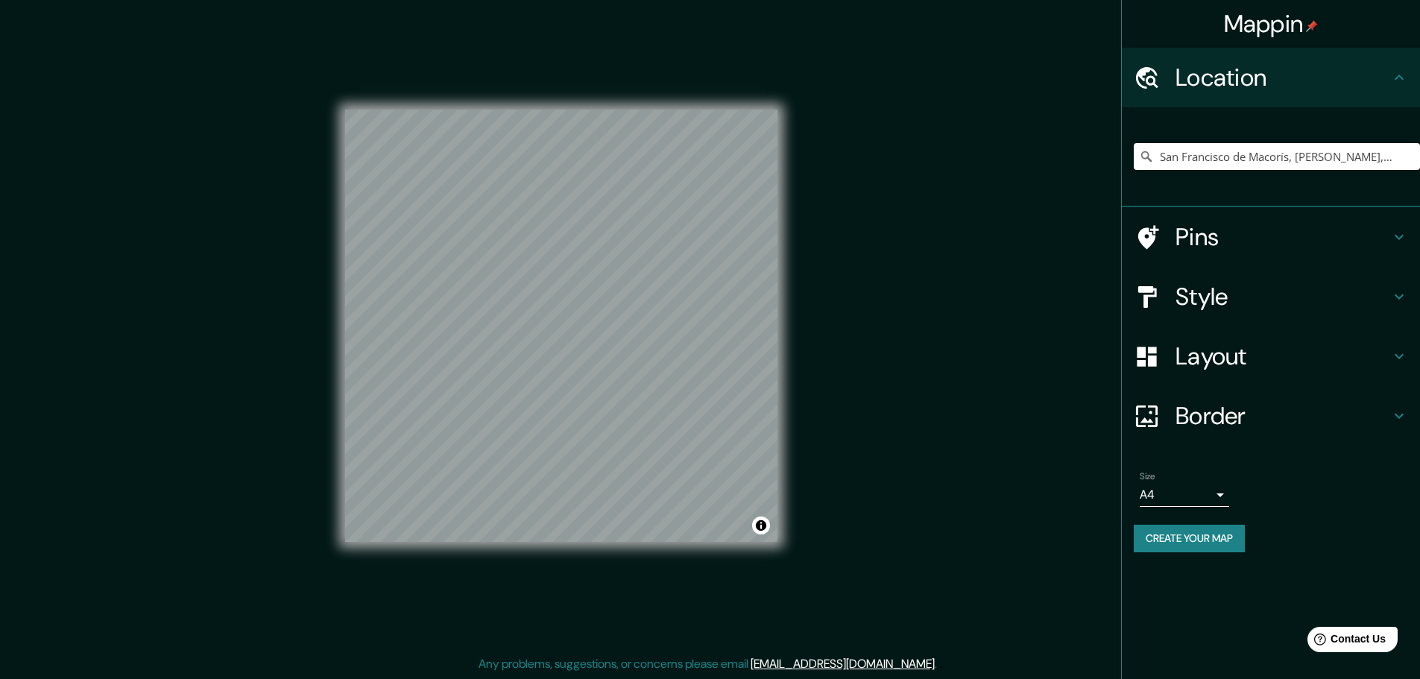
click at [1259, 239] on h4 "Pins" at bounding box center [1282, 237] width 215 height 30
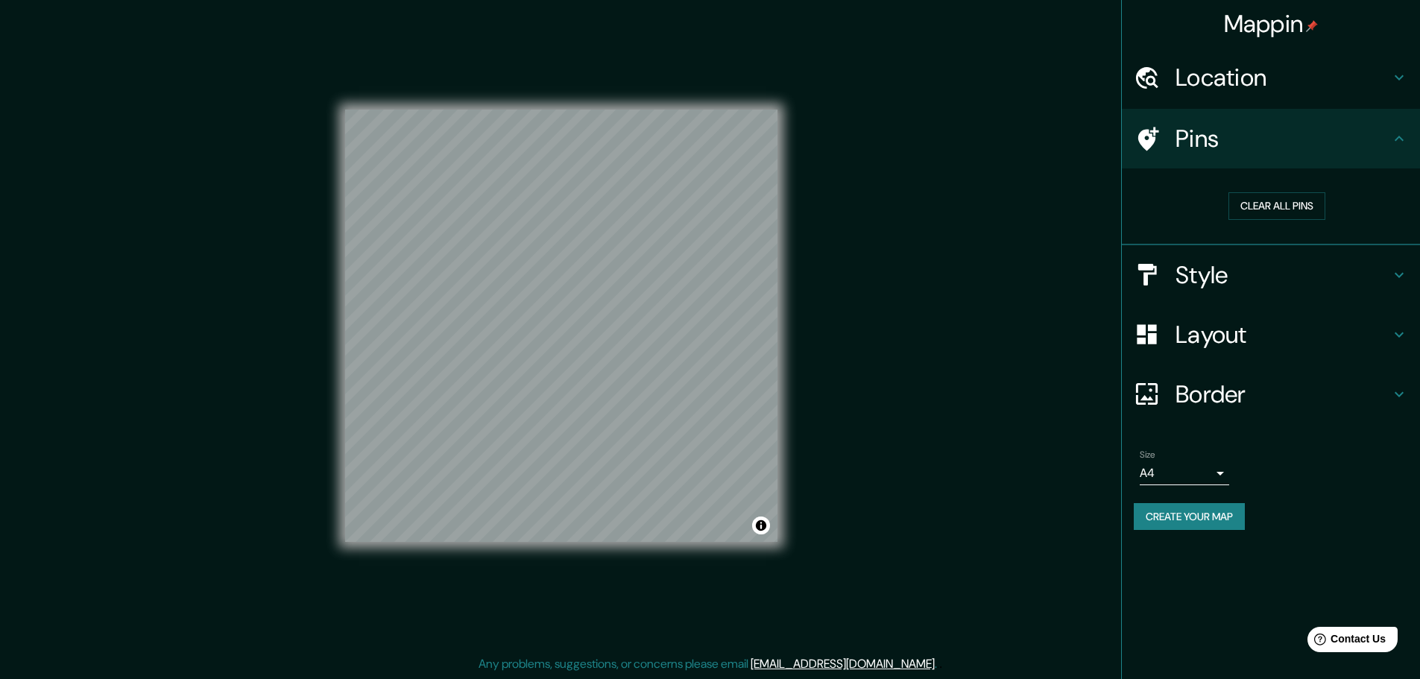
click at [1233, 265] on h4 "Style" at bounding box center [1282, 275] width 215 height 30
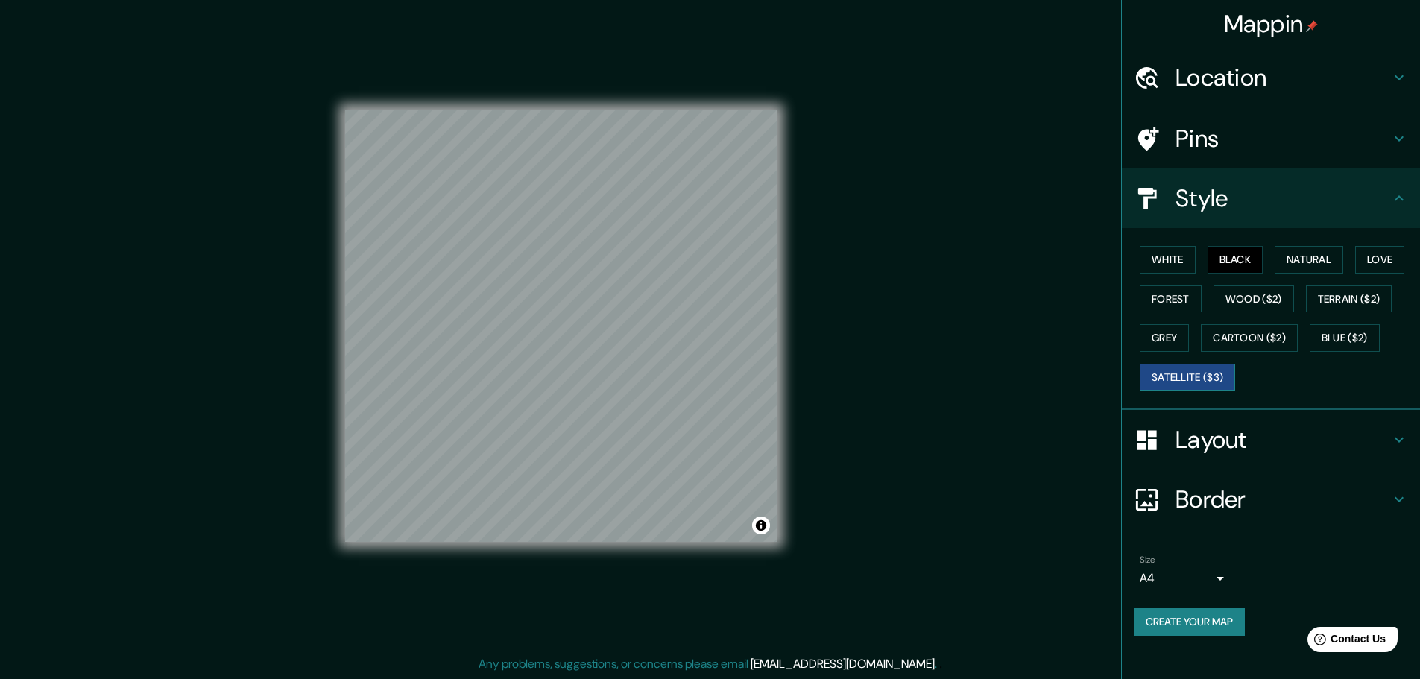
click at [1194, 378] on button "Satellite ($3)" at bounding box center [1187, 378] width 95 height 28
click at [1246, 265] on button "Black" at bounding box center [1235, 260] width 56 height 28
click at [1181, 252] on button "White" at bounding box center [1168, 260] width 56 height 28
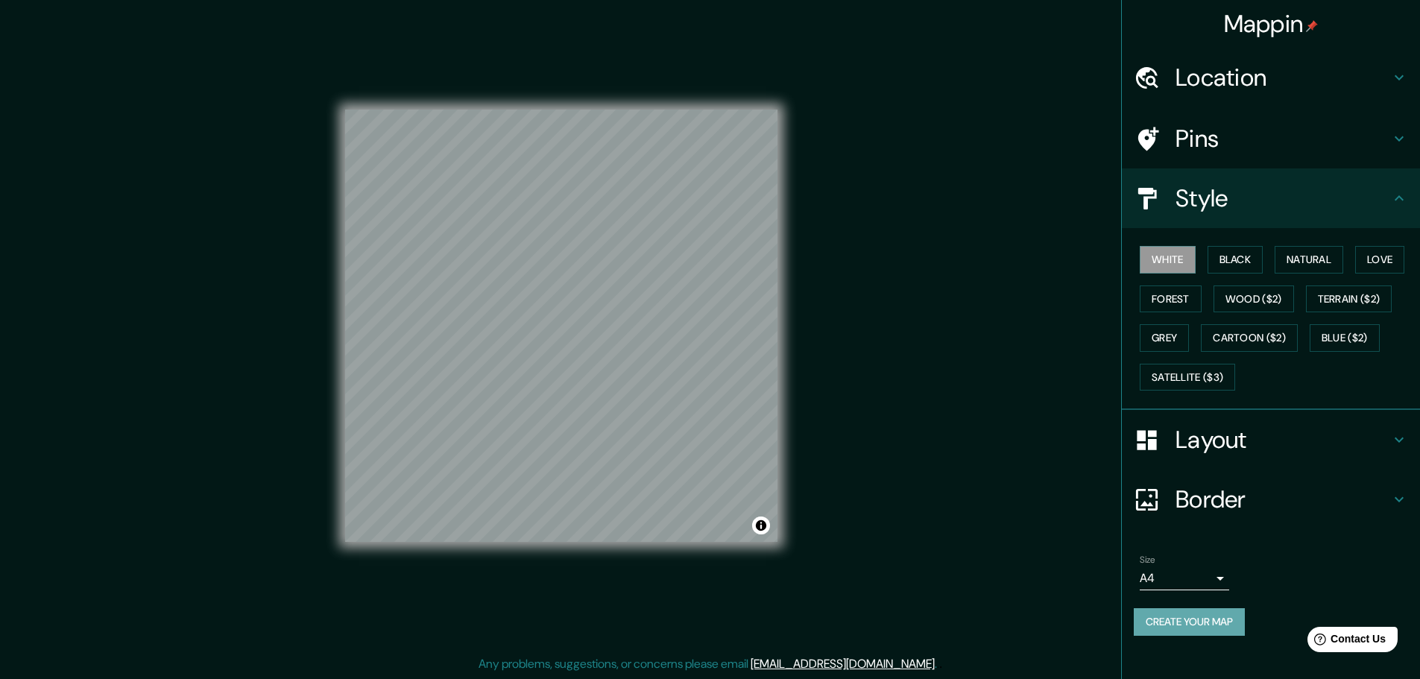
click at [1195, 617] on button "Create your map" at bounding box center [1189, 622] width 111 height 28
click at [1248, 260] on button "Black" at bounding box center [1235, 260] width 56 height 28
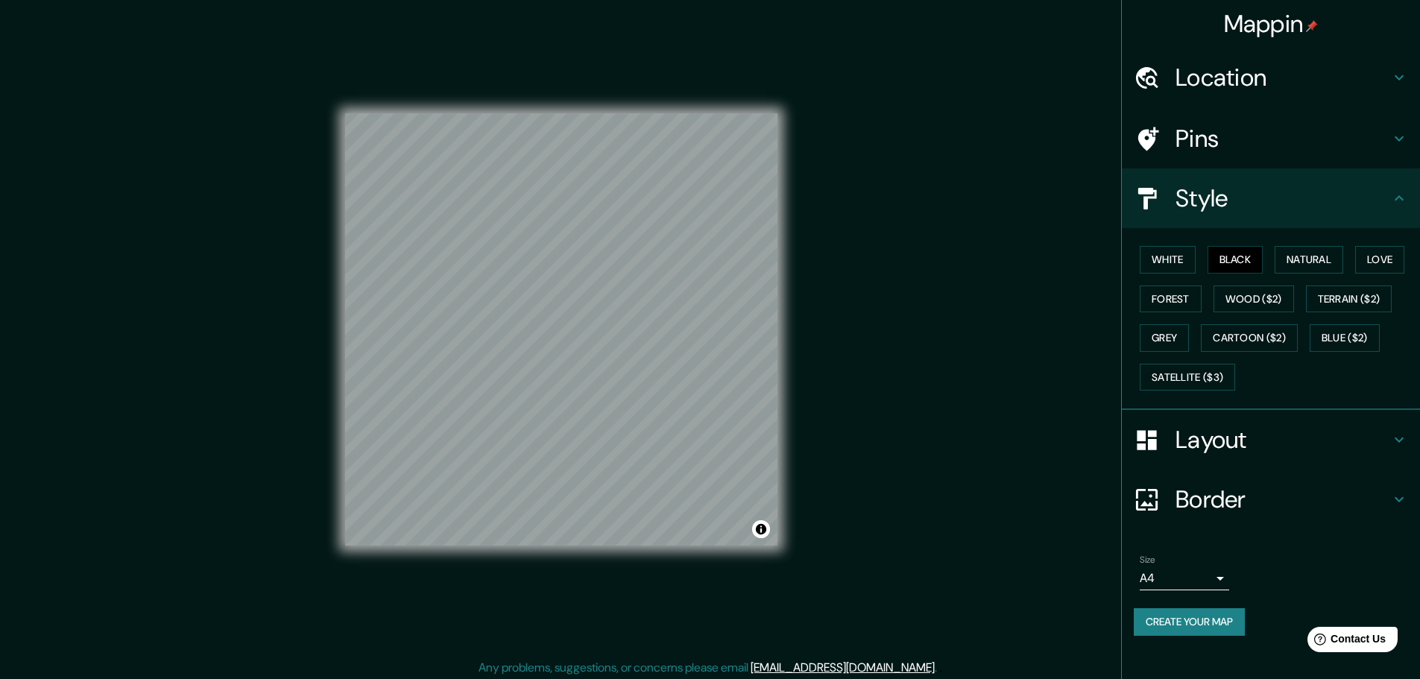
click at [873, 402] on div "Mappin Location [GEOGRAPHIC_DATA], [GEOGRAPHIC_DATA], [GEOGRAPHIC_DATA] Pins St…" at bounding box center [710, 341] width 1420 height 683
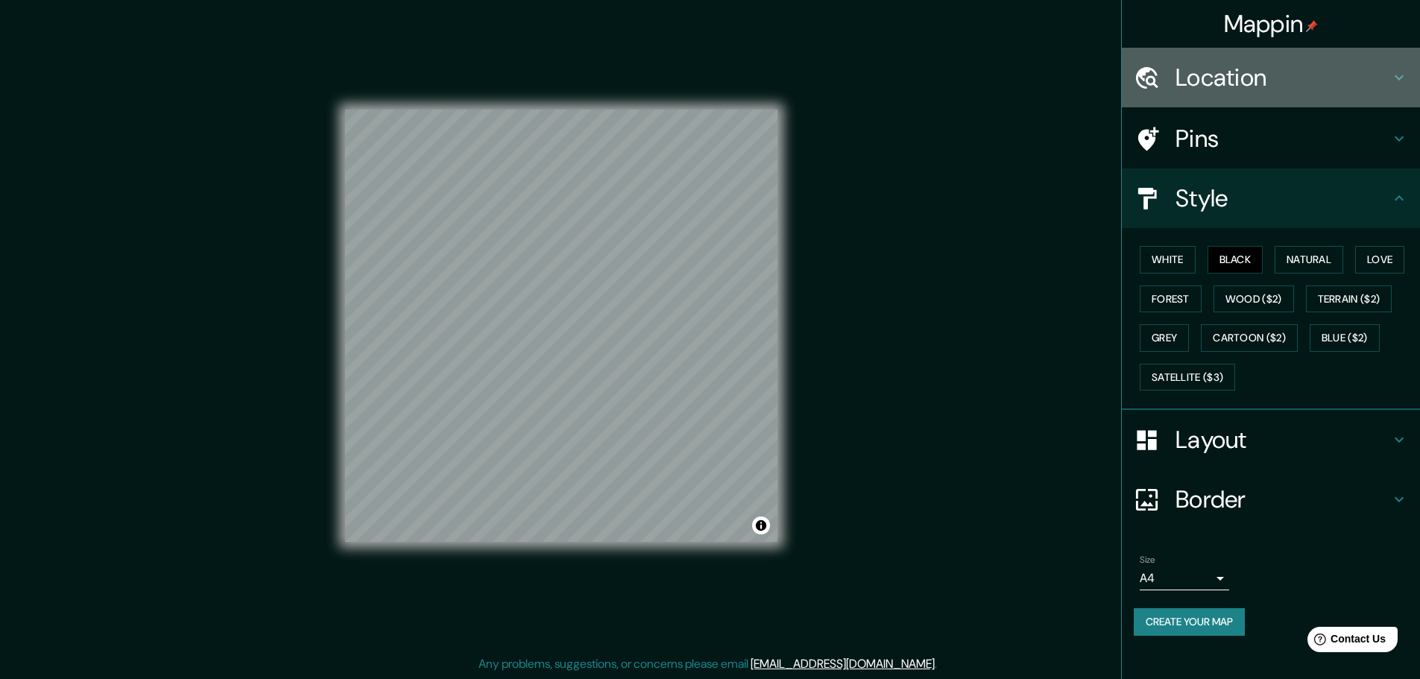
click at [1280, 95] on div "Location" at bounding box center [1271, 78] width 298 height 60
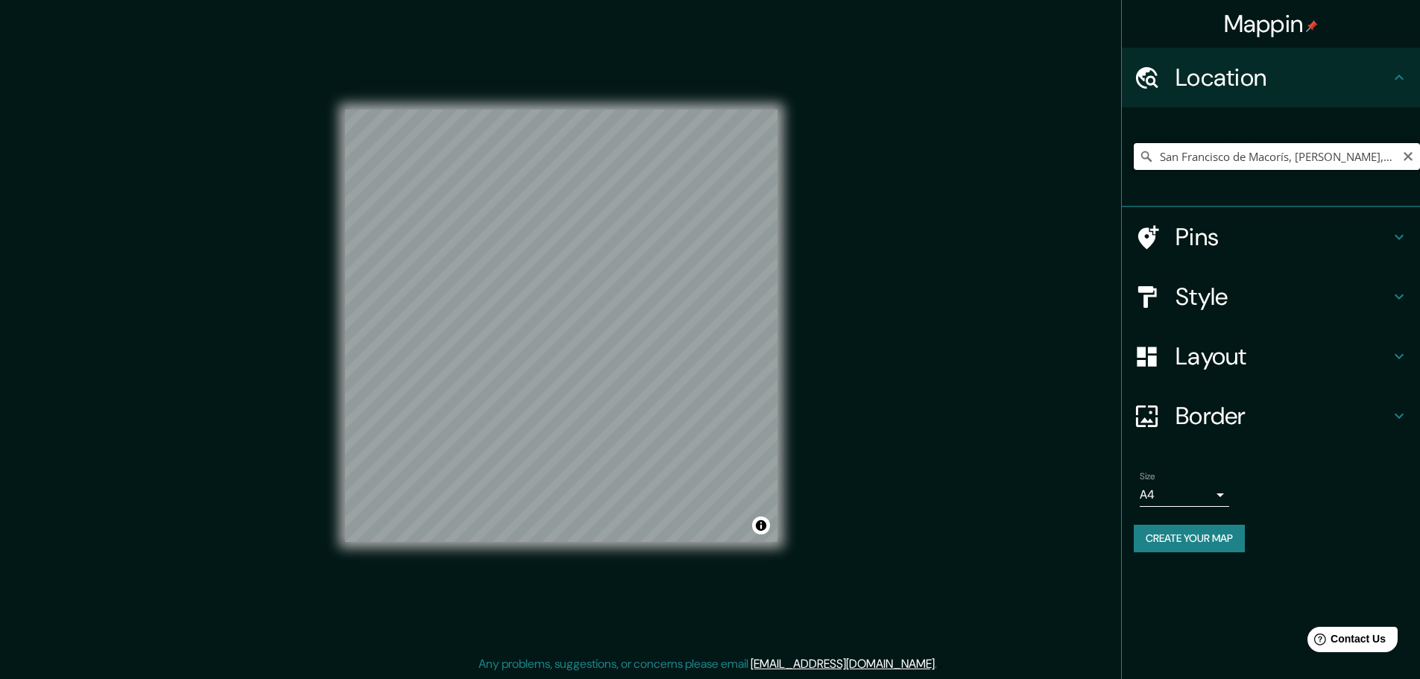
click at [1342, 162] on input "San Francisco de Macorís, [PERSON_NAME], [GEOGRAPHIC_DATA]" at bounding box center [1277, 156] width 286 height 27
click at [1342, 159] on input "San Francisco de Macorís, [PERSON_NAME], [GEOGRAPHIC_DATA]" at bounding box center [1277, 156] width 286 height 27
